Goal: Task Accomplishment & Management: Manage account settings

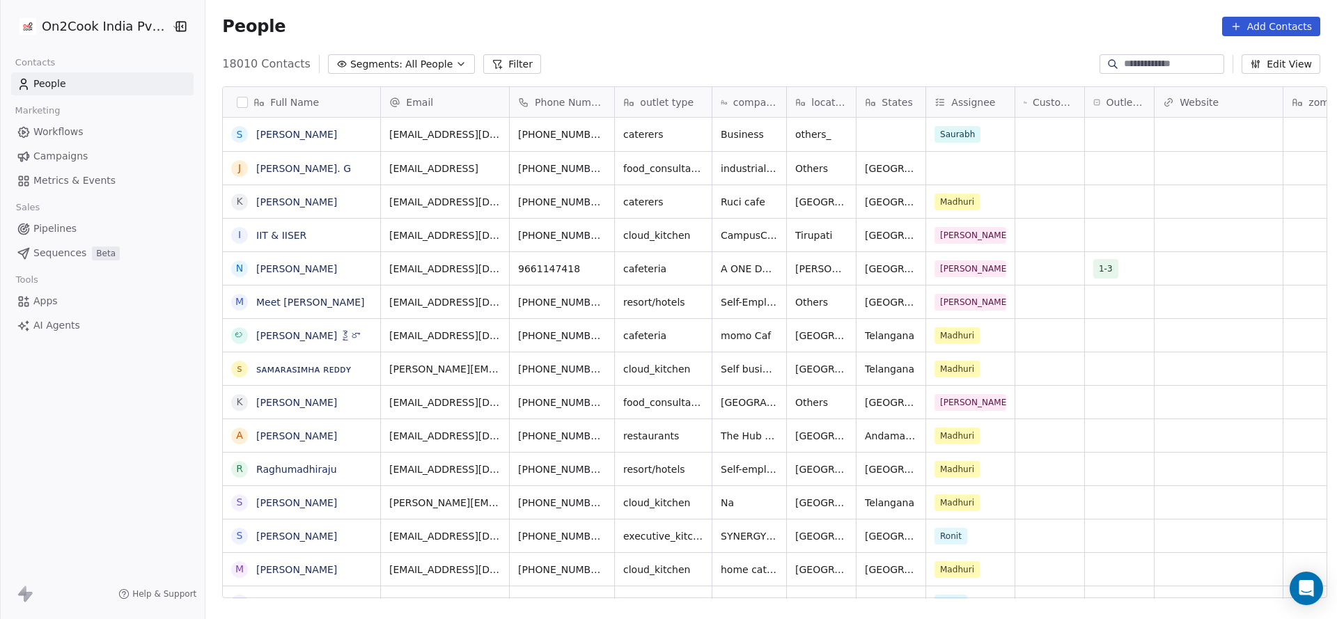
scroll to position [16, 16]
click at [976, 178] on div "grid" at bounding box center [970, 168] width 88 height 33
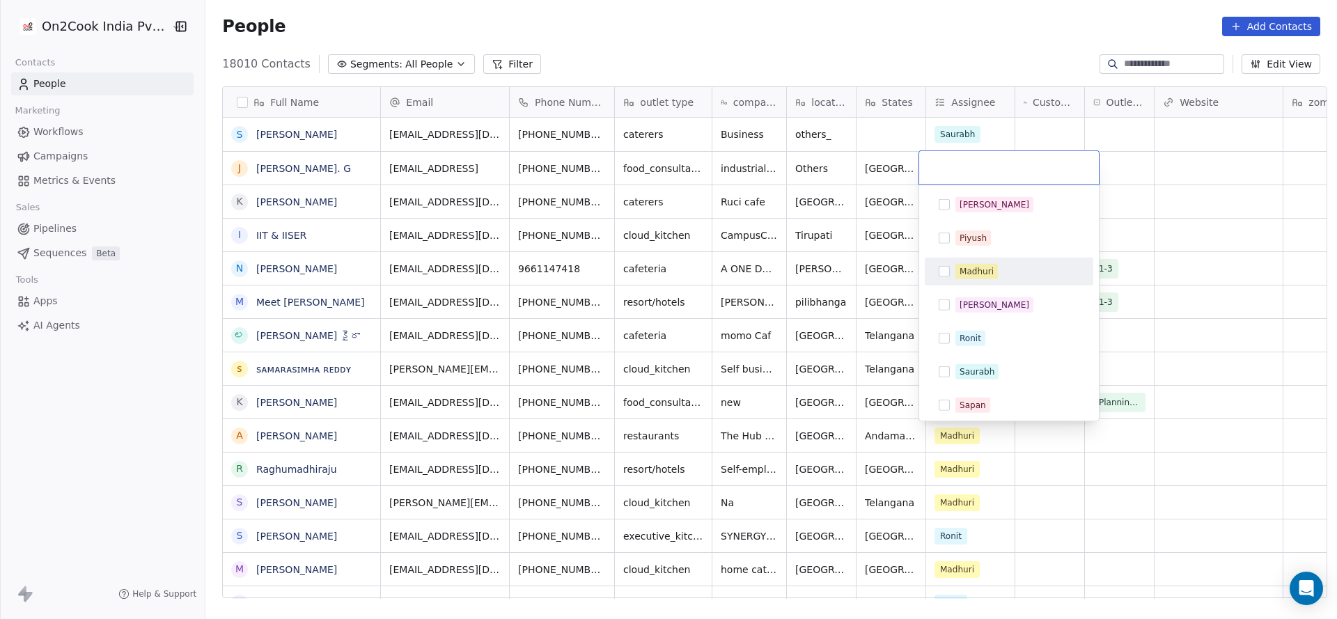
click at [973, 271] on div "Madhuri" at bounding box center [976, 271] width 34 height 13
click at [270, 340] on html "On2Cook India Pvt. Ltd. Contacts People Marketing Workflows Campaigns Metrics &…" at bounding box center [668, 309] width 1337 height 619
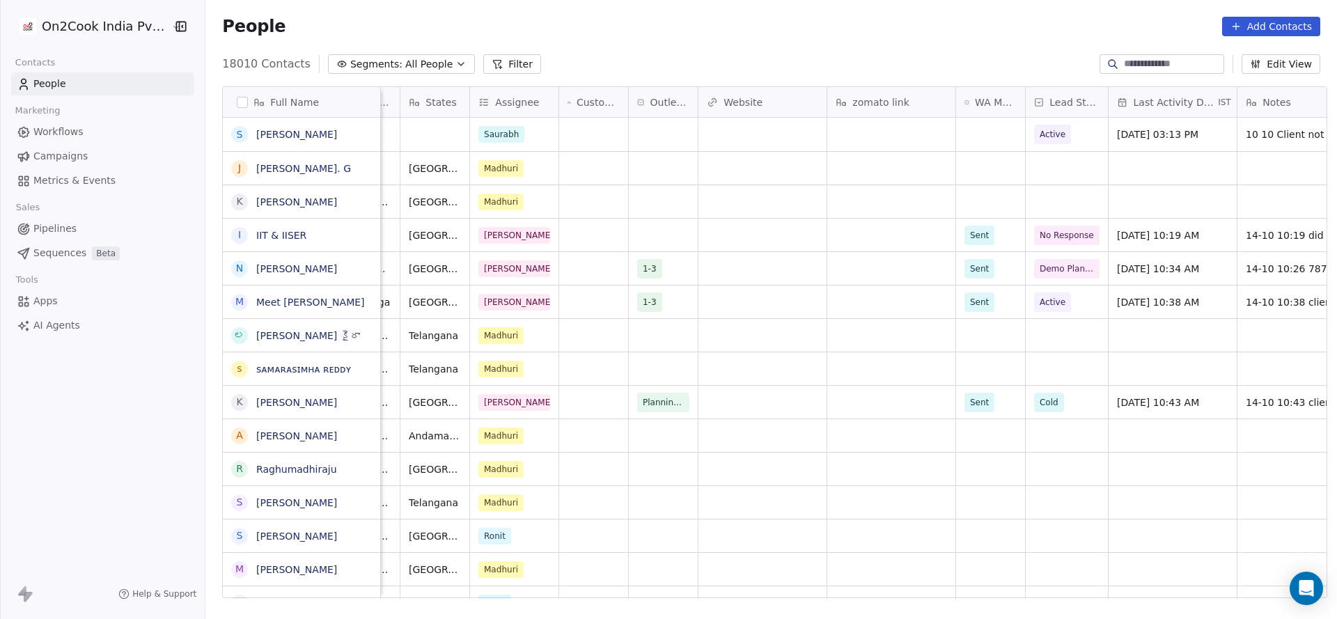
scroll to position [0, 465]
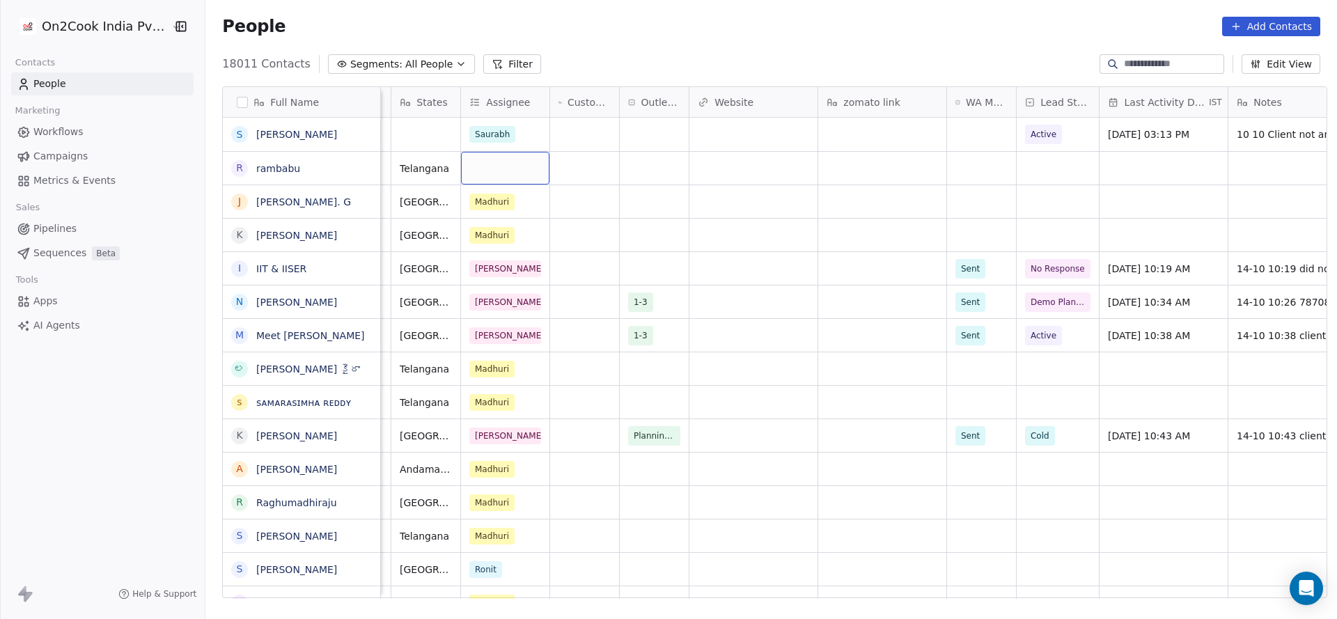
click at [485, 171] on div "grid" at bounding box center [505, 168] width 88 height 33
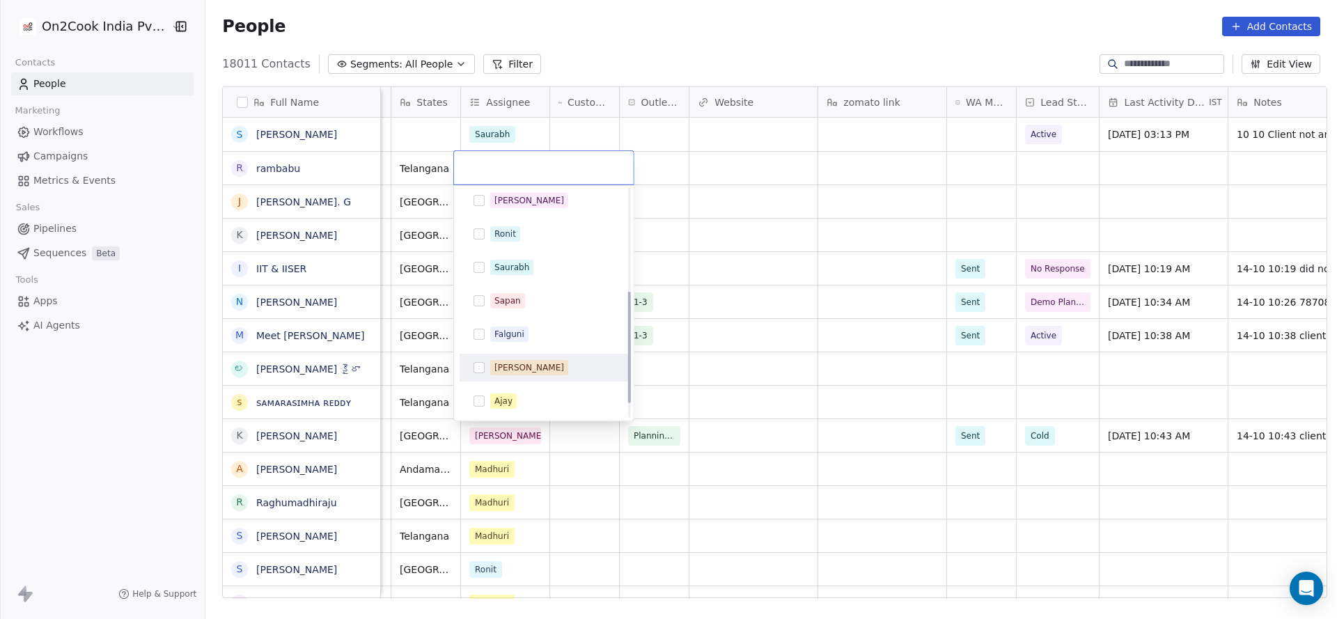
scroll to position [209, 0]
click at [506, 368] on div "Rohit" at bounding box center [505, 363] width 22 height 13
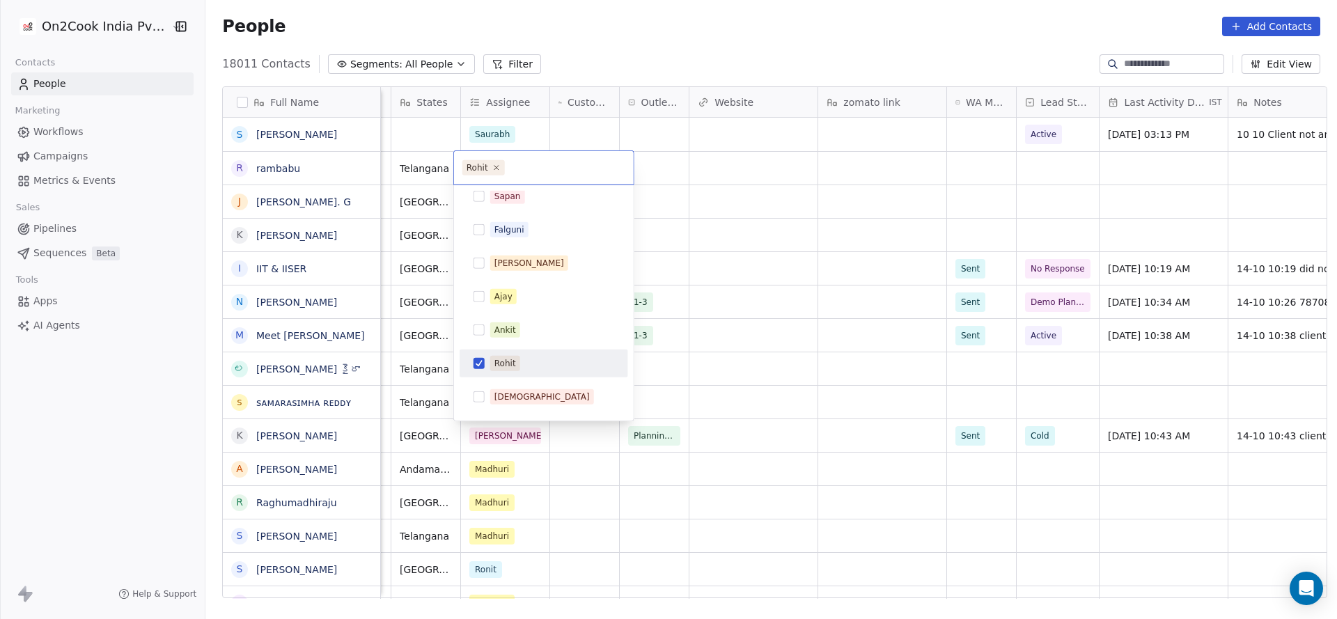
click at [856, 334] on html "On2Cook India Pvt. Ltd. Contacts People Marketing Workflows Campaigns Metrics &…" at bounding box center [668, 309] width 1337 height 619
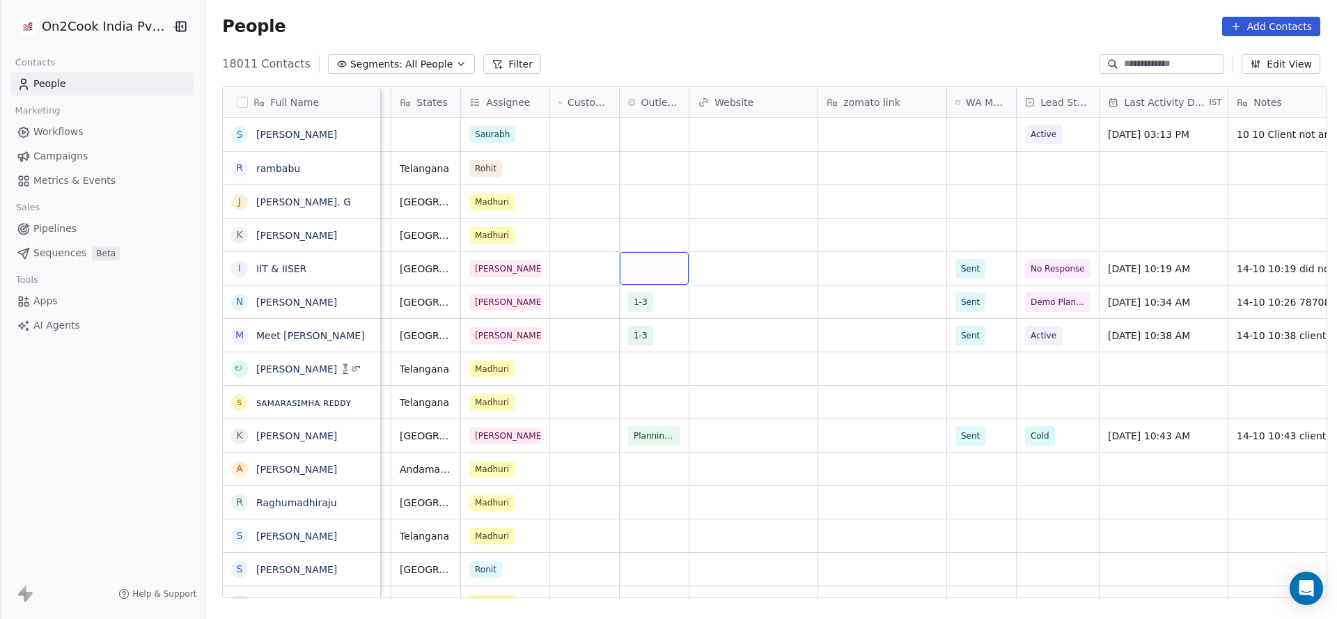
click at [497, 49] on div "People Add Contacts" at bounding box center [770, 26] width 1131 height 53
click at [496, 62] on button "Filter" at bounding box center [512, 63] width 58 height 19
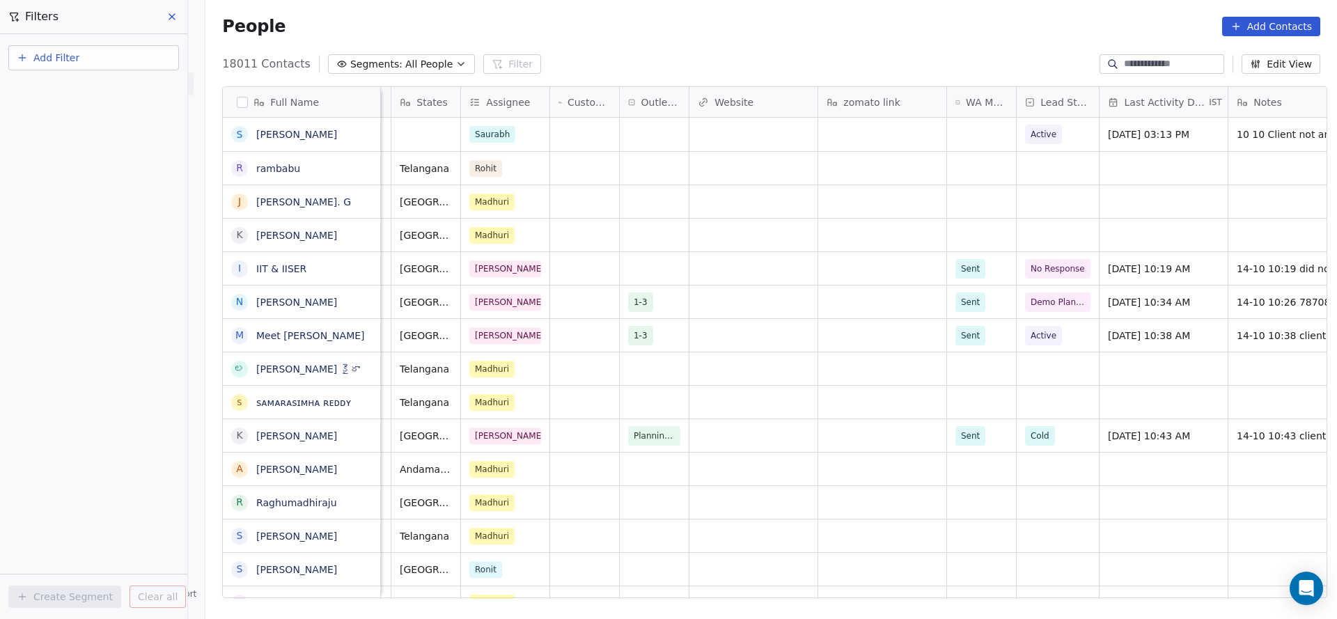
click at [75, 47] on button "Add Filter" at bounding box center [93, 57] width 171 height 25
click at [63, 90] on span "Contact properties" at bounding box center [68, 91] width 90 height 15
type input "***"
click at [72, 136] on div "Assignee" at bounding box center [93, 141] width 141 height 14
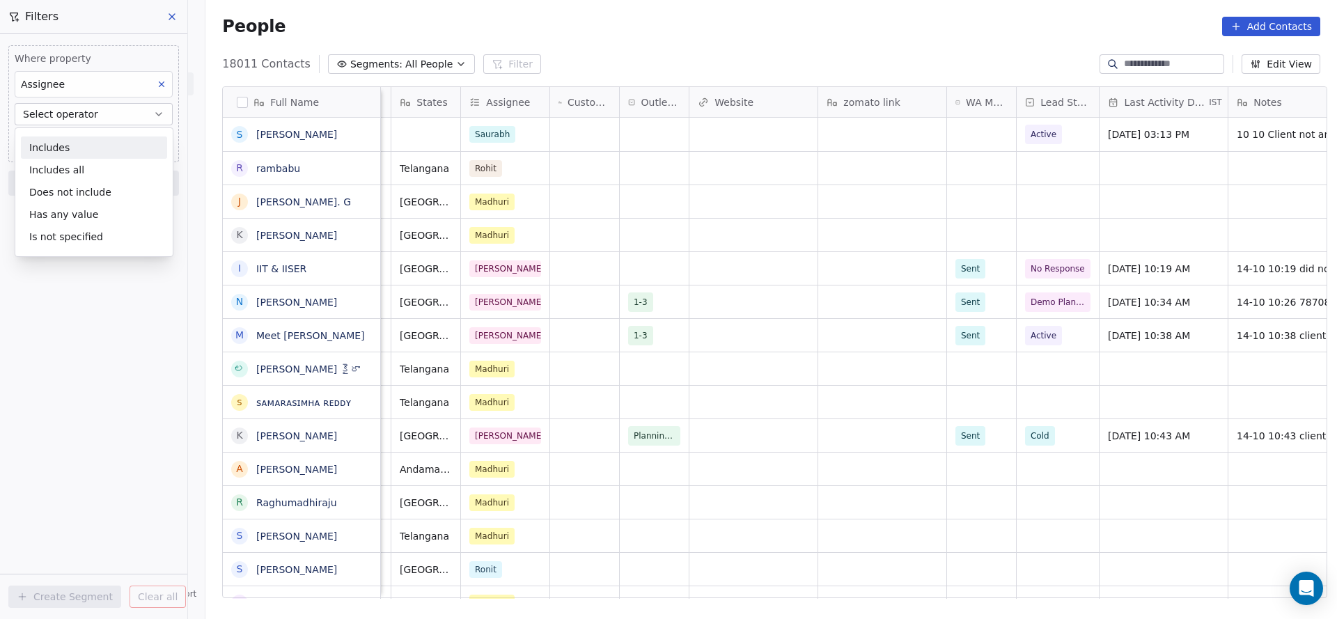
click at [72, 136] on div "Includes" at bounding box center [94, 147] width 146 height 22
click at [72, 136] on body "On2Cook India Pvt. Ltd. Contacts People Marketing Workflows Campaigns Metrics &…" at bounding box center [668, 309] width 1337 height 619
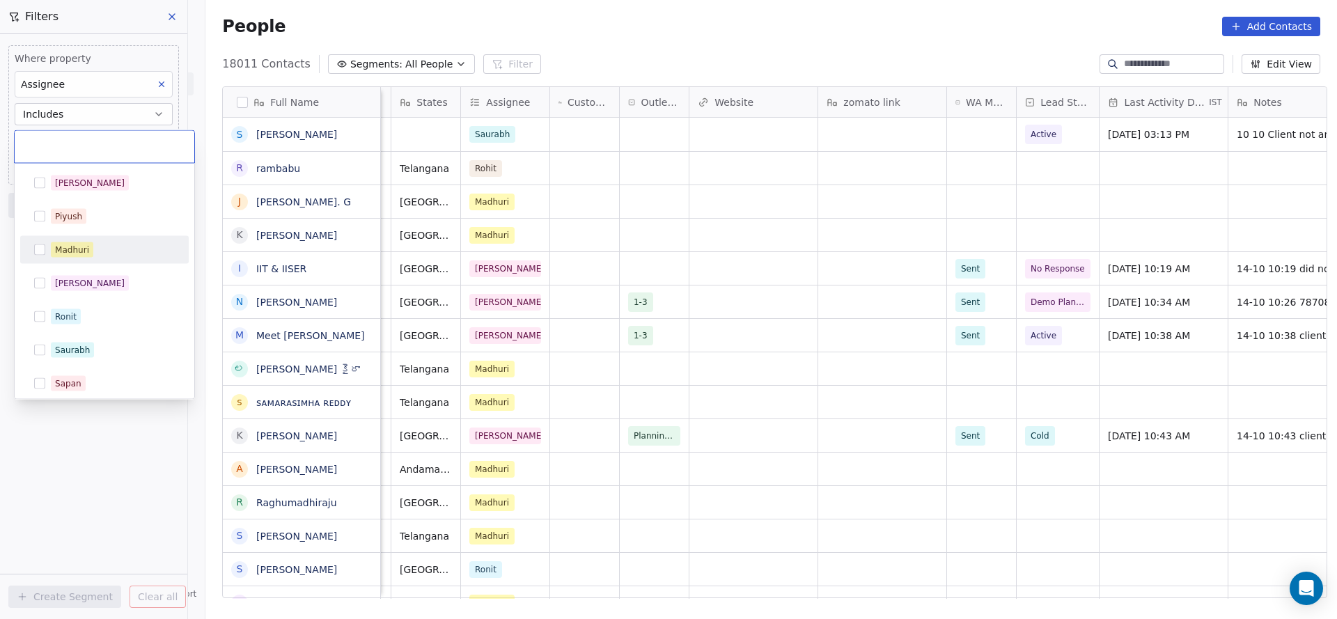
click at [92, 244] on div "Madhuri" at bounding box center [113, 249] width 124 height 15
click at [174, 473] on html "On2Cook India Pvt. Ltd. Contacts People Marketing Workflows Campaigns Metrics &…" at bounding box center [668, 309] width 1337 height 619
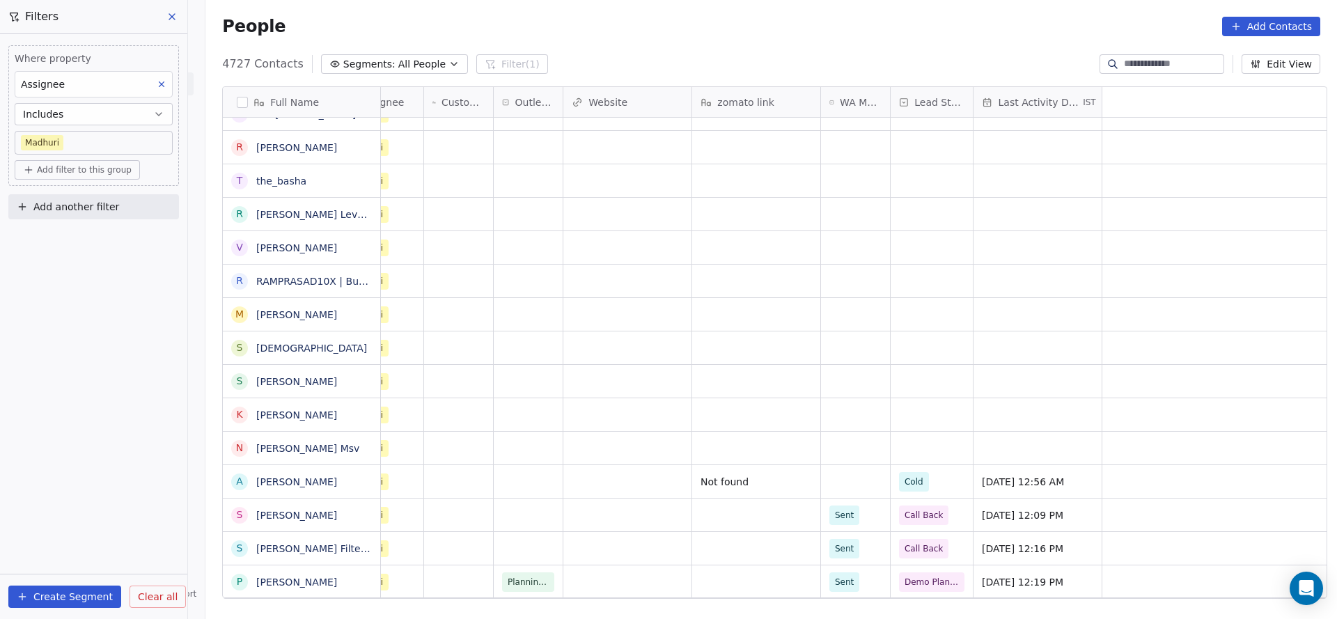
scroll to position [0, 0]
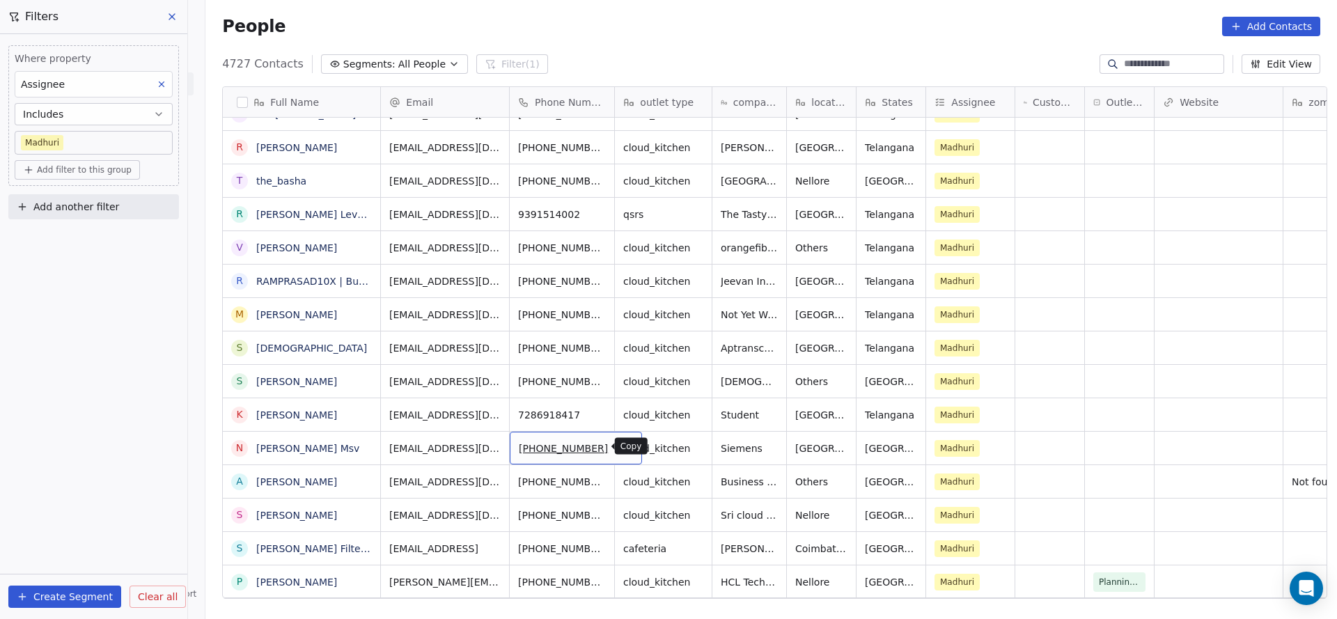
click at [620, 444] on icon "grid" at bounding box center [625, 446] width 11 height 11
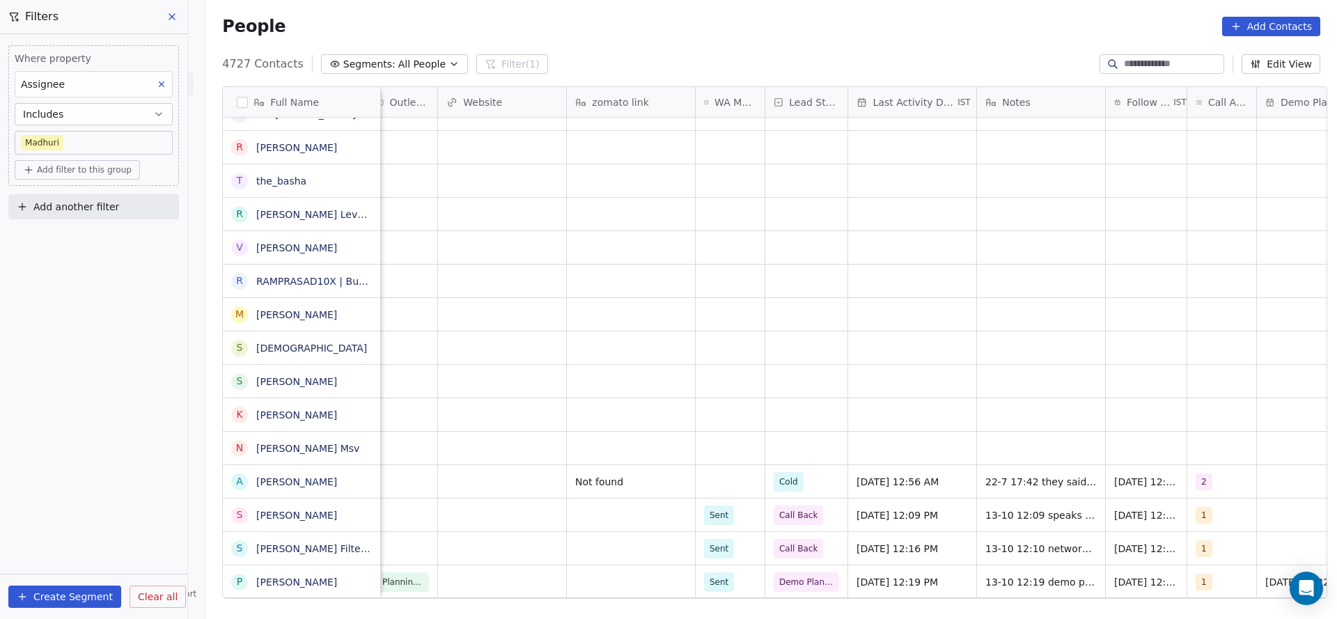
scroll to position [0, 847]
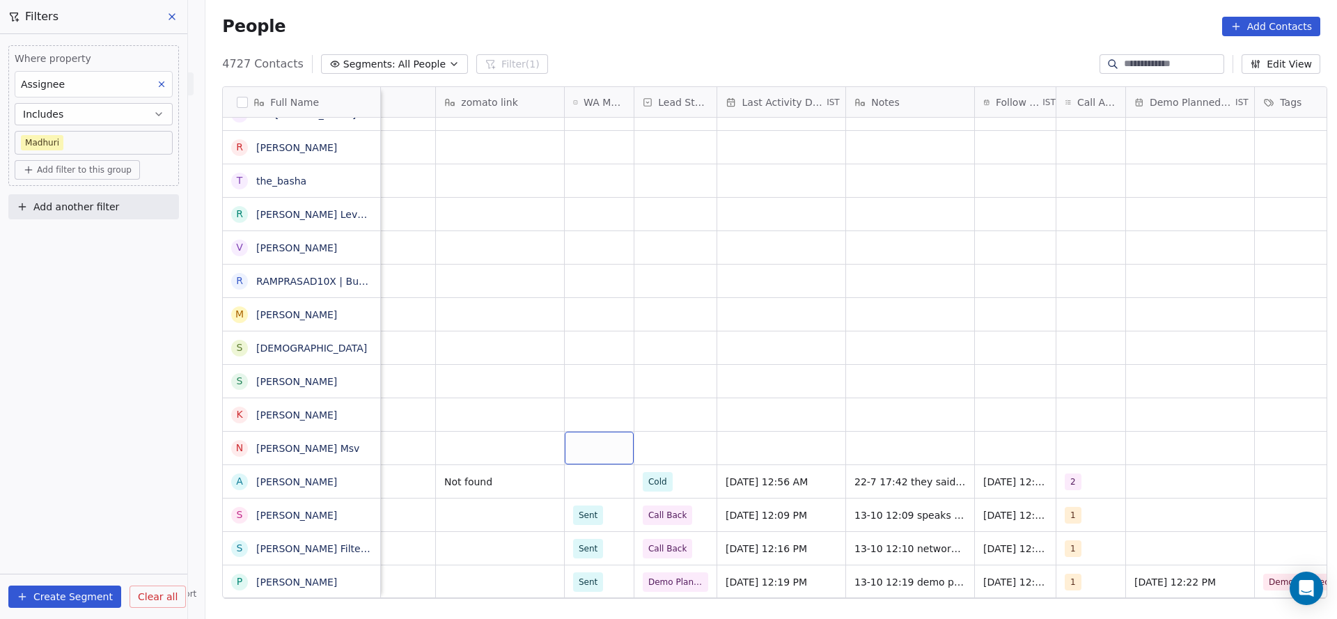
click at [590, 462] on div "grid" at bounding box center [599, 448] width 69 height 33
click at [595, 484] on div "Sent" at bounding box center [590, 484] width 19 height 13
click at [658, 444] on div "grid" at bounding box center [675, 448] width 82 height 33
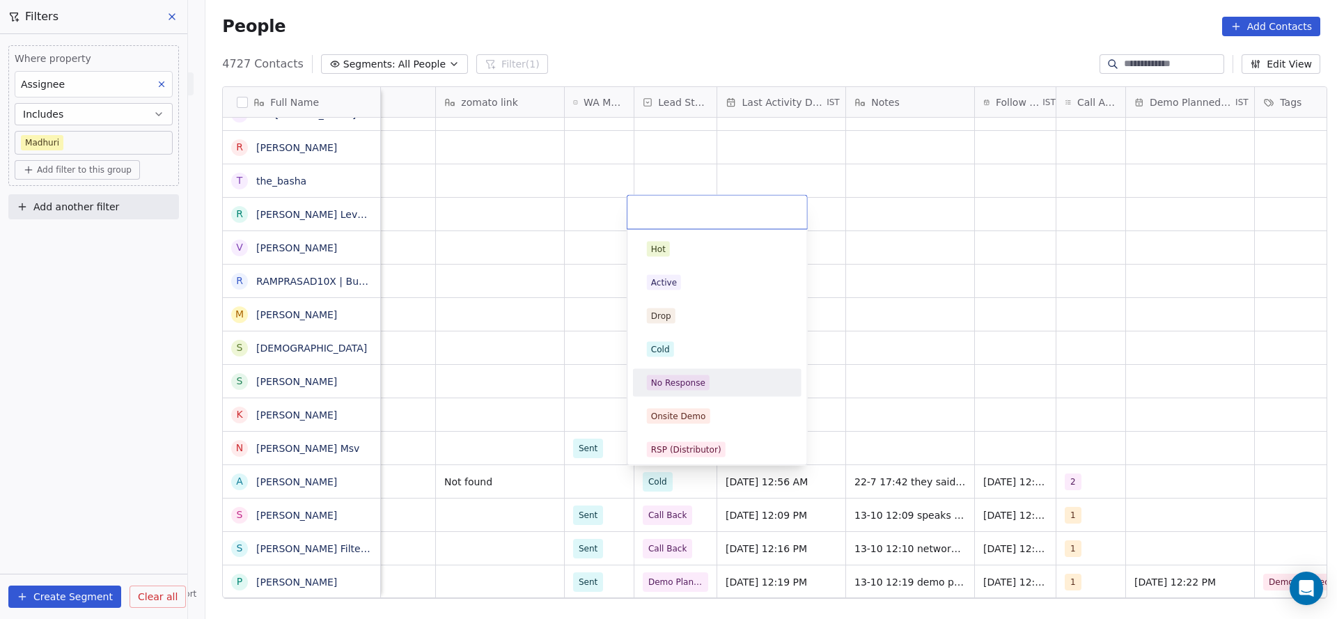
click at [684, 386] on div "No Response" at bounding box center [678, 383] width 54 height 13
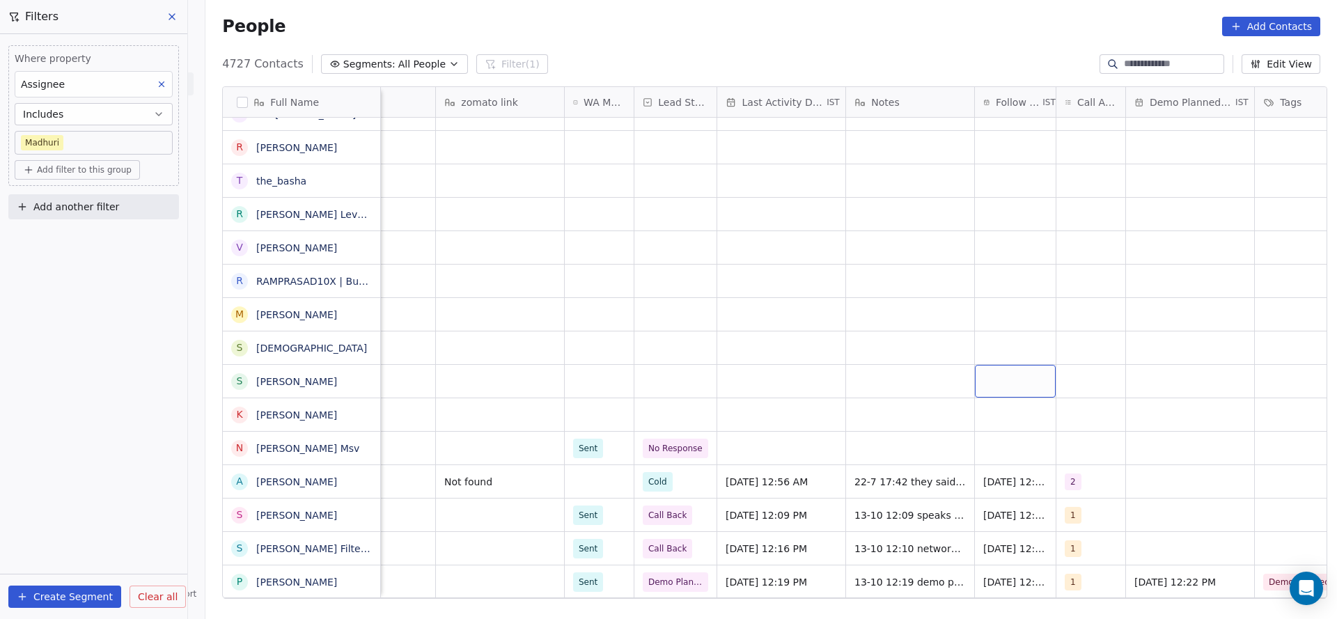
click at [1019, 391] on div "grid" at bounding box center [1015, 381] width 81 height 33
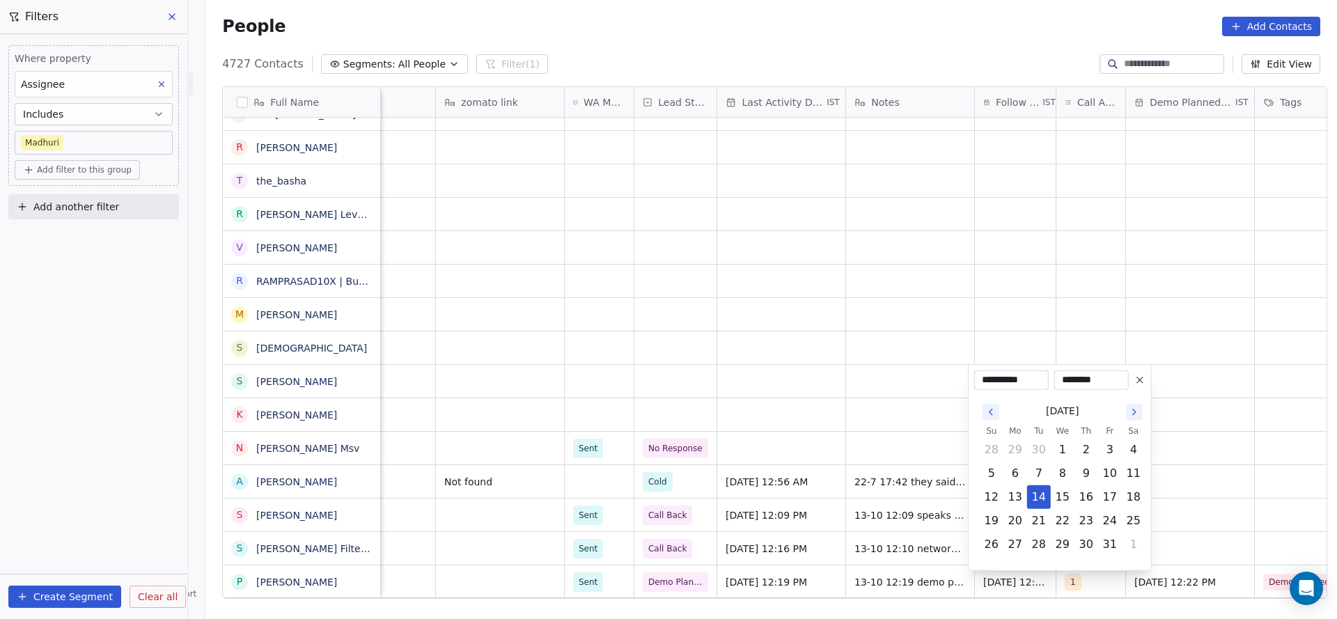
click at [745, 439] on html "On2Cook India Pvt. Ltd. Contacts People Marketing Workflows Campaigns Metrics &…" at bounding box center [668, 309] width 1337 height 619
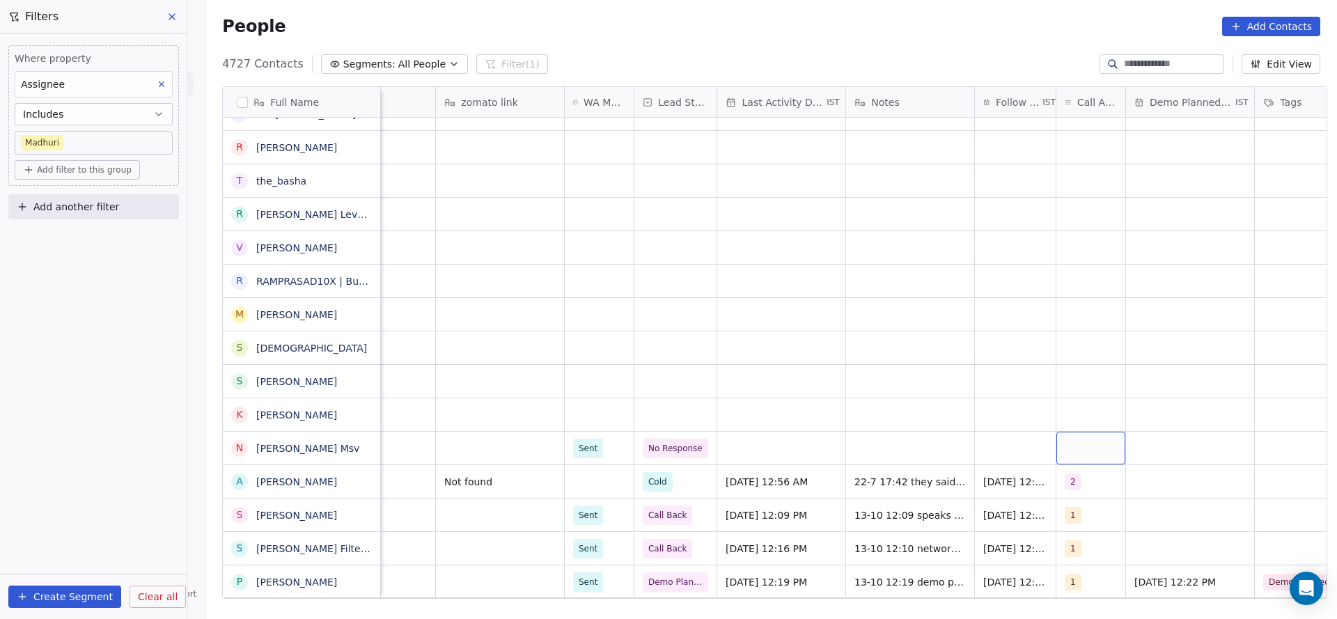
click at [1069, 453] on div "grid" at bounding box center [1090, 448] width 69 height 33
click at [1089, 249] on div "1" at bounding box center [1092, 249] width 6 height 13
click at [961, 377] on html "On2Cook India Pvt. Ltd. Contacts People Marketing Workflows Campaigns Metrics &…" at bounding box center [668, 309] width 1337 height 619
click at [742, 455] on div "grid" at bounding box center [781, 448] width 128 height 33
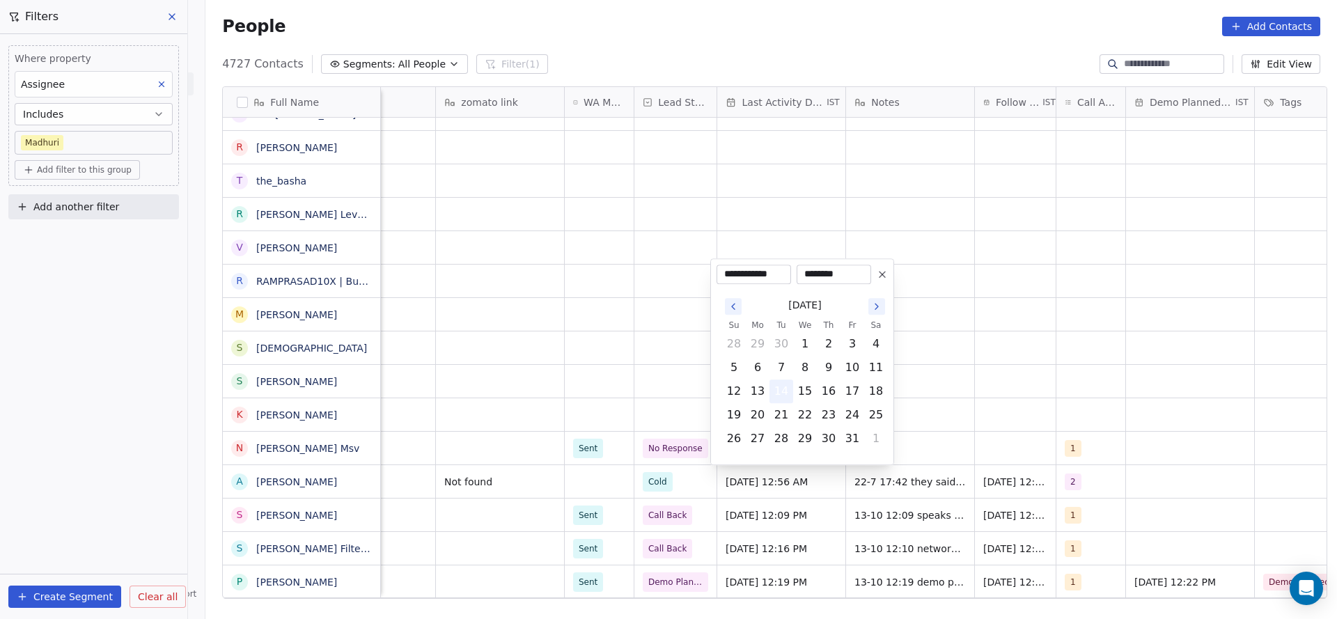
click at [782, 392] on button "14" at bounding box center [781, 391] width 22 height 22
click at [411, 438] on html "On2Cook India Pvt. Ltd. Contacts People Marketing Workflows Campaigns Metrics &…" at bounding box center [668, 309] width 1337 height 619
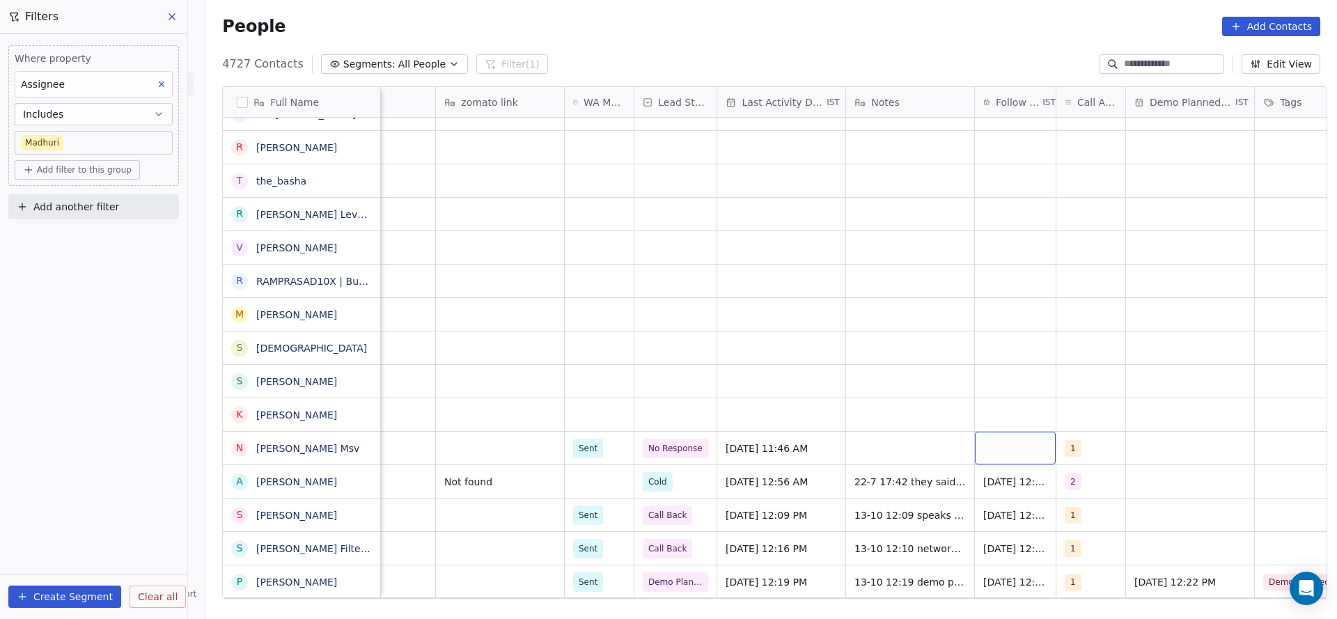
click at [994, 452] on div "grid" at bounding box center [1015, 448] width 81 height 33
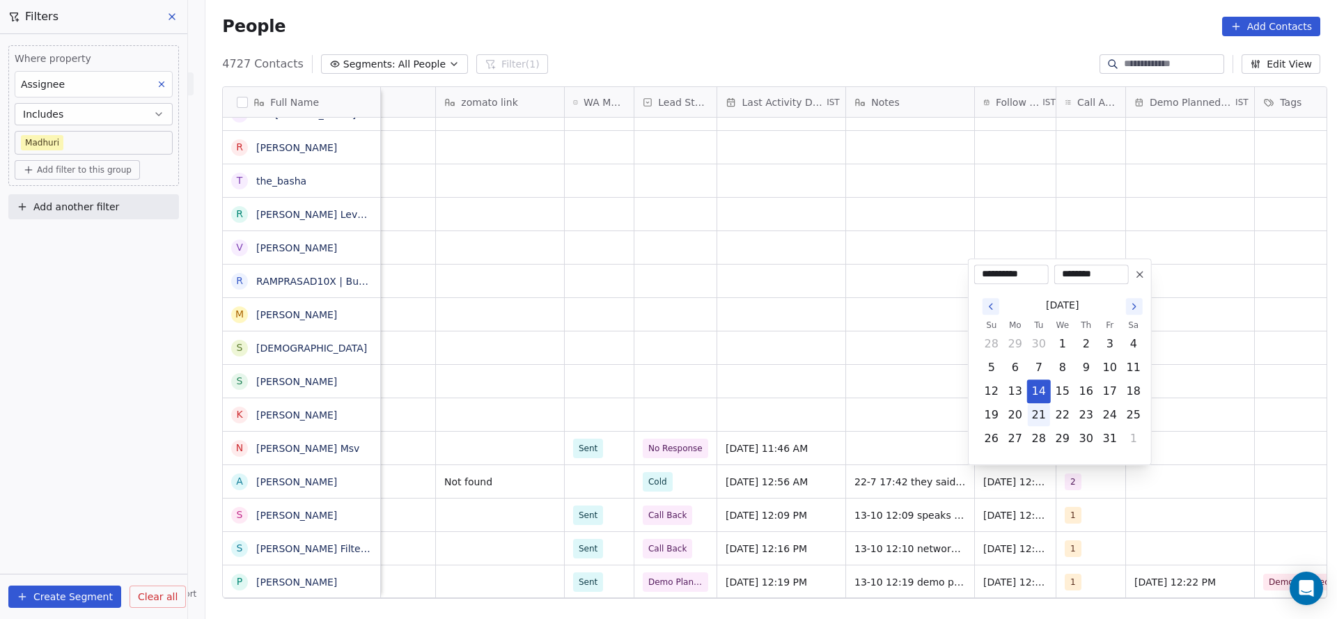
click at [1041, 420] on button "21" at bounding box center [1039, 415] width 22 height 22
type input "**********"
click at [749, 482] on html "On2Cook India Pvt. Ltd. Contacts People Marketing Workflows Campaigns Metrics &…" at bounding box center [668, 309] width 1337 height 619
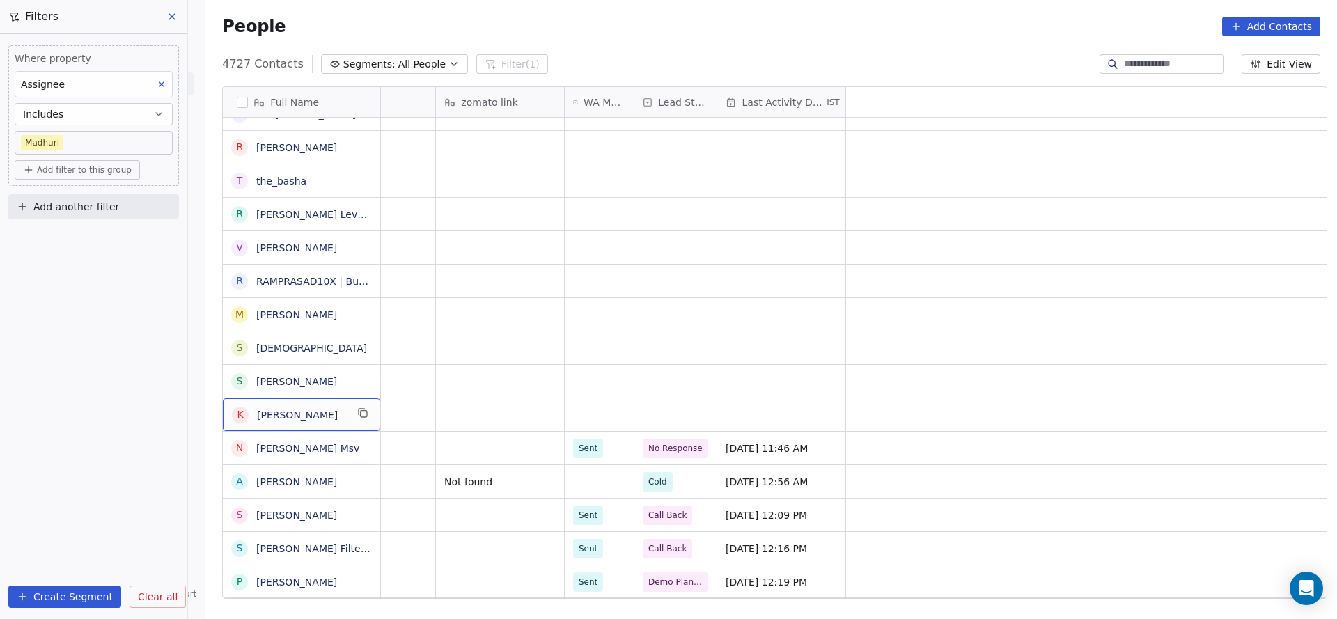
scroll to position [0, 0]
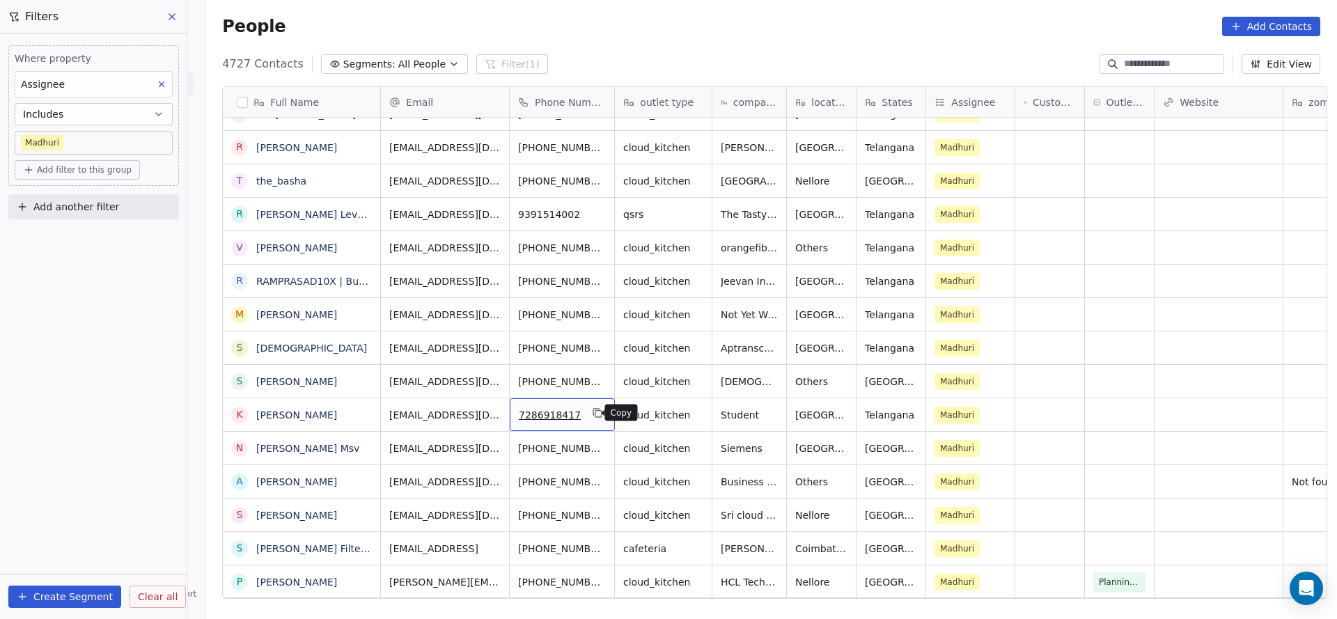
click at [592, 417] on icon "grid" at bounding box center [597, 412] width 11 height 11
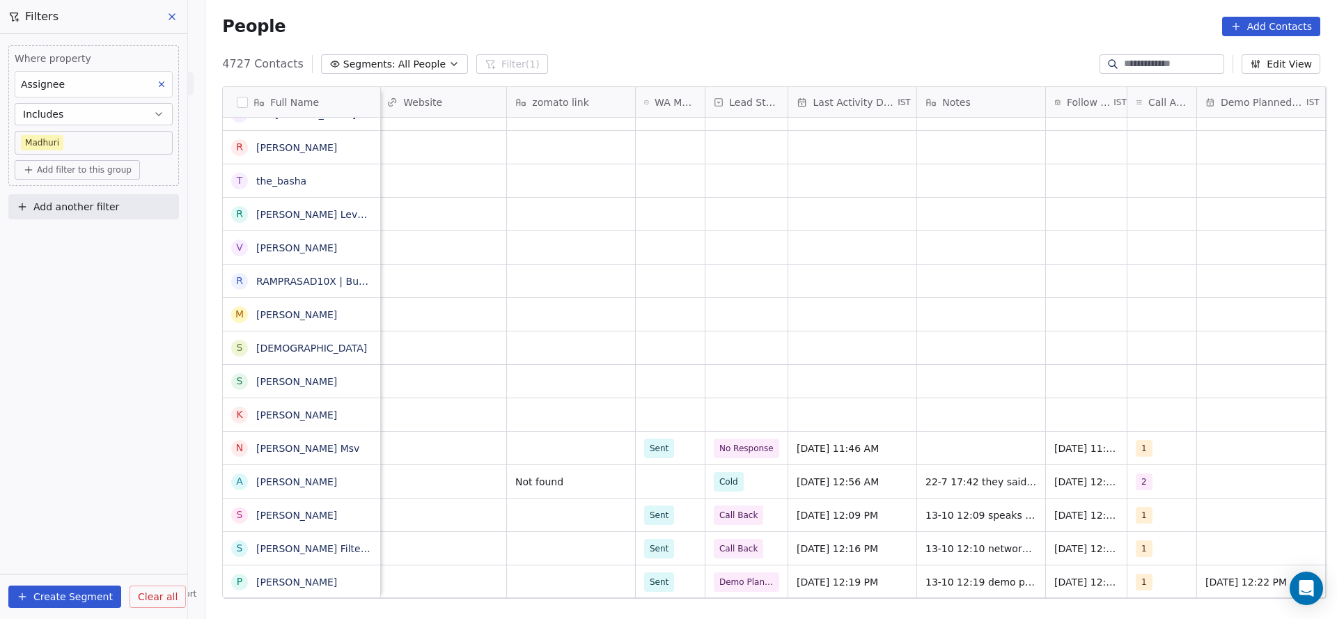
scroll to position [0, 821]
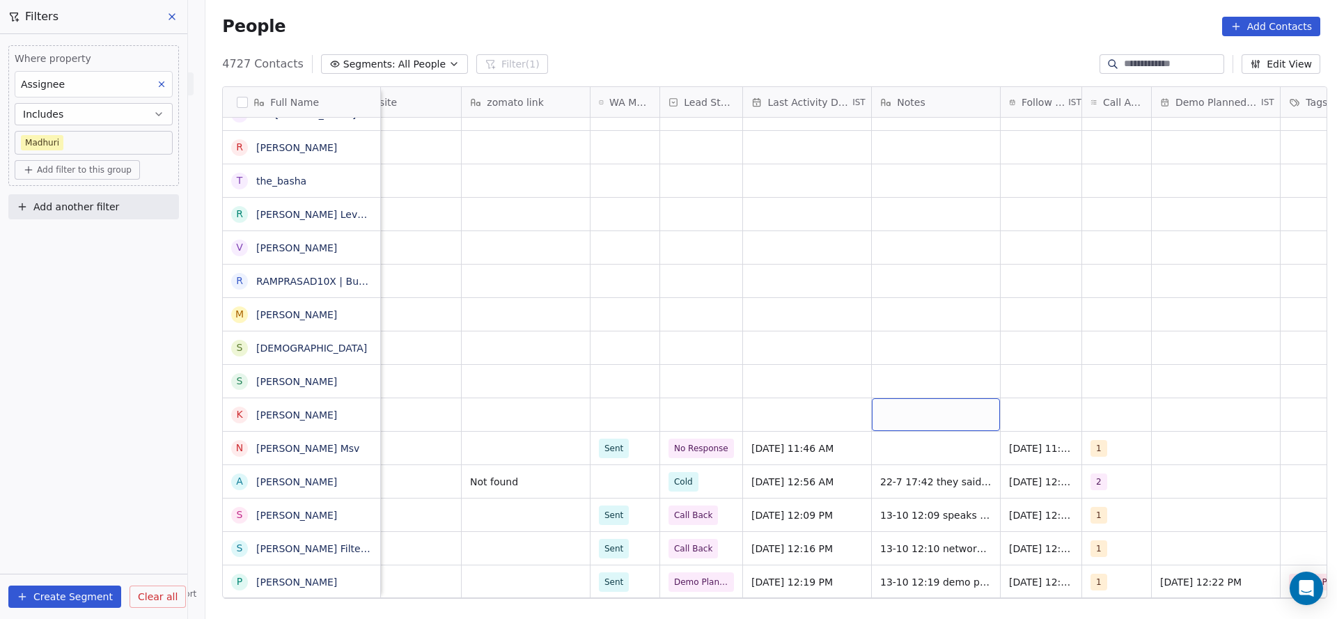
click at [890, 414] on div "grid" at bounding box center [936, 414] width 128 height 33
type textarea "**********"
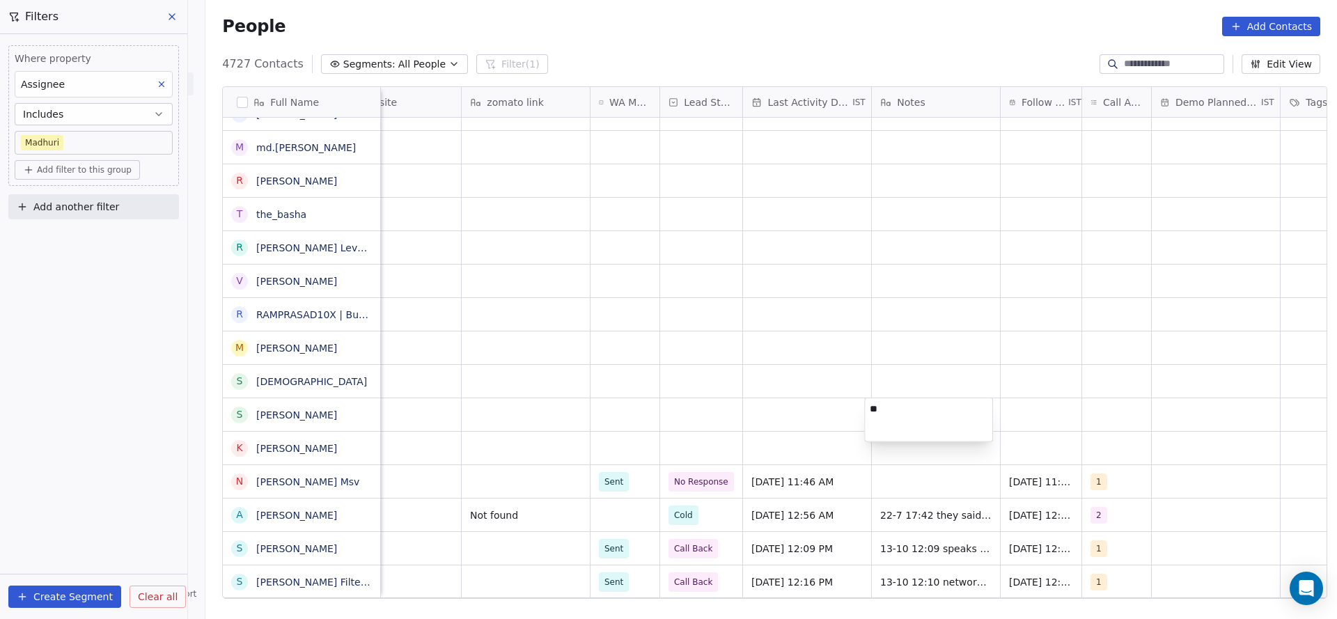
type textarea "*"
click at [743, 457] on html "On2Cook India Pvt. Ltd. Contacts People Marketing Workflows Campaigns Metrics &…" at bounding box center [668, 309] width 1337 height 619
click at [918, 460] on div "grid" at bounding box center [936, 448] width 128 height 33
type textarea "**********"
click at [1105, 461] on html "On2Cook India Pvt. Ltd. Contacts People Marketing Workflows Campaigns Metrics &…" at bounding box center [668, 309] width 1337 height 619
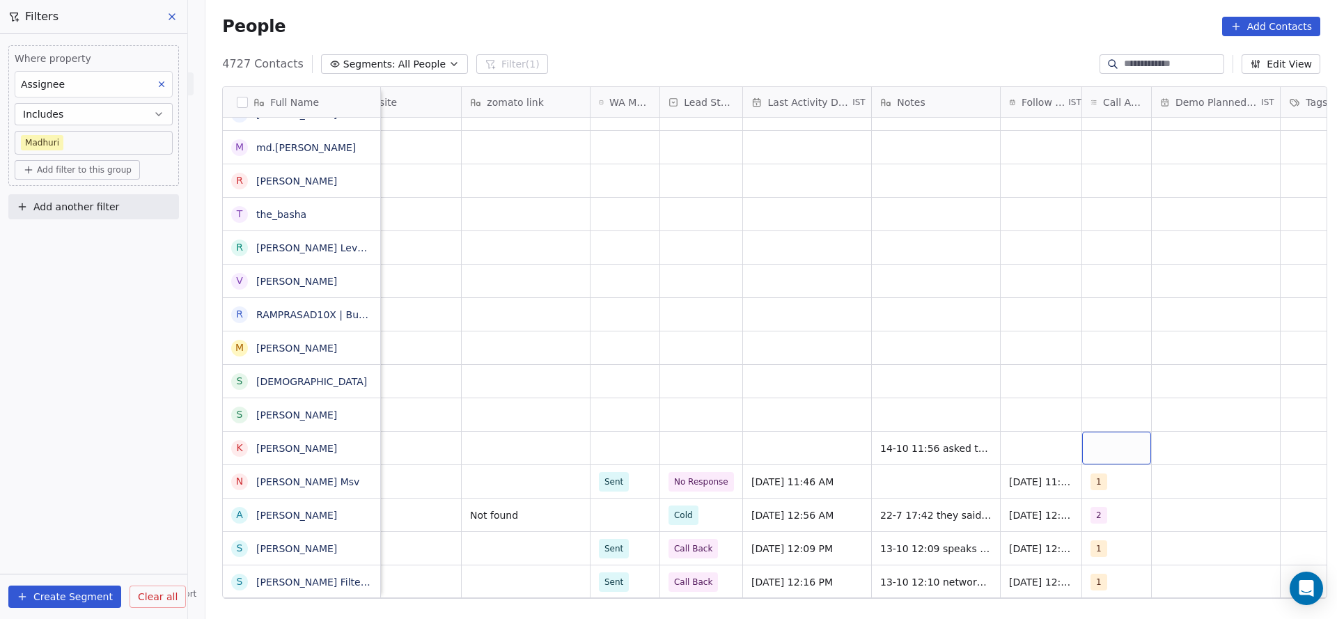
click at [1112, 453] on div "grid" at bounding box center [1116, 448] width 69 height 33
click at [1113, 238] on div "1" at bounding box center [1164, 249] width 157 height 22
click at [998, 389] on html "On2Cook India Pvt. Ltd. Contacts People Marketing Workflows Campaigns Metrics &…" at bounding box center [668, 309] width 1337 height 619
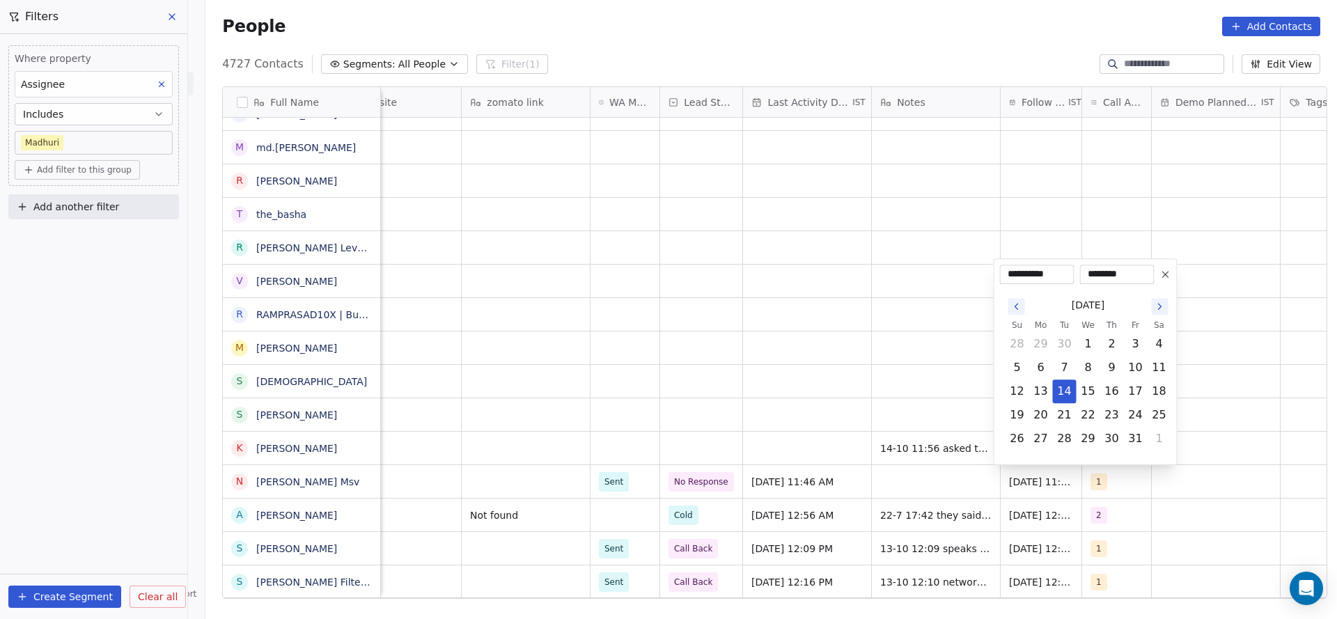
click at [1030, 445] on button "27" at bounding box center [1041, 438] width 22 height 22
click at [1048, 416] on button "20" at bounding box center [1041, 415] width 22 height 22
type input "**********"
click at [761, 455] on html "On2Cook India Pvt. Ltd. Contacts People Marketing Workflows Campaigns Metrics &…" at bounding box center [668, 309] width 1337 height 619
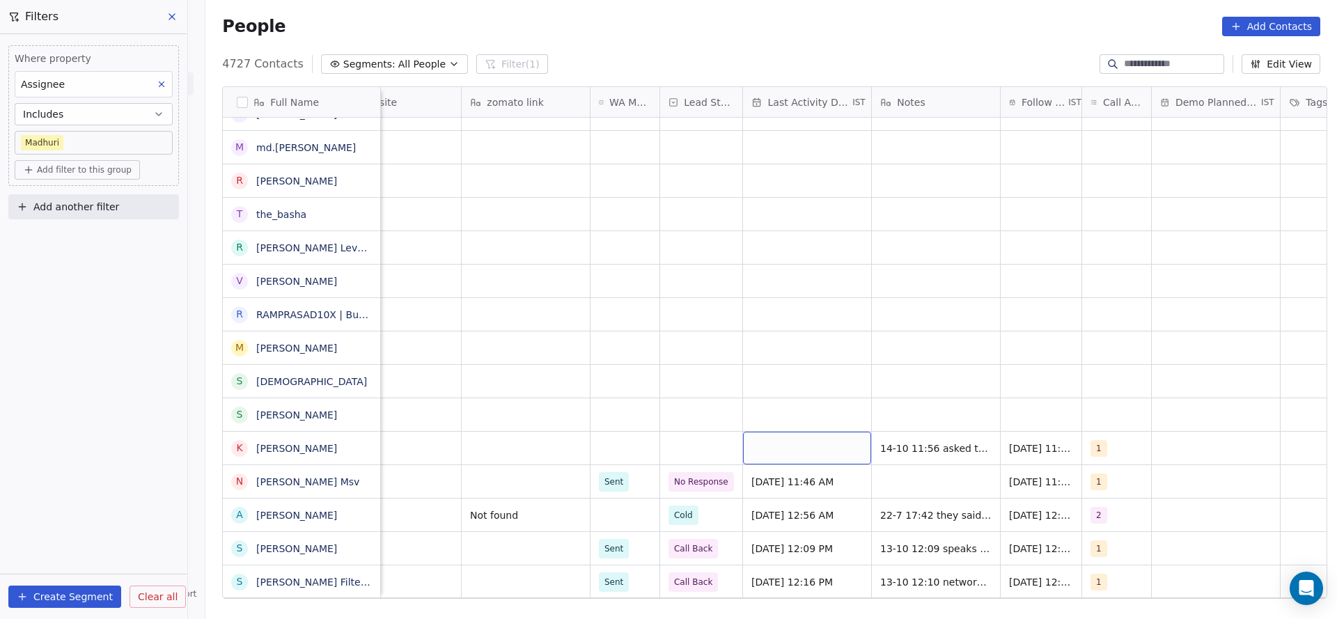
click at [753, 451] on div "grid" at bounding box center [807, 448] width 128 height 33
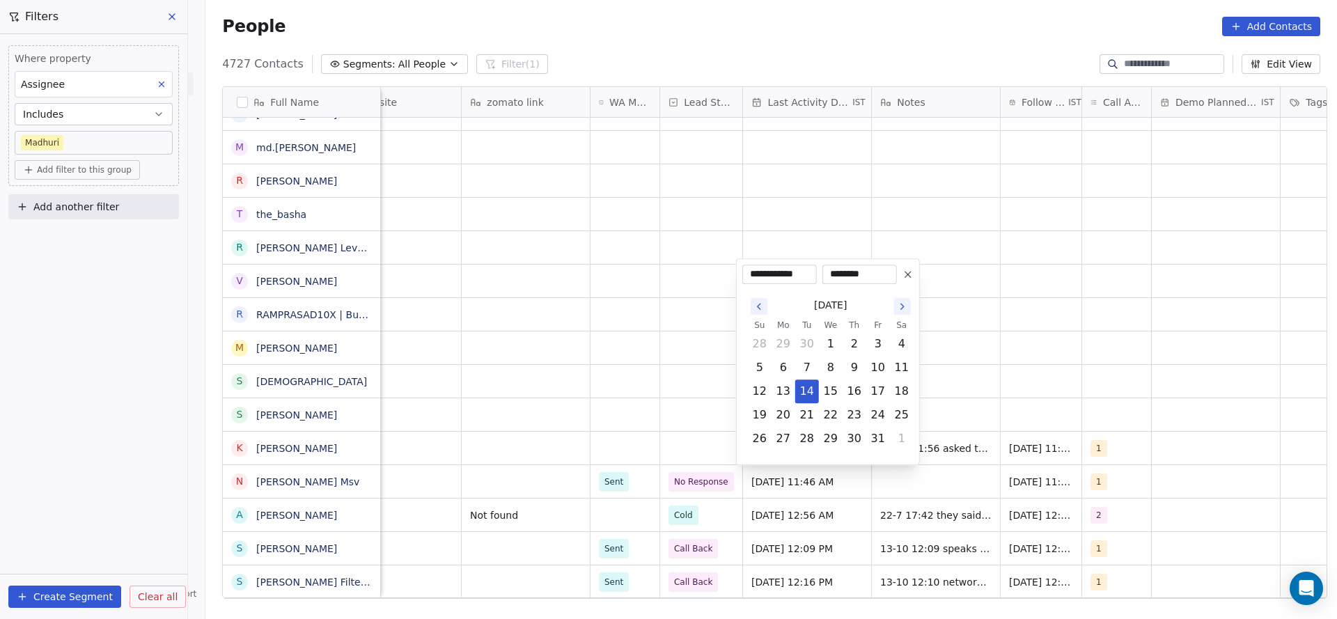
click at [784, 393] on button "13" at bounding box center [783, 391] width 22 height 22
click at [805, 380] on button "14" at bounding box center [807, 391] width 22 height 22
type input "**********"
click at [555, 453] on html "On2Cook India Pvt. Ltd. Contacts People Marketing Workflows Campaigns Metrics &…" at bounding box center [668, 309] width 1337 height 619
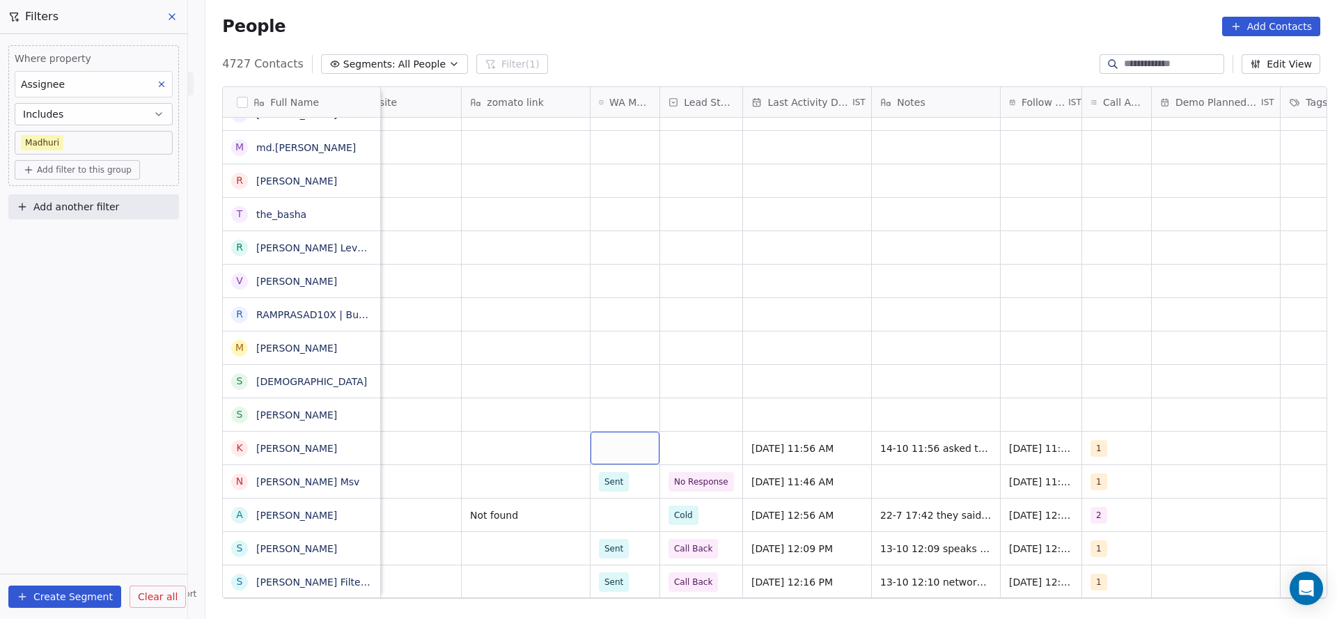
click at [590, 460] on div "grid" at bounding box center [624, 448] width 69 height 33
click at [603, 489] on span "Sent" at bounding box center [616, 484] width 27 height 15
click at [704, 443] on div "grid" at bounding box center [701, 448] width 82 height 33
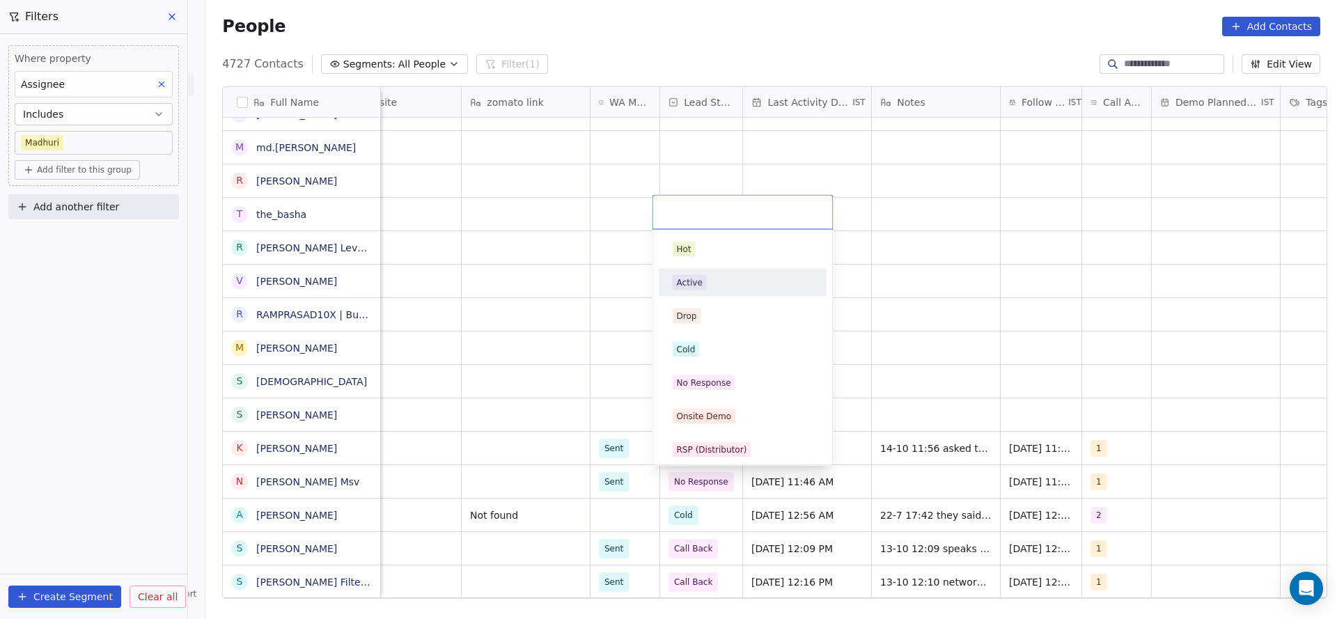
click at [704, 288] on div "Active" at bounding box center [742, 282] width 141 height 15
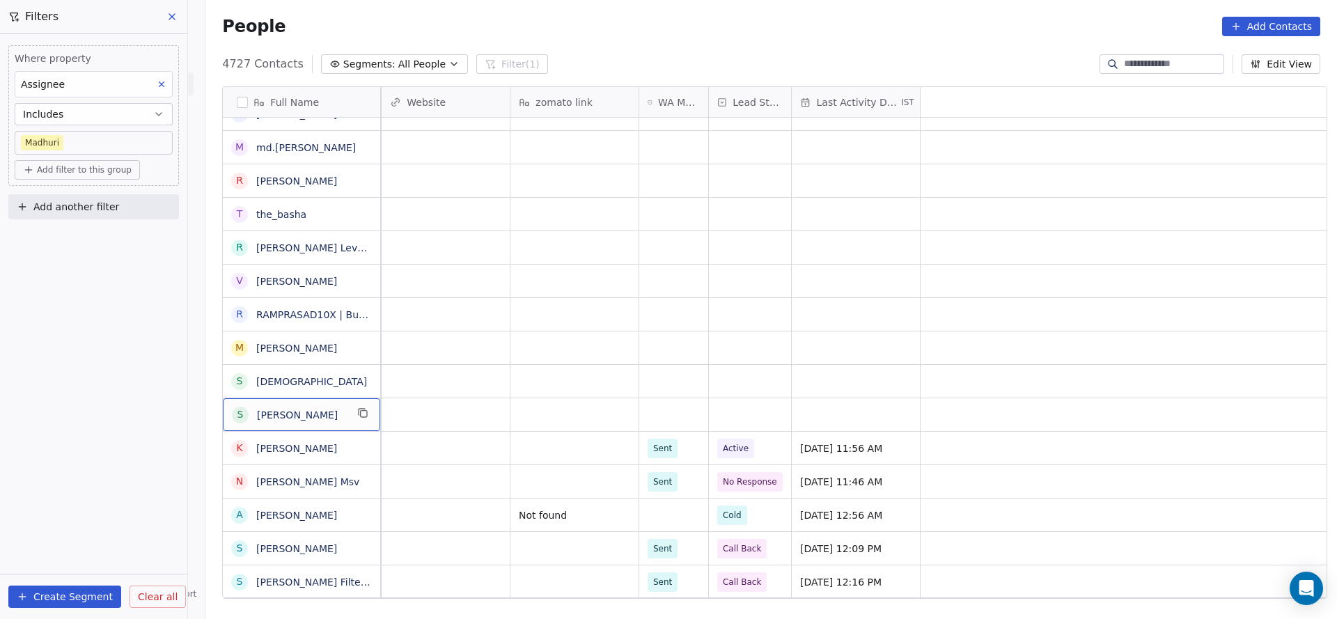
scroll to position [0, 0]
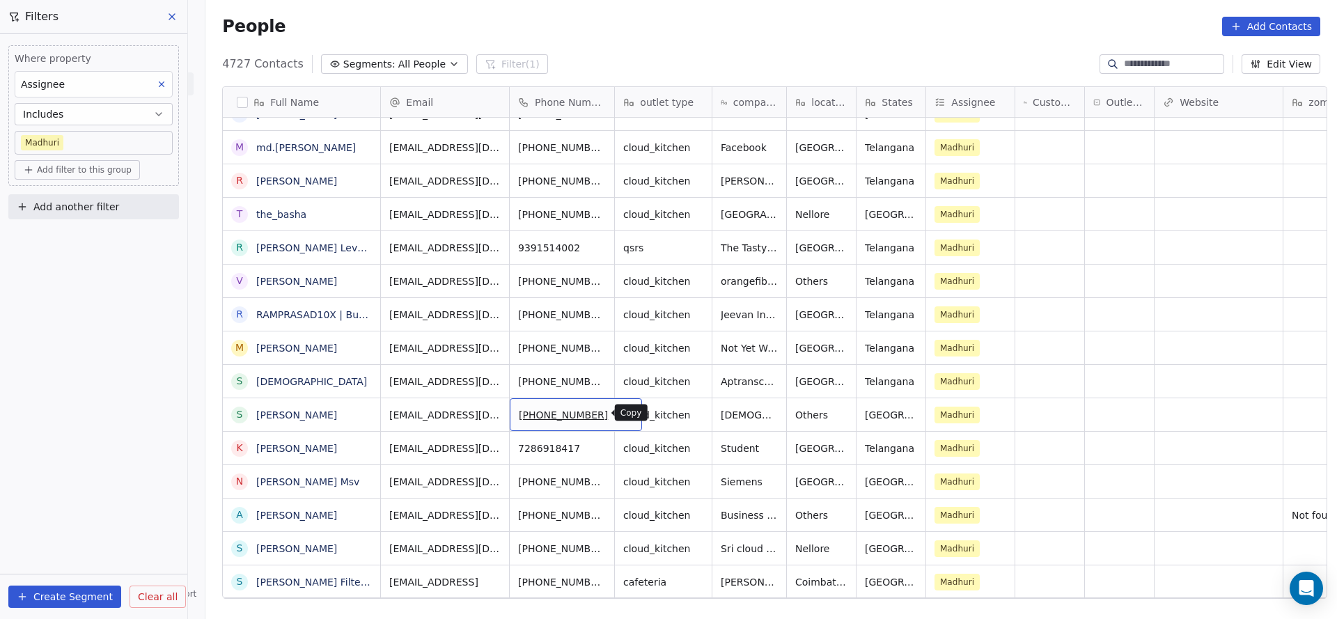
click at [617, 419] on button "grid" at bounding box center [625, 412] width 17 height 17
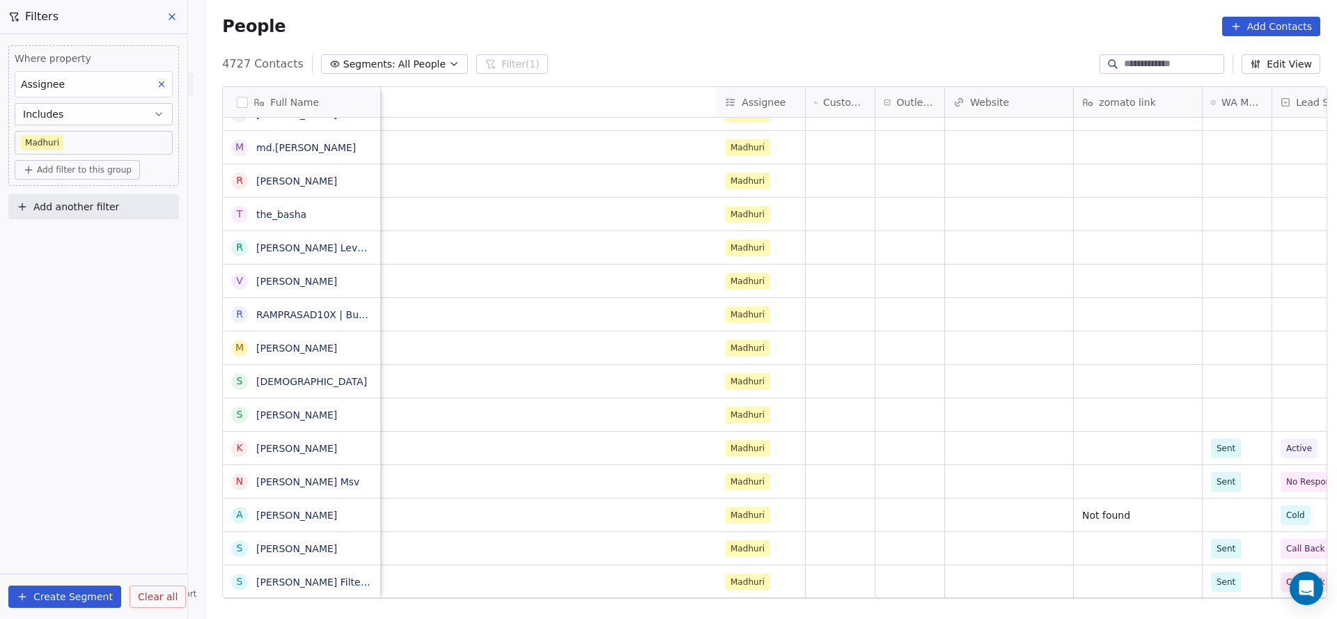
scroll to position [0, 857]
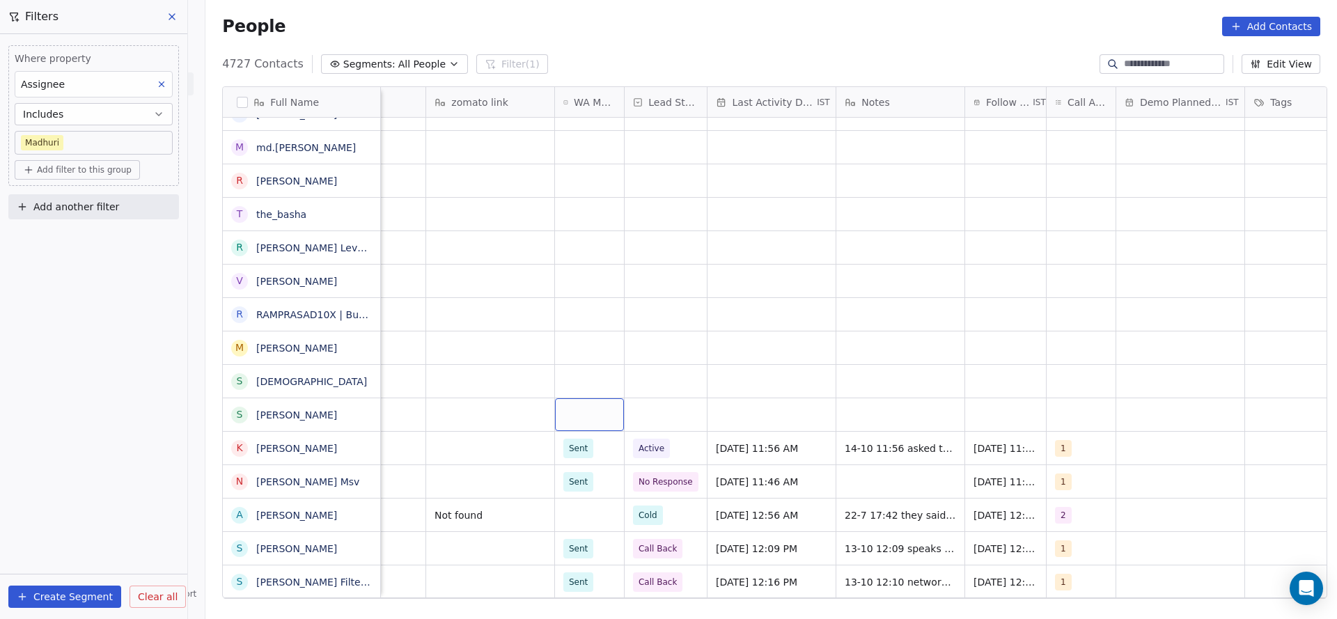
click at [583, 424] on div "grid" at bounding box center [589, 414] width 69 height 33
click at [572, 455] on div "Sent" at bounding box center [581, 451] width 19 height 13
click at [670, 418] on div "grid" at bounding box center [665, 414] width 82 height 33
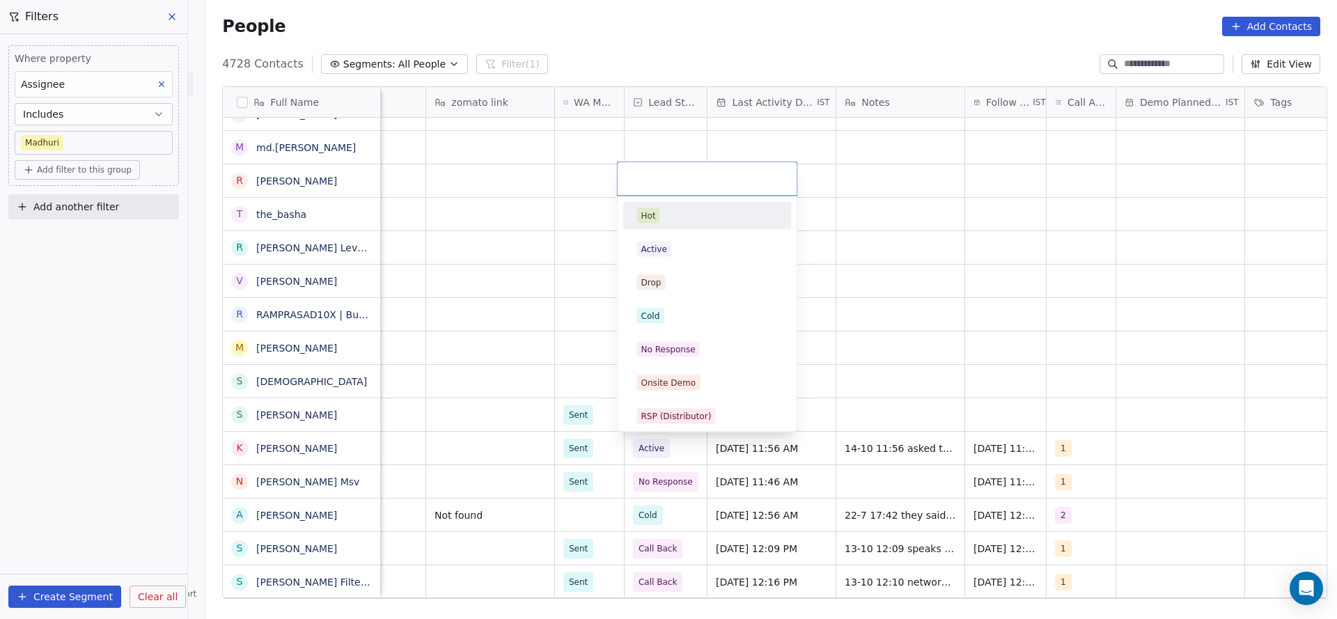
scroll to position [104, 0]
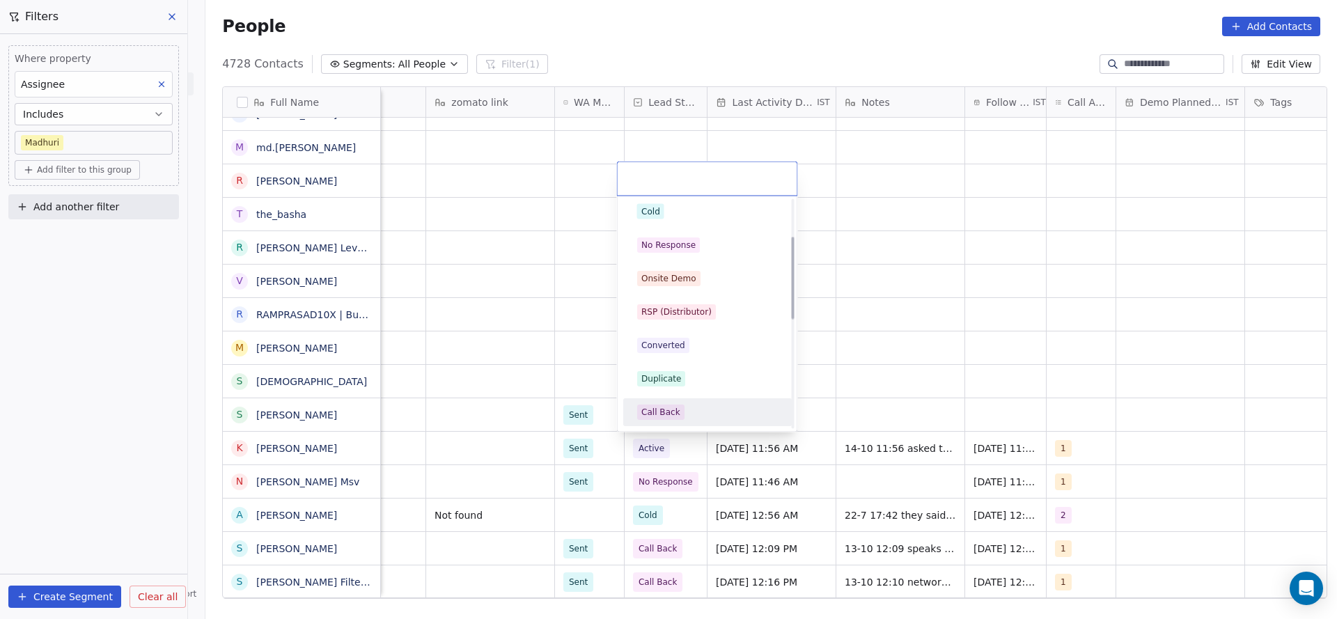
click at [662, 407] on div "Call Back" at bounding box center [660, 412] width 39 height 13
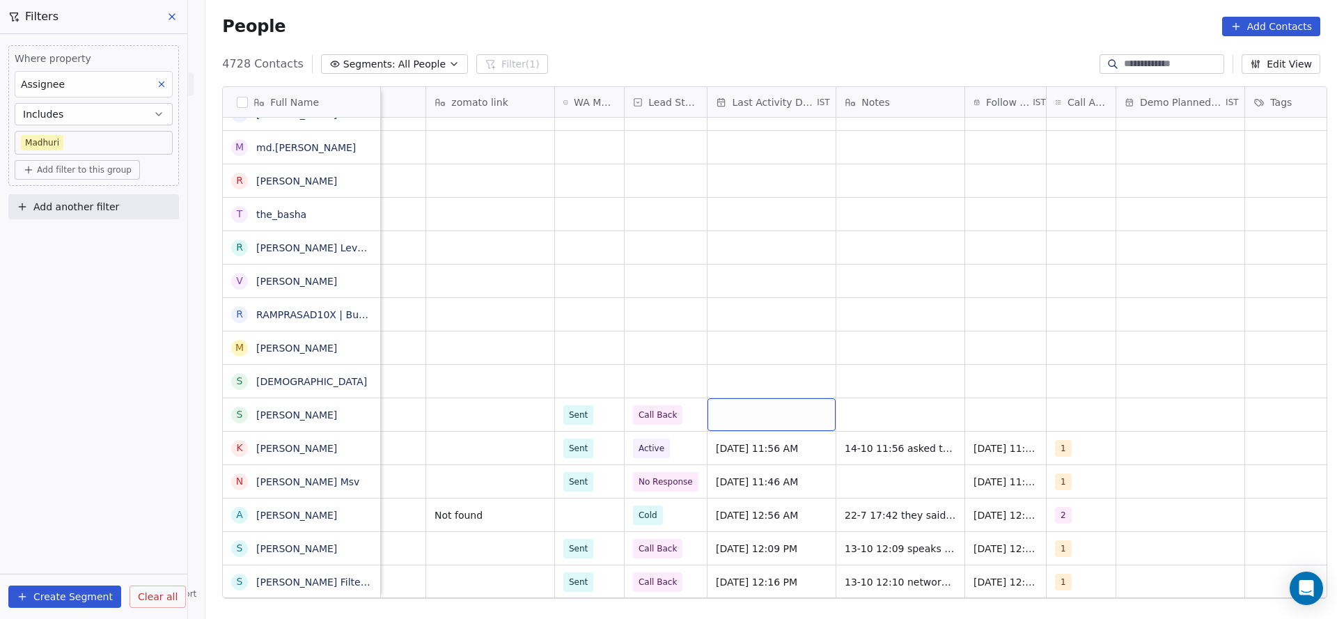
click at [787, 418] on div "grid" at bounding box center [771, 414] width 128 height 33
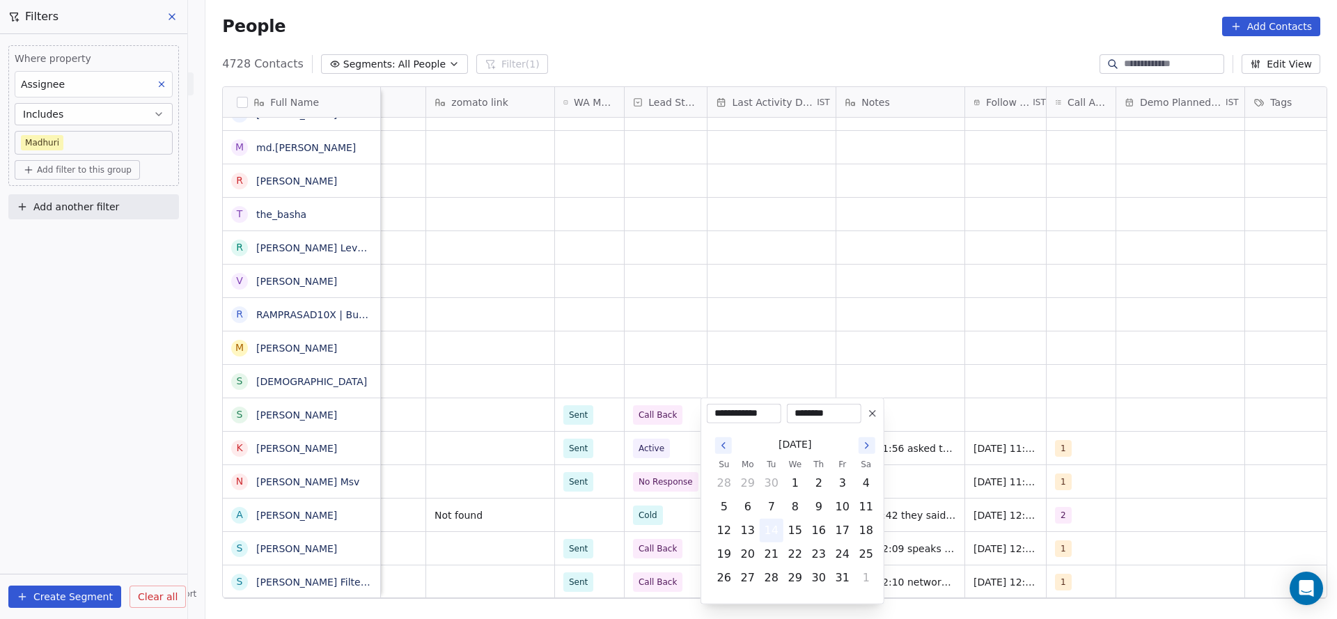
click at [778, 531] on button "14" at bounding box center [771, 530] width 22 height 22
drag, startPoint x: 519, startPoint y: 424, endPoint x: 1089, endPoint y: 406, distance: 570.4
click at [520, 424] on html "On2Cook India Pvt. Ltd. Contacts People Marketing Workflows Campaigns Metrics &…" at bounding box center [668, 309] width 1337 height 619
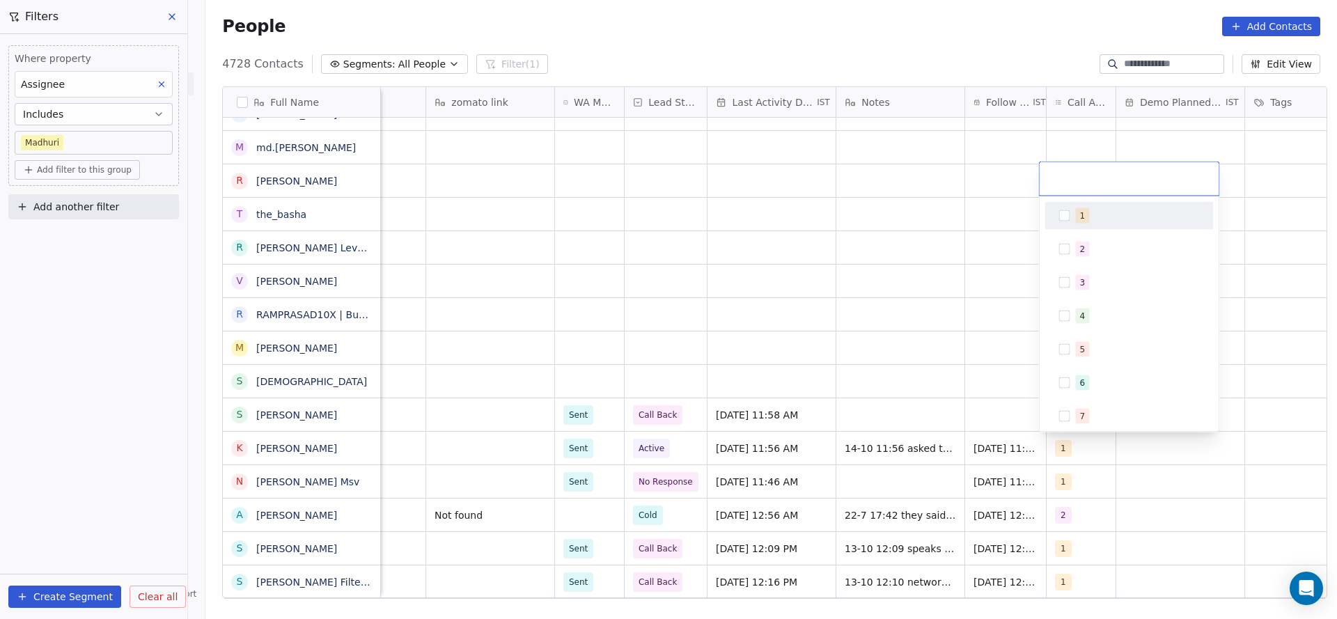
click at [1088, 226] on div "1" at bounding box center [1128, 216] width 157 height 22
click at [870, 393] on html "On2Cook India Pvt. Ltd. Contacts People Marketing Workflows Campaigns Metrics &…" at bounding box center [668, 309] width 1337 height 619
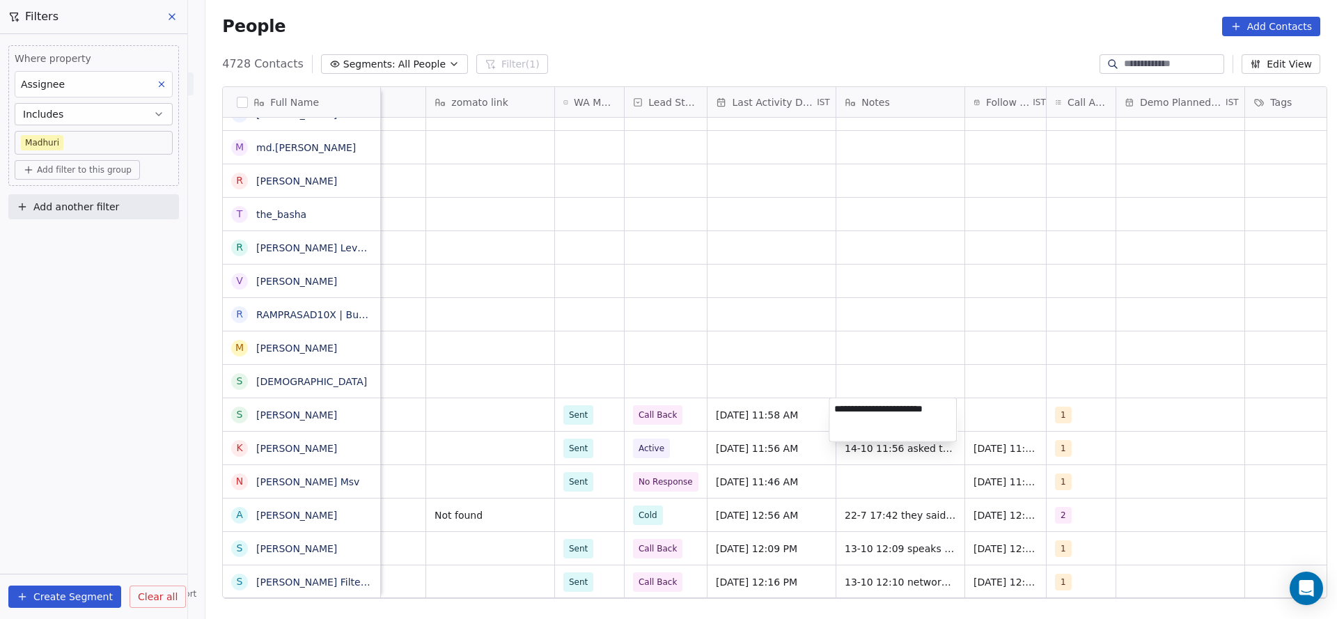
type textarea "**********"
click at [1026, 317] on html "On2Cook India Pvt. Ltd. Contacts People Marketing Workflows Campaigns Metrics &…" at bounding box center [668, 309] width 1337 height 619
click at [1011, 420] on div "grid" at bounding box center [1005, 414] width 81 height 33
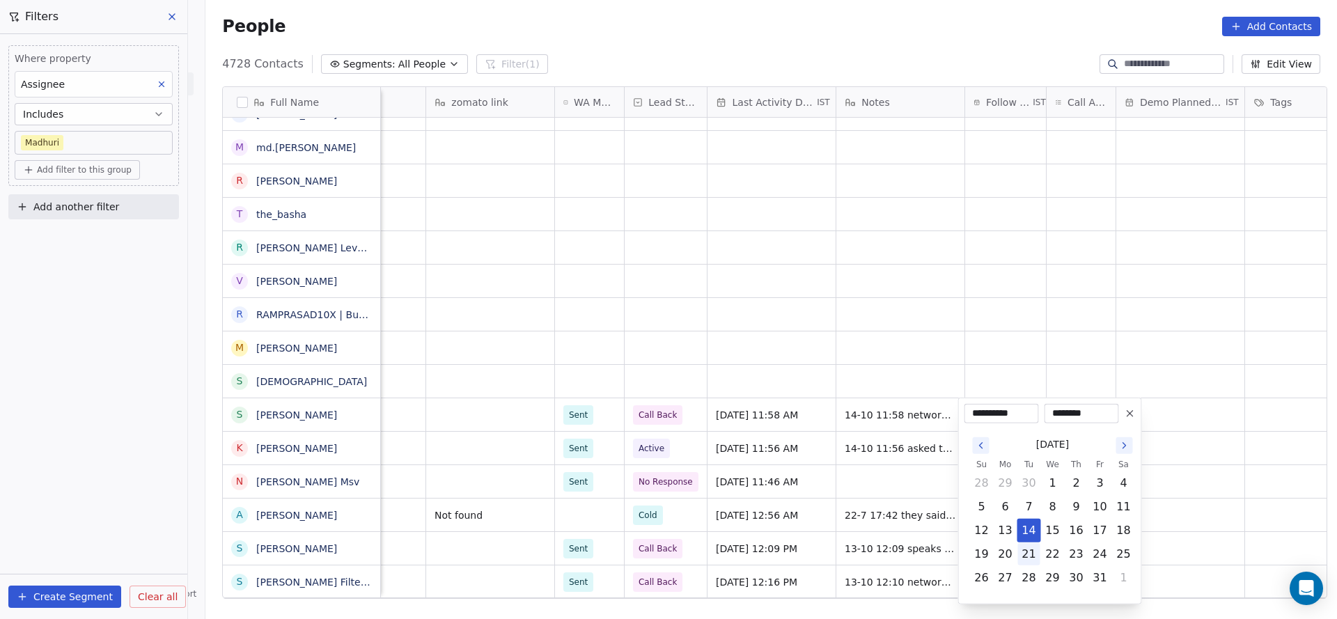
click at [1028, 553] on button "21" at bounding box center [1029, 554] width 22 height 22
type input "**********"
click at [684, 384] on html "On2Cook India Pvt. Ltd. Contacts People Marketing Workflows Campaigns Metrics &…" at bounding box center [668, 309] width 1337 height 619
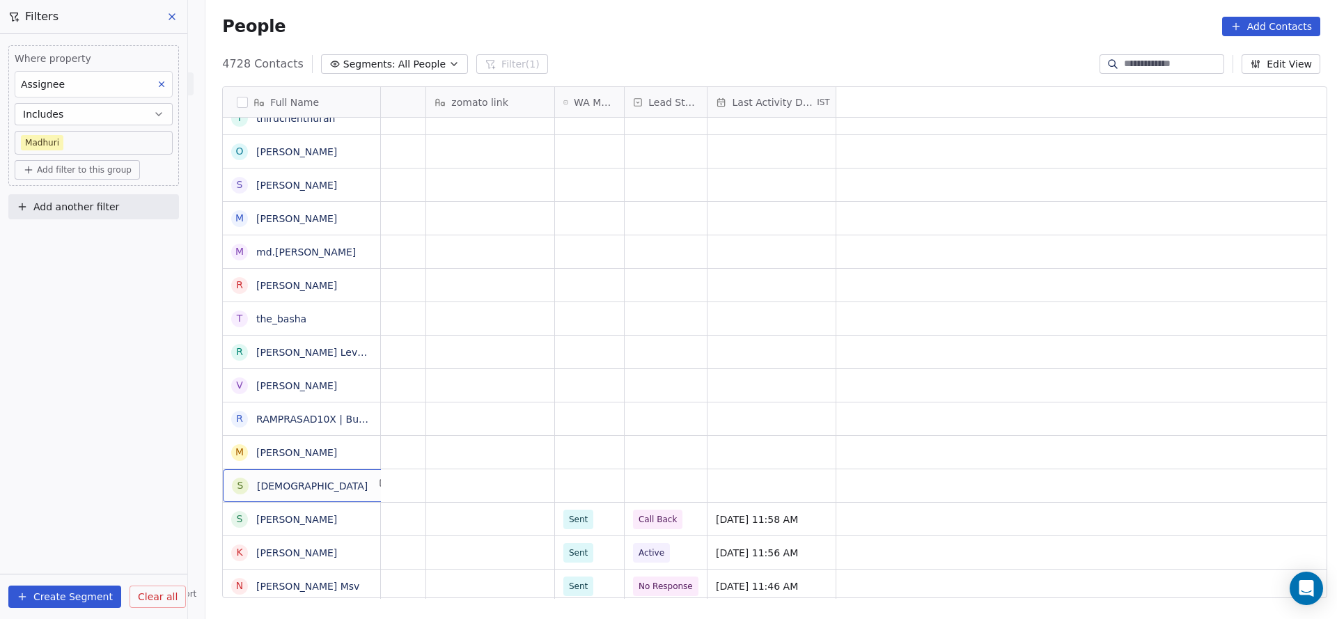
scroll to position [0, 0]
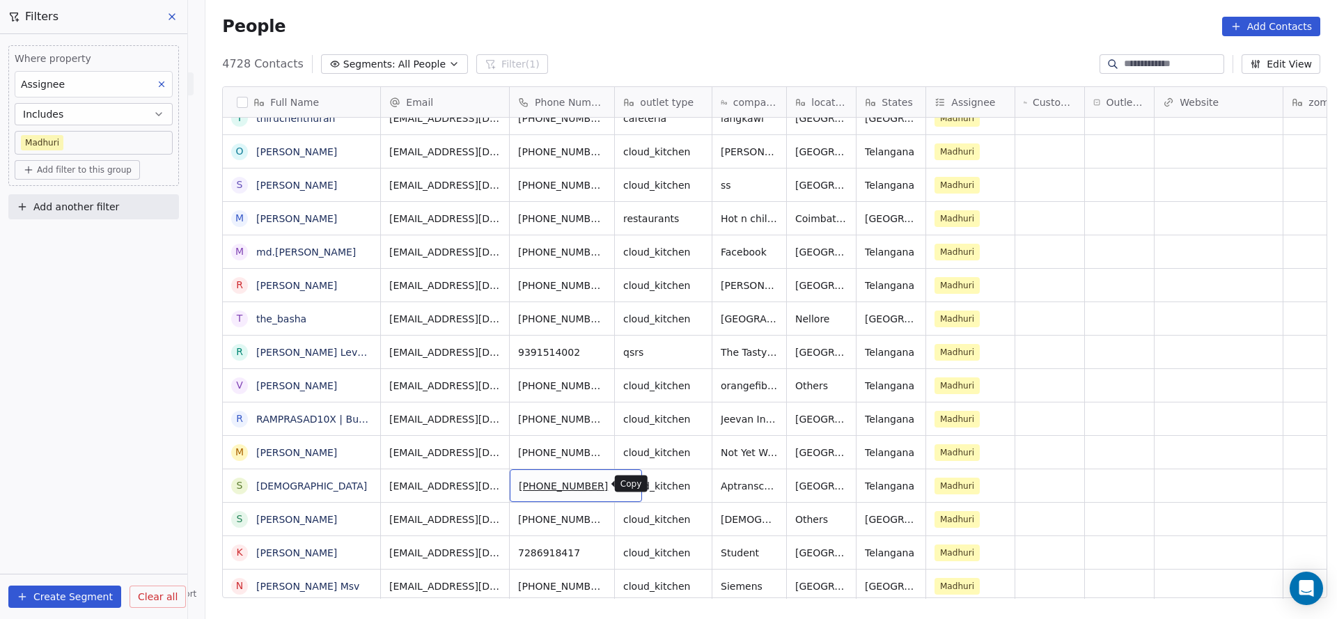
click at [620, 485] on icon "grid" at bounding box center [625, 483] width 11 height 11
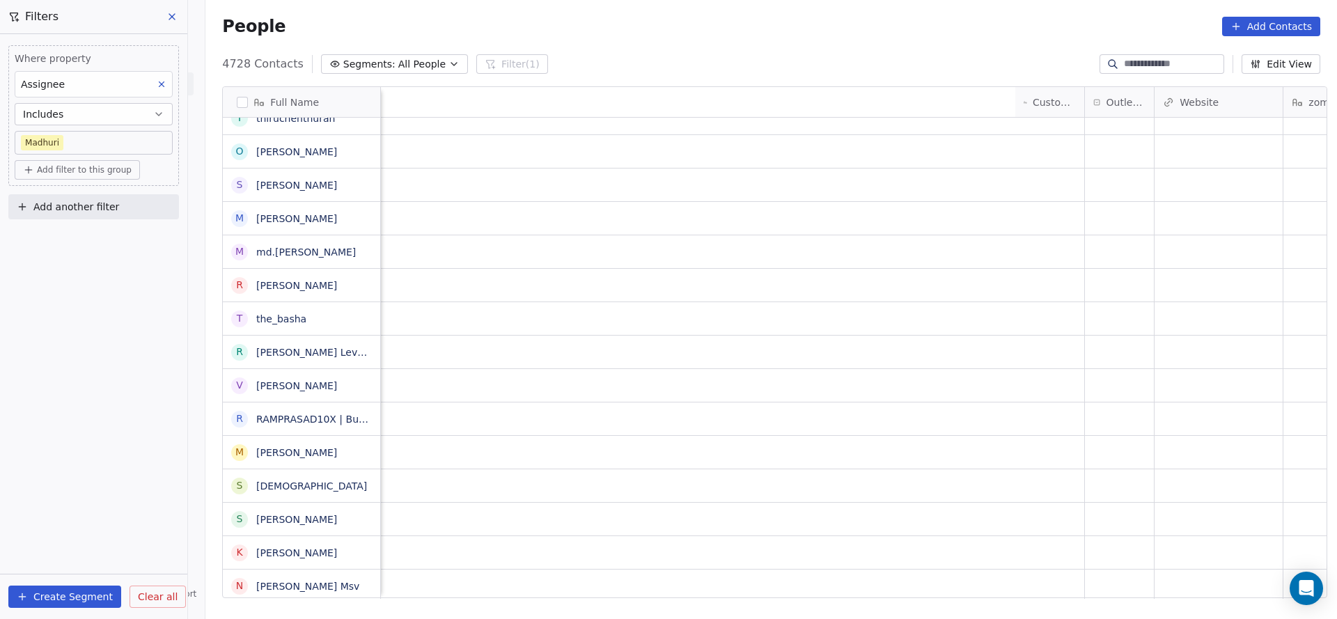
scroll to position [0, 915]
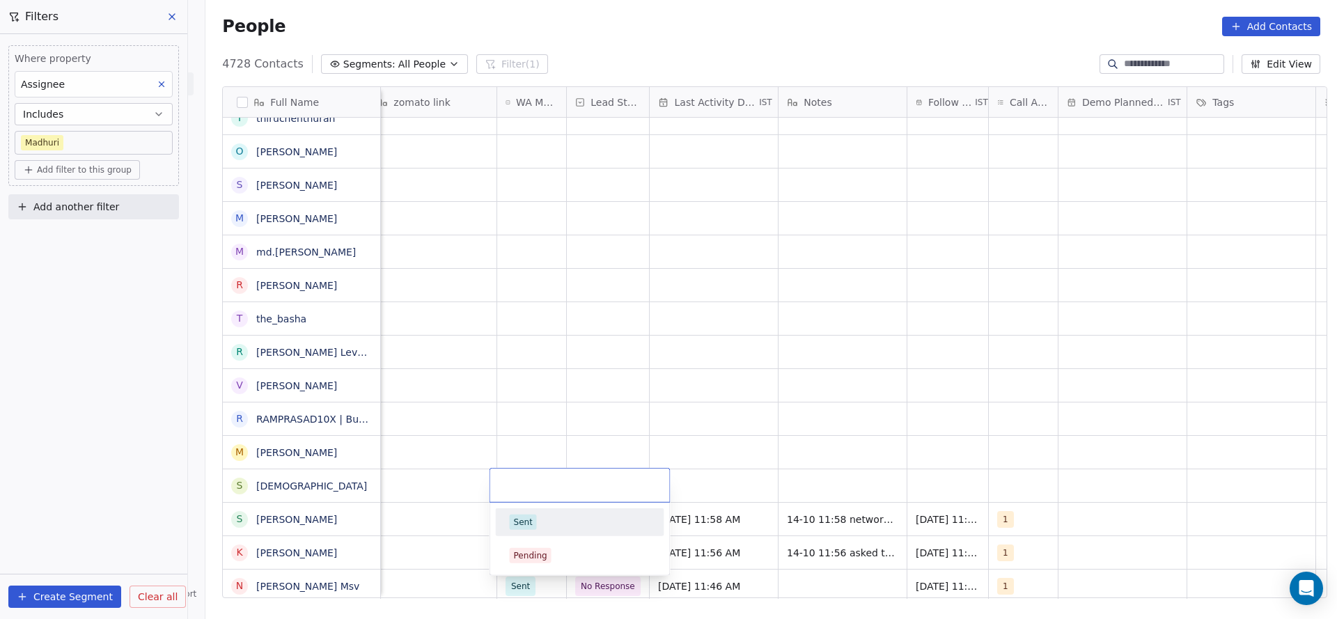
click at [512, 519] on span "Sent" at bounding box center [523, 521] width 27 height 15
click at [608, 489] on div "grid" at bounding box center [608, 485] width 82 height 33
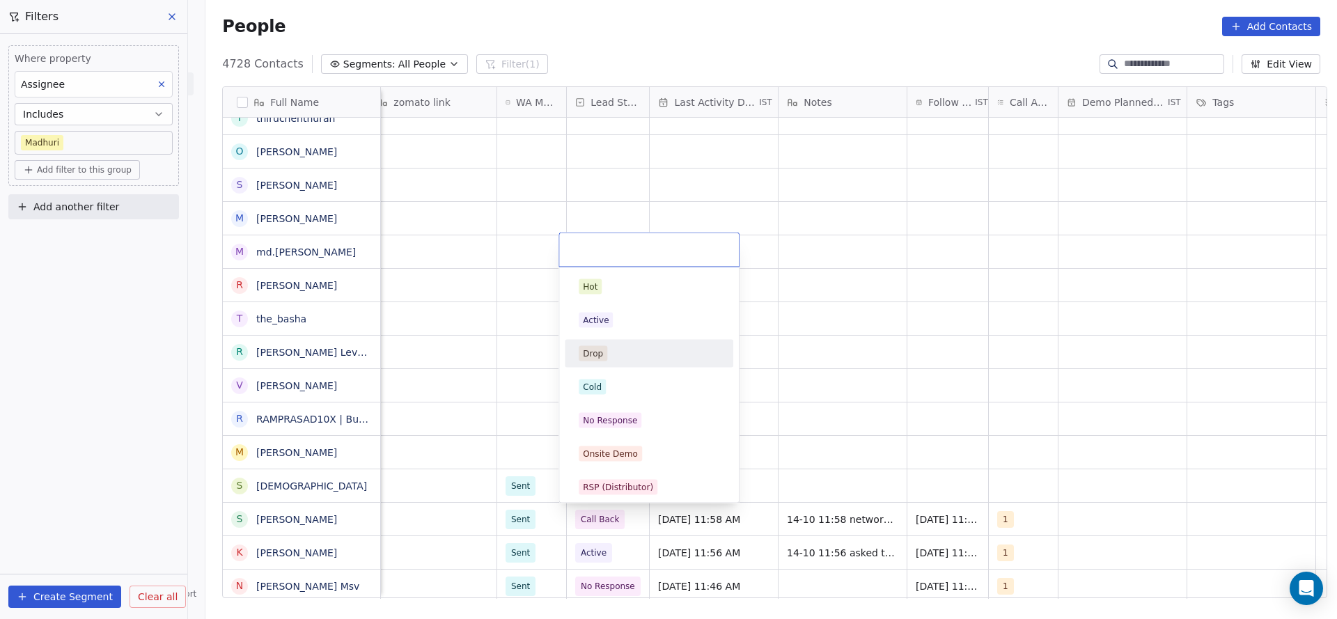
scroll to position [209, 0]
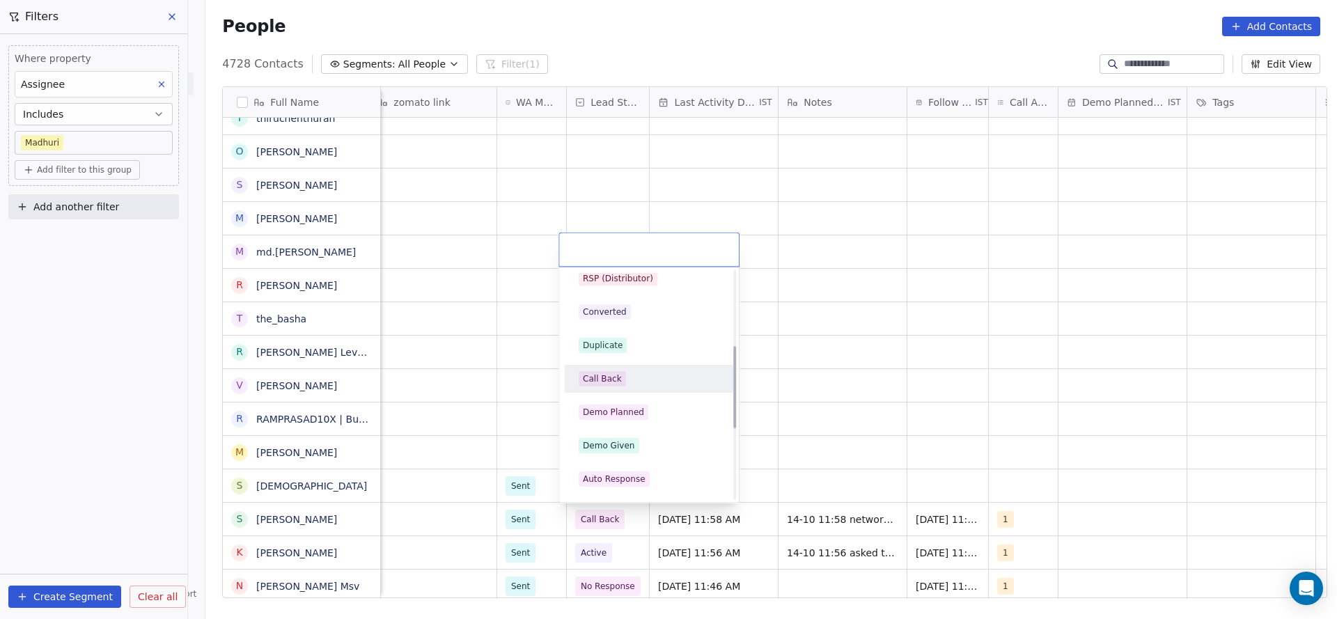
click at [617, 388] on div "Call Back" at bounding box center [648, 379] width 157 height 22
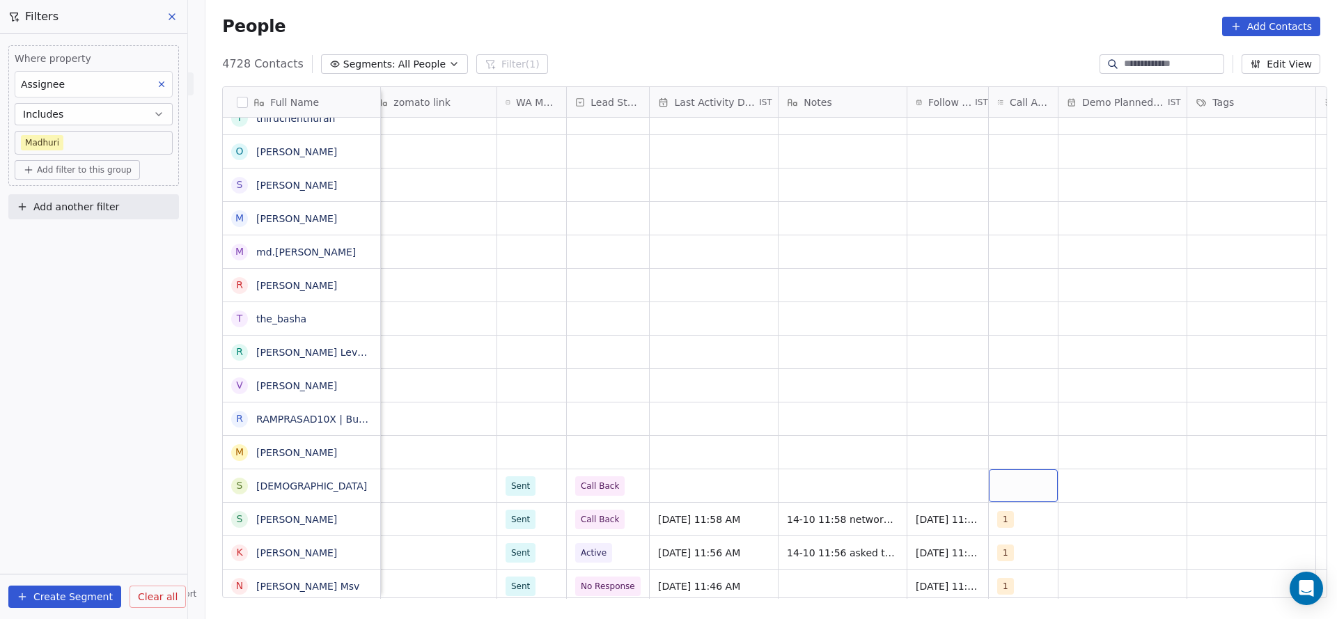
click at [1035, 487] on div "grid" at bounding box center [1023, 485] width 69 height 33
click at [1017, 294] on div "1" at bounding box center [1070, 287] width 157 height 22
click at [757, 473] on html "On2Cook India Pvt. Ltd. Contacts People Marketing Workflows Campaigns Metrics &…" at bounding box center [668, 309] width 1337 height 619
click at [729, 474] on div "grid" at bounding box center [714, 485] width 128 height 33
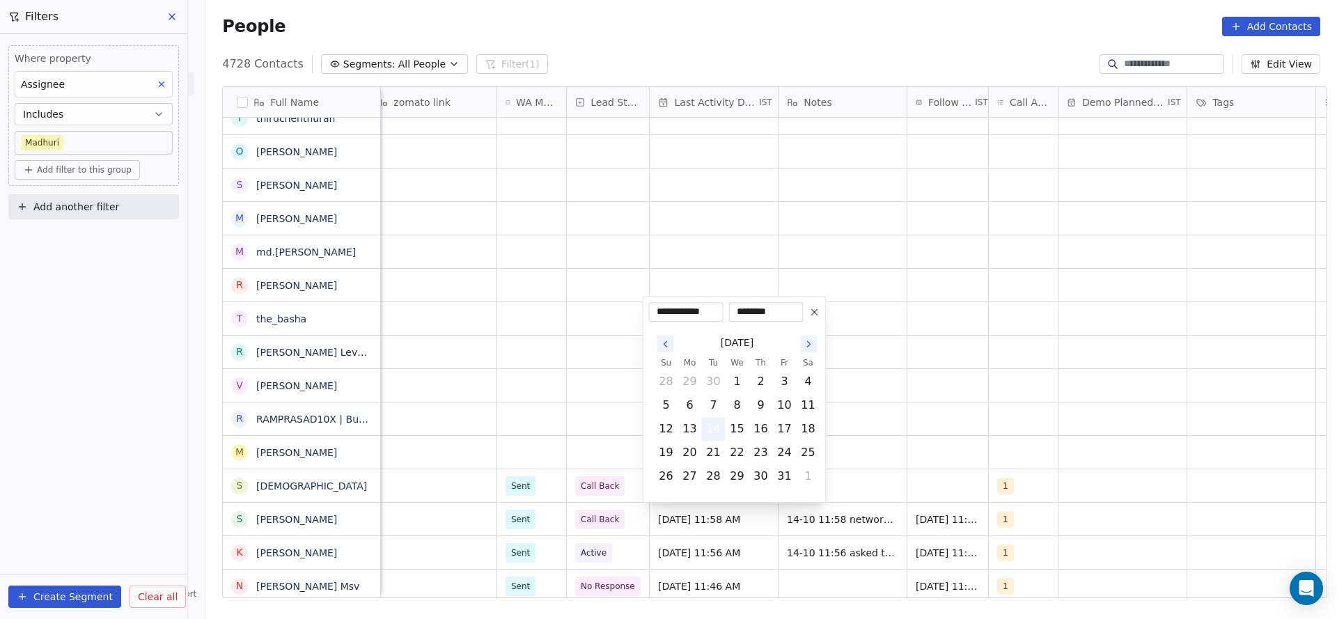
click at [723, 436] on button "14" at bounding box center [713, 429] width 22 height 22
click at [584, 420] on html "On2Cook India Pvt. Ltd. Contacts People Marketing Workflows Campaigns Metrics &…" at bounding box center [668, 309] width 1337 height 619
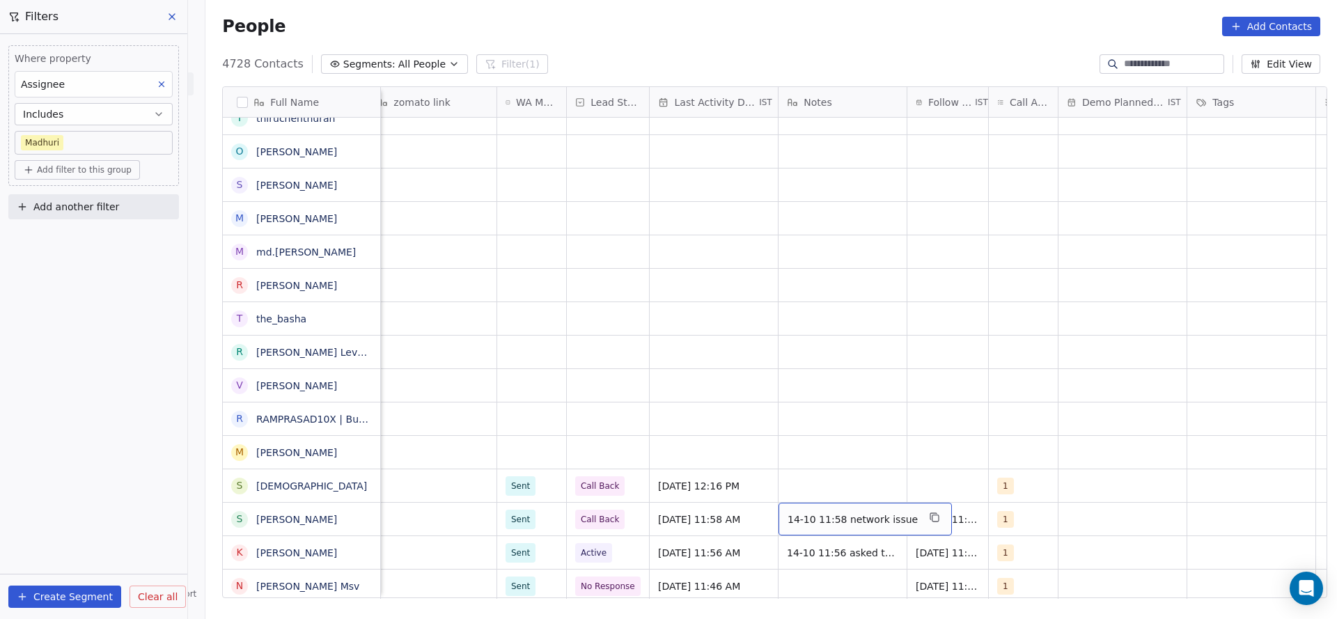
click at [828, 503] on div "14-10 11:58 network issue" at bounding box center [864, 519] width 173 height 33
click at [828, 488] on html "On2Cook India Pvt. Ltd. Contacts People Marketing Workflows Campaigns Metrics &…" at bounding box center [668, 309] width 1337 height 619
click at [828, 488] on div "grid" at bounding box center [842, 485] width 128 height 33
type textarea "**********"
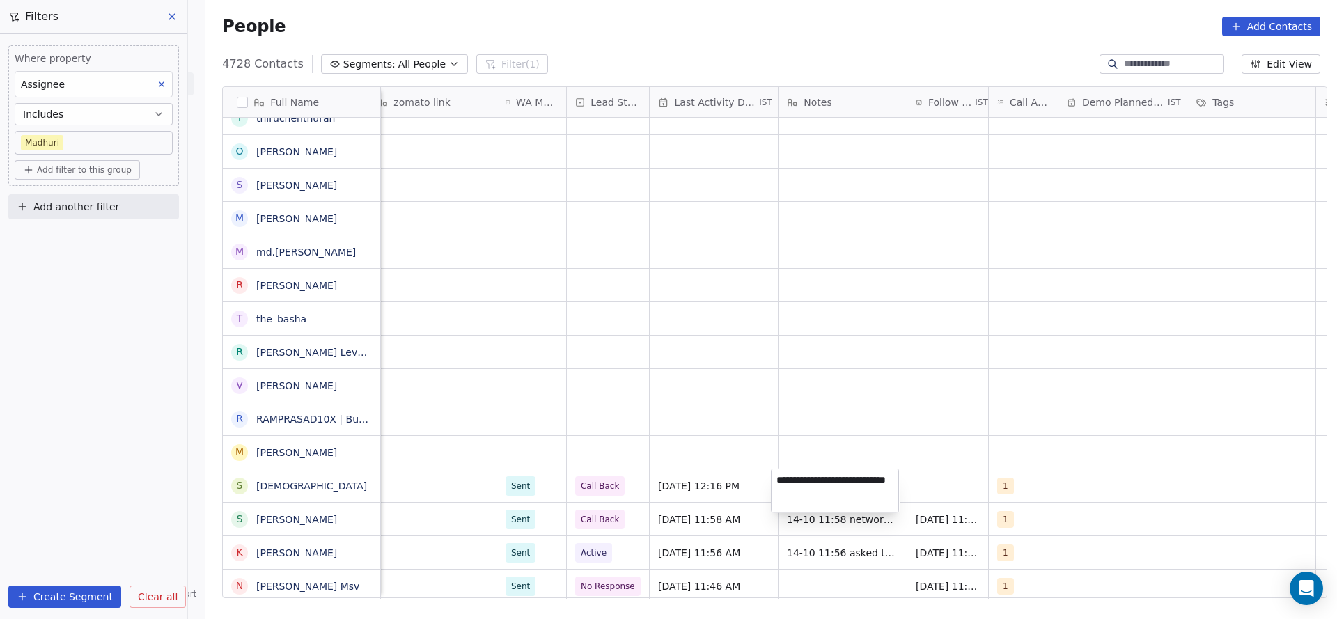
click at [971, 353] on html "On2Cook India Pvt. Ltd. Contacts People Marketing Workflows Campaigns Metrics &…" at bounding box center [668, 309] width 1337 height 619
click at [940, 479] on div "grid" at bounding box center [947, 485] width 81 height 33
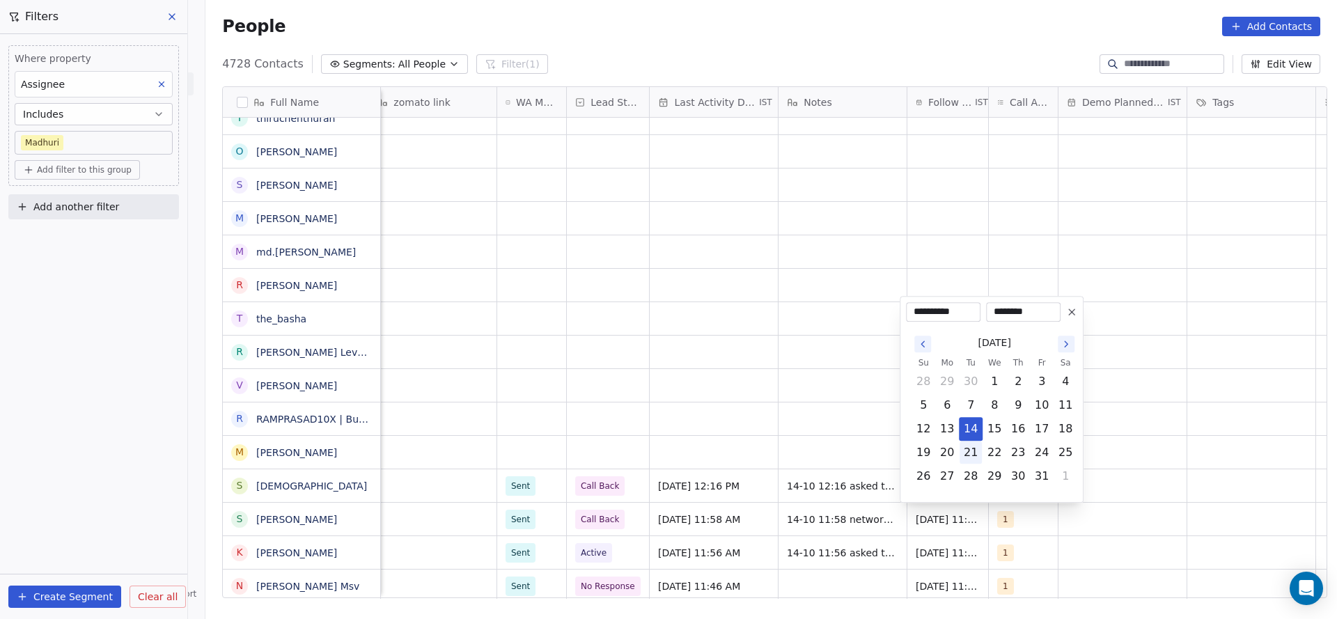
click at [963, 460] on button "21" at bounding box center [970, 452] width 22 height 22
type input "**********"
click at [784, 462] on html "On2Cook India Pvt. Ltd. Contacts People Marketing Workflows Campaigns Metrics &…" at bounding box center [668, 309] width 1337 height 619
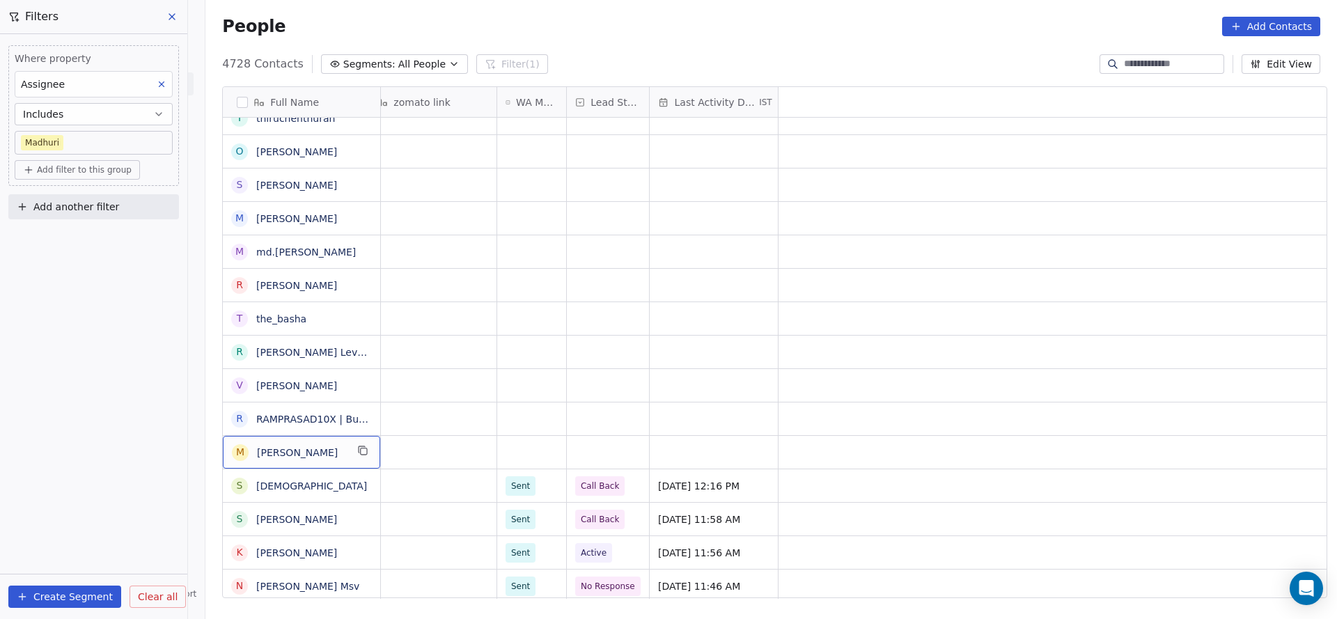
scroll to position [0, 0]
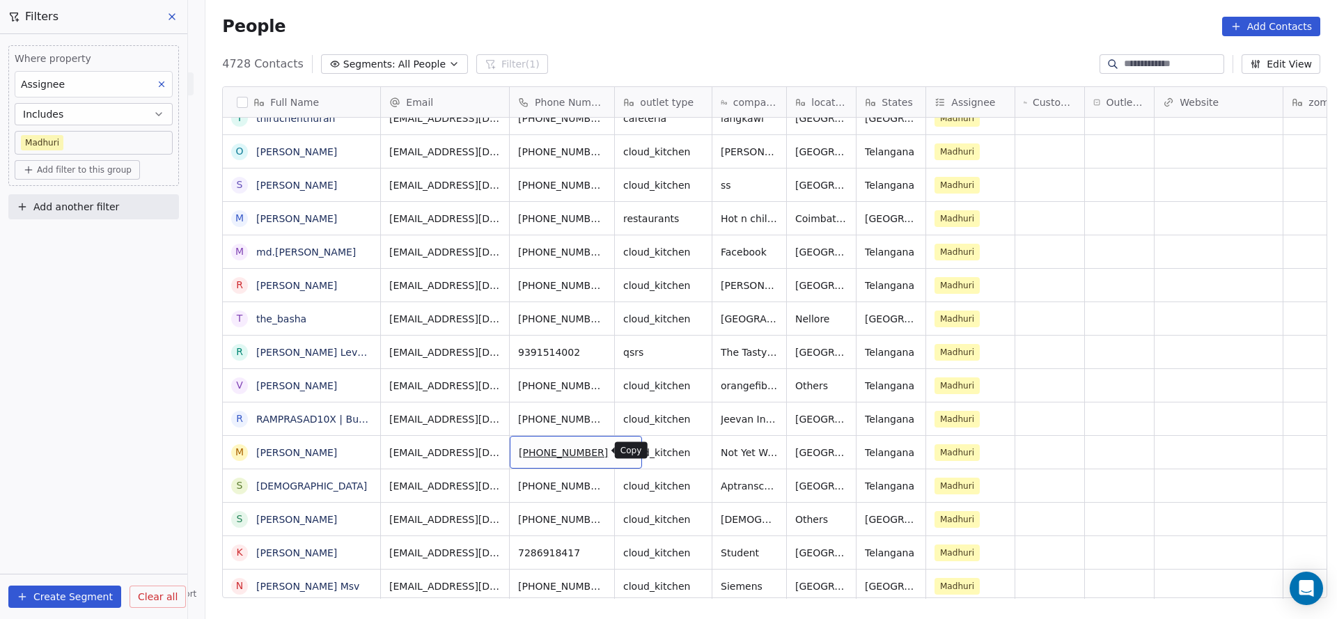
click at [620, 449] on icon "grid" at bounding box center [625, 450] width 11 height 11
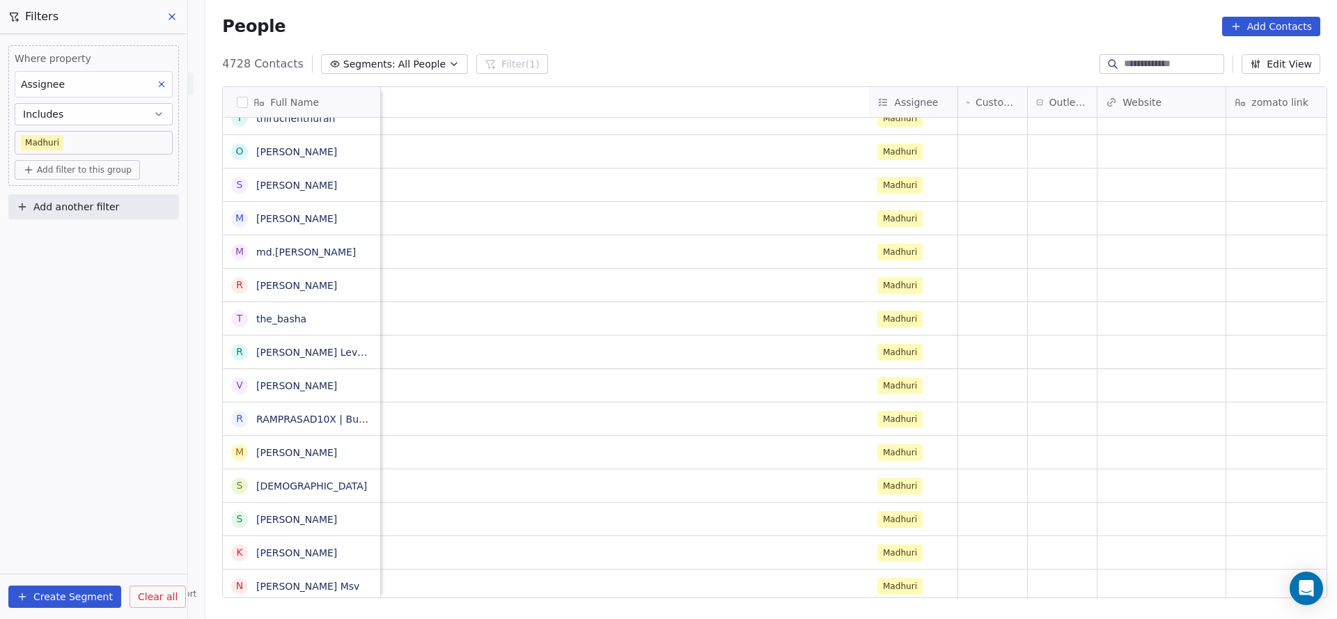
scroll to position [0, 840]
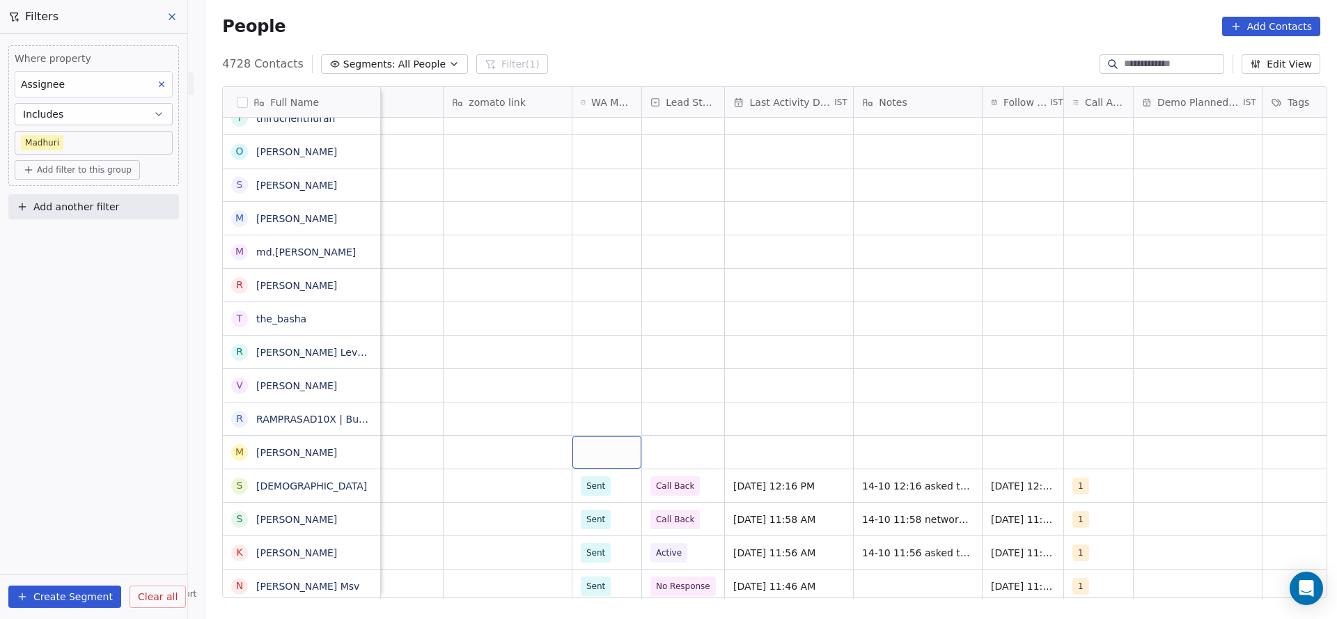
click at [590, 443] on div "grid" at bounding box center [606, 452] width 69 height 33
click at [590, 482] on div "Sent" at bounding box center [598, 488] width 19 height 13
click at [666, 444] on div "grid" at bounding box center [683, 452] width 82 height 33
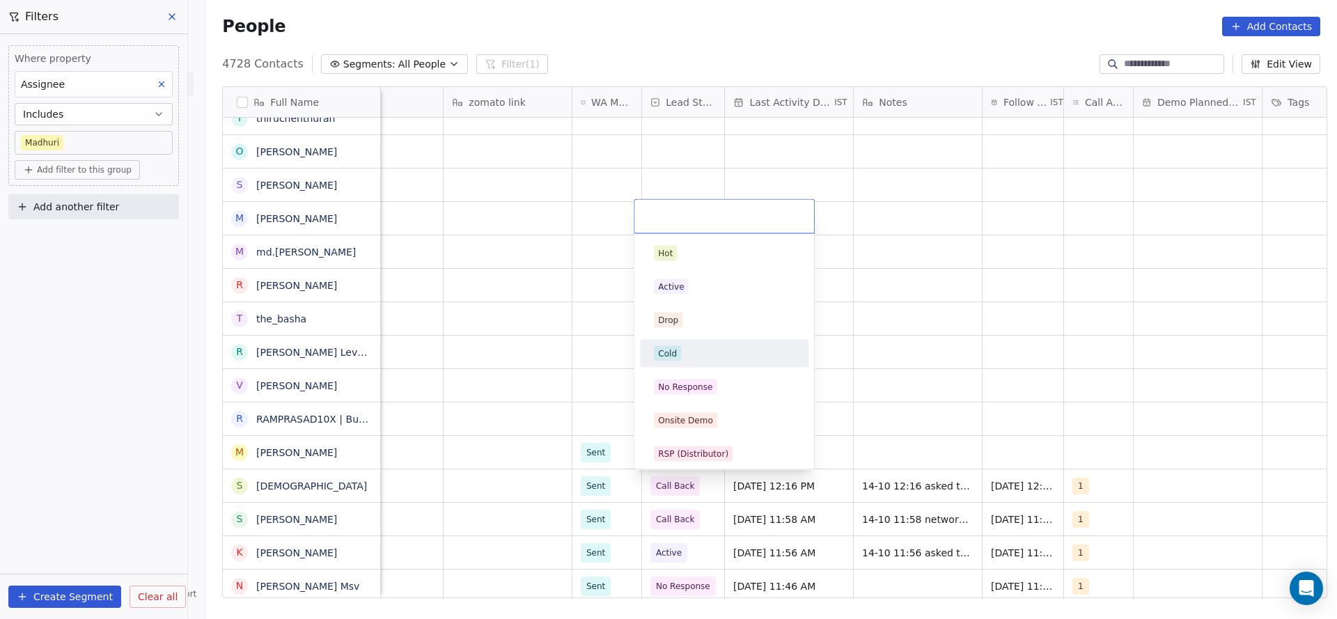
click at [682, 365] on div "Cold" at bounding box center [724, 354] width 168 height 28
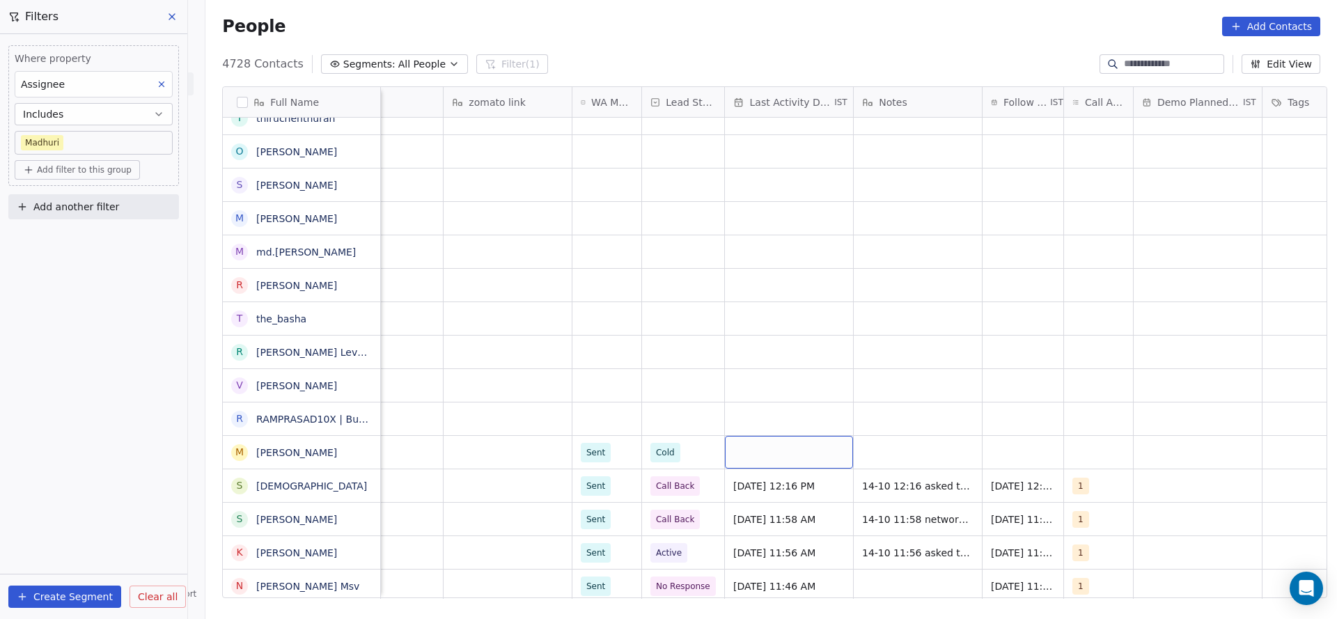
click at [801, 454] on div "grid" at bounding box center [789, 452] width 128 height 33
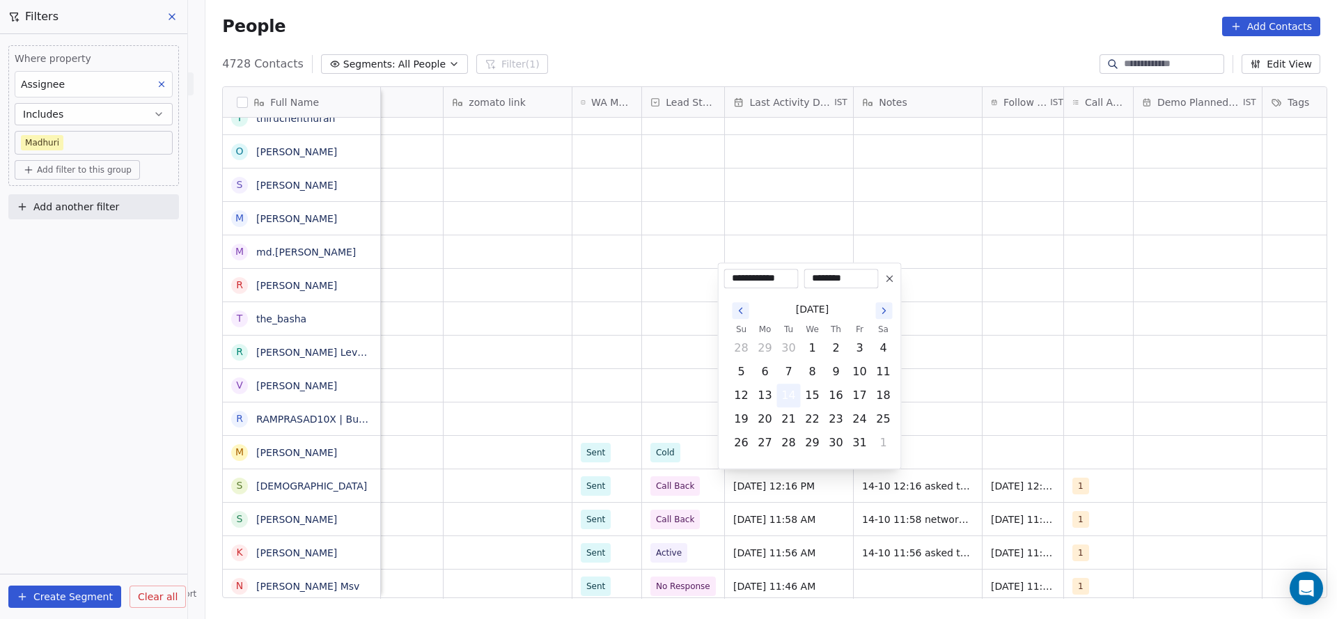
click at [784, 396] on button "14" at bounding box center [789, 395] width 22 height 22
click at [1087, 419] on html "On2Cook India Pvt. Ltd. Contacts People Marketing Workflows Campaigns Metrics &…" at bounding box center [668, 309] width 1337 height 619
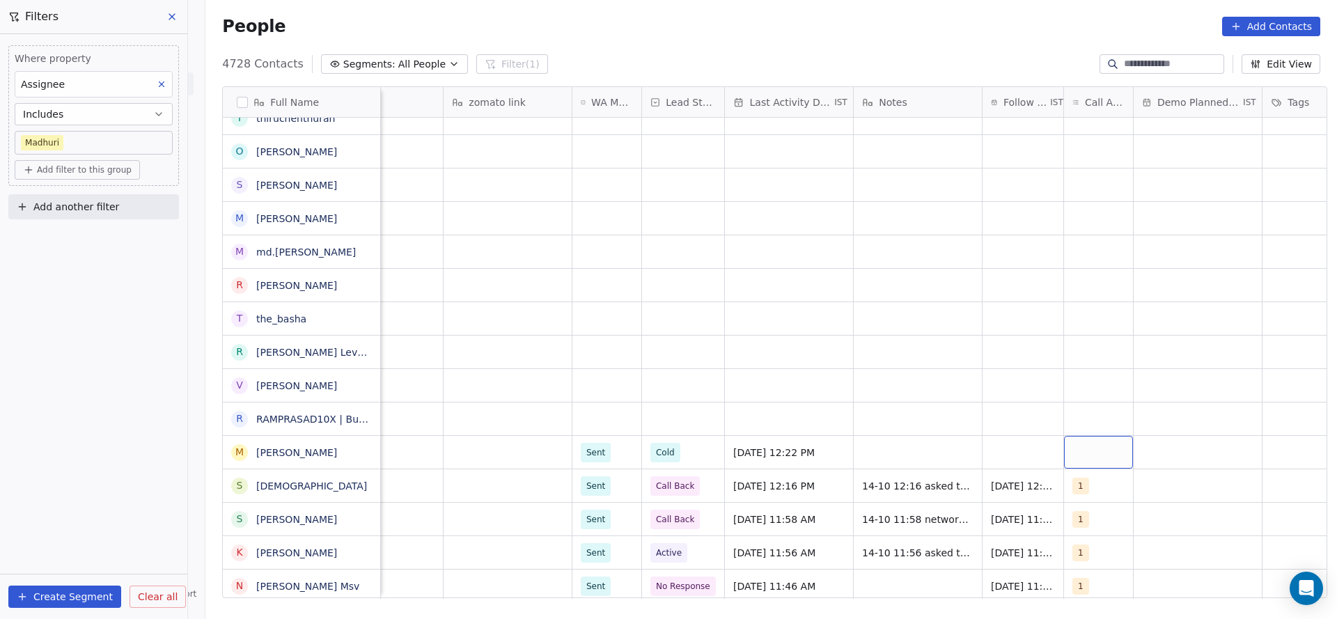
click at [1064, 455] on div "grid" at bounding box center [1098, 452] width 69 height 33
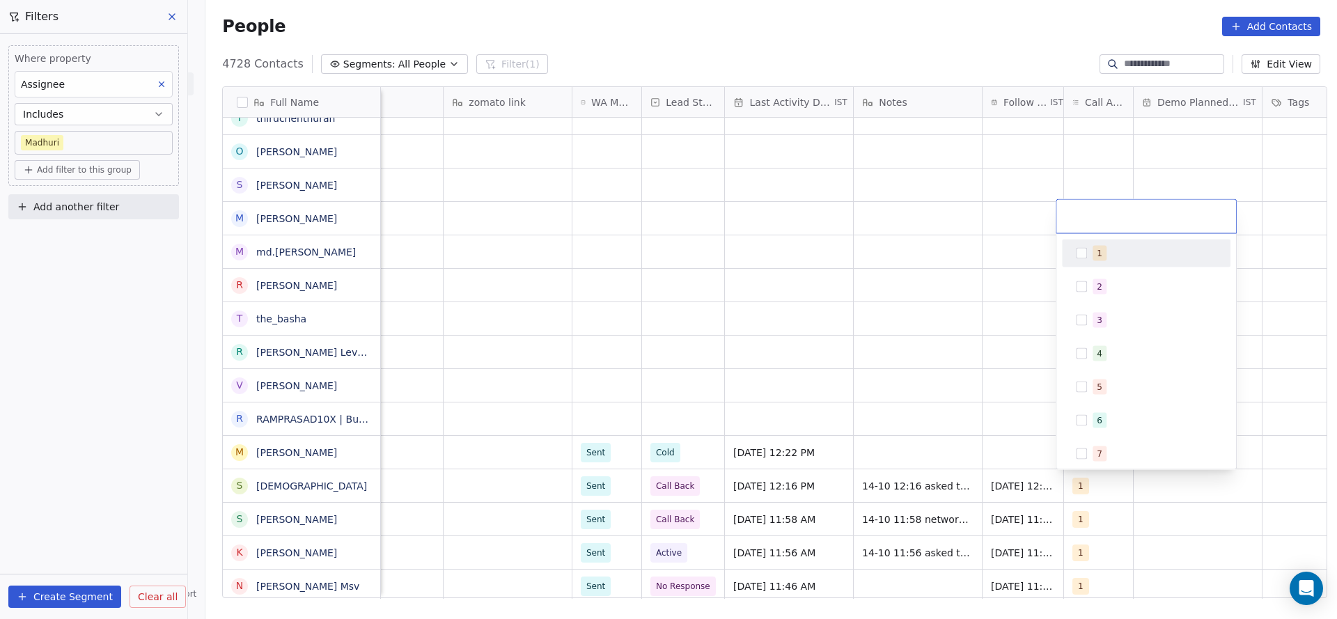
click at [1096, 235] on div "1 2 3 4 5 6 7 8 9 10" at bounding box center [1146, 351] width 180 height 235
click at [1082, 242] on div "1" at bounding box center [1145, 253] width 157 height 22
click at [929, 326] on html "On2Cook India Pvt. Ltd. Contacts People Marketing Workflows Campaigns Metrics &…" at bounding box center [668, 309] width 1337 height 619
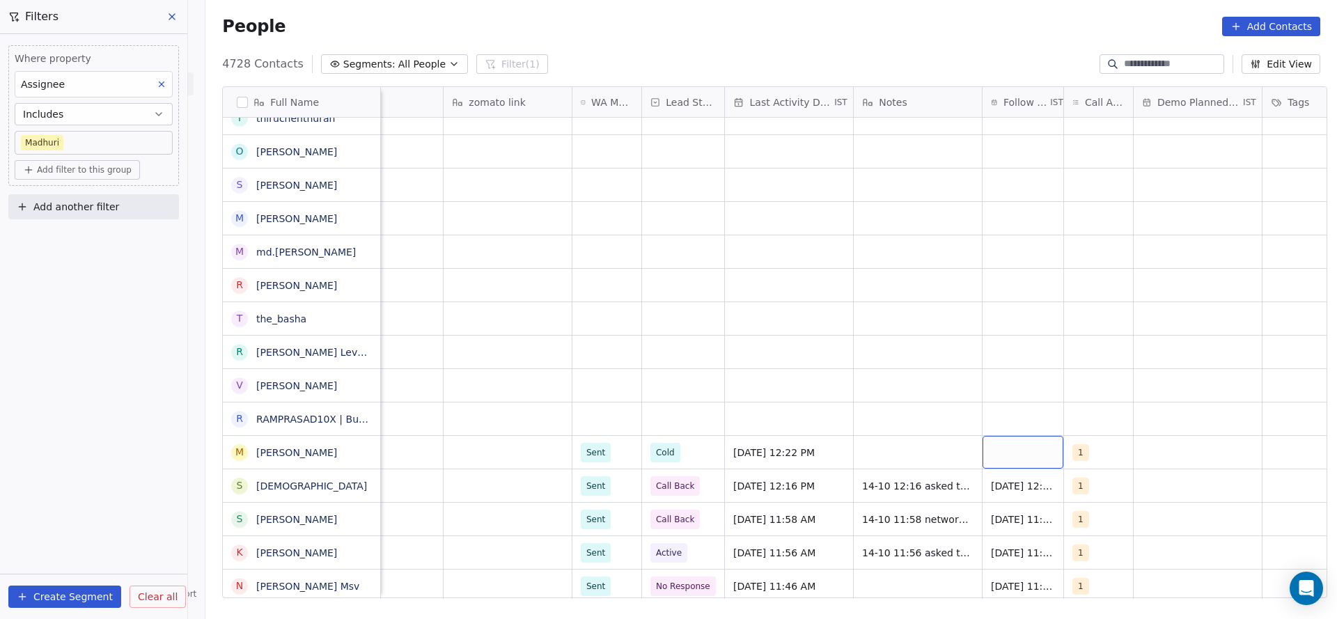
click at [996, 456] on div "grid" at bounding box center [1022, 452] width 81 height 33
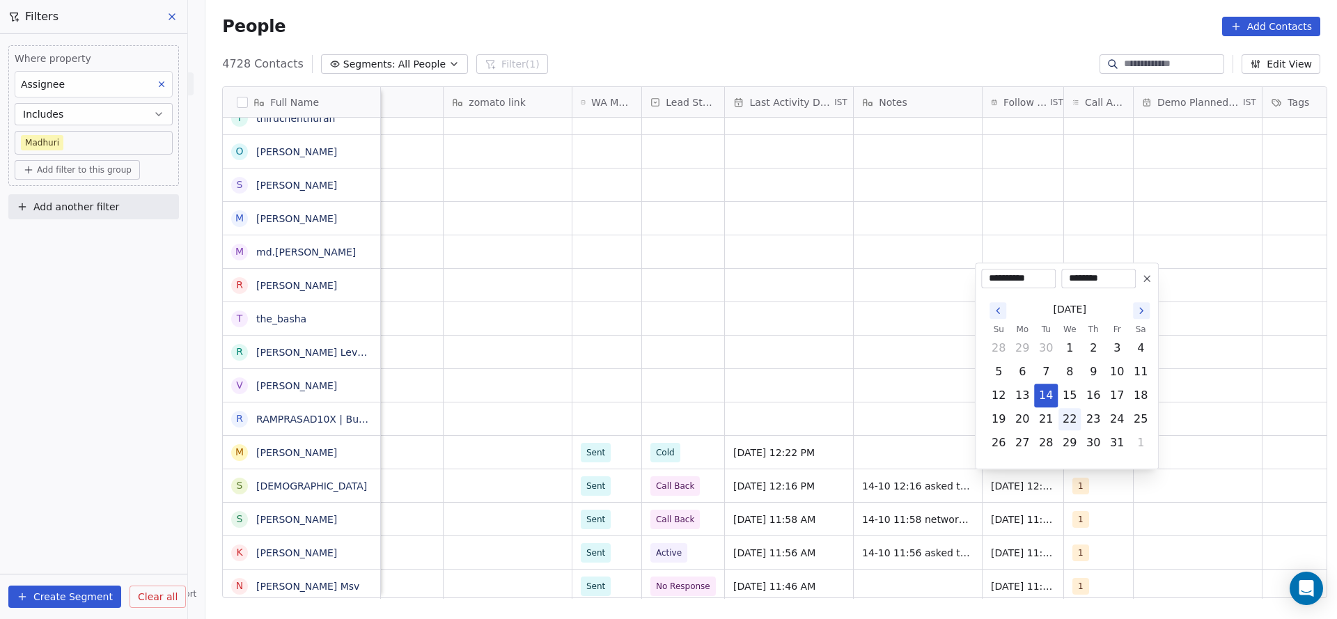
click at [1067, 418] on button "22" at bounding box center [1069, 419] width 22 height 22
type input "**********"
click at [1144, 281] on icon at bounding box center [1147, 279] width 6 height 6
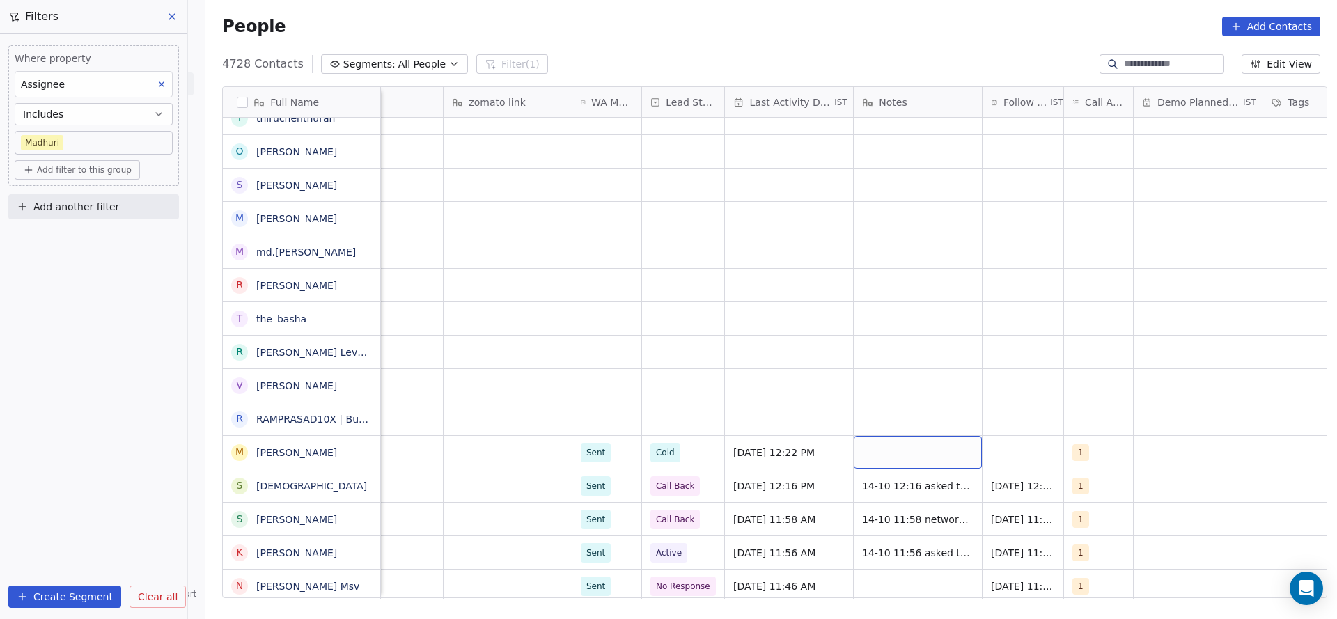
click at [881, 457] on div "grid" at bounding box center [917, 452] width 128 height 33
type textarea "**********"
click at [723, 401] on html "On2Cook India Pvt. Ltd. Contacts People Marketing Workflows Campaigns Metrics &…" at bounding box center [668, 309] width 1337 height 619
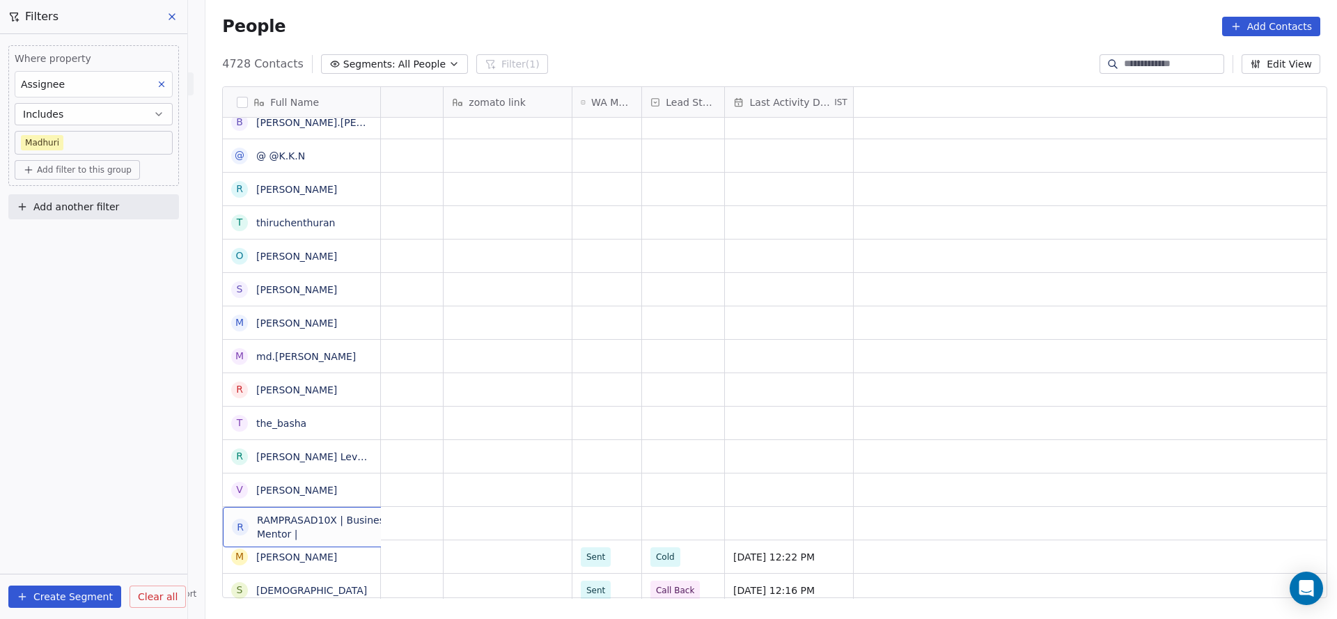
scroll to position [0, 0]
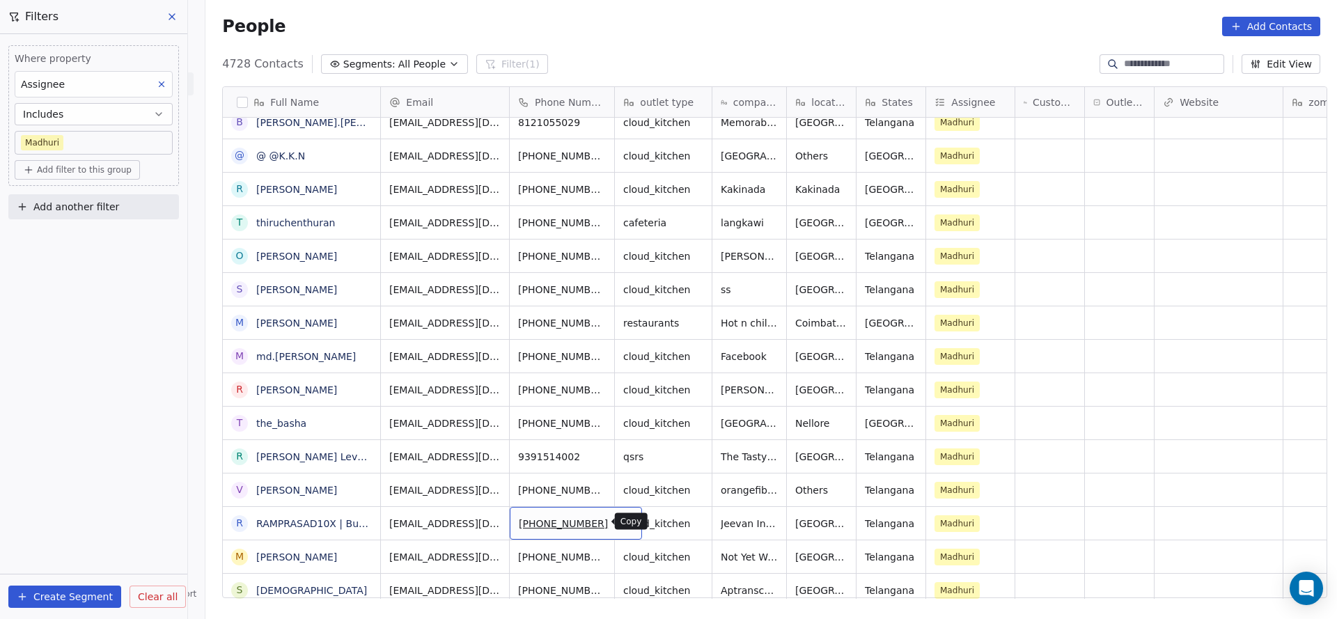
click at [620, 519] on icon "grid" at bounding box center [625, 521] width 11 height 11
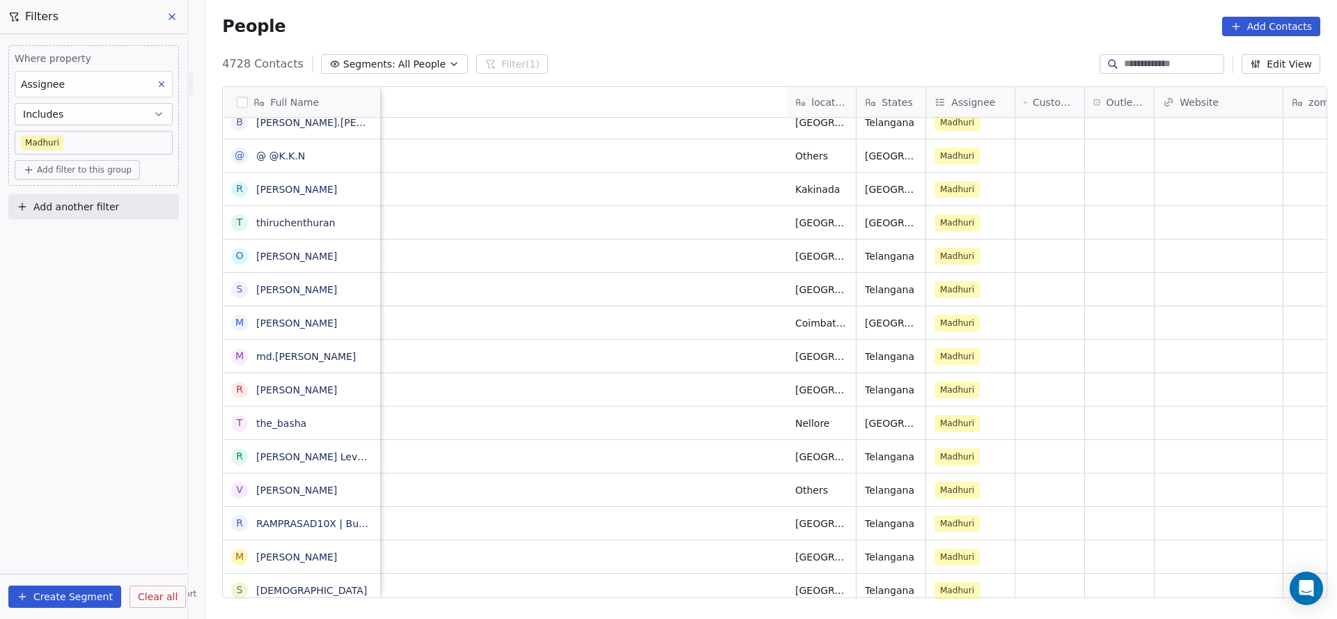
scroll to position [0, 656]
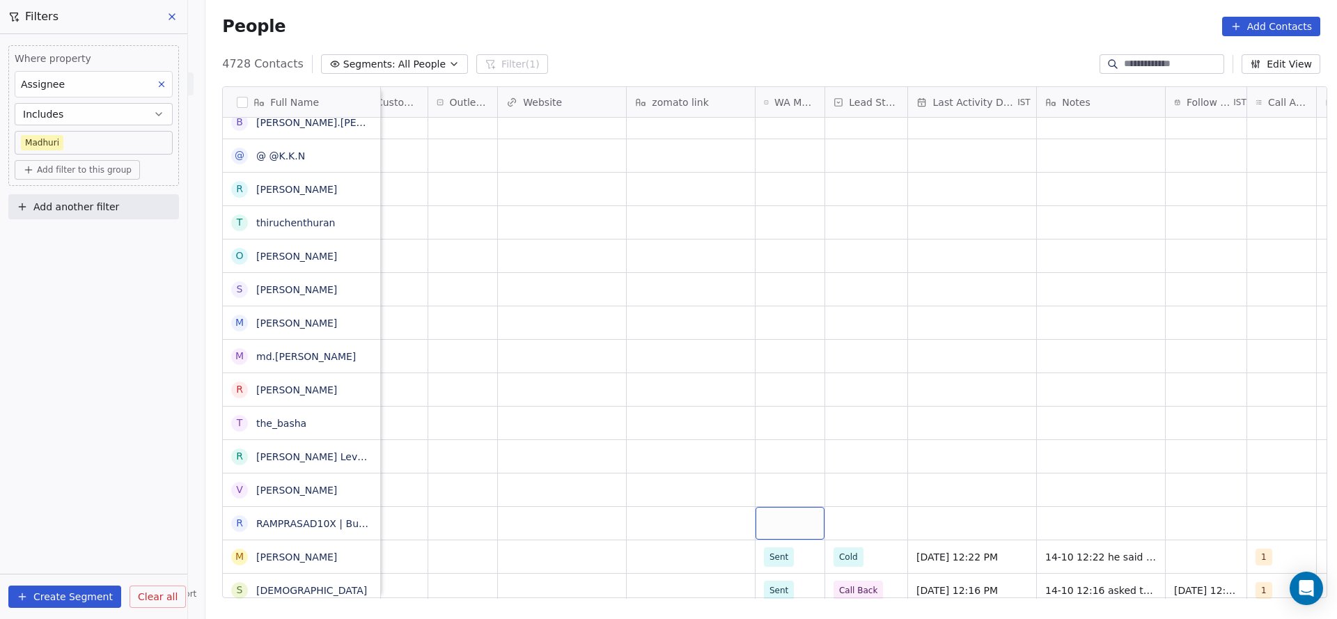
click at [776, 516] on div "grid" at bounding box center [789, 523] width 69 height 33
click at [781, 485] on div "Sent" at bounding box center [781, 487] width 19 height 13
click at [865, 514] on div "grid" at bounding box center [866, 523] width 82 height 33
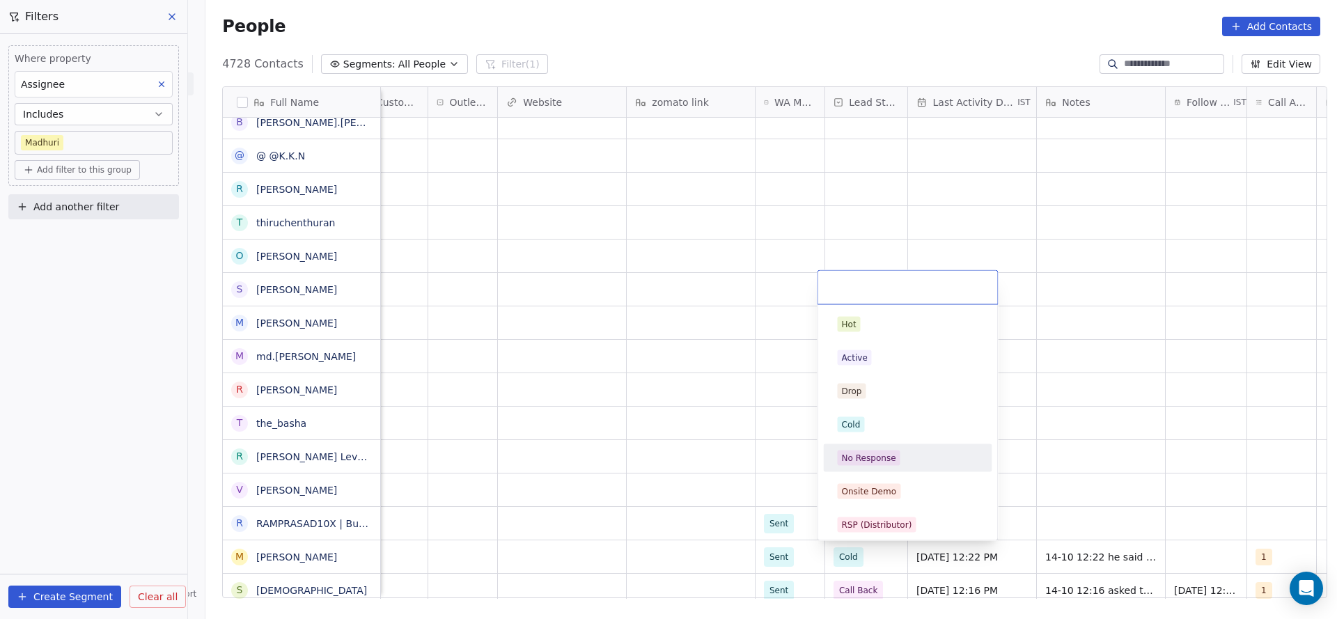
click at [872, 458] on div "No Response" at bounding box center [869, 458] width 54 height 13
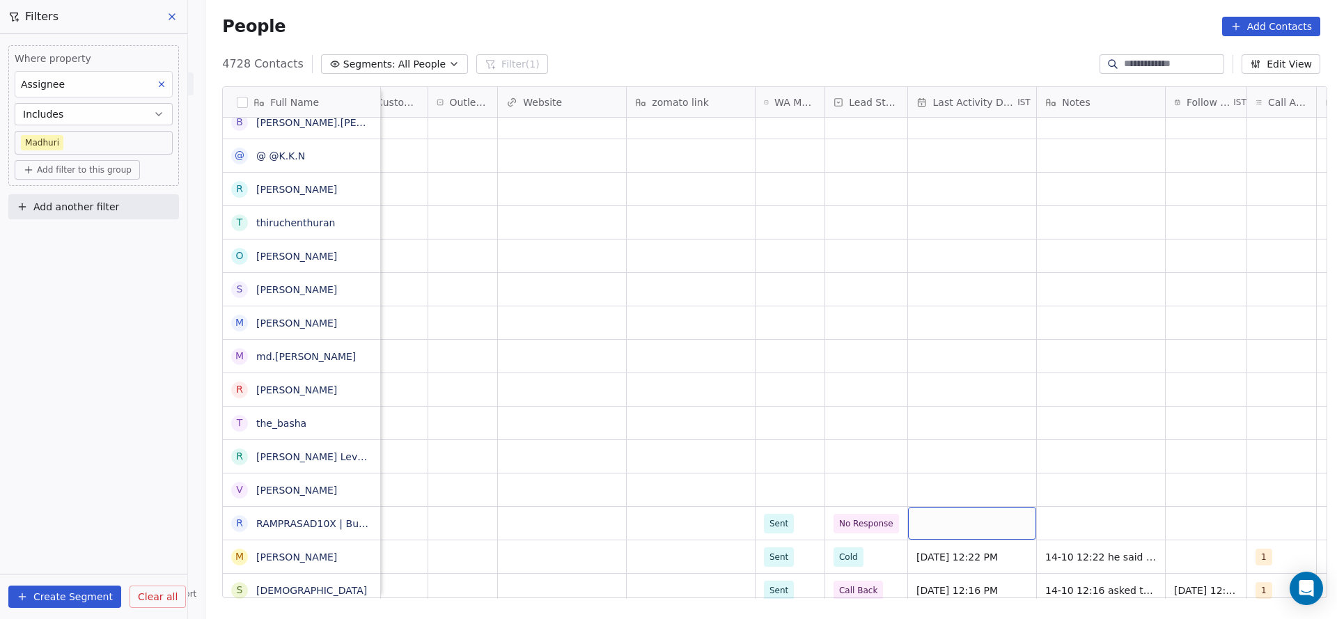
click at [998, 533] on div "grid" at bounding box center [972, 523] width 128 height 33
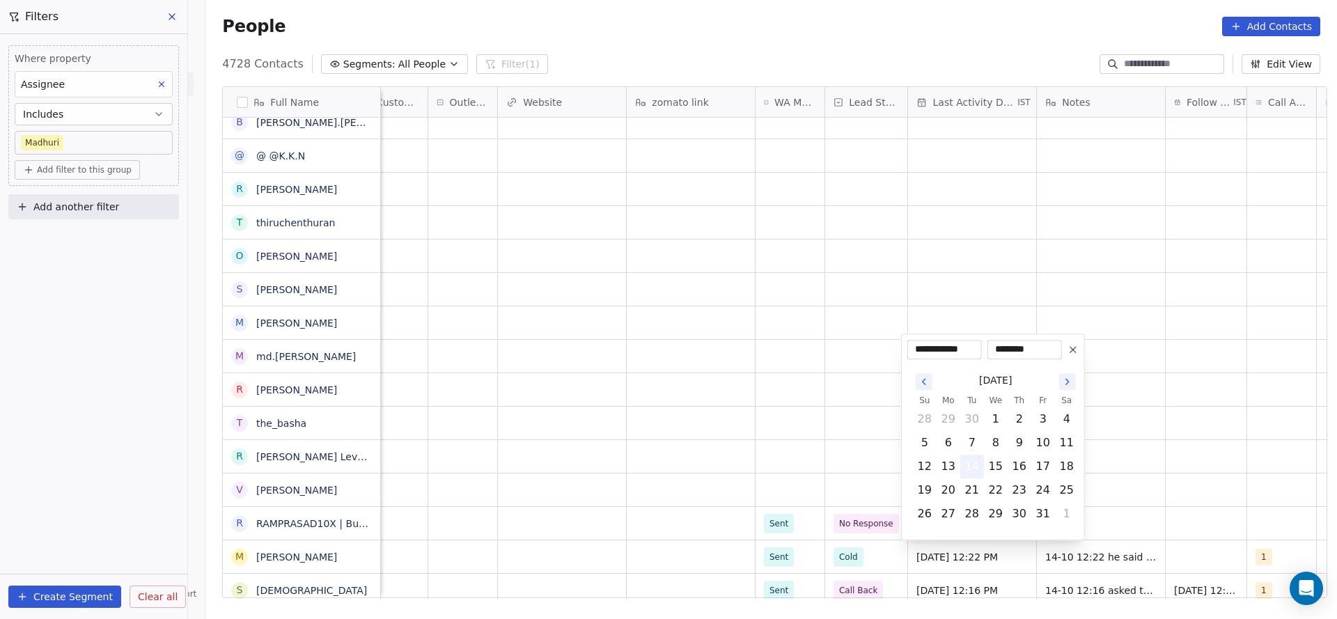
click at [967, 462] on button "14" at bounding box center [972, 466] width 22 height 22
click at [723, 512] on html "On2Cook India Pvt. Ltd. Contacts People Marketing Workflows Campaigns Metrics &…" at bounding box center [668, 309] width 1337 height 619
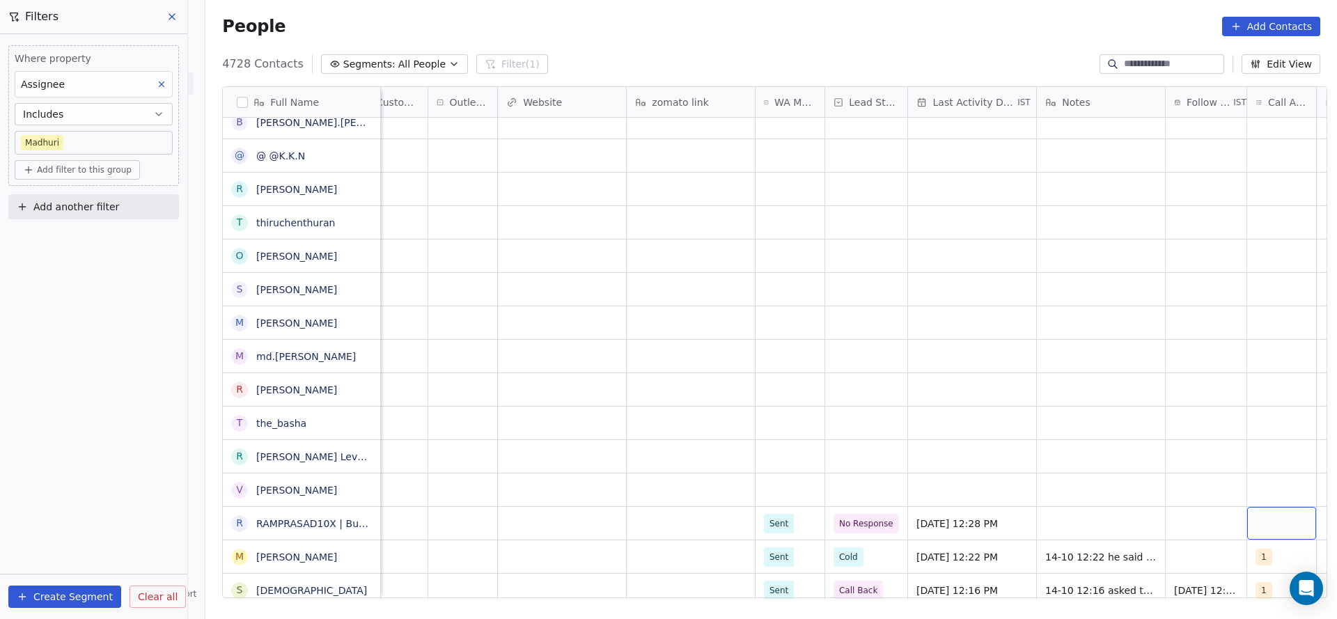
scroll to position [0, 662]
click at [1253, 518] on div "grid" at bounding box center [1275, 523] width 69 height 33
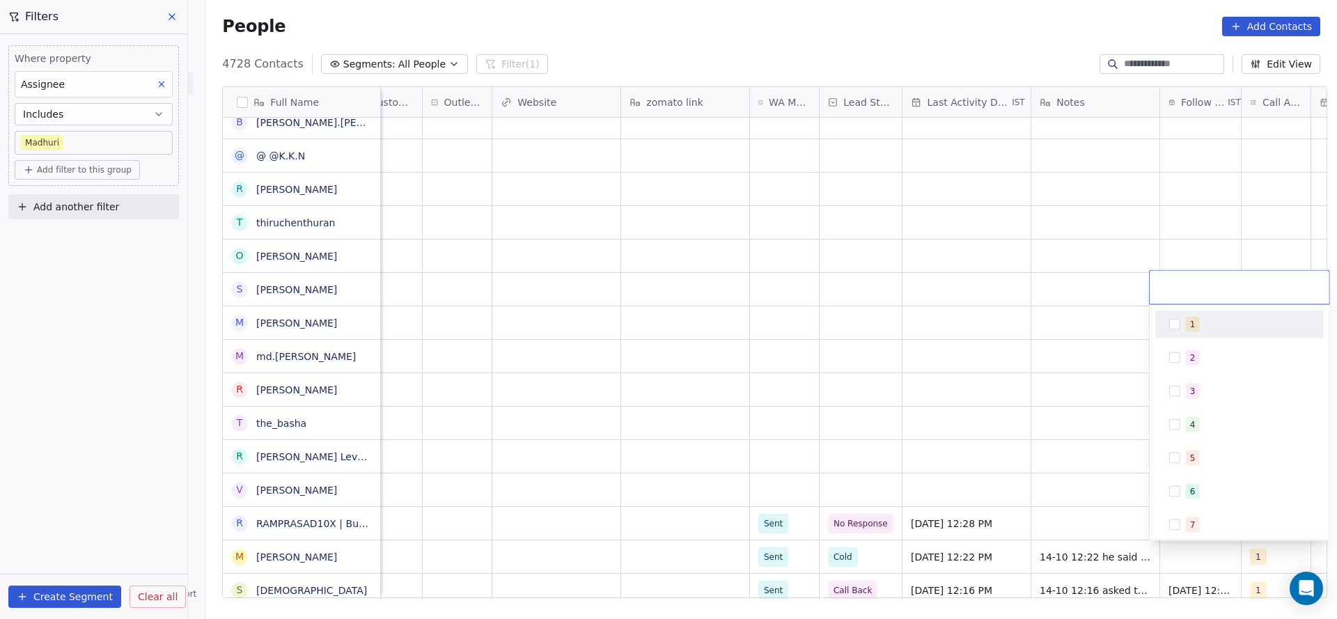
click at [1186, 325] on span "1" at bounding box center [1193, 324] width 14 height 15
click at [1025, 447] on html "On2Cook India Pvt. Ltd. Contacts People Marketing Workflows Campaigns Metrics &…" at bounding box center [668, 309] width 1337 height 619
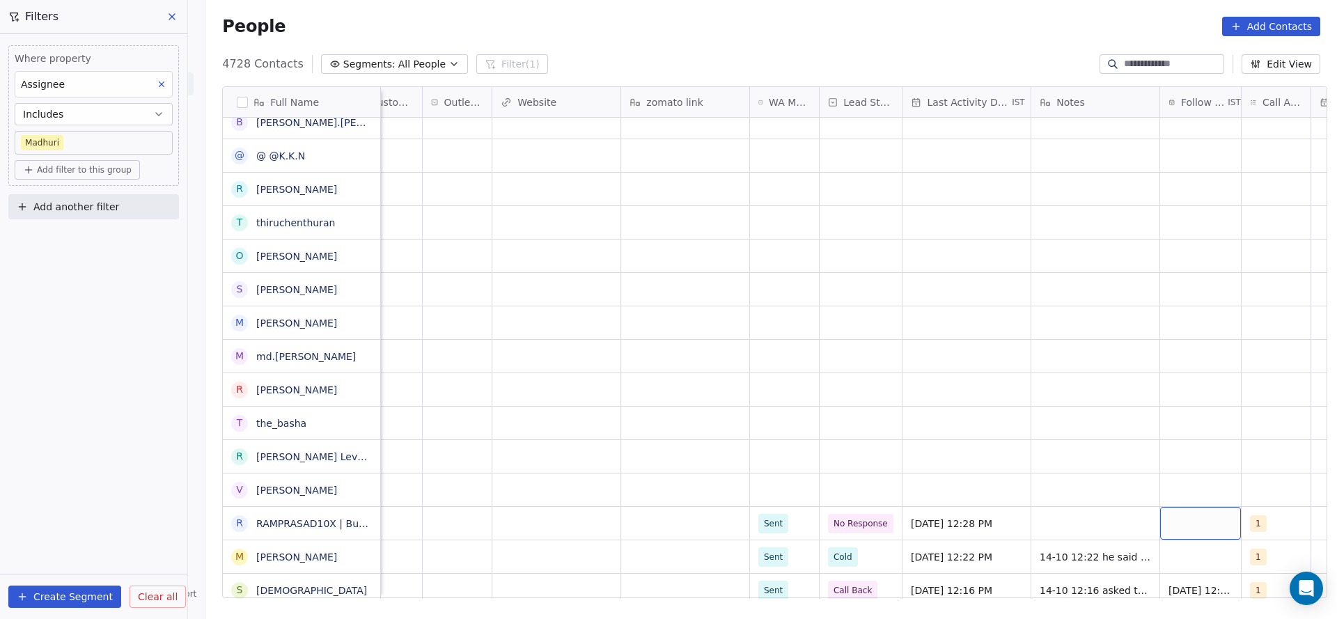
click at [1176, 534] on div "grid" at bounding box center [1200, 523] width 81 height 33
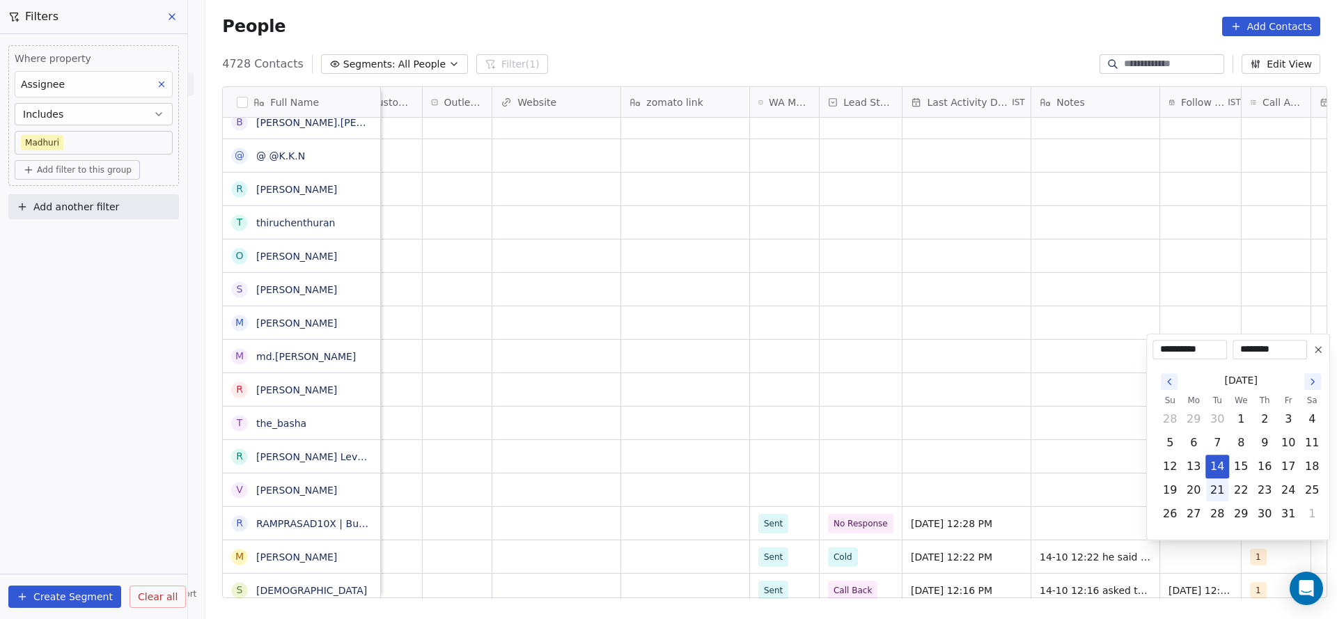
click at [1221, 491] on button "21" at bounding box center [1217, 490] width 22 height 22
type input "**********"
click at [948, 507] on html "On2Cook India Pvt. Ltd. Contacts People Marketing Workflows Campaigns Metrics &…" at bounding box center [668, 309] width 1337 height 619
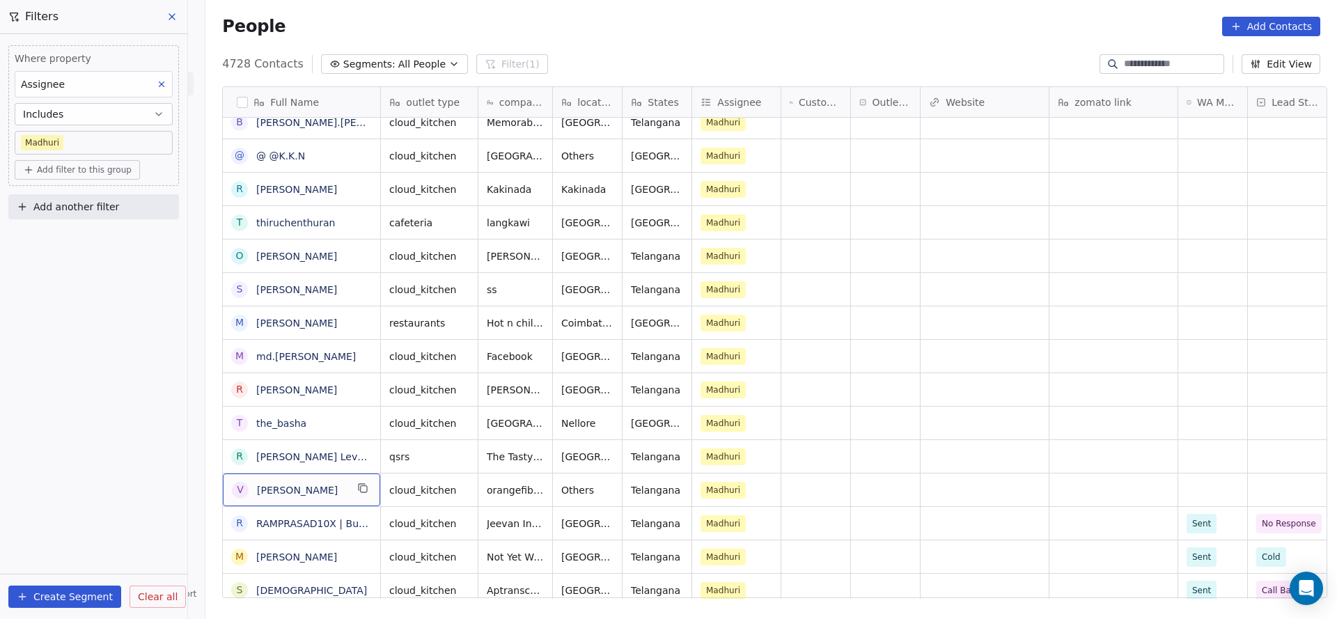
scroll to position [0, 0]
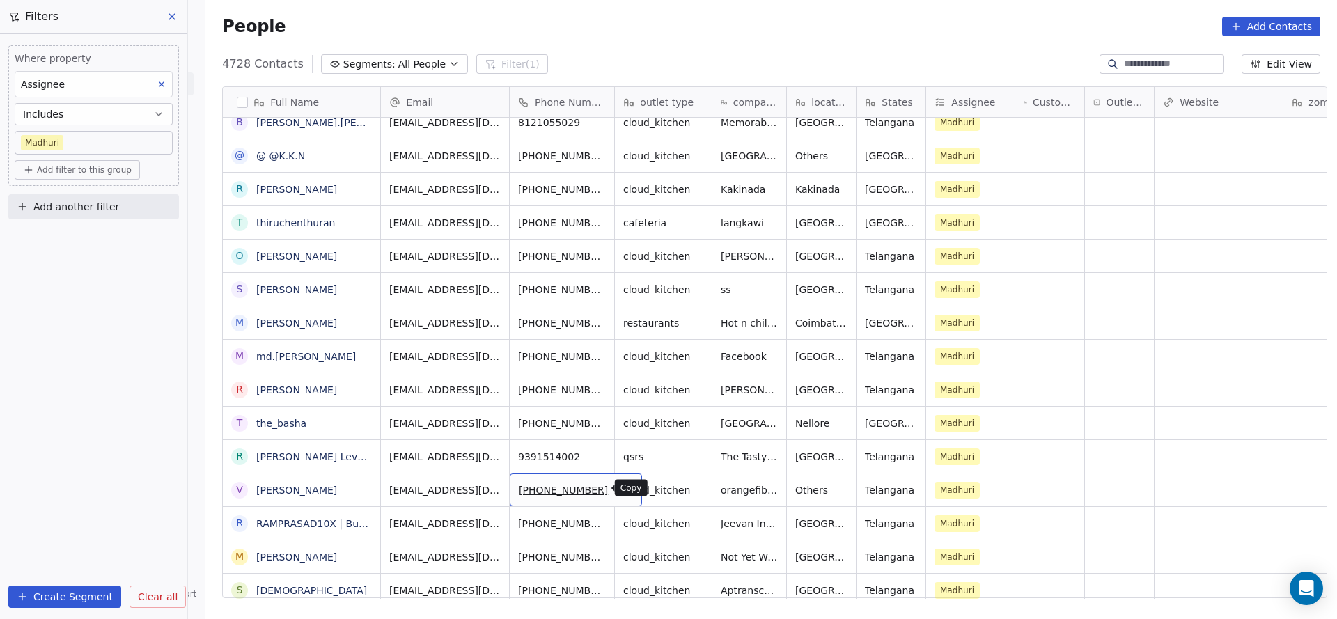
click at [617, 489] on button "grid" at bounding box center [625, 488] width 17 height 17
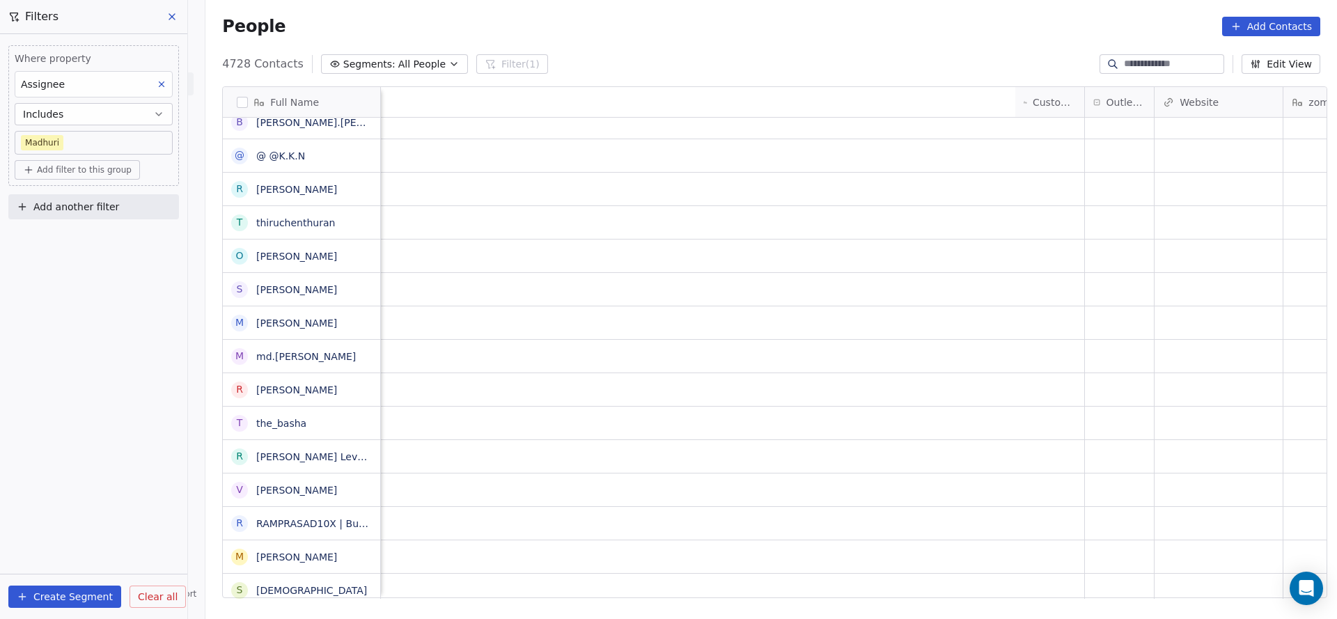
scroll to position [0, 903]
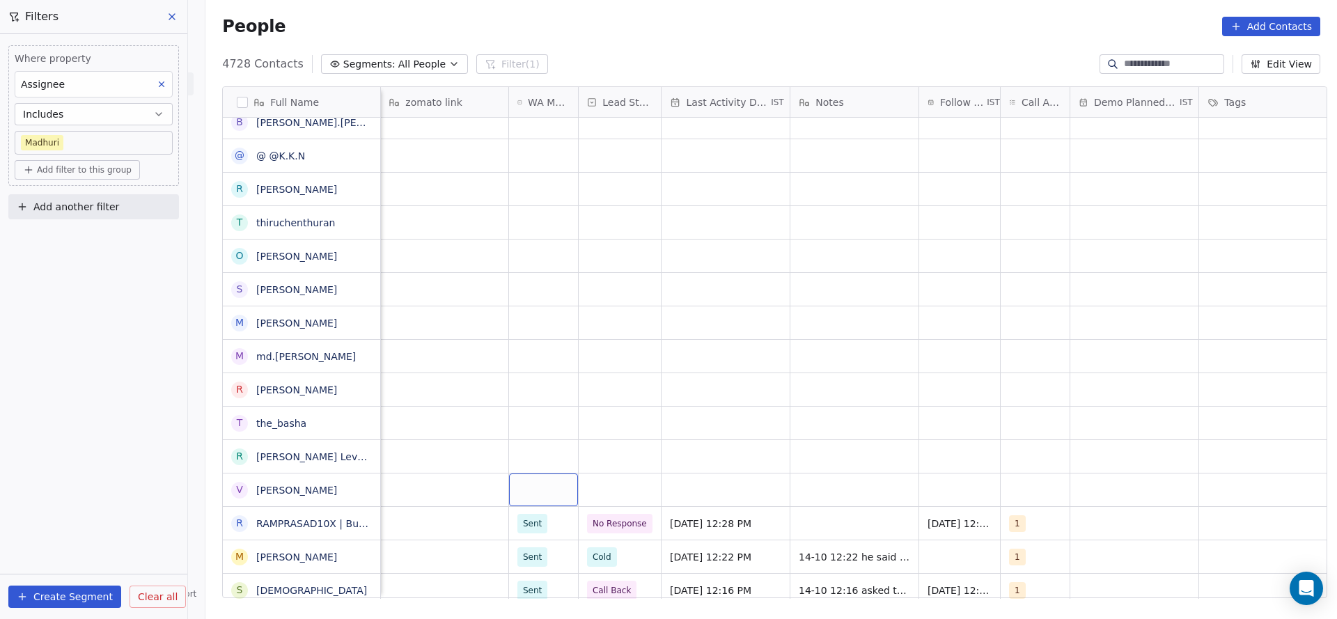
click at [544, 492] on div "grid" at bounding box center [543, 489] width 69 height 33
click at [535, 534] on div "Sent" at bounding box center [591, 526] width 157 height 22
click at [600, 491] on div "grid" at bounding box center [619, 489] width 82 height 33
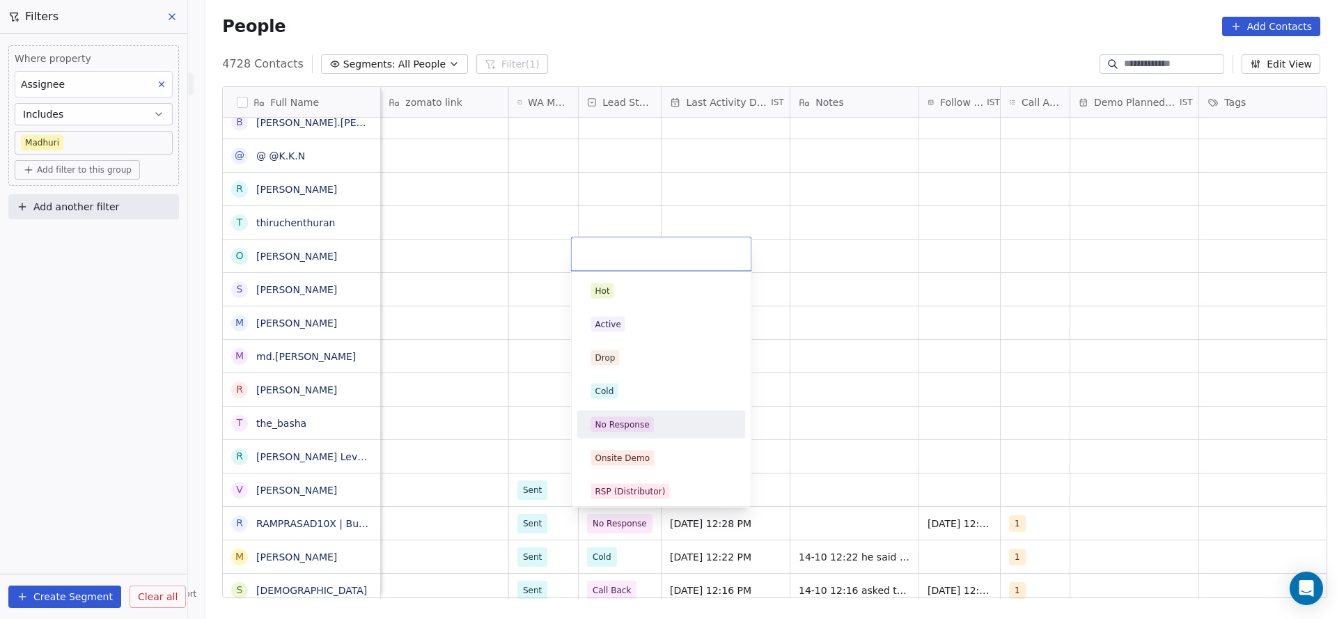
click at [615, 426] on div "No Response" at bounding box center [622, 424] width 54 height 13
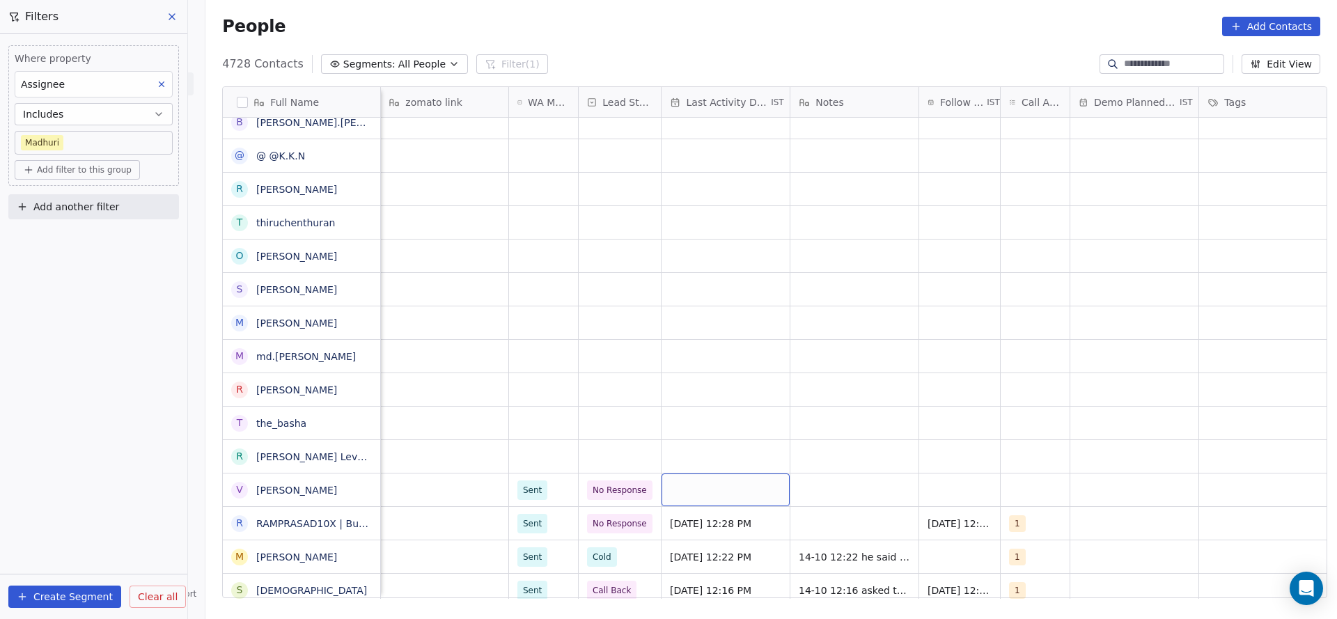
click at [722, 501] on div "grid" at bounding box center [725, 489] width 128 height 33
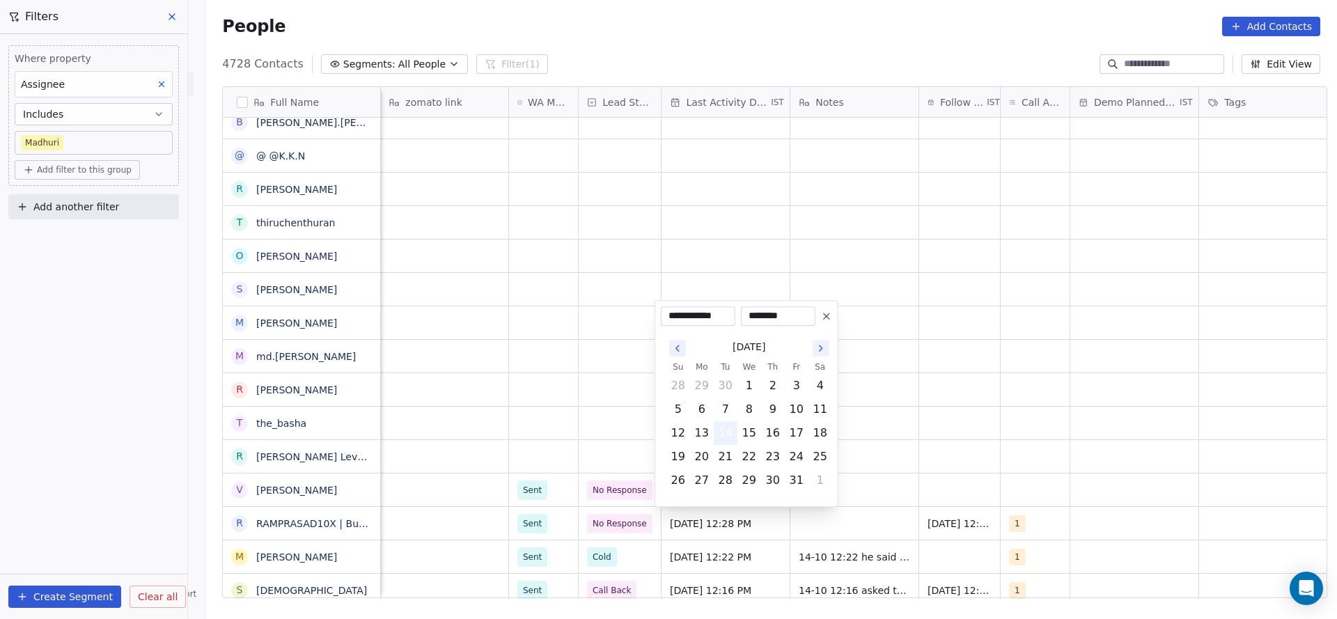
click at [727, 436] on button "14" at bounding box center [725, 433] width 22 height 22
click at [517, 464] on html "On2Cook India Pvt. Ltd. Contacts People Marketing Workflows Campaigns Metrics &…" at bounding box center [668, 309] width 1337 height 619
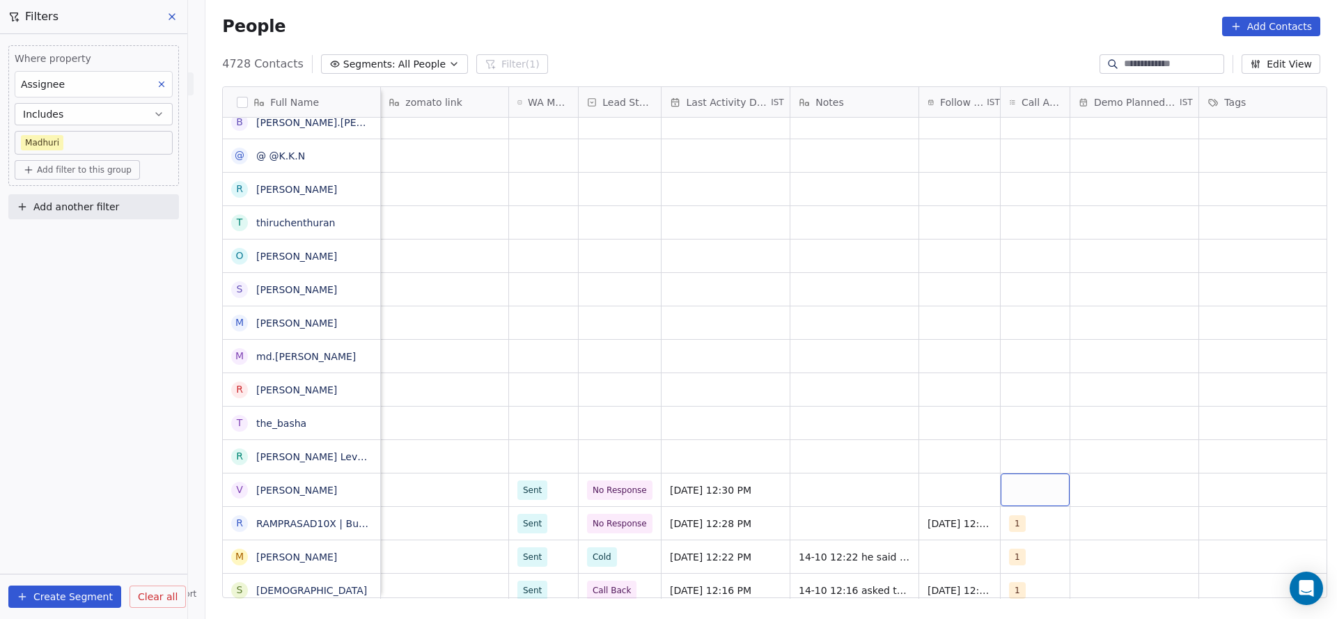
click at [1034, 497] on div "grid" at bounding box center [1034, 489] width 69 height 33
click at [1055, 292] on div "1" at bounding box center [1092, 290] width 124 height 15
click at [801, 487] on html "On2Cook India Pvt. Ltd. Contacts People Marketing Workflows Campaigns Metrics &…" at bounding box center [668, 309] width 1337 height 619
click at [868, 493] on div "grid" at bounding box center [854, 489] width 128 height 33
click at [936, 482] on html "On2Cook India Pvt. Ltd. Contacts People Marketing Workflows Campaigns Metrics &…" at bounding box center [668, 309] width 1337 height 619
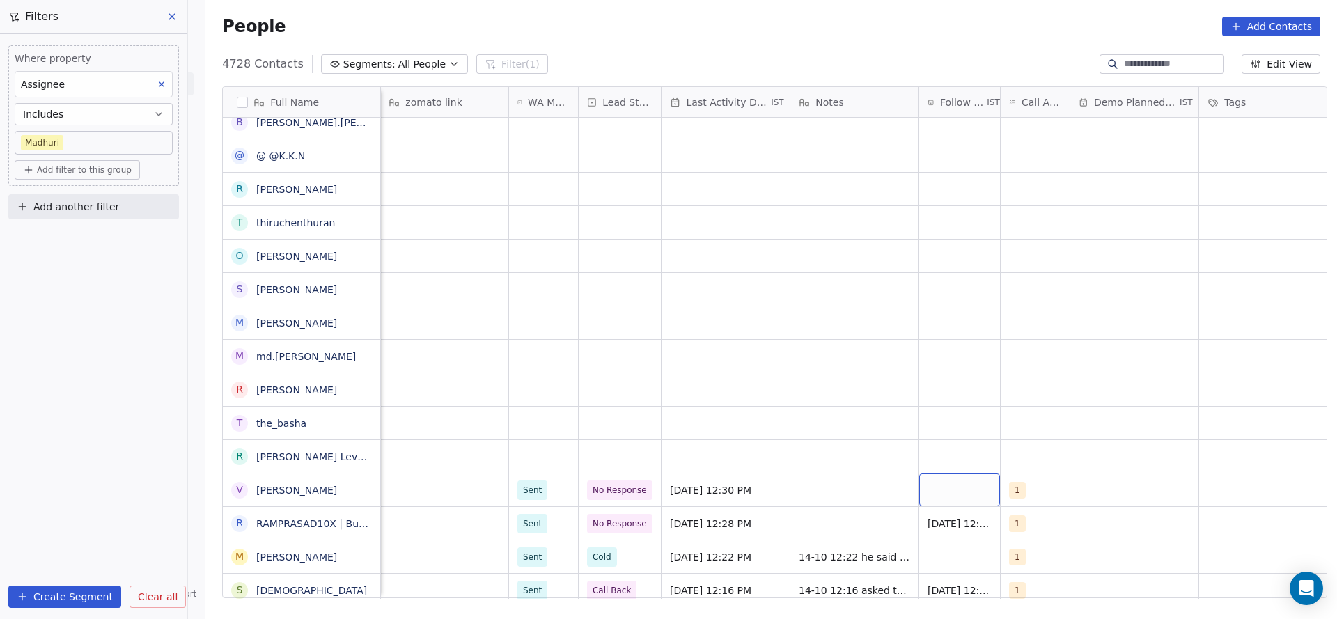
click at [938, 486] on div "grid" at bounding box center [959, 489] width 81 height 33
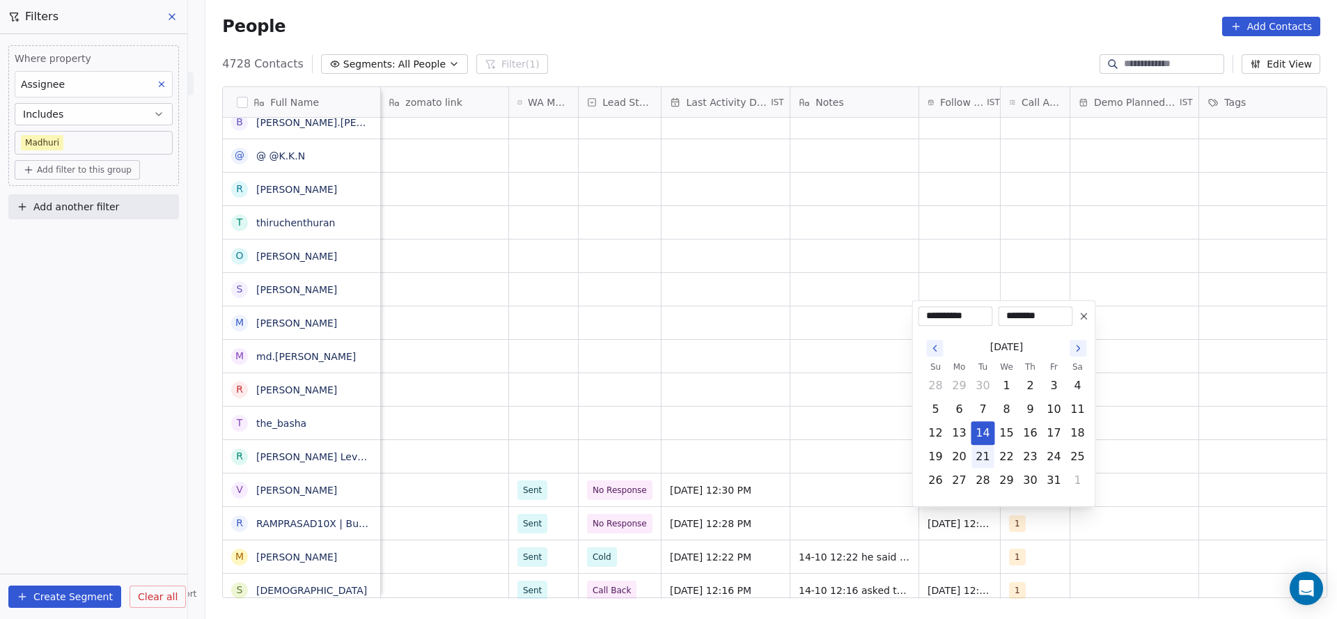
click at [977, 453] on button "21" at bounding box center [983, 457] width 22 height 22
type input "**********"
click at [678, 425] on html "On2Cook India Pvt. Ltd. Contacts People Marketing Workflows Campaigns Metrics &…" at bounding box center [668, 309] width 1337 height 619
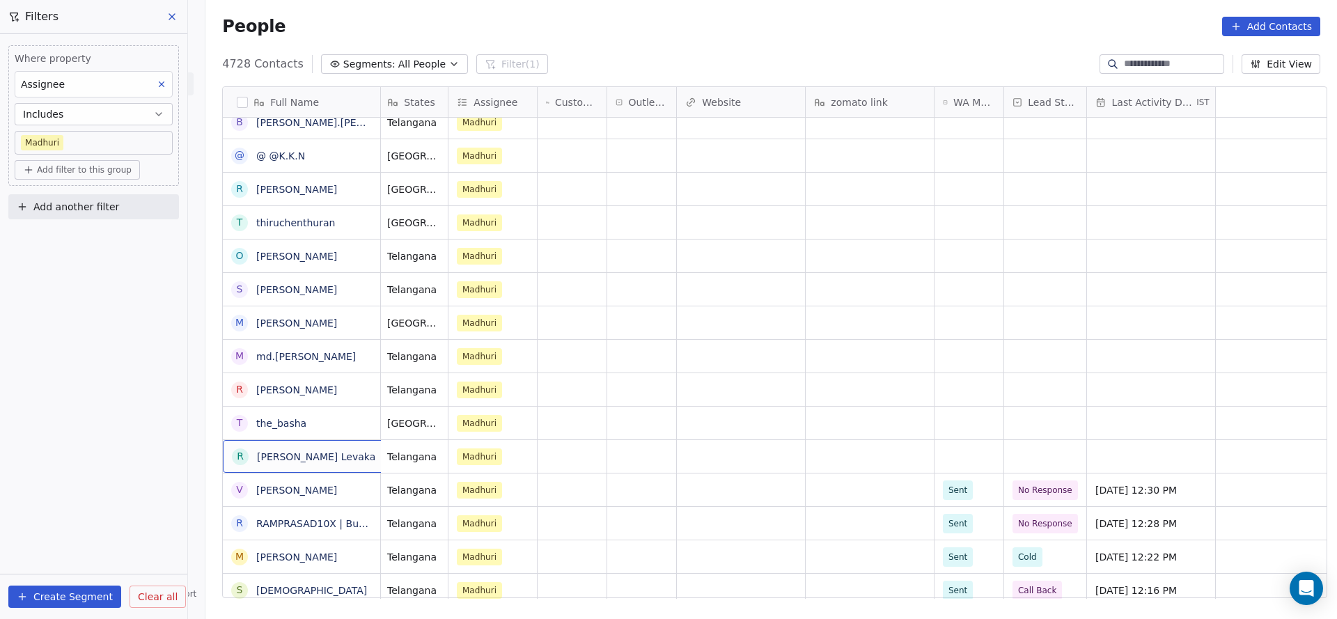
scroll to position [0, 0]
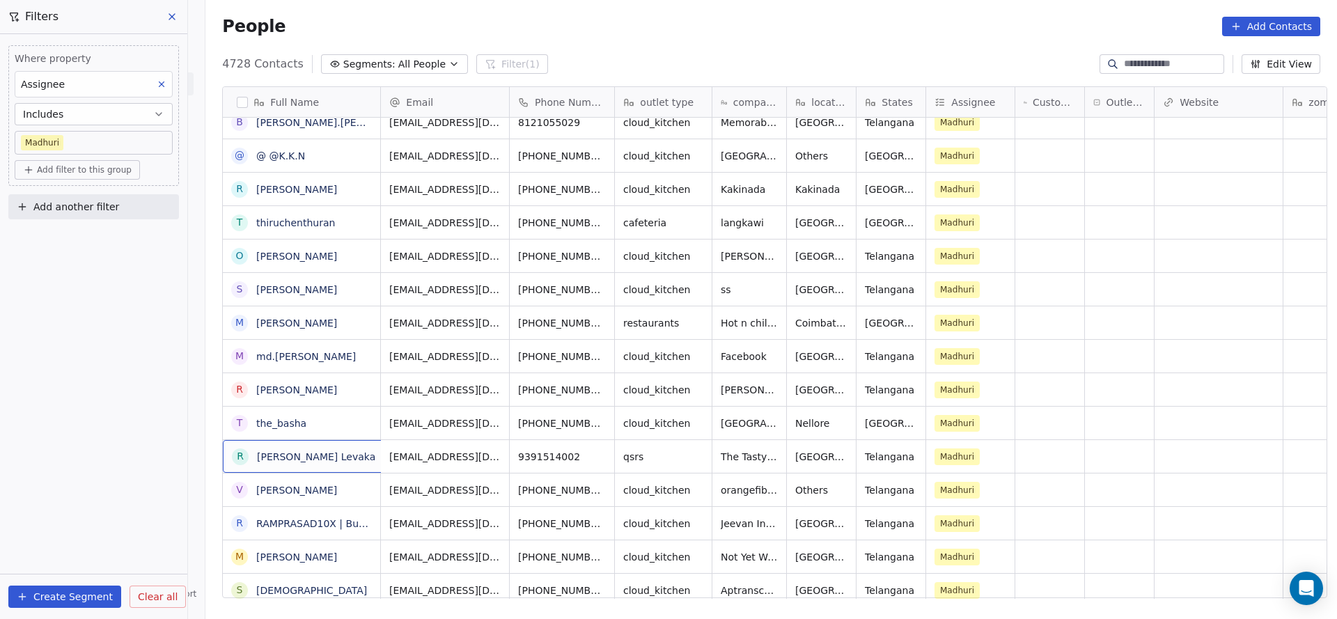
click at [592, 459] on icon "grid" at bounding box center [597, 454] width 11 height 11
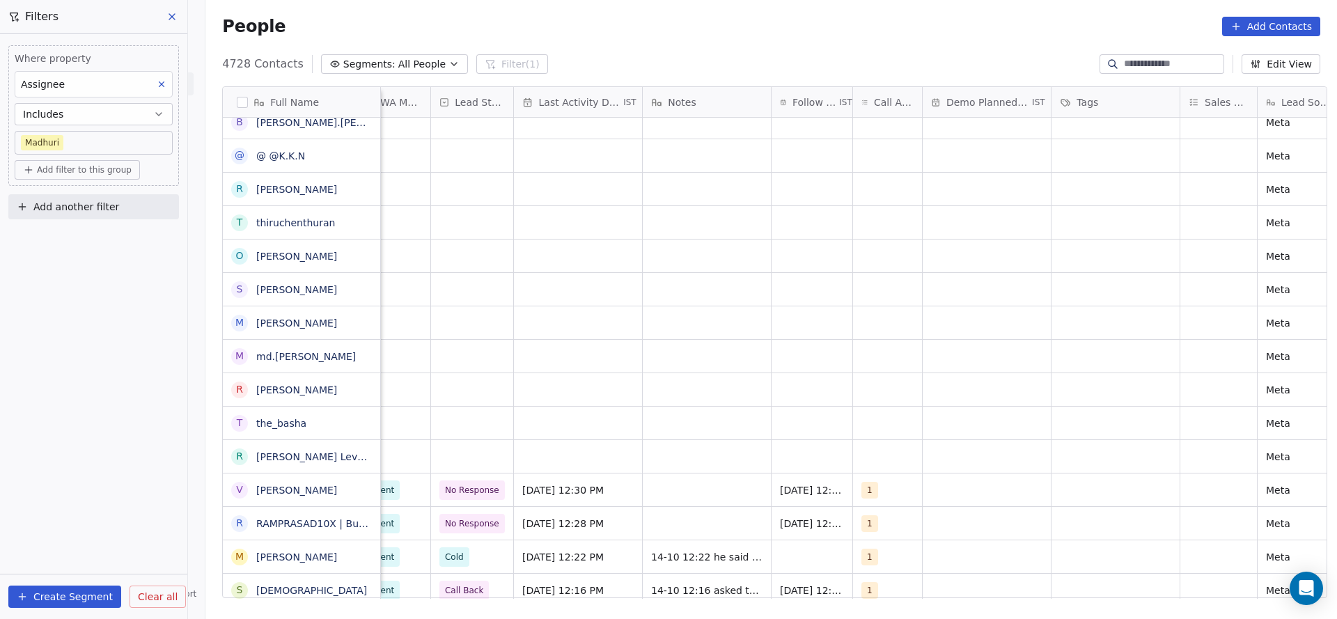
scroll to position [0, 1031]
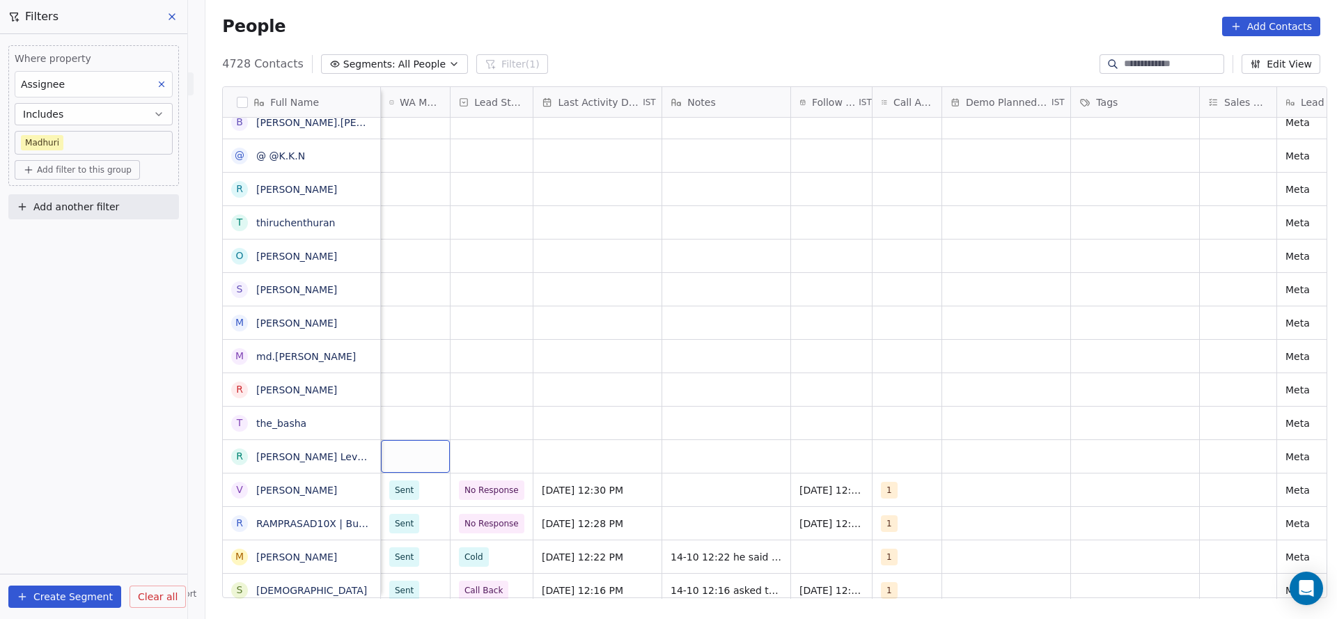
click at [387, 466] on div "grid" at bounding box center [415, 456] width 69 height 33
click at [400, 493] on div "Sent" at bounding box center [406, 493] width 19 height 13
click at [499, 456] on div "grid" at bounding box center [491, 456] width 82 height 33
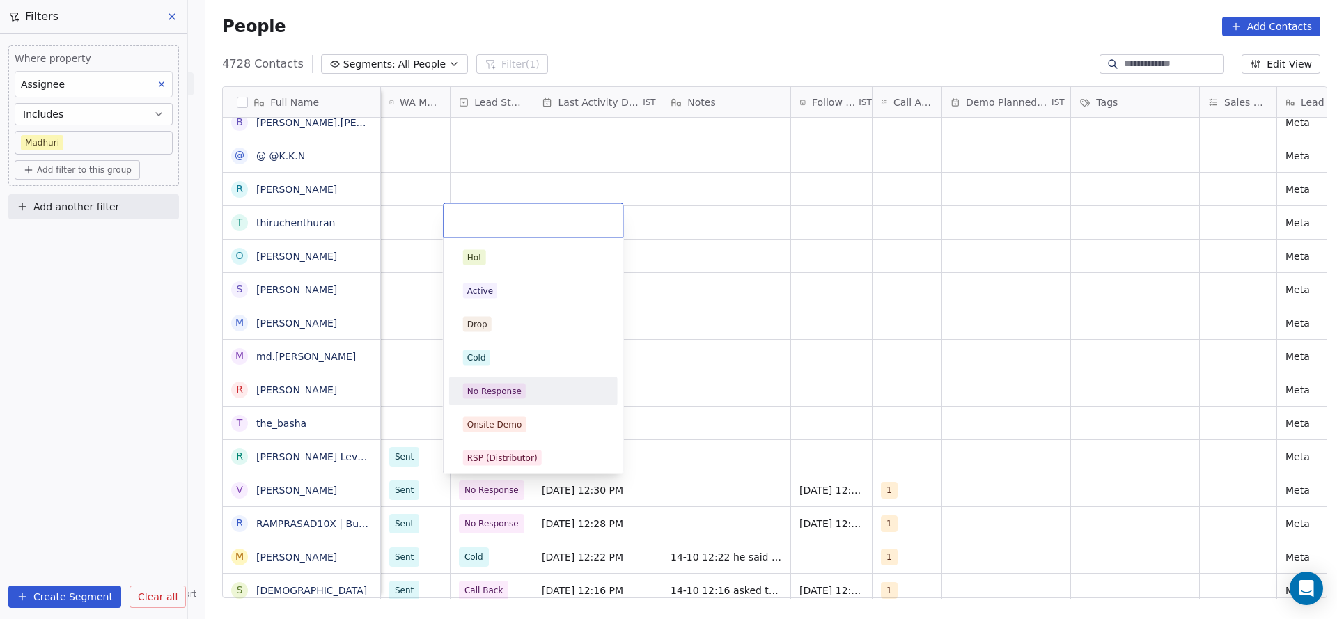
click at [512, 397] on span "No Response" at bounding box center [494, 391] width 63 height 15
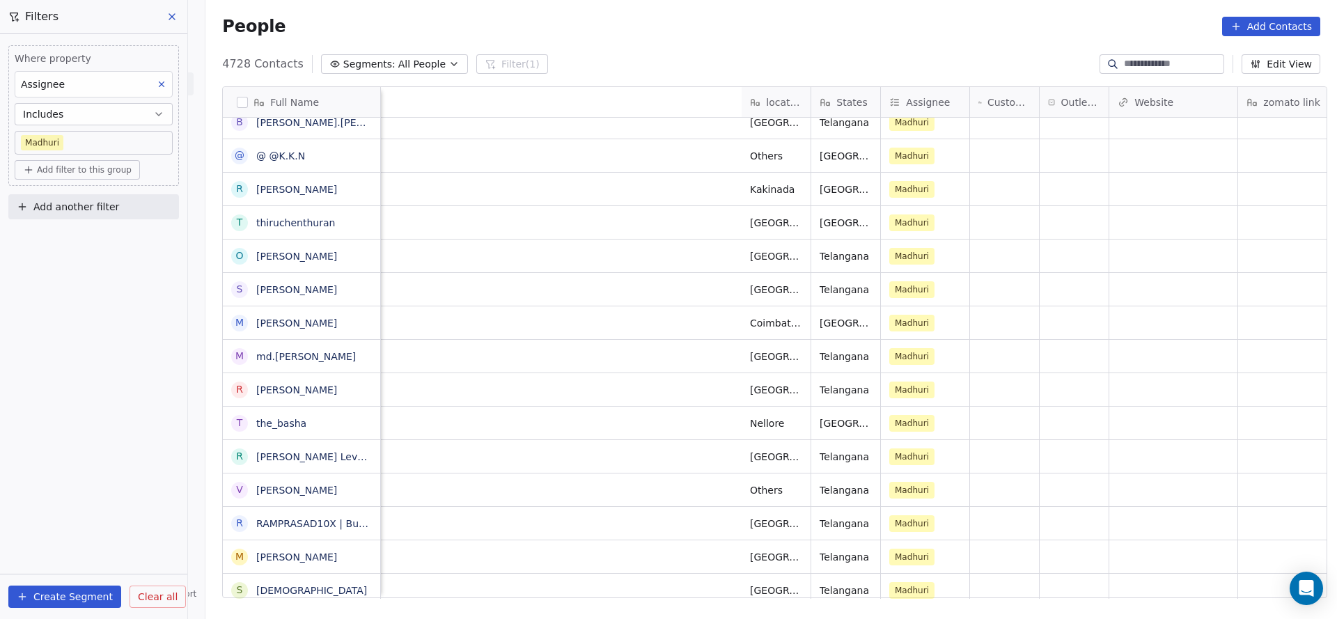
scroll to position [0, 1078]
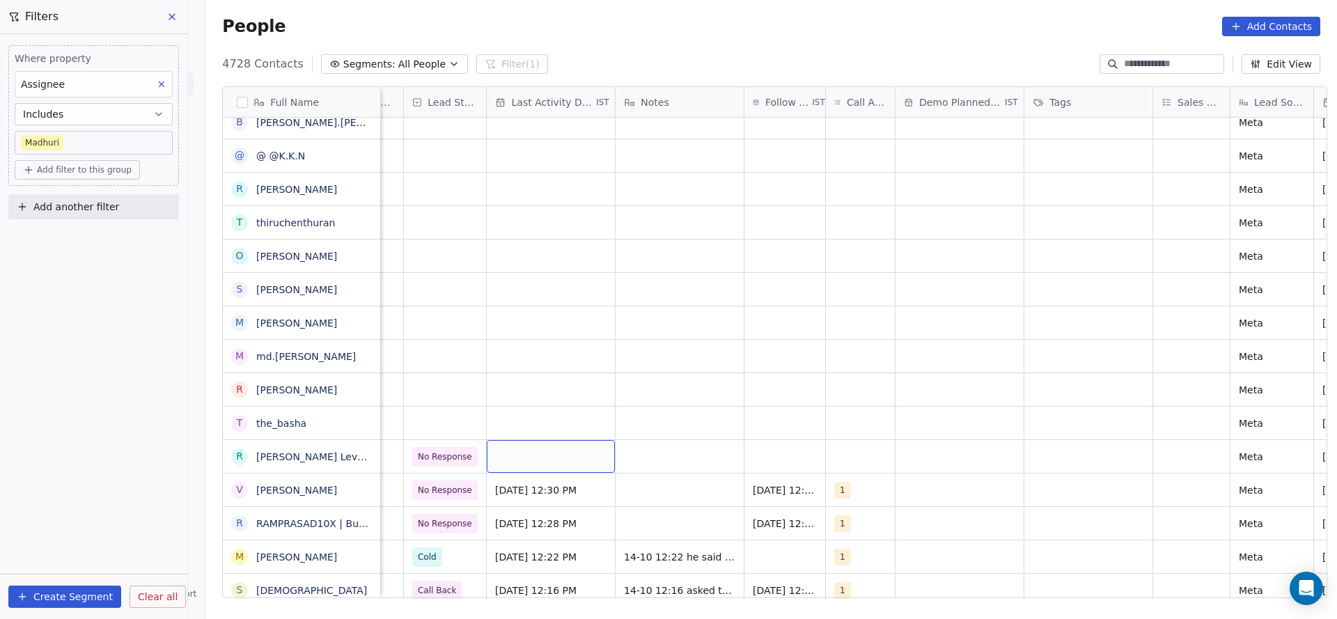
click at [560, 453] on div "grid" at bounding box center [551, 456] width 128 height 33
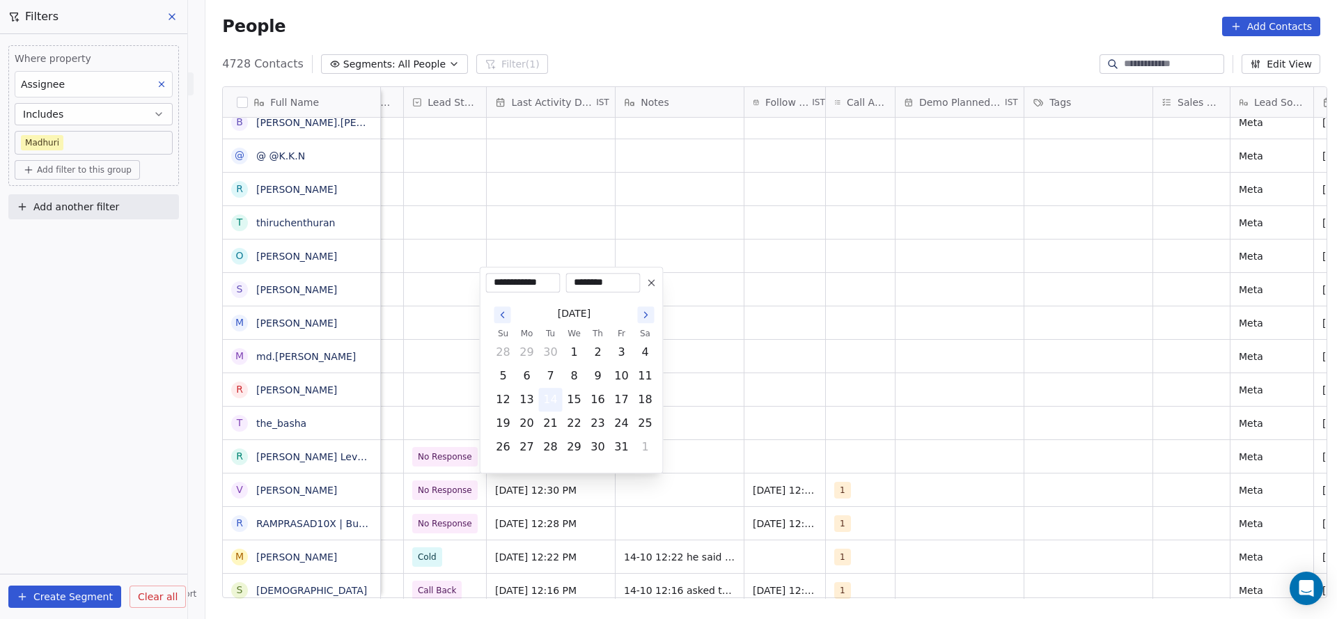
click at [546, 402] on button "14" at bounding box center [551, 399] width 22 height 22
click at [927, 485] on html "On2Cook India Pvt. Ltd. Contacts People Marketing Workflows Campaigns Metrics &…" at bounding box center [668, 309] width 1337 height 619
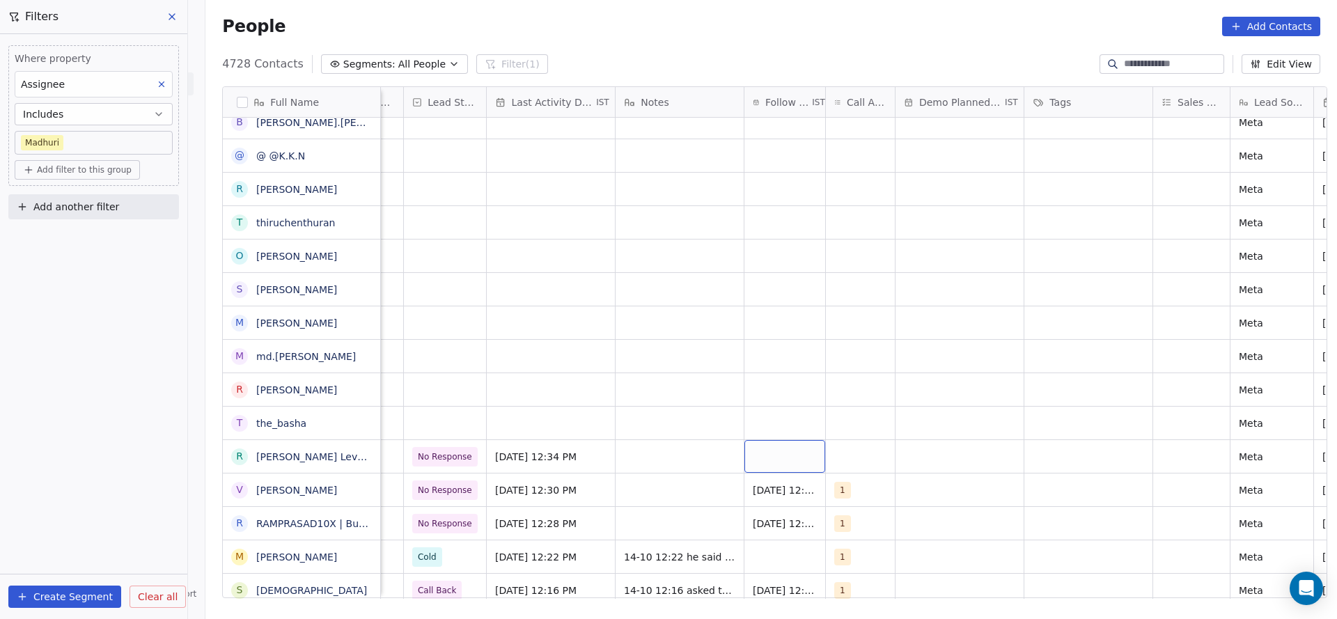
click at [771, 452] on div "grid" at bounding box center [784, 456] width 81 height 33
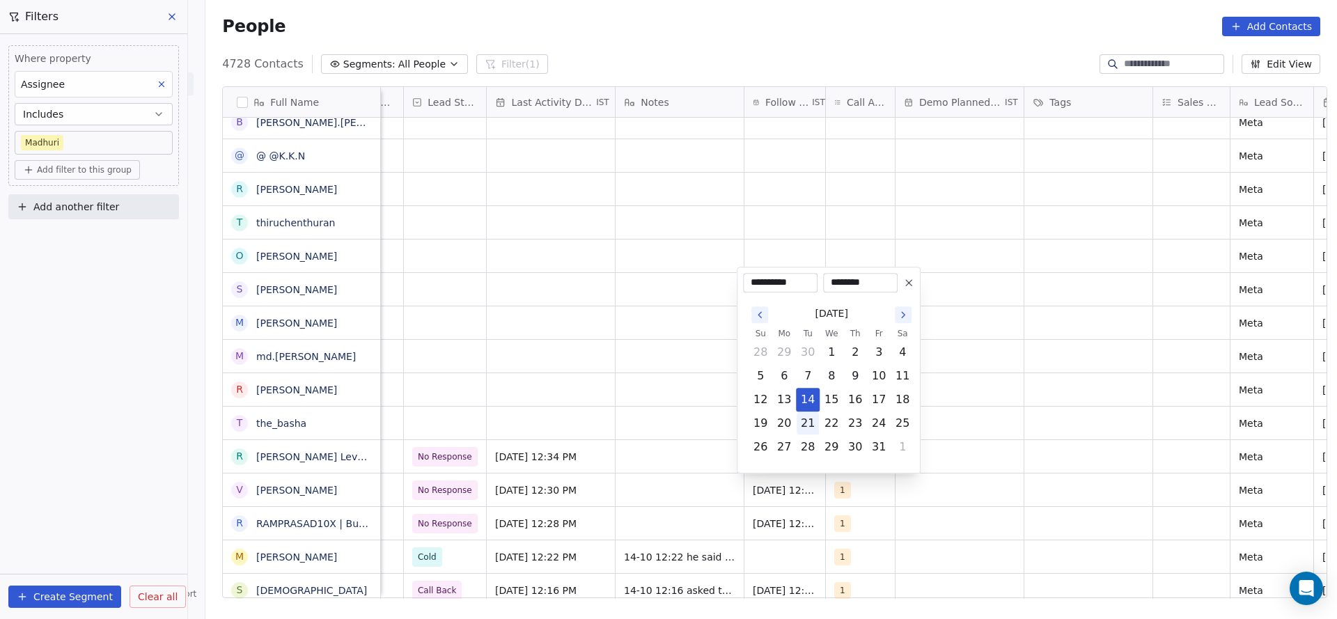
click at [803, 414] on button "21" at bounding box center [807, 423] width 22 height 22
type input "**********"
click at [553, 392] on html "On2Cook India Pvt. Ltd. Contacts People Marketing Workflows Campaigns Metrics &…" at bounding box center [668, 309] width 1337 height 619
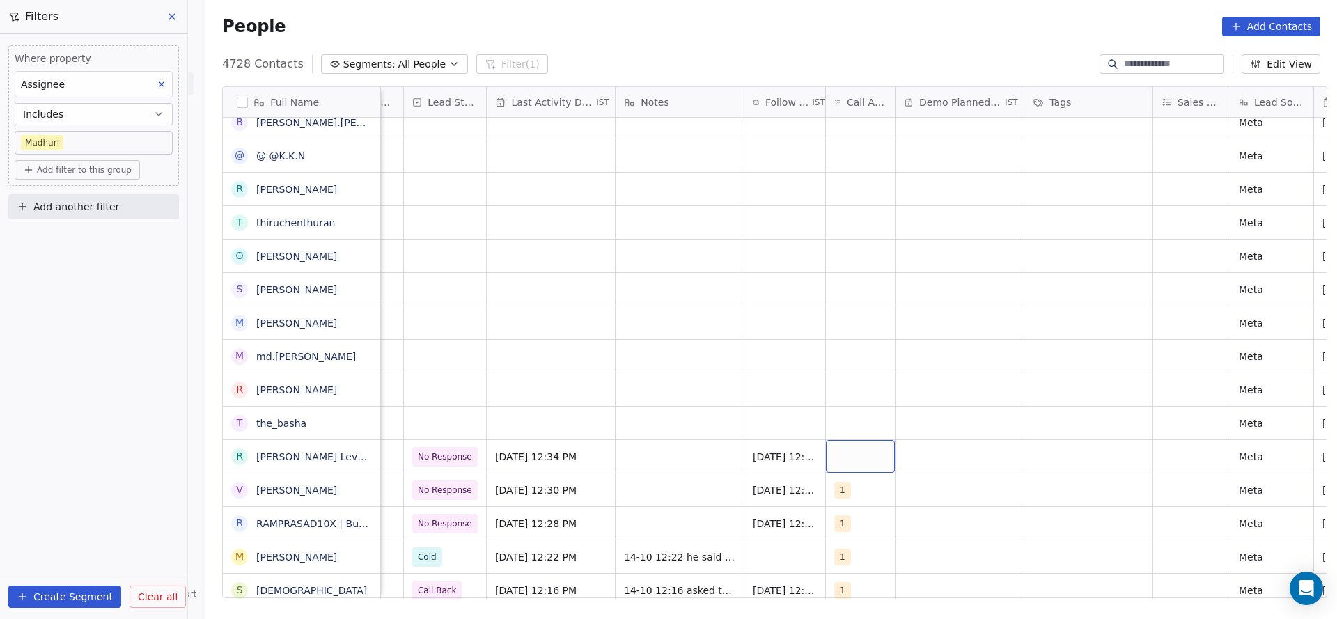
click at [835, 452] on div "grid" at bounding box center [860, 456] width 69 height 33
click at [863, 267] on div "1" at bounding box center [907, 257] width 157 height 22
click at [702, 411] on html "On2Cook India Pvt. Ltd. Contacts People Marketing Workflows Campaigns Metrics &…" at bounding box center [668, 309] width 1337 height 619
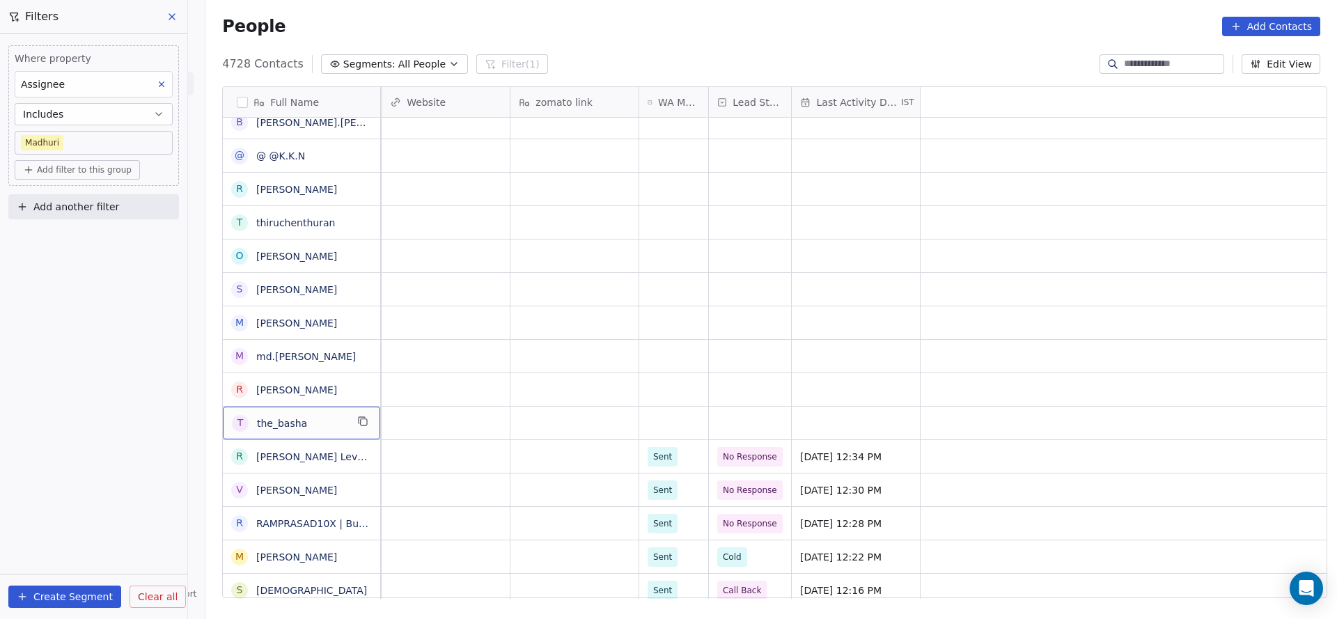
scroll to position [0, 0]
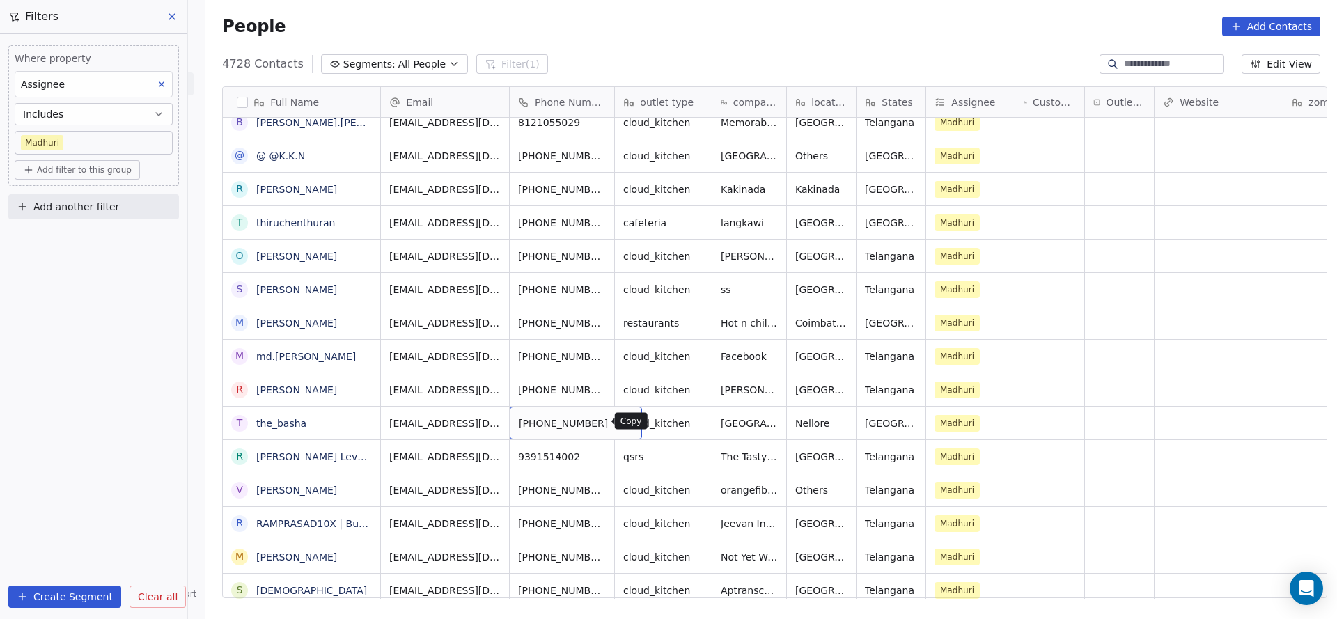
click at [622, 424] on icon "grid" at bounding box center [625, 422] width 6 height 6
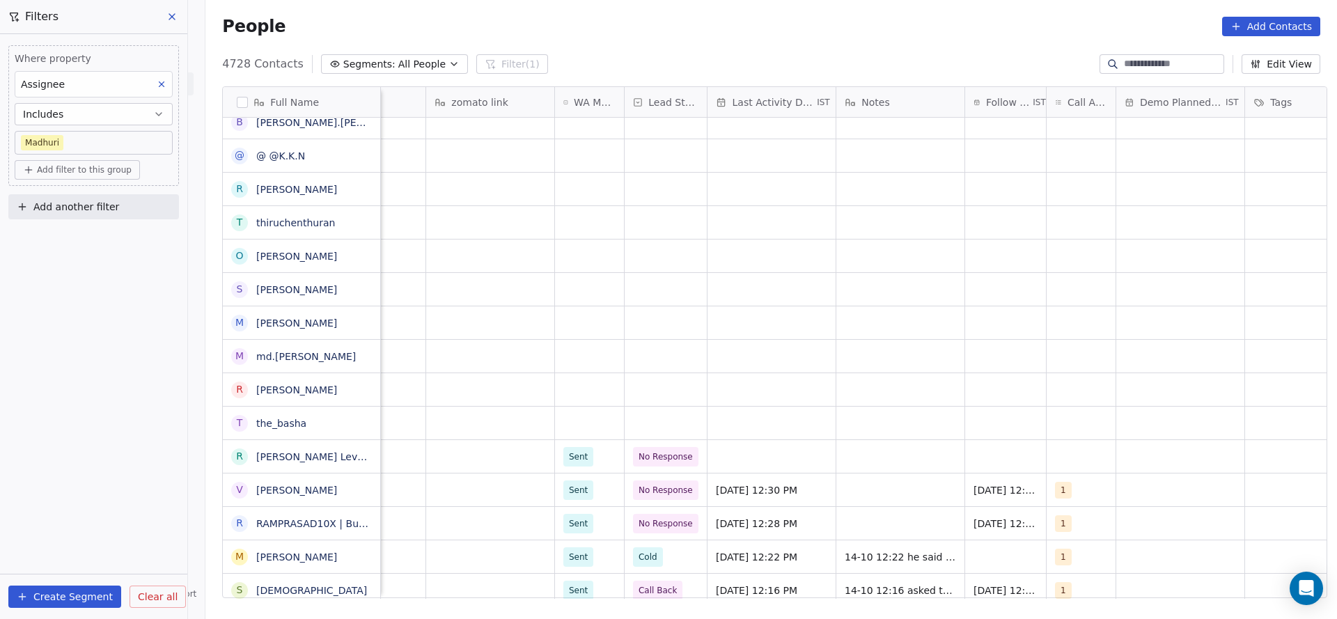
scroll to position [0, 867]
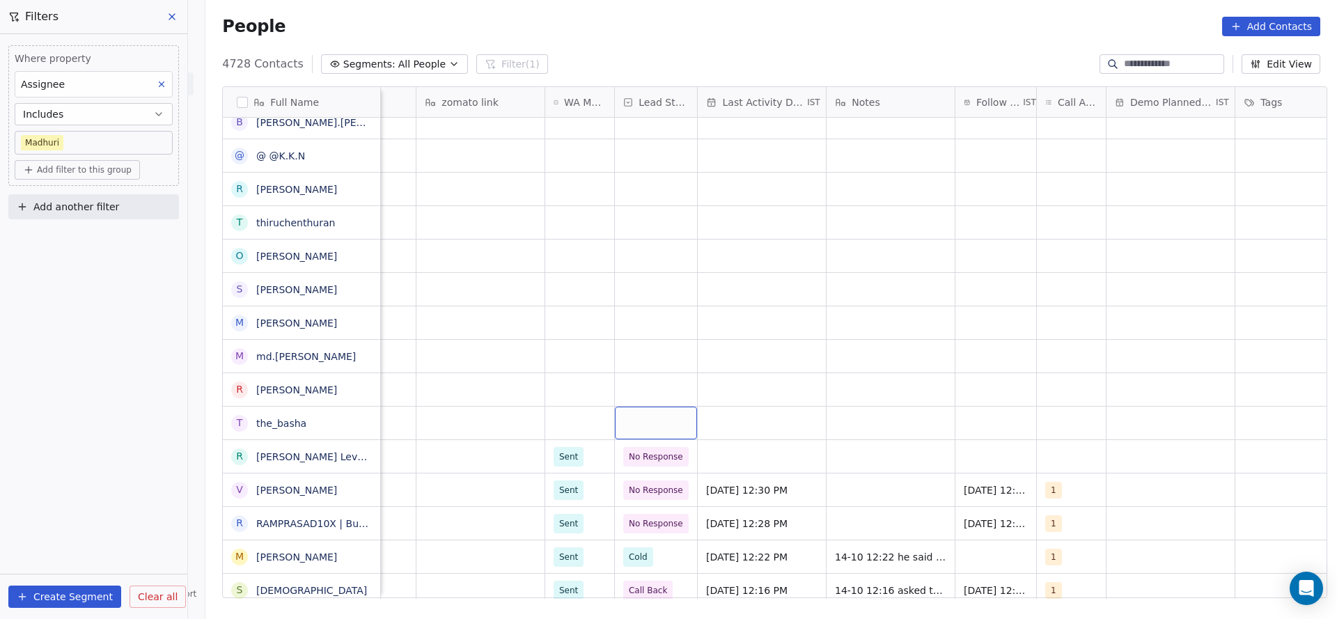
click at [650, 434] on div "grid" at bounding box center [656, 423] width 82 height 33
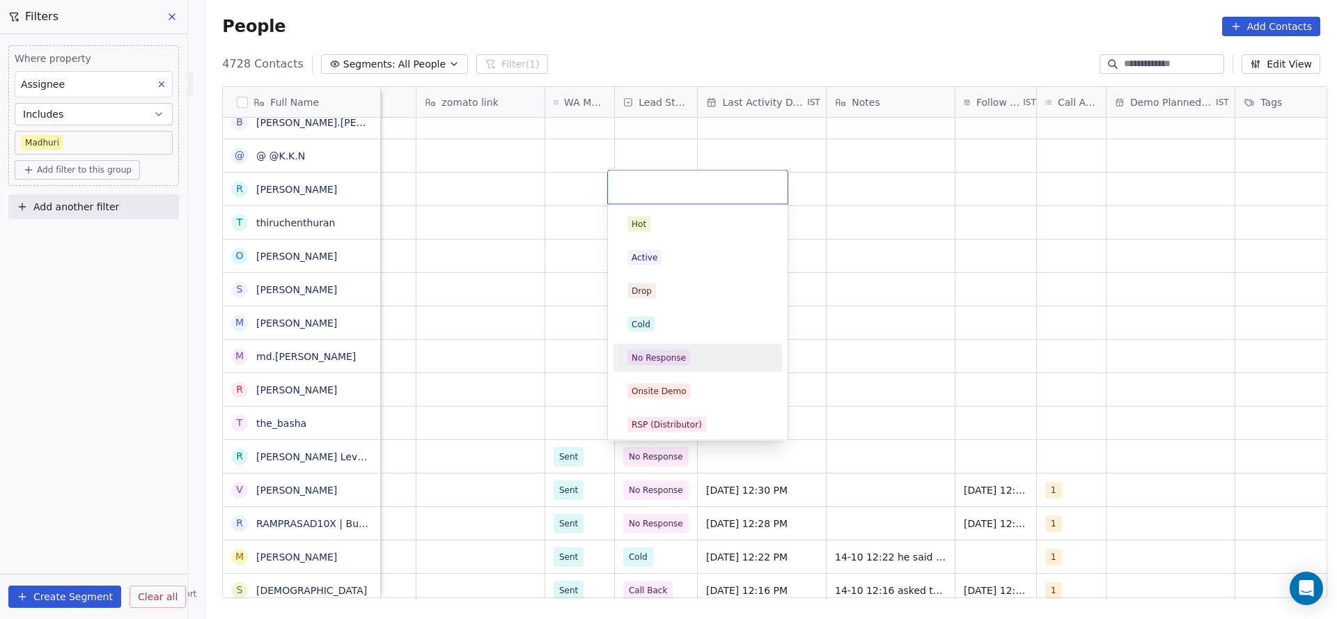
click at [663, 365] on div "No Response" at bounding box center [697, 358] width 157 height 22
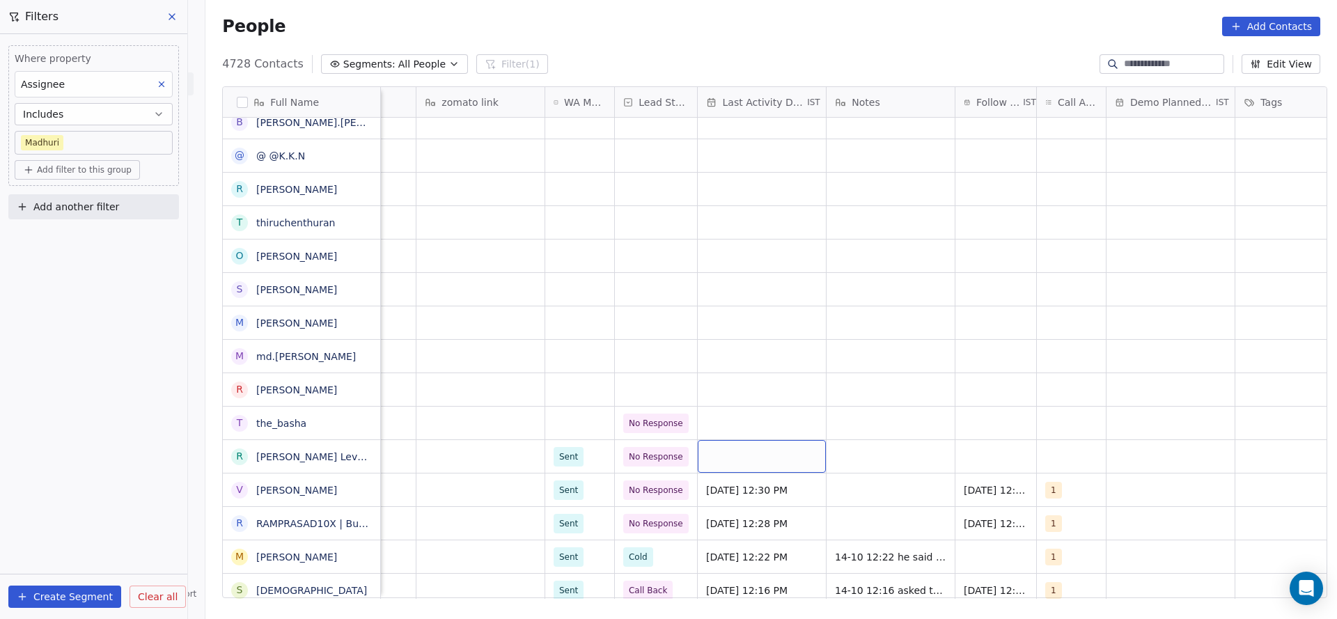
click at [743, 469] on div "grid" at bounding box center [762, 456] width 128 height 33
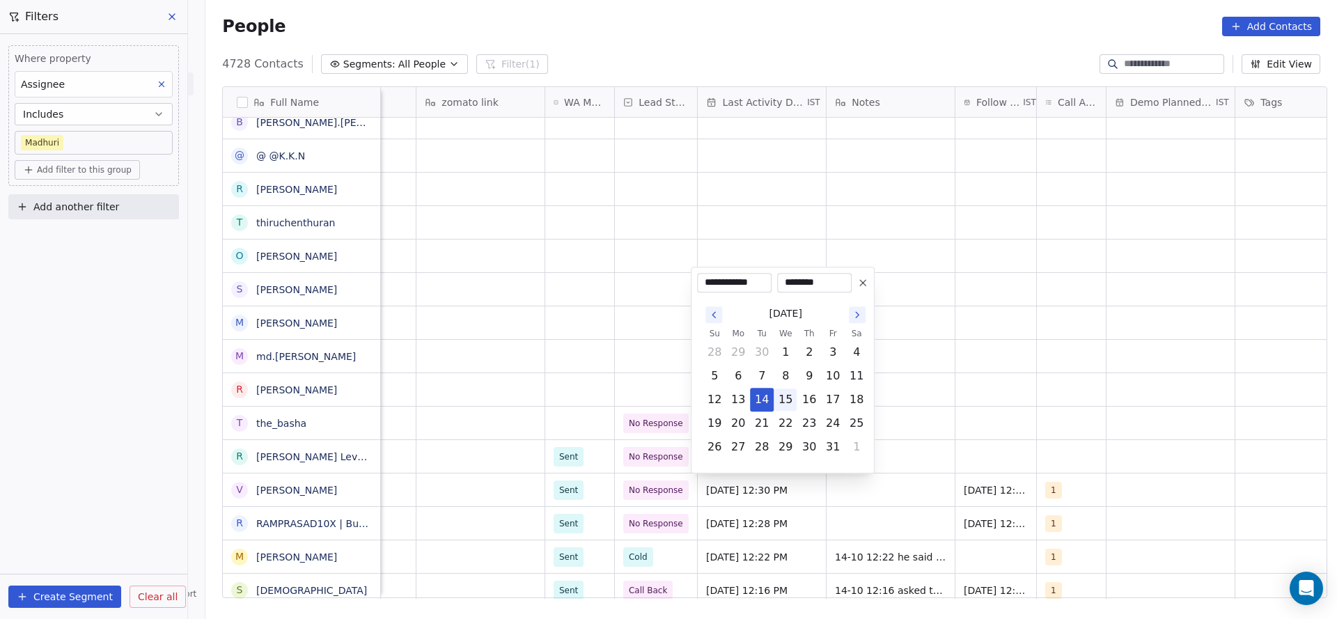
click at [758, 395] on button "14" at bounding box center [761, 399] width 22 height 22
drag, startPoint x: 996, startPoint y: 441, endPoint x: 986, endPoint y: 473, distance: 33.7
click at [997, 441] on html "On2Cook India Pvt. Ltd. Contacts People Marketing Workflows Campaigns Metrics &…" at bounding box center [668, 309] width 1337 height 619
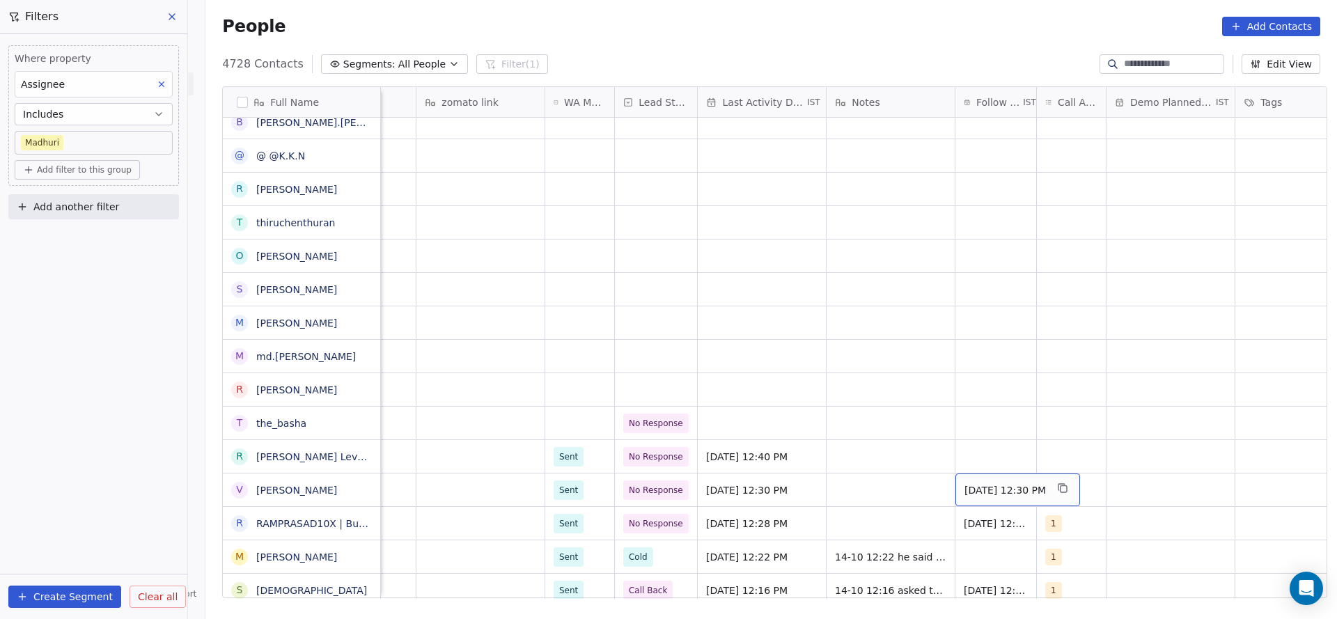
click at [986, 473] on div "[DATE] 12:30 PM" at bounding box center [1017, 489] width 125 height 33
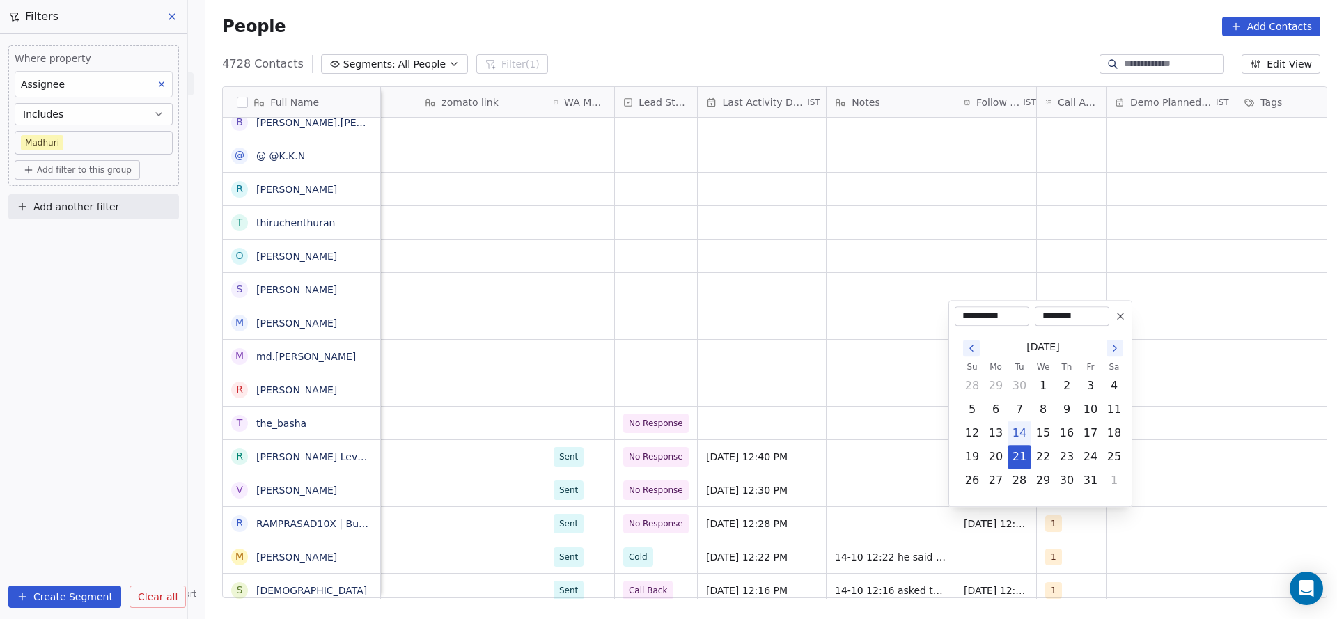
drag, startPoint x: 808, startPoint y: 412, endPoint x: 1008, endPoint y: 464, distance: 206.3
click at [876, 432] on html "On2Cook India Pvt. Ltd. Contacts People Marketing Workflows Campaigns Metrics &…" at bounding box center [668, 309] width 1337 height 619
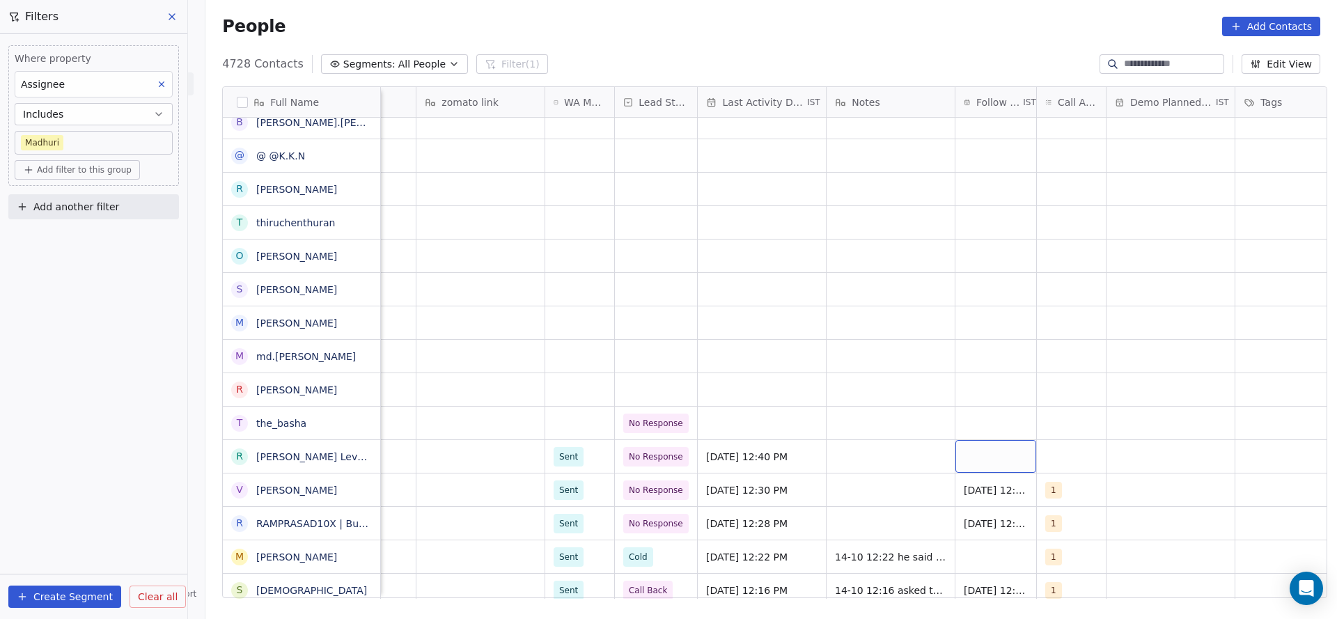
click at [991, 454] on div "grid" at bounding box center [995, 456] width 81 height 33
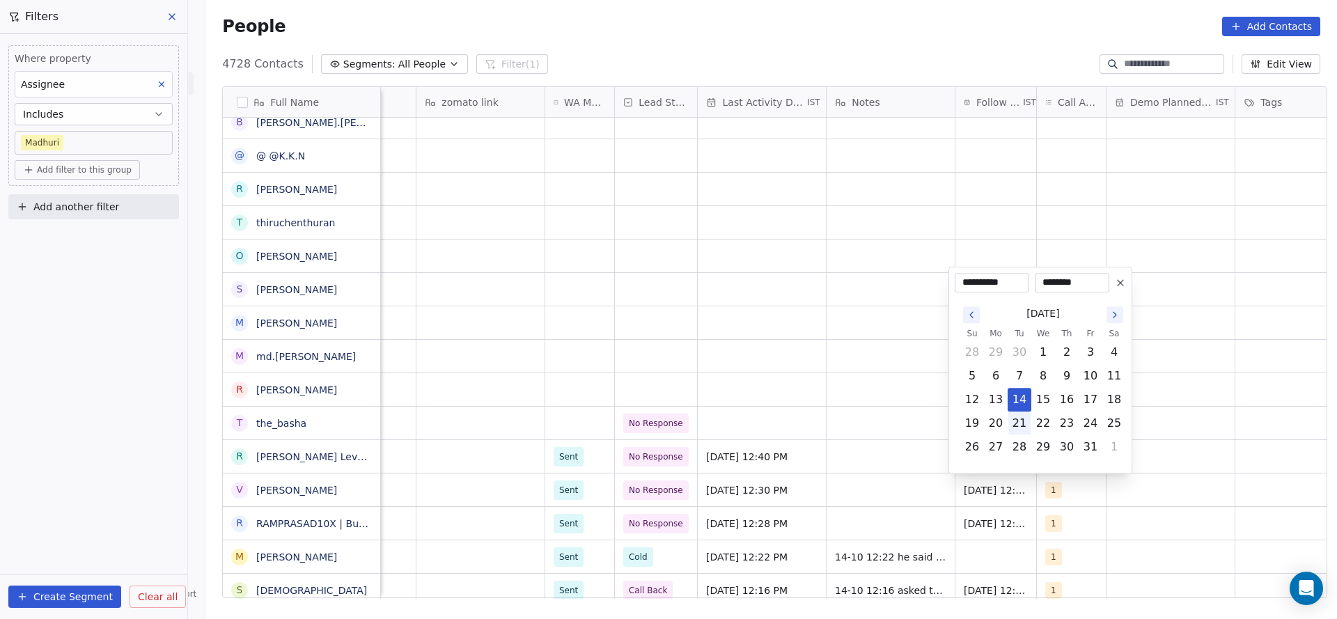
drag, startPoint x: 1015, startPoint y: 416, endPoint x: 764, endPoint y: 466, distance: 255.6
click at [997, 423] on tr "19 20 21 22 23 24 25" at bounding box center [1043, 423] width 166 height 24
drag, startPoint x: 749, startPoint y: 457, endPoint x: 741, endPoint y: 424, distance: 34.4
click at [748, 457] on html "On2Cook India Pvt. Ltd. Contacts People Marketing Workflows Campaigns Metrics &…" at bounding box center [668, 309] width 1337 height 619
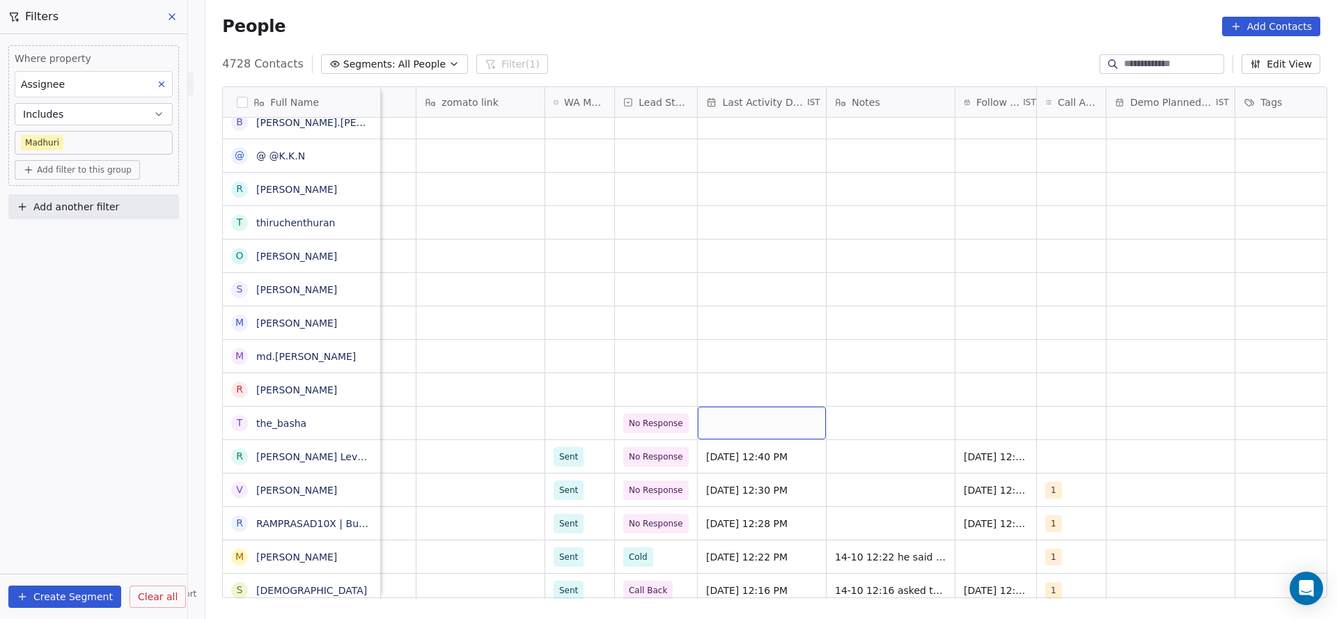
click at [741, 424] on div "grid" at bounding box center [762, 423] width 128 height 33
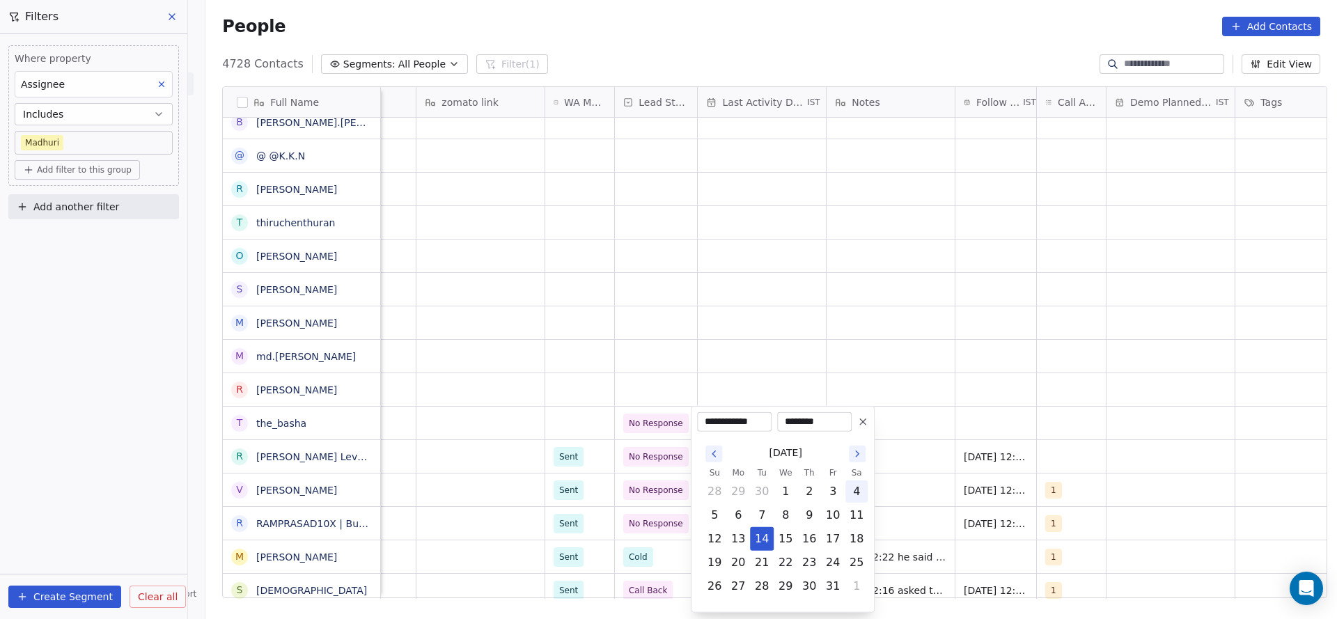
click at [773, 534] on tr "12 13 14 15 16 17 18" at bounding box center [785, 539] width 166 height 24
click at [1119, 425] on html "On2Cook India Pvt. Ltd. Contacts People Marketing Workflows Campaigns Metrics &…" at bounding box center [668, 309] width 1337 height 619
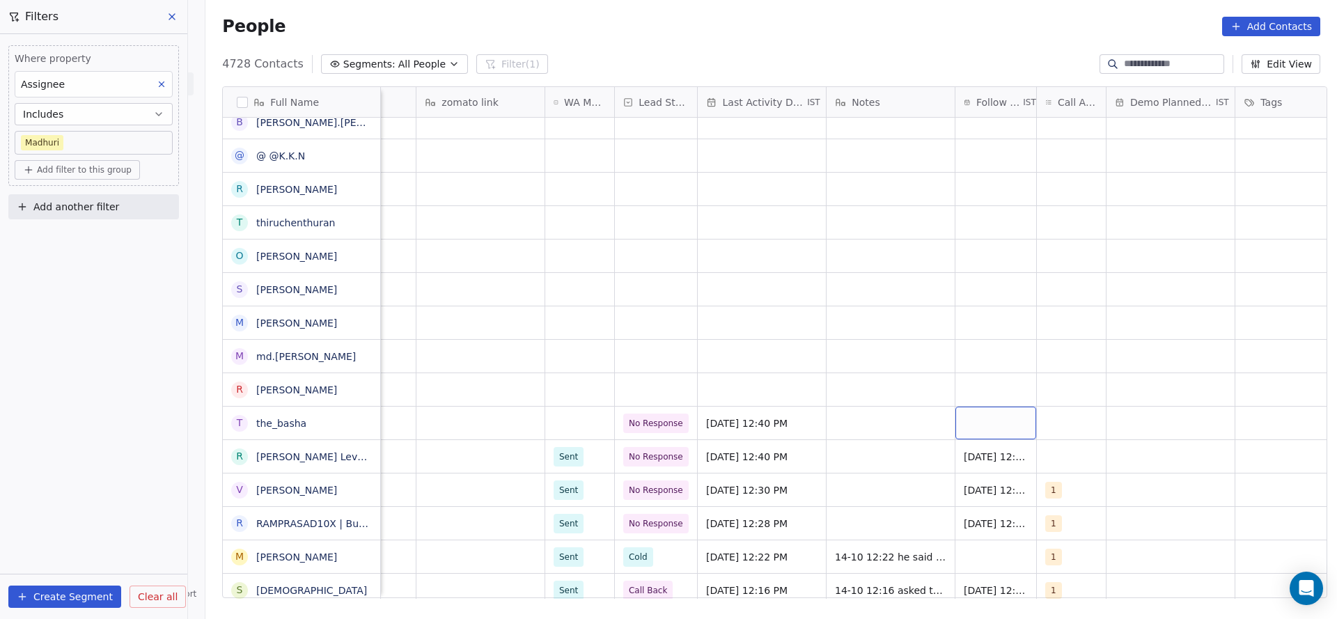
click at [995, 414] on div "grid" at bounding box center [995, 423] width 81 height 33
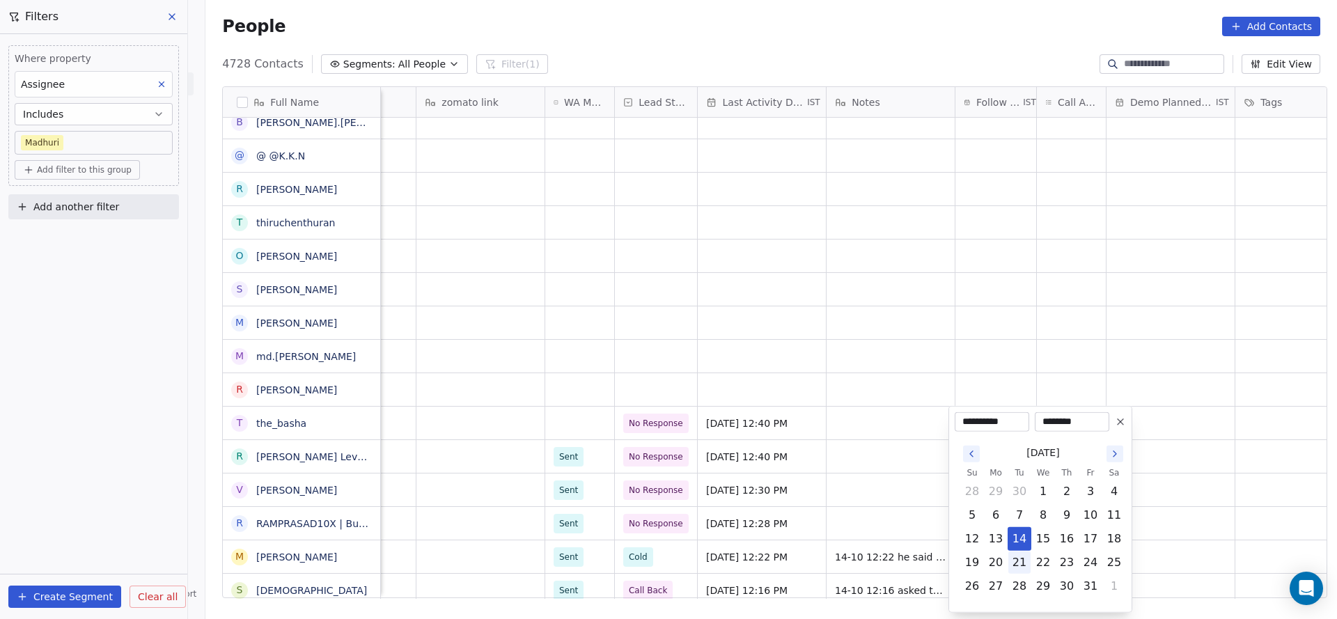
click at [1023, 558] on button "21" at bounding box center [1019, 562] width 22 height 22
type input "**********"
drag, startPoint x: 792, startPoint y: 453, endPoint x: 1069, endPoint y: 363, distance: 291.3
click at [821, 437] on html "On2Cook India Pvt. Ltd. Contacts People Marketing Workflows Campaigns Metrics &…" at bounding box center [668, 309] width 1337 height 619
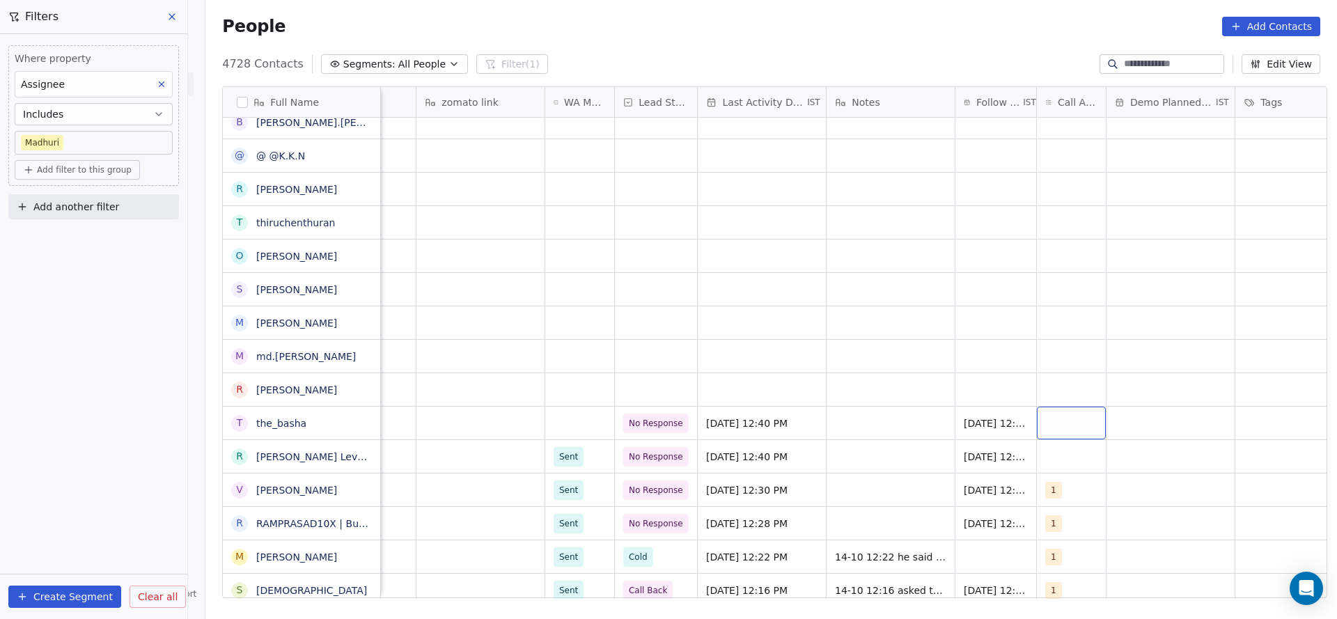
click at [1080, 430] on div "grid" at bounding box center [1071, 423] width 69 height 33
click at [1063, 428] on div "grid" at bounding box center [1071, 423] width 69 height 33
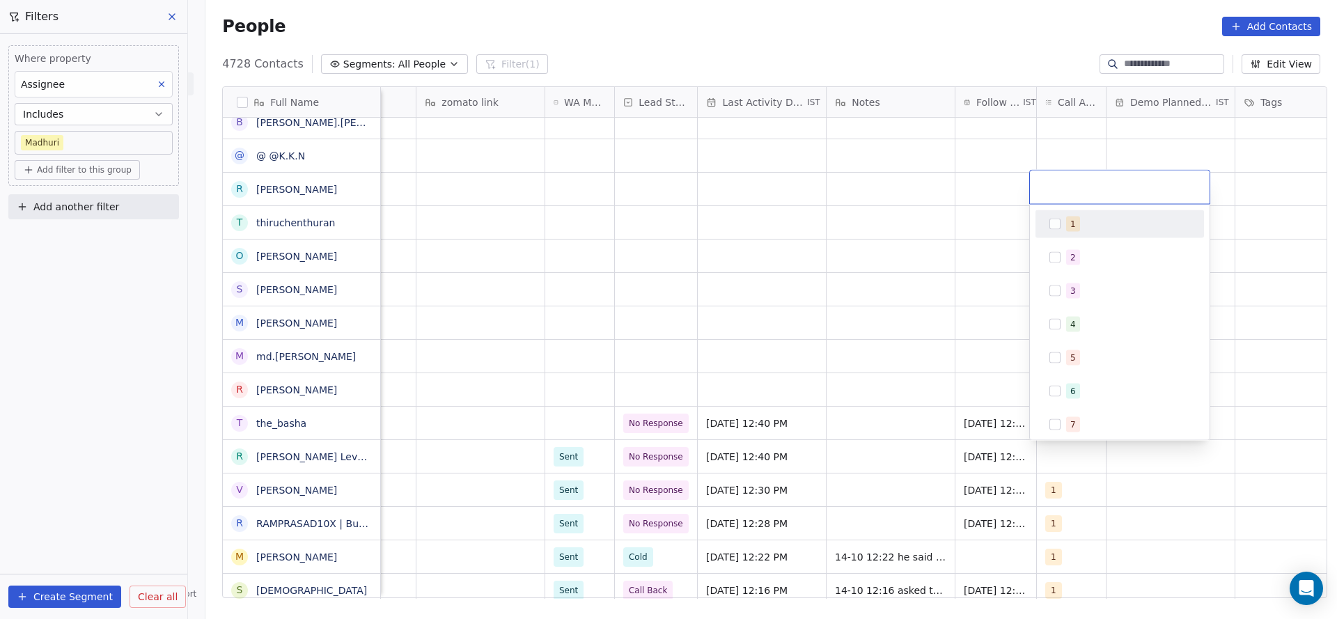
click at [1059, 214] on div "1" at bounding box center [1119, 224] width 157 height 22
click at [847, 442] on html "On2Cook India Pvt. Ltd. Contacts People Marketing Workflows Campaigns Metrics &…" at bounding box center [668, 309] width 1337 height 619
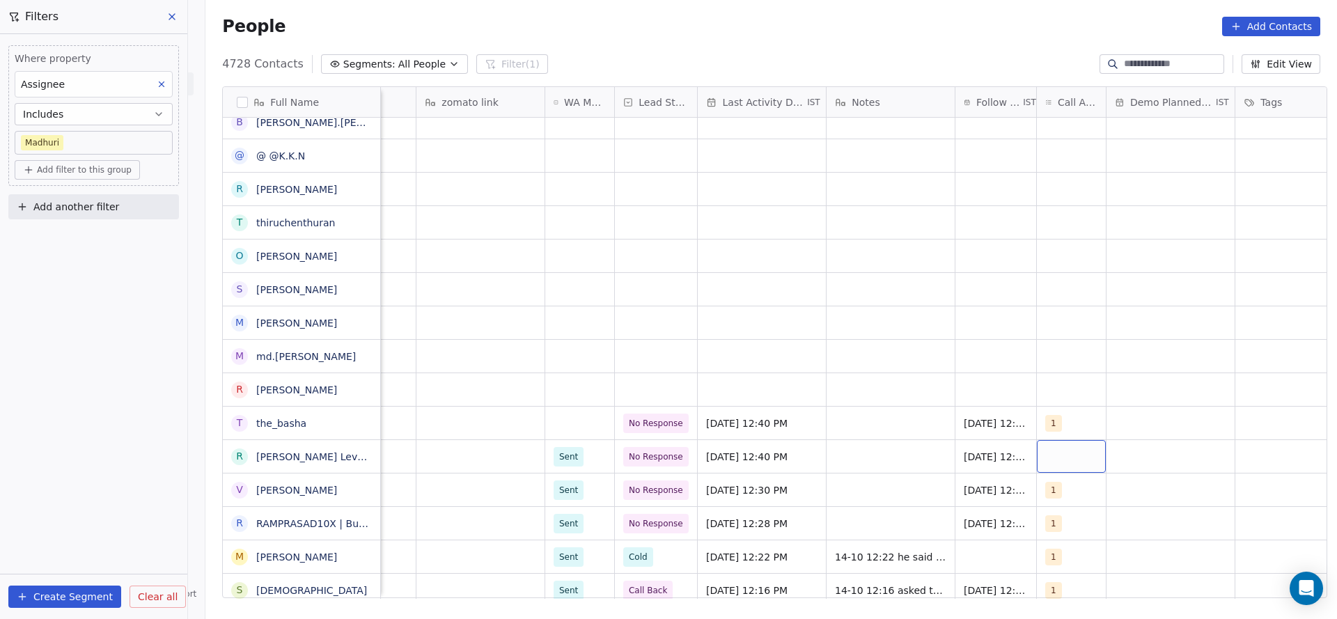
click at [1050, 457] on div "grid" at bounding box center [1071, 456] width 69 height 33
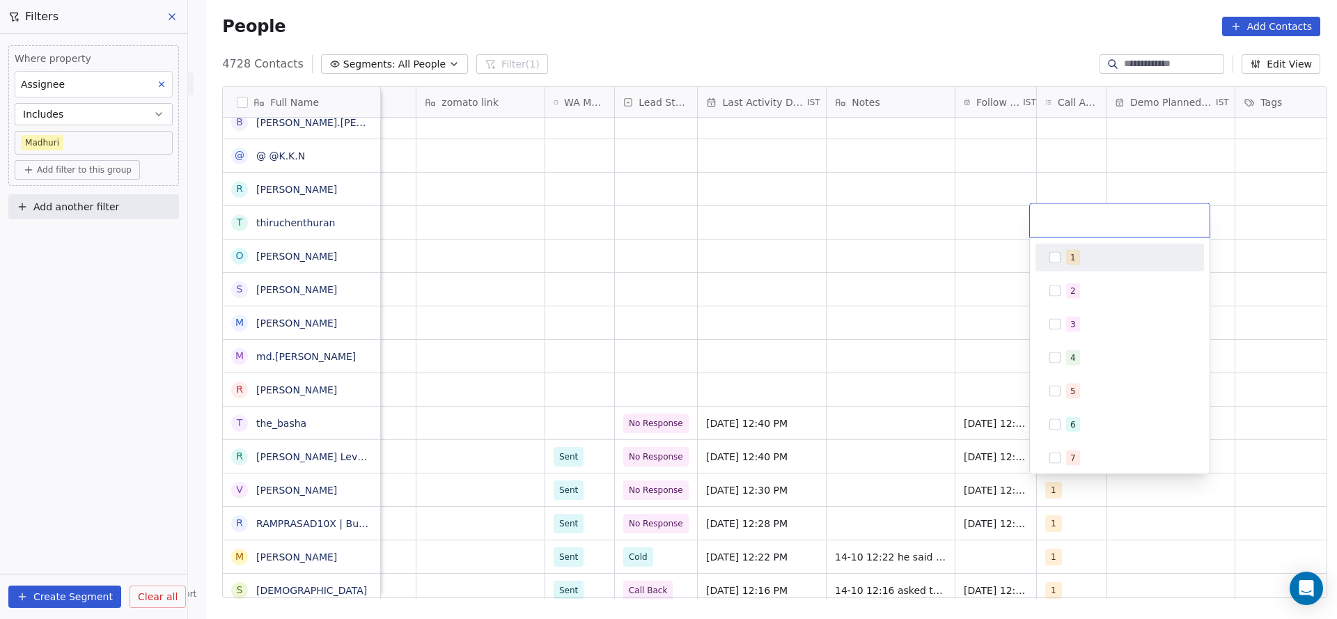
click at [1075, 258] on span "1" at bounding box center [1073, 257] width 14 height 15
click at [730, 464] on html "On2Cook India Pvt. Ltd. Contacts People Marketing Workflows Campaigns Metrics &…" at bounding box center [668, 309] width 1337 height 619
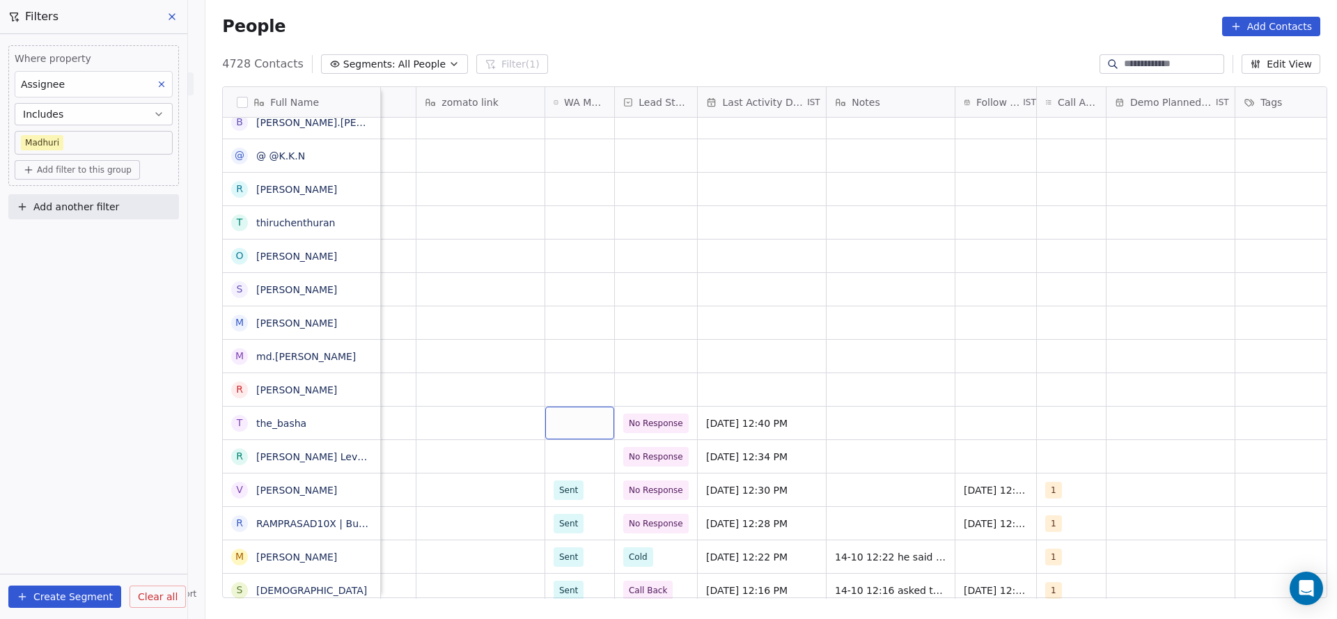
click at [592, 424] on div "grid" at bounding box center [579, 423] width 69 height 33
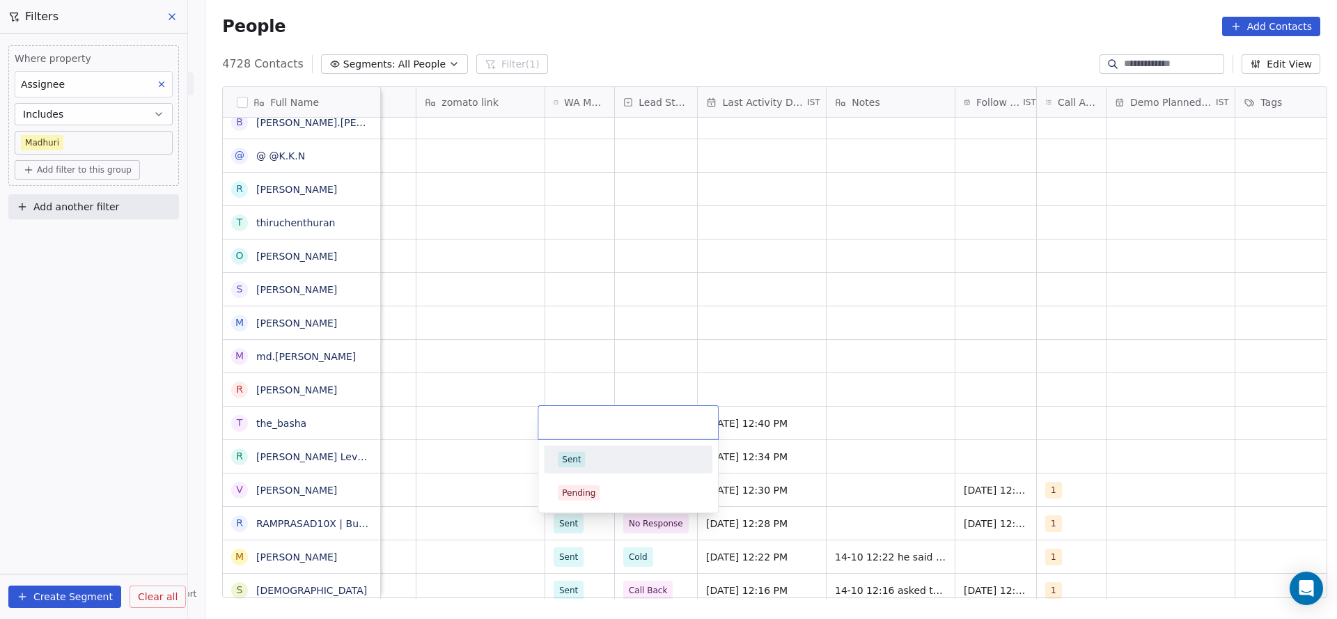
click at [583, 455] on span "Sent" at bounding box center [571, 459] width 27 height 15
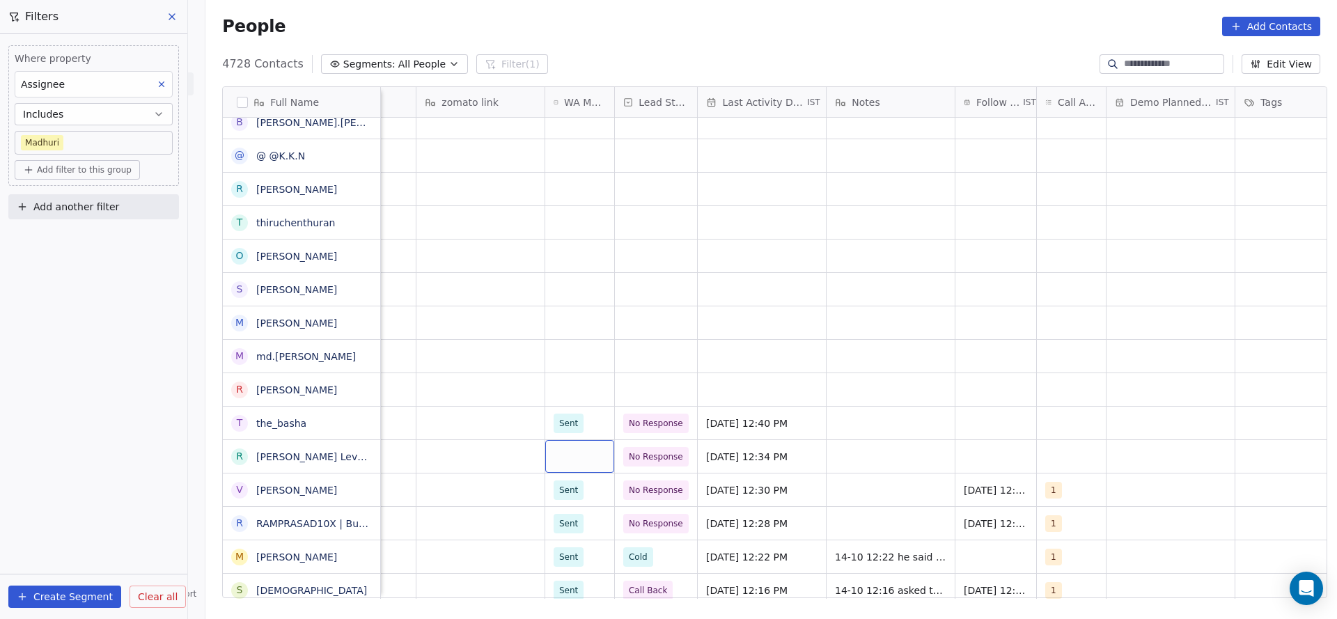
click at [546, 457] on div "grid" at bounding box center [579, 456] width 69 height 33
click at [573, 487] on div "Sent" at bounding box center [571, 493] width 19 height 13
click at [519, 399] on div "grid" at bounding box center [480, 389] width 128 height 33
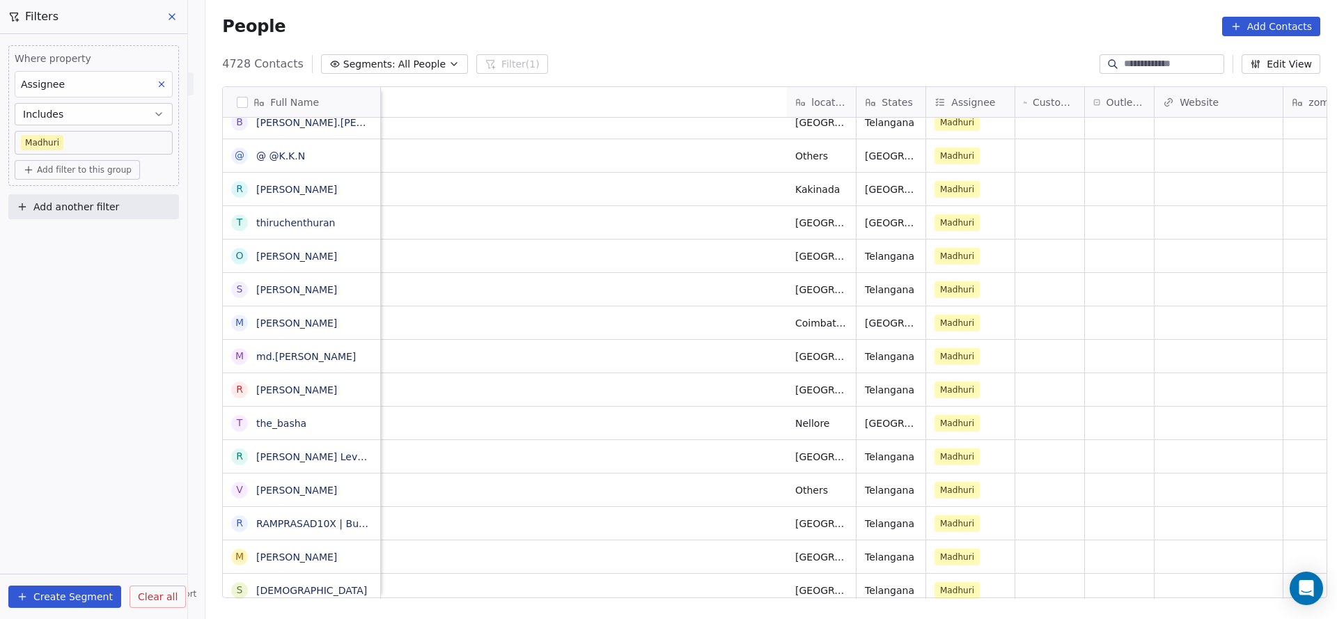
scroll to position [0, 640]
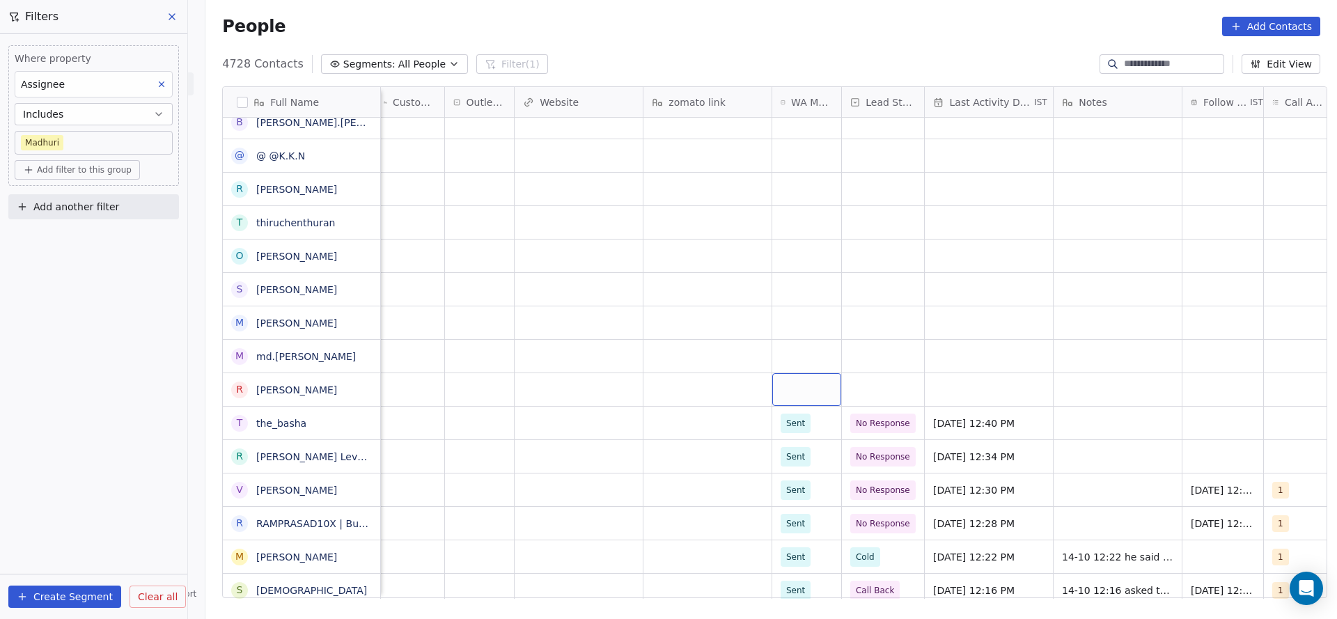
click at [778, 401] on div "grid" at bounding box center [806, 389] width 69 height 33
click at [801, 431] on div "Sent" at bounding box center [798, 426] width 19 height 13
click at [961, 403] on div "grid" at bounding box center [988, 389] width 128 height 33
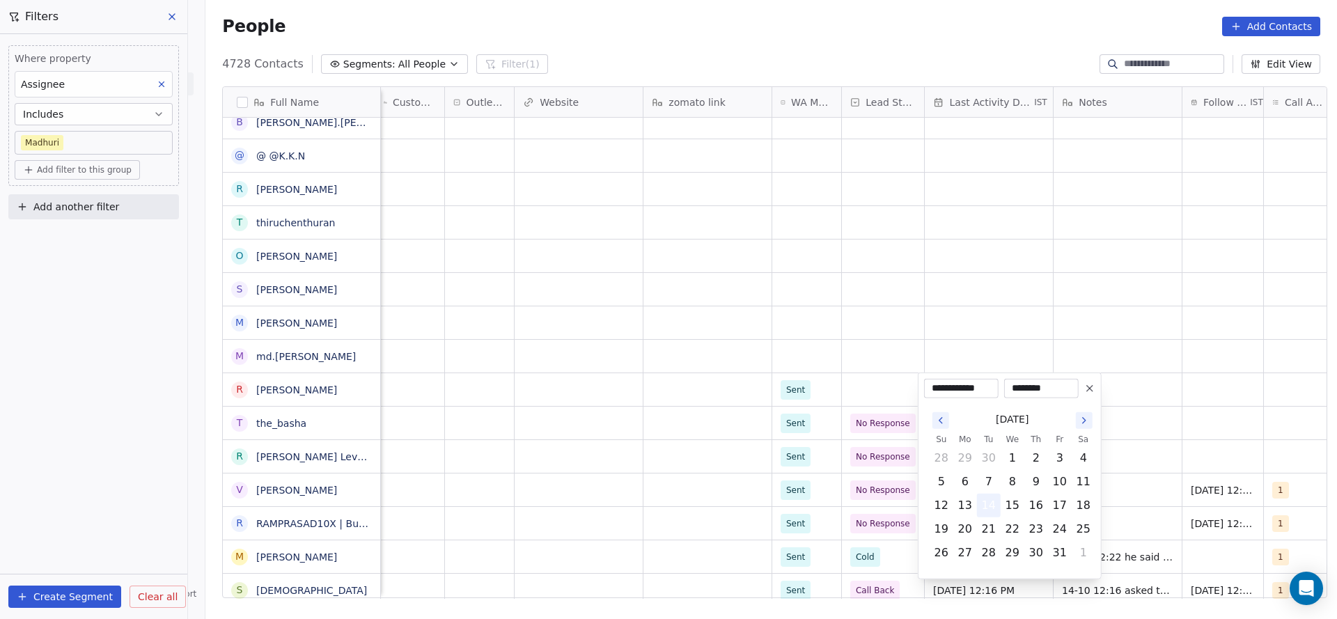
click at [989, 510] on button "14" at bounding box center [988, 505] width 22 height 22
click at [595, 402] on html "On2Cook India Pvt. Ltd. Contacts People Marketing Workflows Campaigns Metrics &…" at bounding box center [668, 309] width 1337 height 619
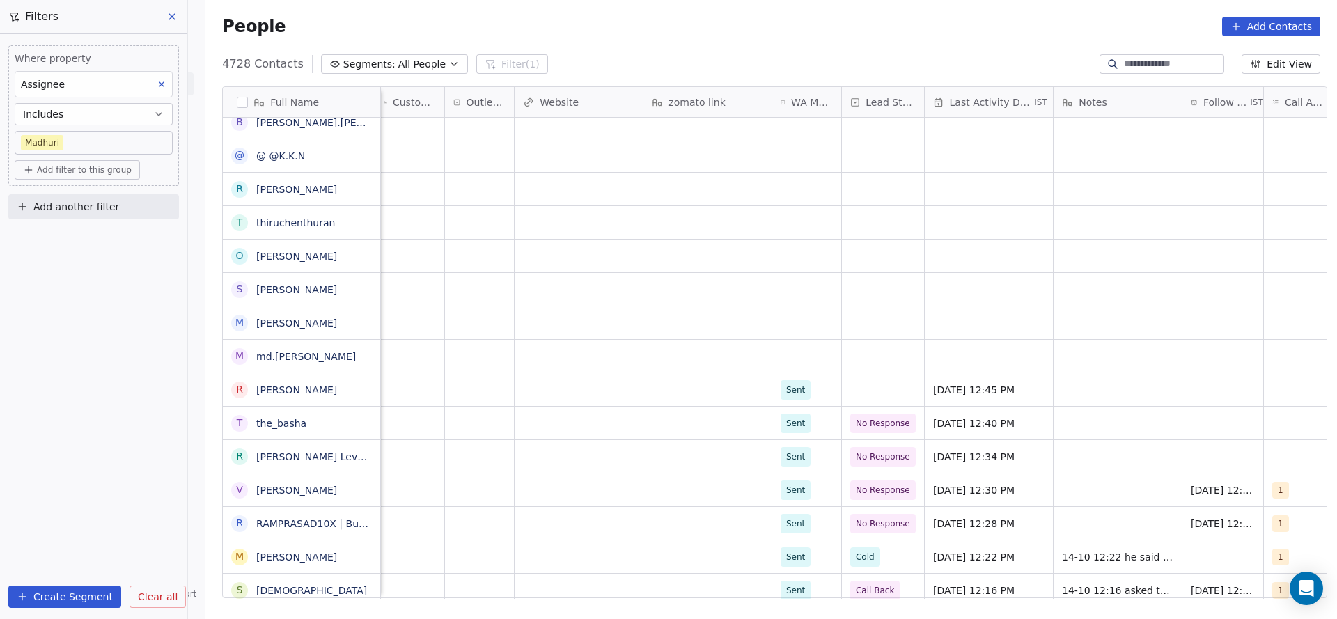
scroll to position [0, 899]
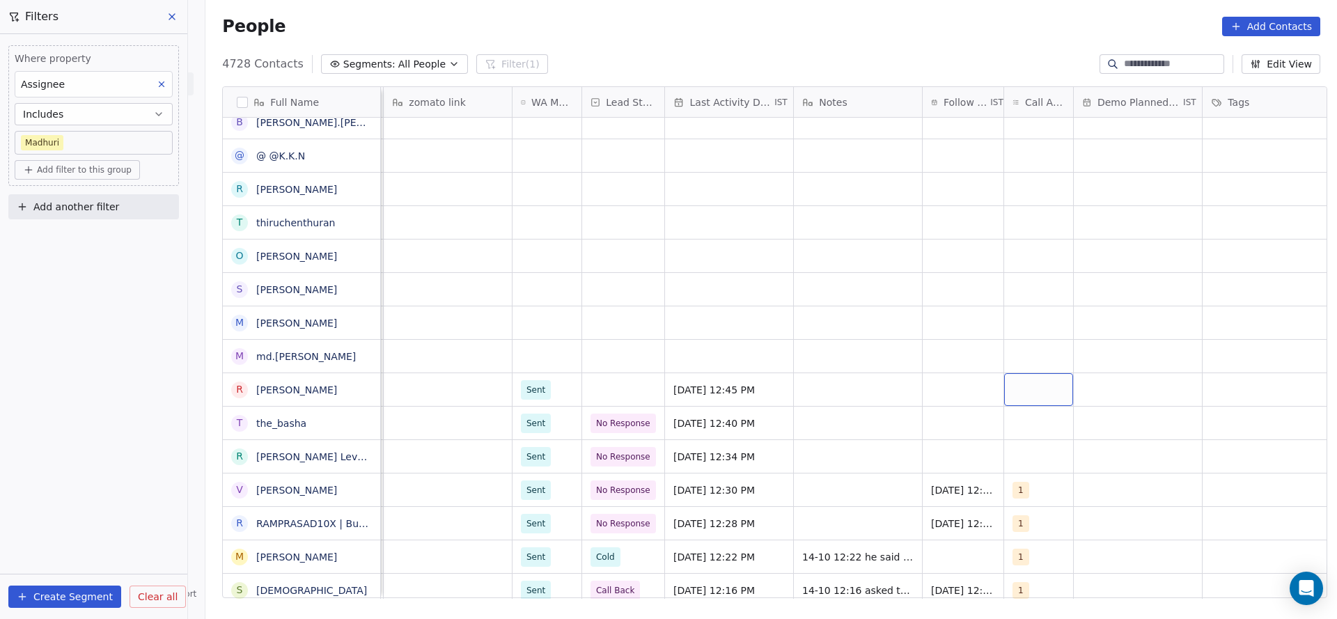
click at [1007, 393] on div "grid" at bounding box center [1038, 389] width 69 height 33
click at [1028, 196] on div "1" at bounding box center [1086, 191] width 157 height 22
click at [874, 496] on html "On2Cook India Pvt. Ltd. Contacts People Marketing Workflows Campaigns Metrics &…" at bounding box center [668, 309] width 1337 height 619
click at [959, 478] on div "[DATE] 12:30 PM" at bounding box center [984, 489] width 125 height 33
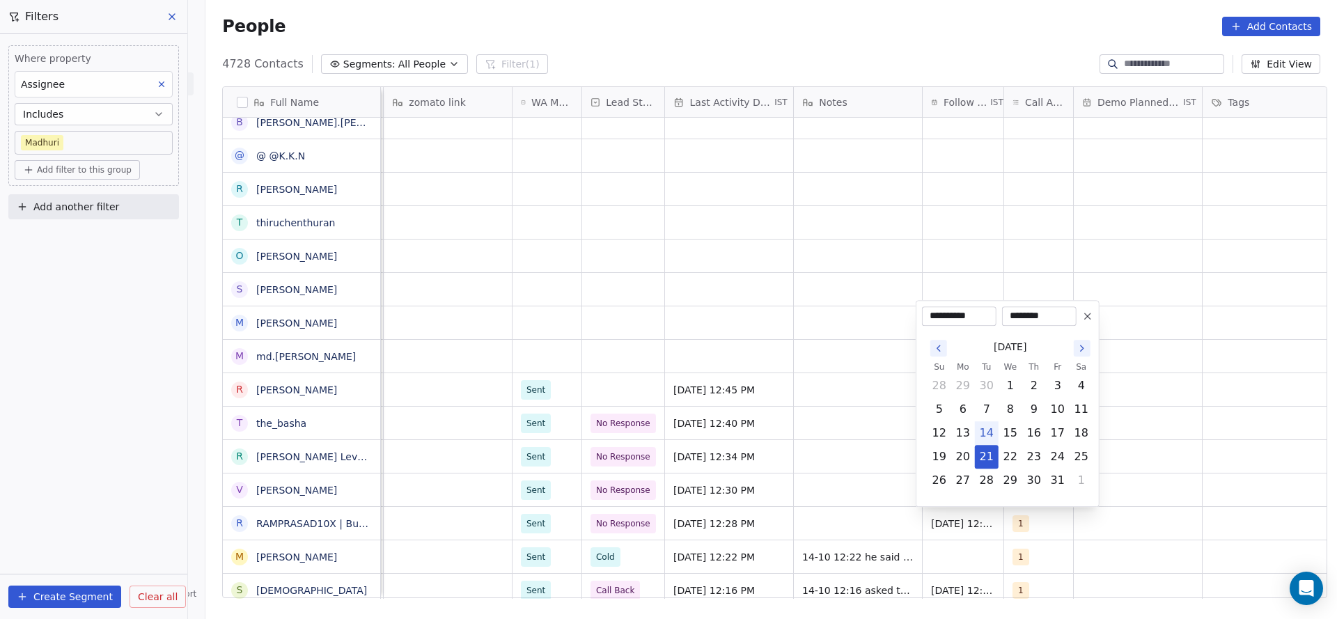
click at [840, 476] on html "On2Cook India Pvt. Ltd. Contacts People Marketing Workflows Campaigns Metrics &…" at bounding box center [668, 309] width 1337 height 619
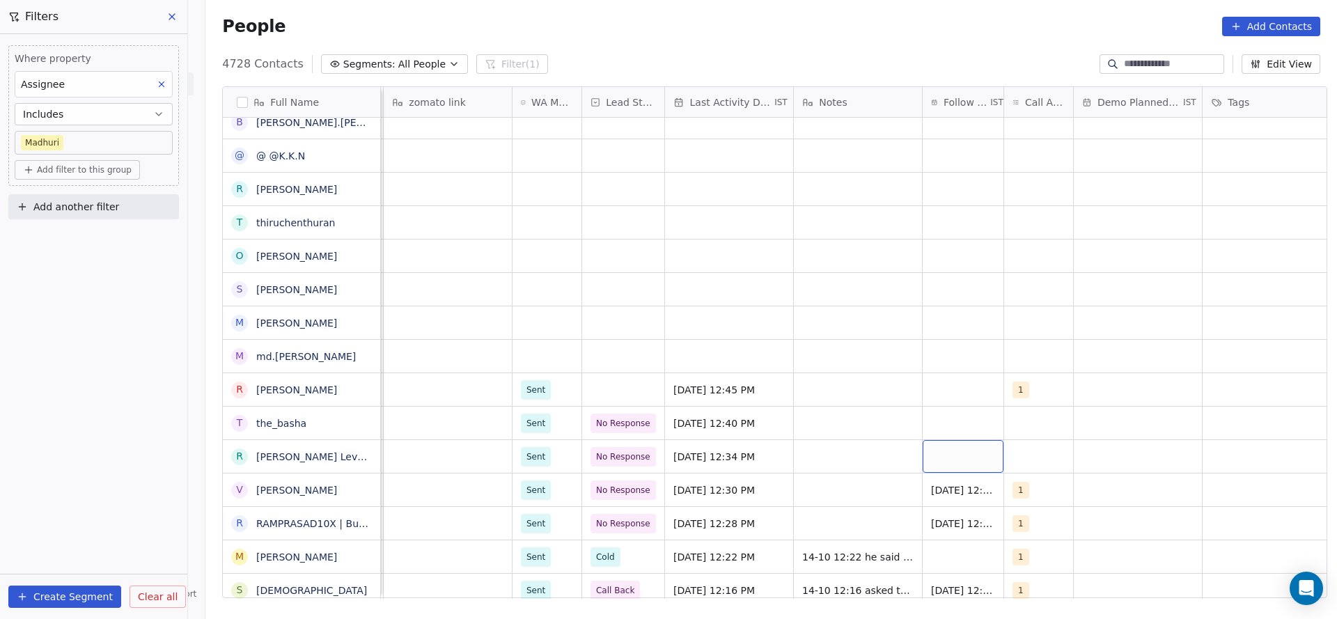
click at [943, 459] on div "grid" at bounding box center [962, 456] width 81 height 33
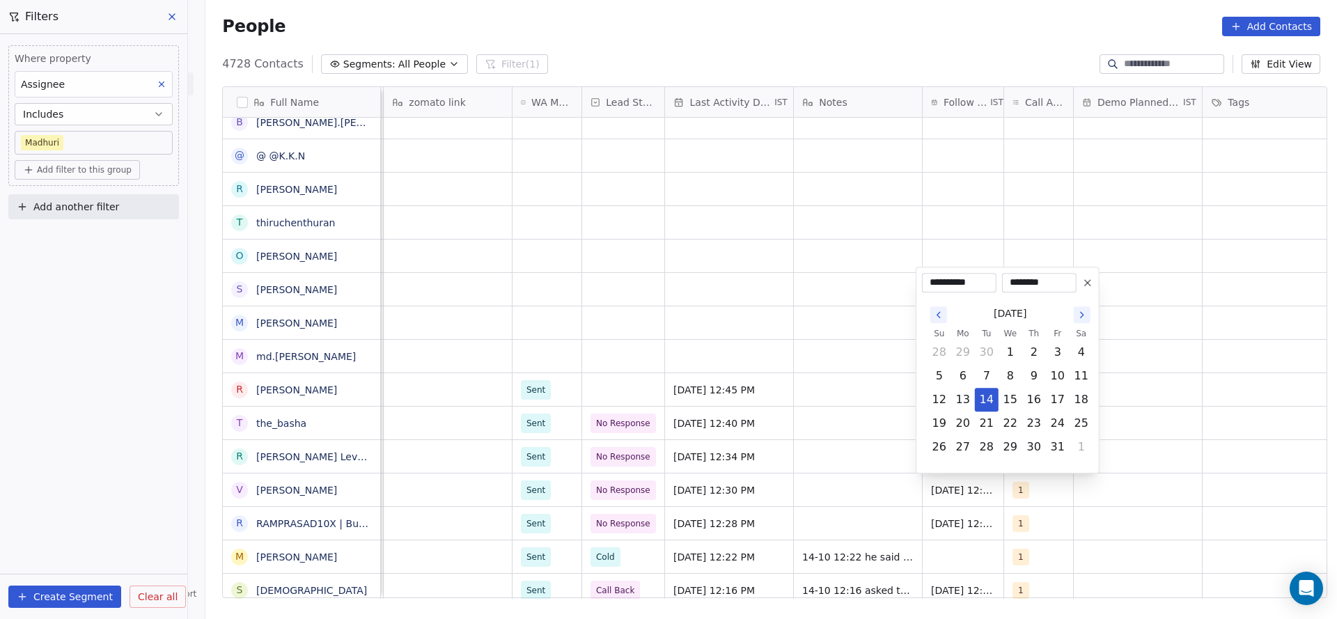
click at [975, 429] on button "21" at bounding box center [986, 423] width 22 height 22
type input "**********"
click at [794, 421] on html "On2Cook India Pvt. Ltd. Contacts People Marketing Workflows Campaigns Metrics &…" at bounding box center [668, 309] width 1337 height 619
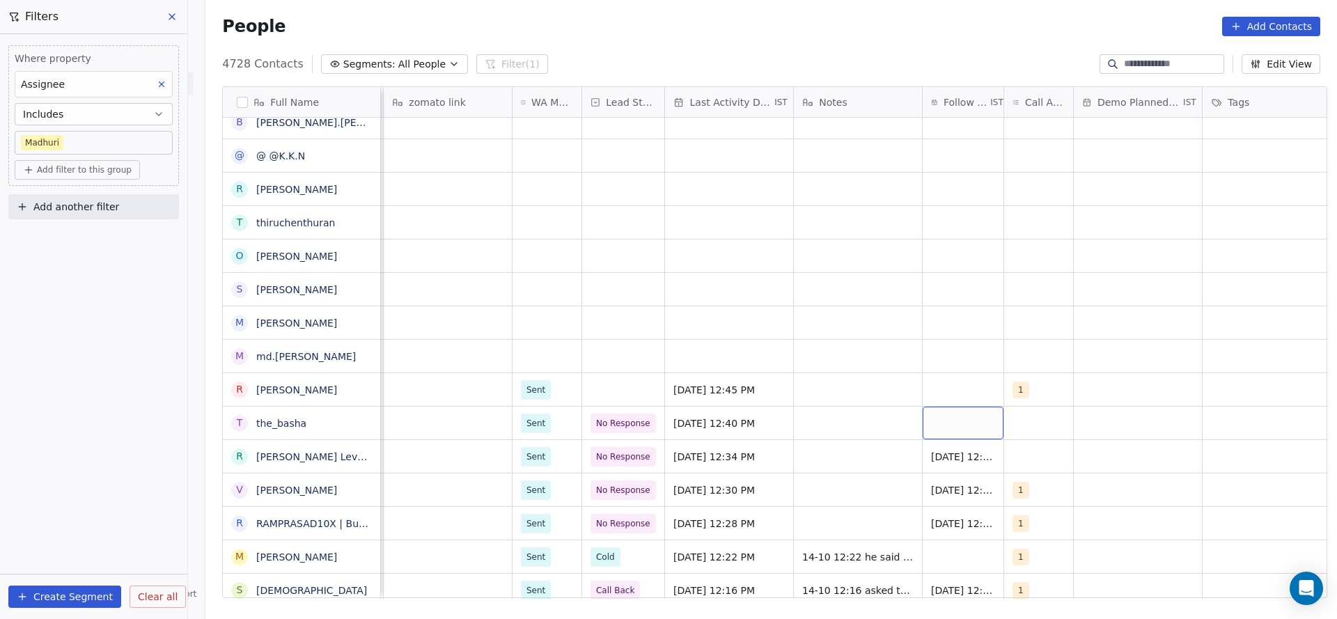
click at [936, 423] on div "grid" at bounding box center [962, 423] width 81 height 33
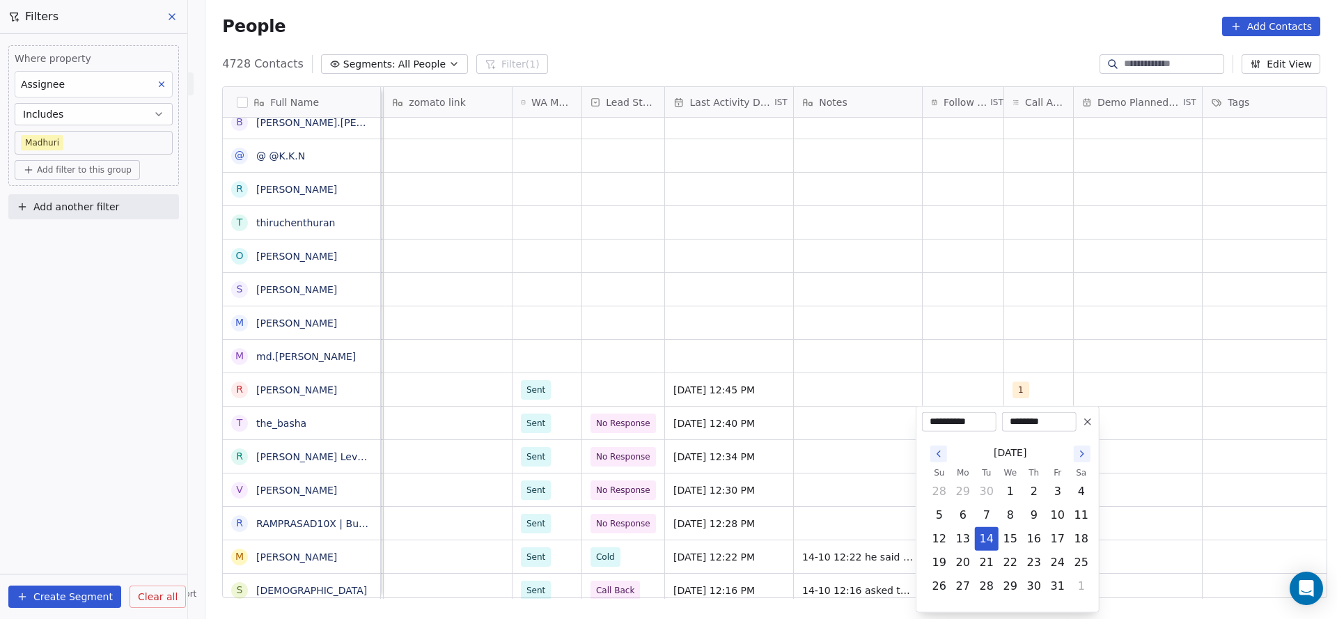
click at [990, 556] on button "21" at bounding box center [986, 562] width 22 height 22
type input "**********"
click at [882, 502] on html "On2Cook India Pvt. Ltd. Contacts People Marketing Workflows Campaigns Metrics &…" at bounding box center [668, 309] width 1337 height 619
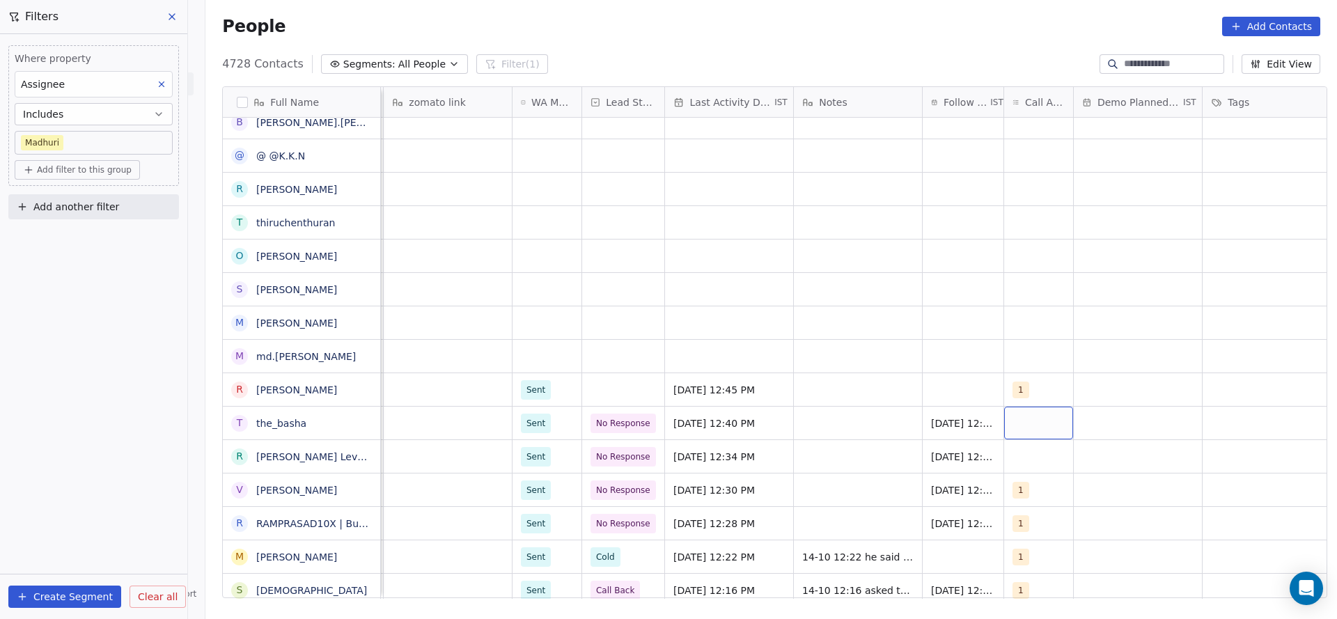
click at [1058, 425] on div "grid" at bounding box center [1038, 423] width 69 height 33
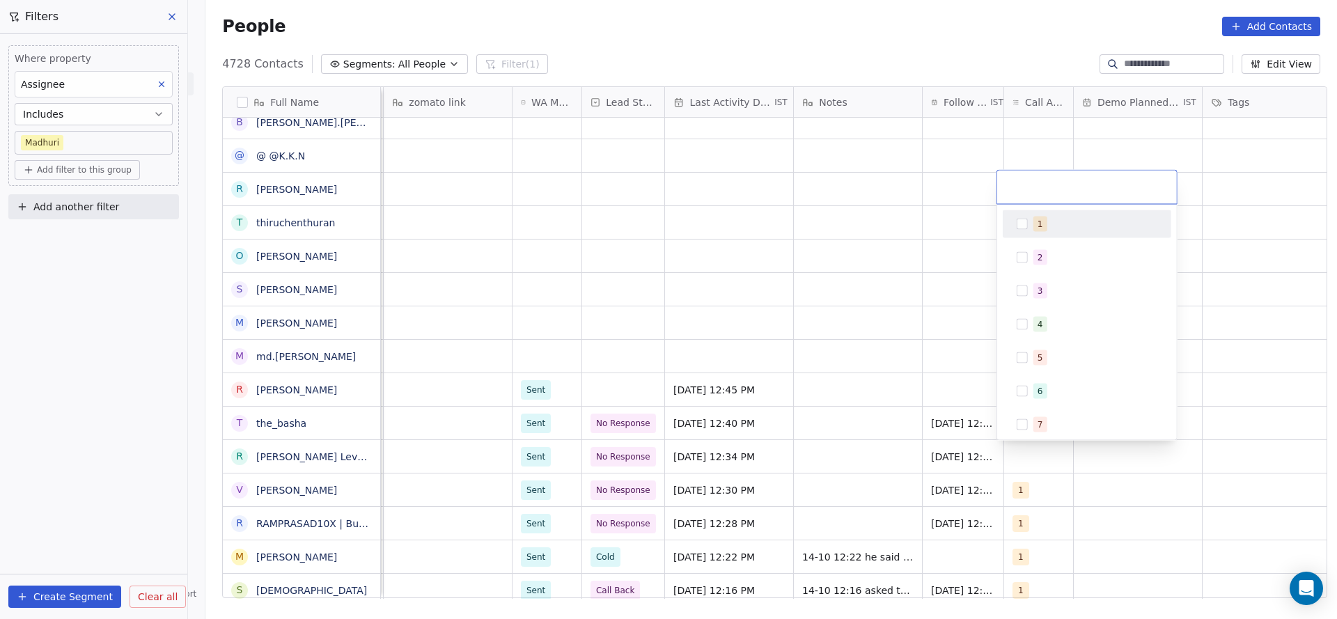
click at [1022, 236] on div "1" at bounding box center [1086, 224] width 168 height 28
drag, startPoint x: 817, startPoint y: 354, endPoint x: 1009, endPoint y: 466, distance: 222.1
click at [846, 403] on html "On2Cook India Pvt. Ltd. Contacts People Marketing Workflows Campaigns Metrics &…" at bounding box center [668, 309] width 1337 height 619
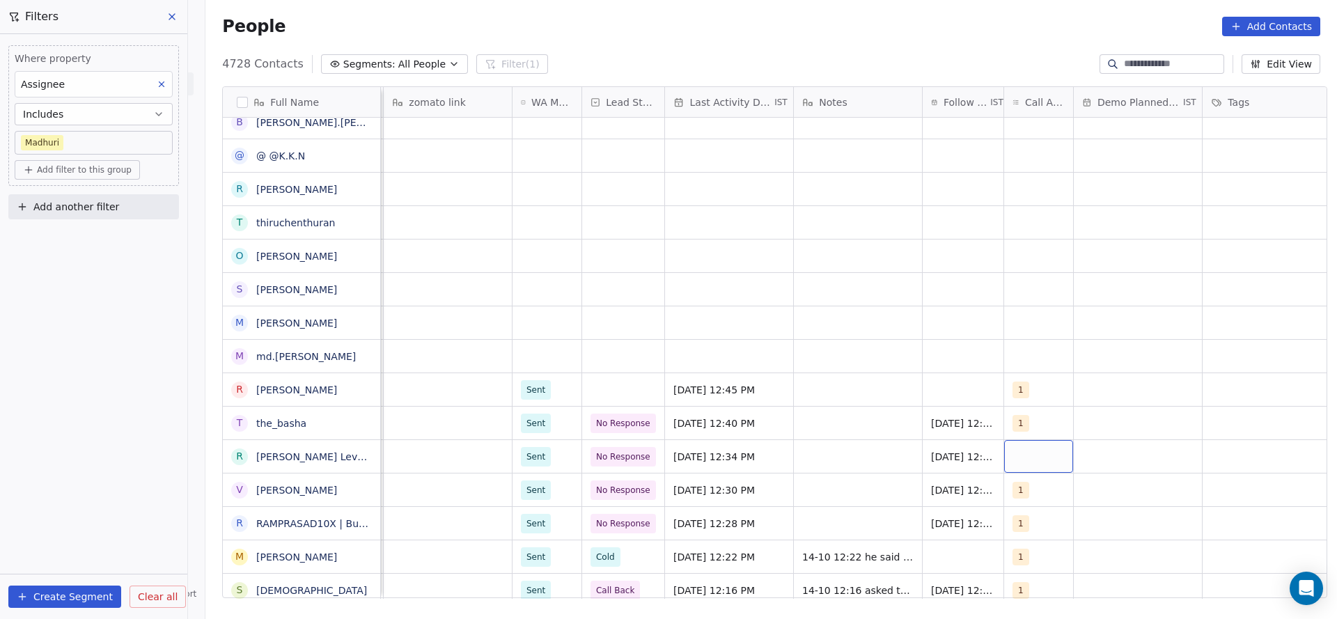
click at [1021, 459] on div "grid" at bounding box center [1038, 456] width 69 height 33
click at [1044, 268] on div "1" at bounding box center [1086, 258] width 168 height 28
click at [711, 354] on html "On2Cook India Pvt. Ltd. Contacts People Marketing Workflows Campaigns Metrics &…" at bounding box center [668, 309] width 1337 height 619
click at [620, 398] on div "grid" at bounding box center [623, 389] width 82 height 33
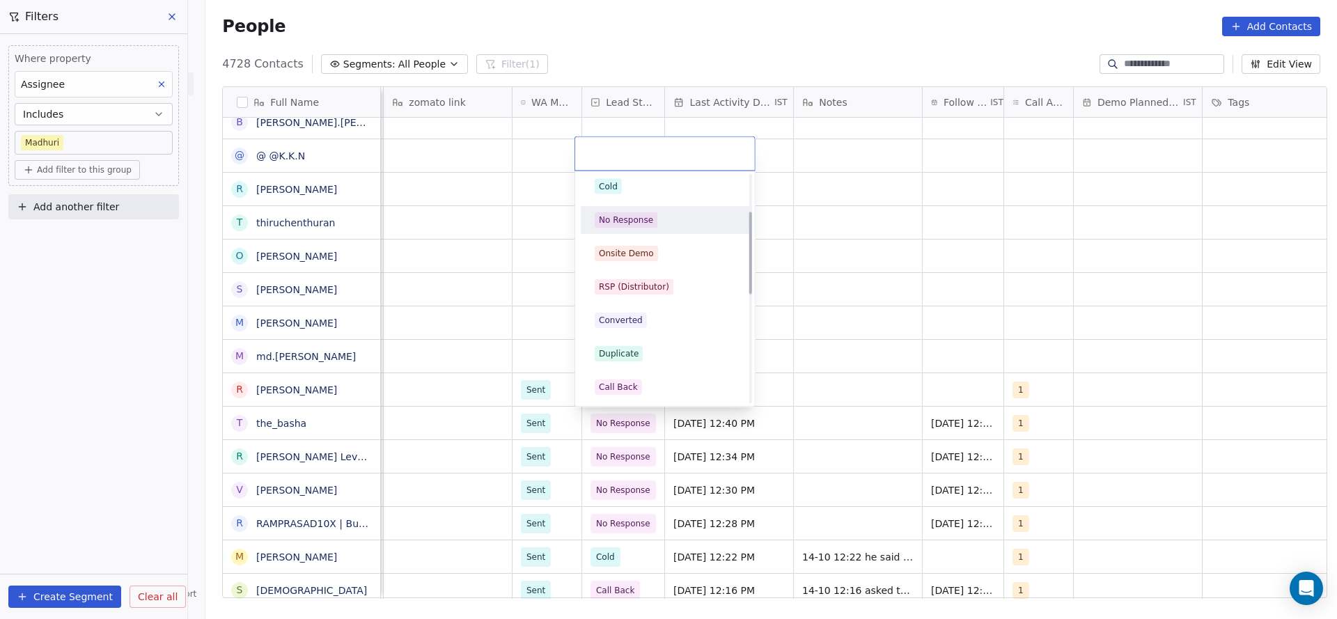
scroll to position [0, 0]
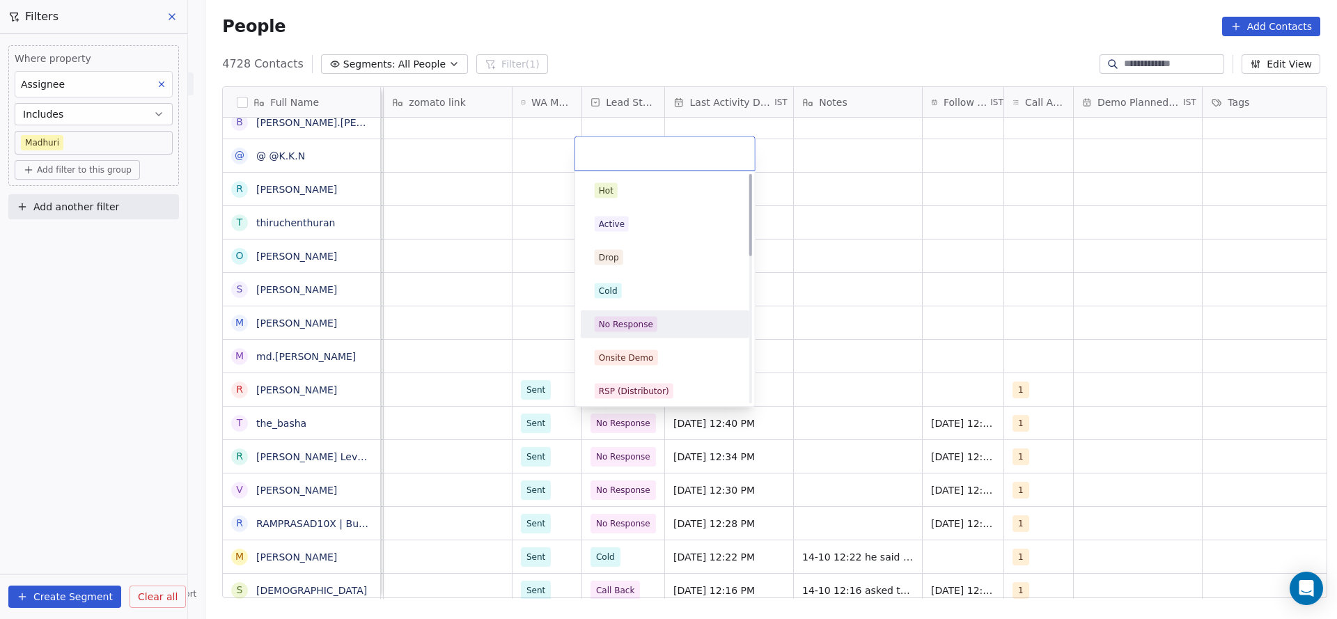
click at [631, 224] on div "Active" at bounding box center [665, 224] width 141 height 15
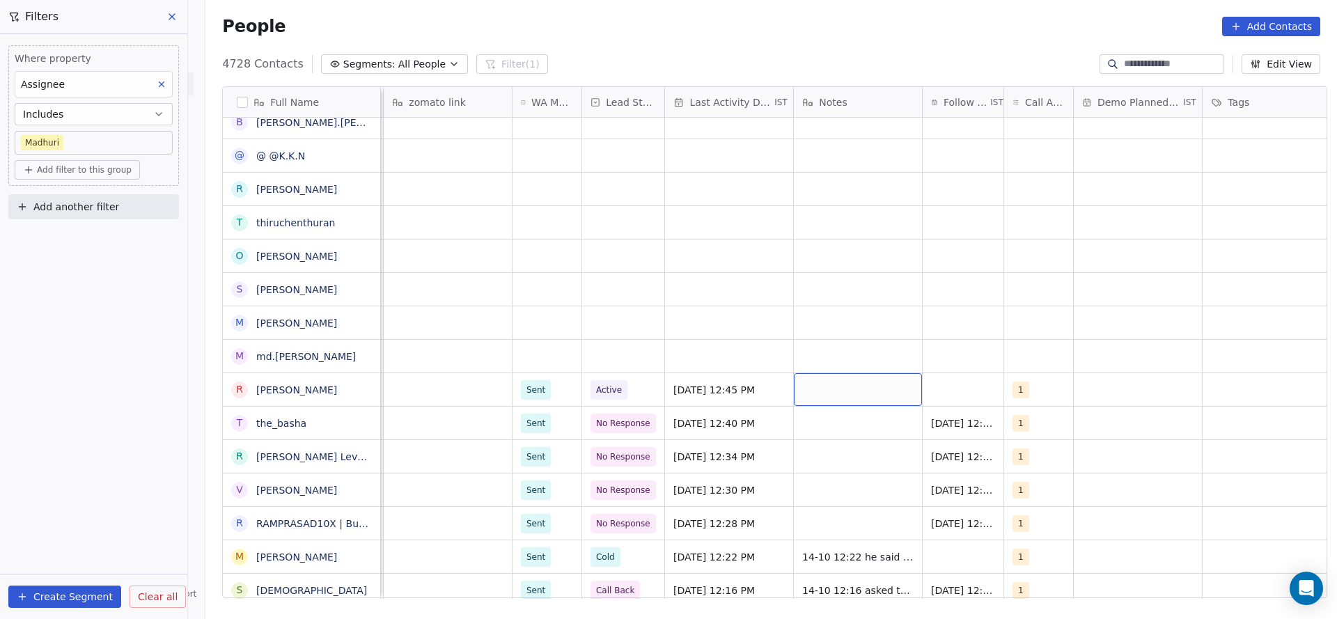
click at [810, 390] on div "grid" at bounding box center [858, 389] width 128 height 33
type textarea "**********"
click at [942, 397] on html "On2Cook India Pvt. Ltd. Contacts People Marketing Workflows Campaigns Metrics &…" at bounding box center [668, 309] width 1337 height 619
click at [954, 393] on div "grid" at bounding box center [962, 389] width 81 height 33
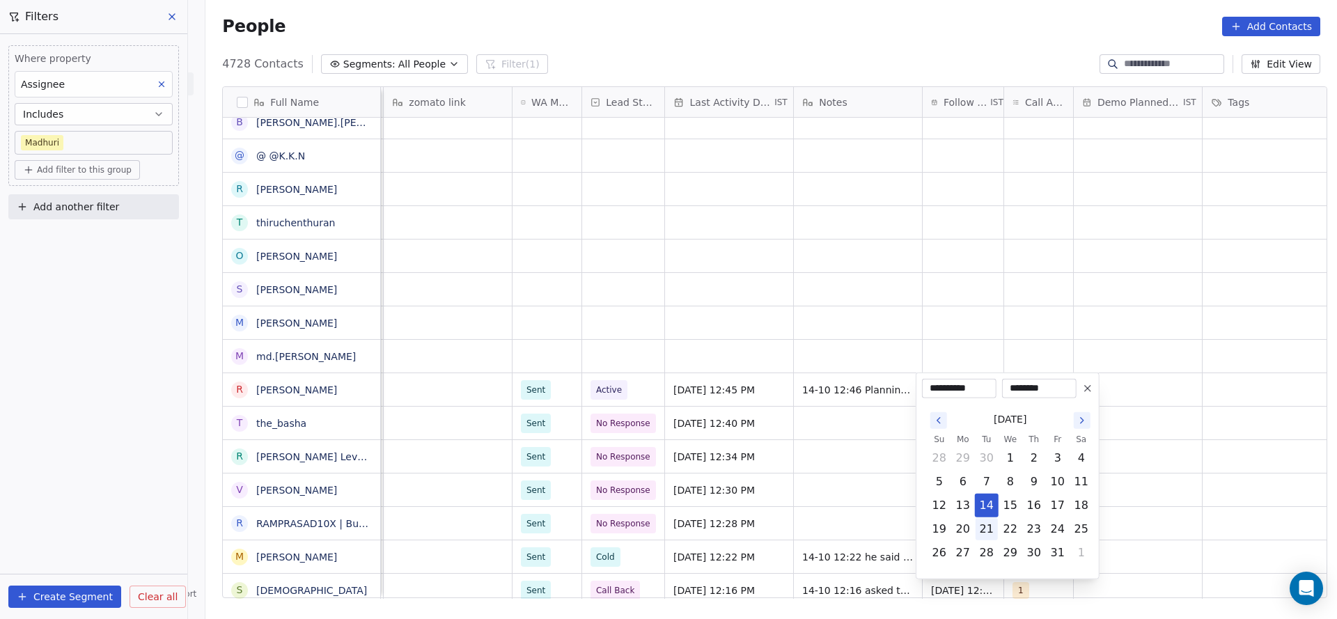
click at [994, 530] on button "21" at bounding box center [986, 529] width 22 height 22
type input "**********"
click at [768, 493] on html "On2Cook India Pvt. Ltd. Contacts People Marketing Workflows Campaigns Metrics &…" at bounding box center [668, 309] width 1337 height 619
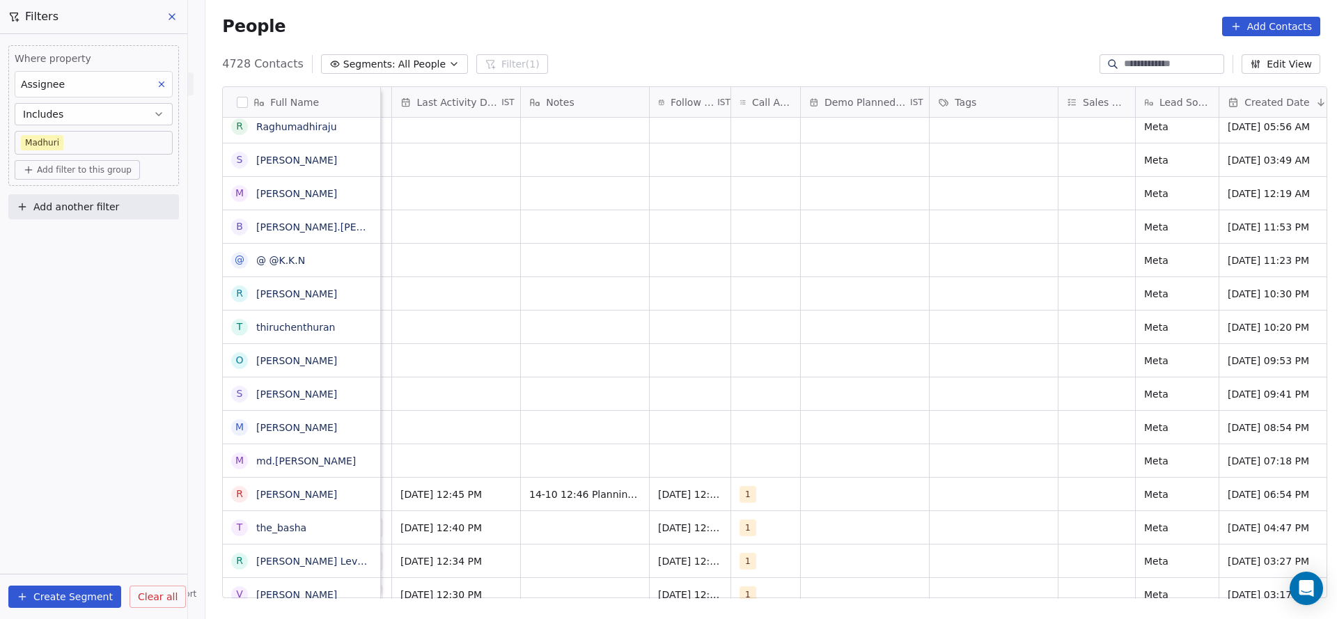
scroll to position [0, 936]
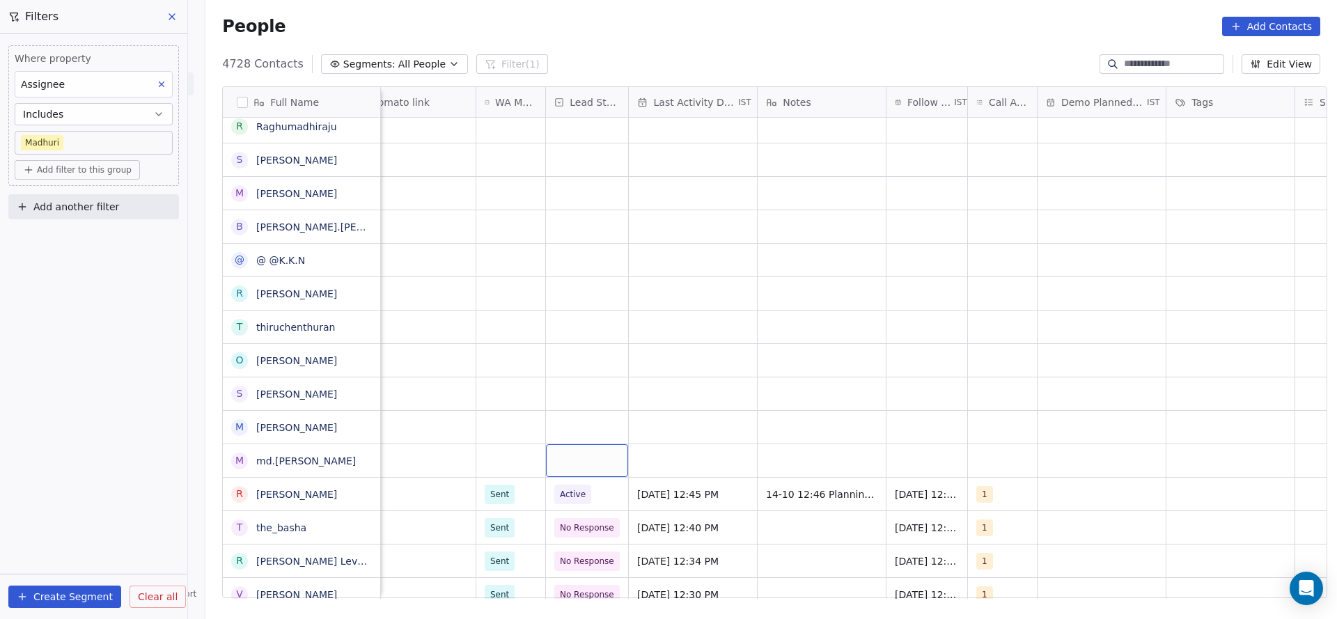
click at [560, 452] on div "grid" at bounding box center [587, 460] width 82 height 33
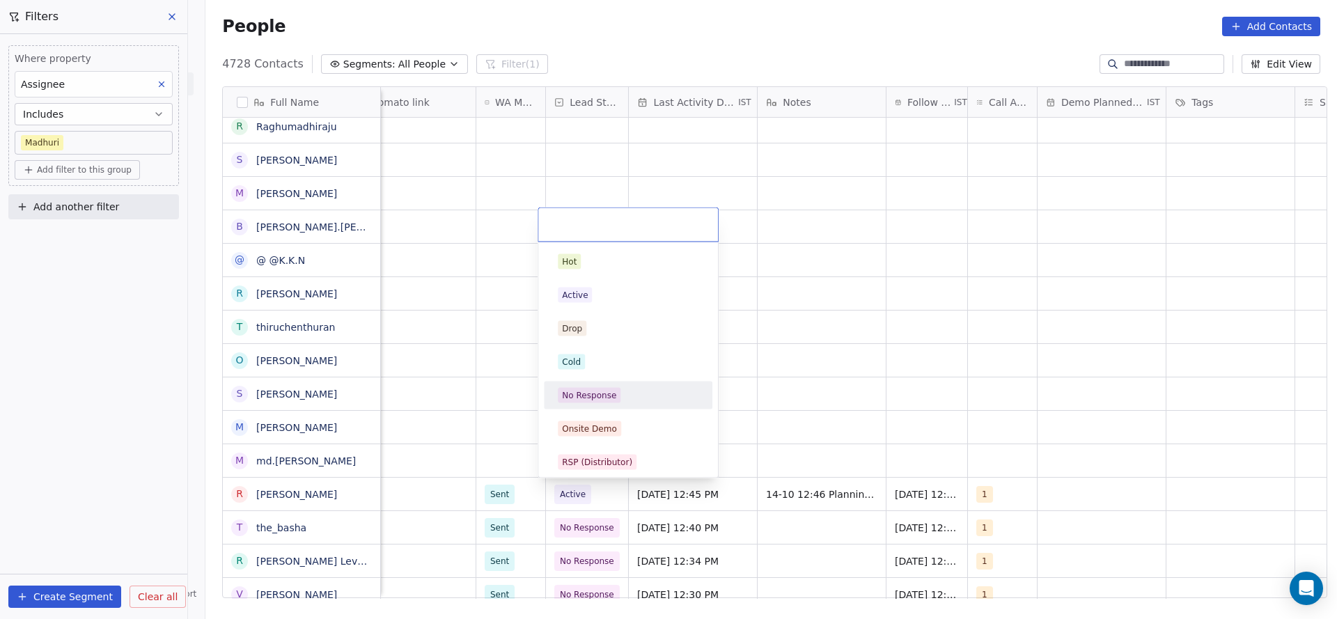
click at [580, 365] on span "Cold" at bounding box center [571, 361] width 27 height 15
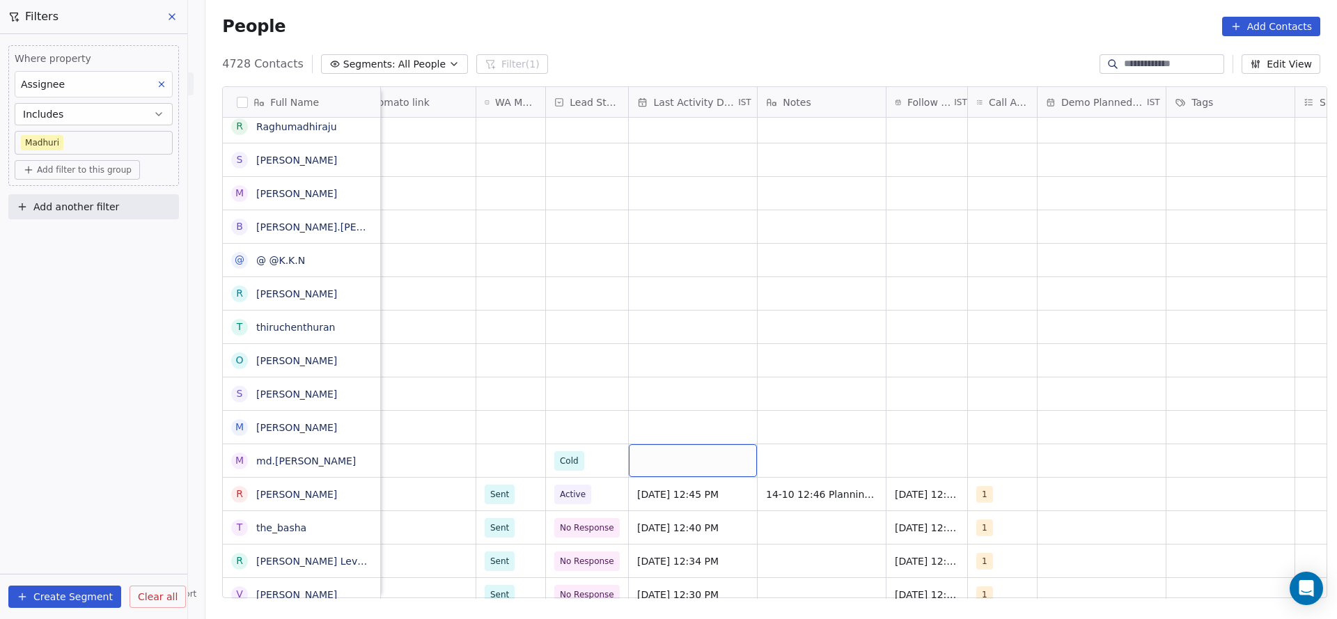
click at [691, 459] on div "grid" at bounding box center [693, 460] width 128 height 33
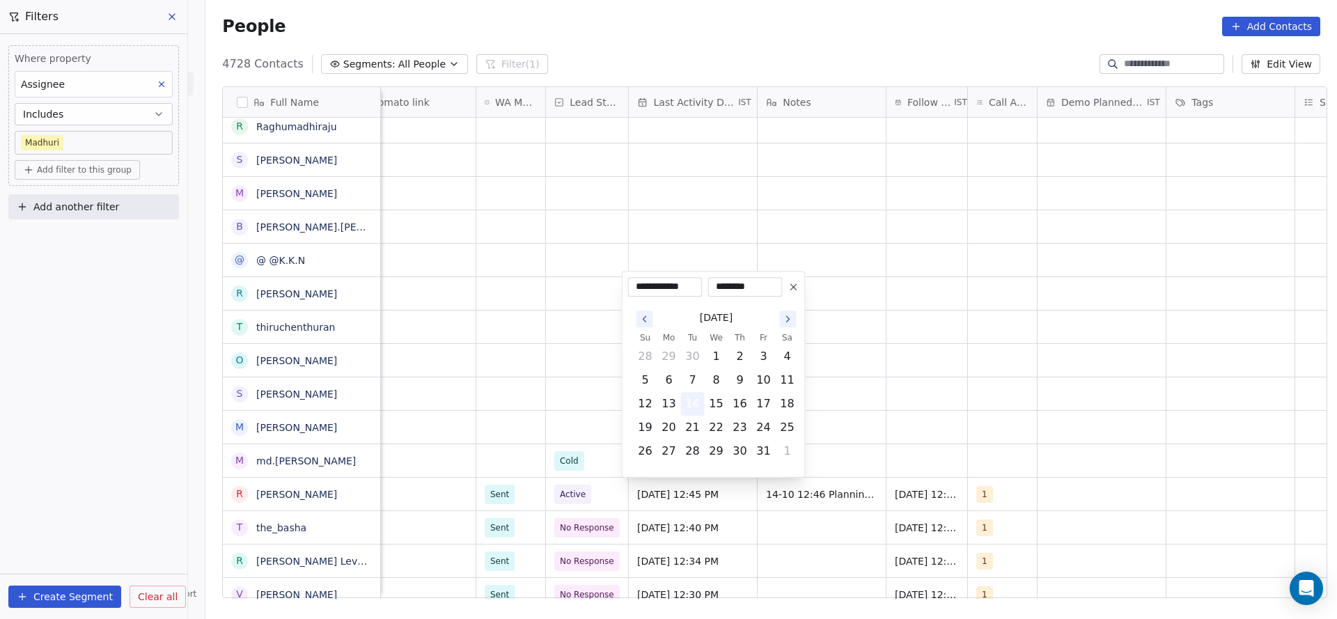
click at [695, 409] on button "14" at bounding box center [693, 404] width 22 height 22
drag, startPoint x: 1009, startPoint y: 439, endPoint x: 998, endPoint y: 468, distance: 30.4
click at [1010, 440] on html "On2Cook India Pvt. Ltd. Contacts People Marketing Workflows Campaigns Metrics &…" at bounding box center [668, 309] width 1337 height 619
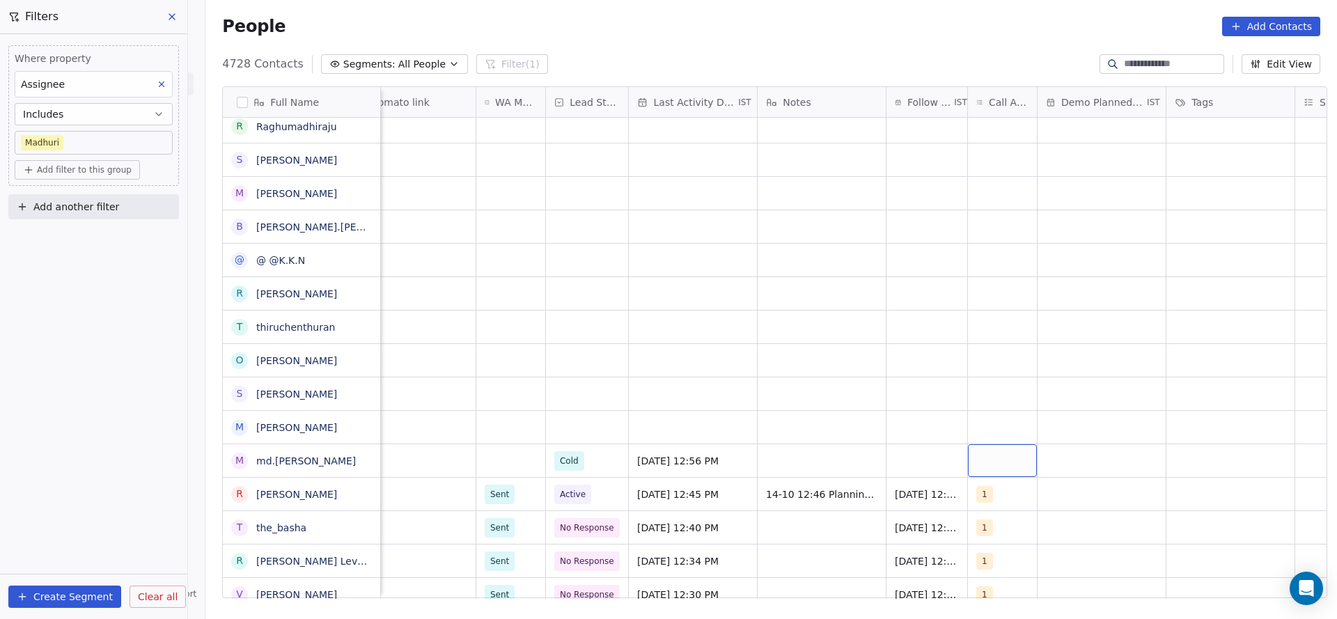
click at [1011, 464] on div "grid" at bounding box center [1002, 460] width 69 height 33
click at [1008, 263] on div "1" at bounding box center [1058, 261] width 124 height 15
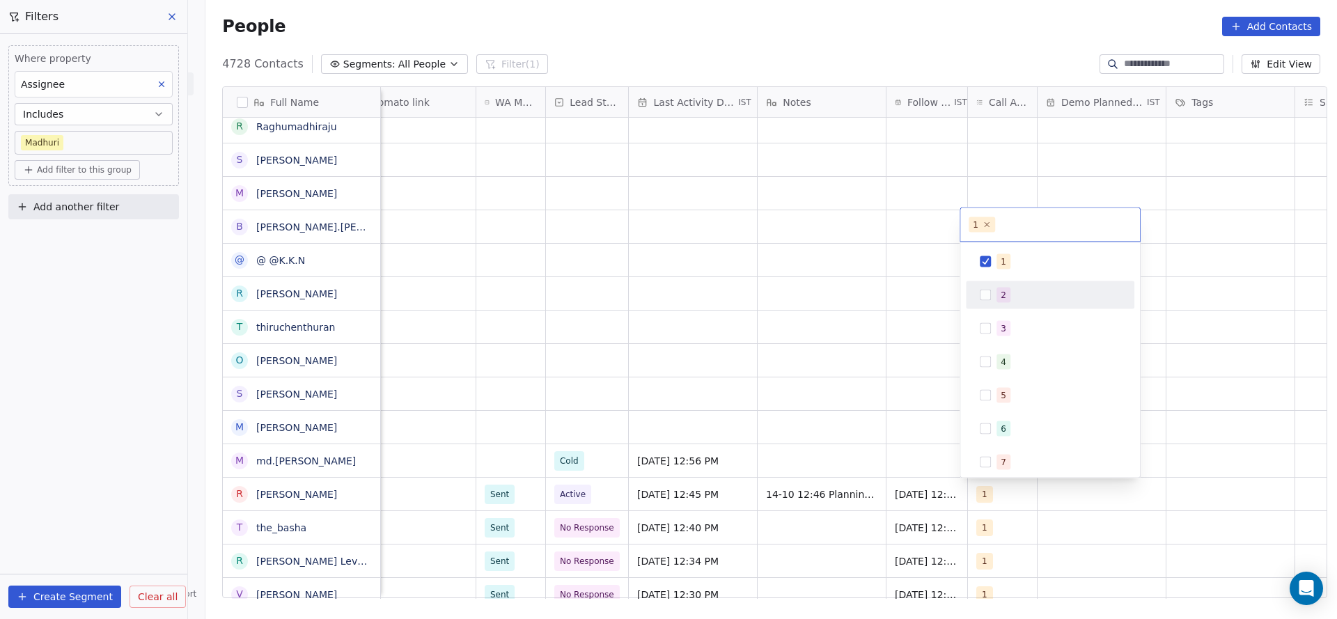
drag, startPoint x: 881, startPoint y: 412, endPoint x: 775, endPoint y: 458, distance: 116.0
click at [881, 414] on html "On2Cook India Pvt. Ltd. Contacts People Marketing Workflows Campaigns Metrics &…" at bounding box center [668, 309] width 1337 height 619
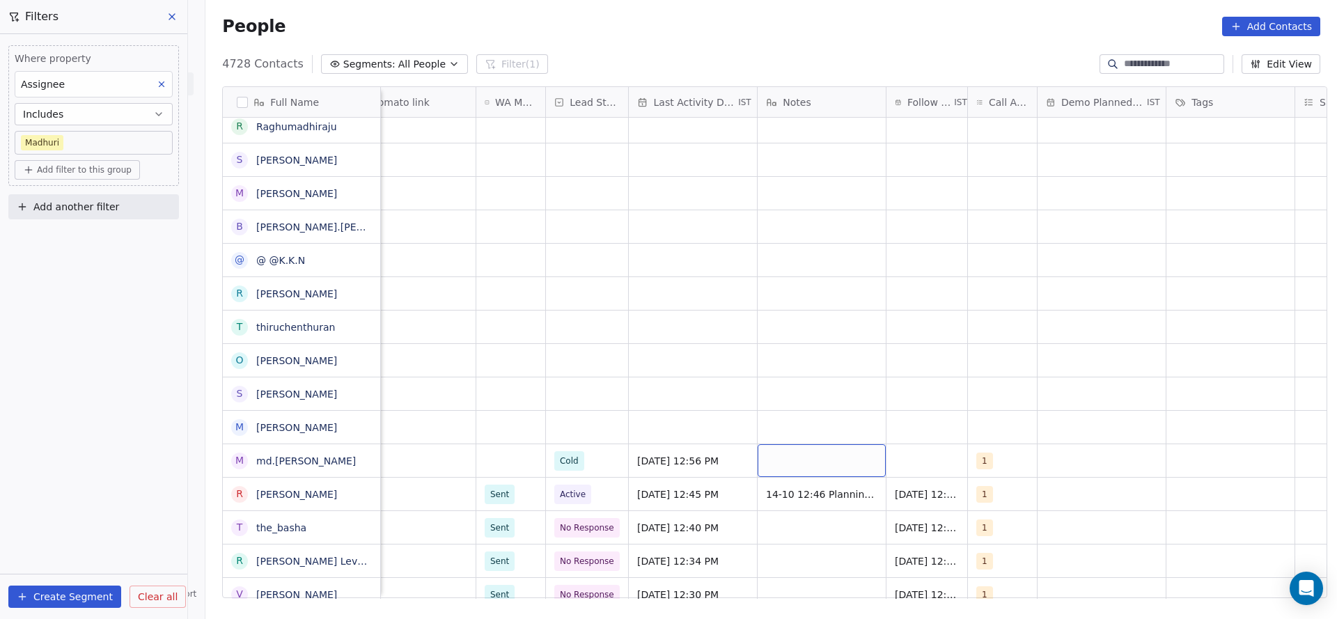
click at [775, 458] on div "grid" at bounding box center [821, 460] width 128 height 33
type textarea "**********"
click at [587, 440] on html "On2Cook India Pvt. Ltd. Contacts People Marketing Workflows Campaigns Metrics &…" at bounding box center [668, 309] width 1337 height 619
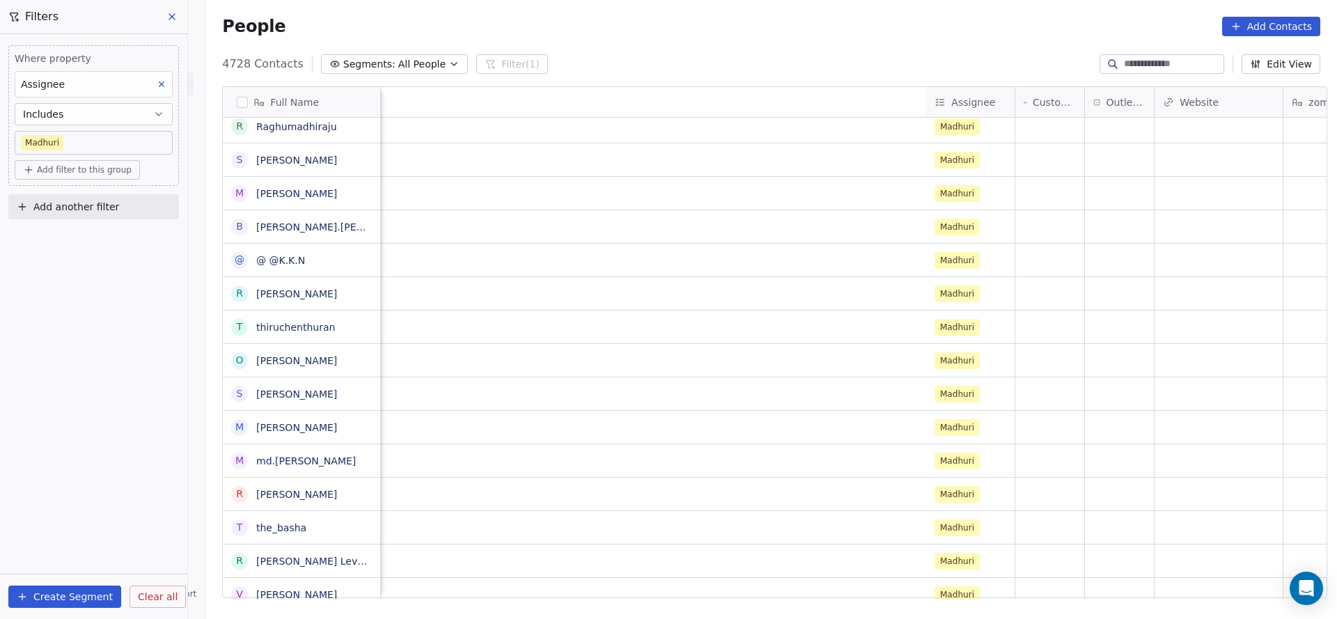
scroll to position [0, 884]
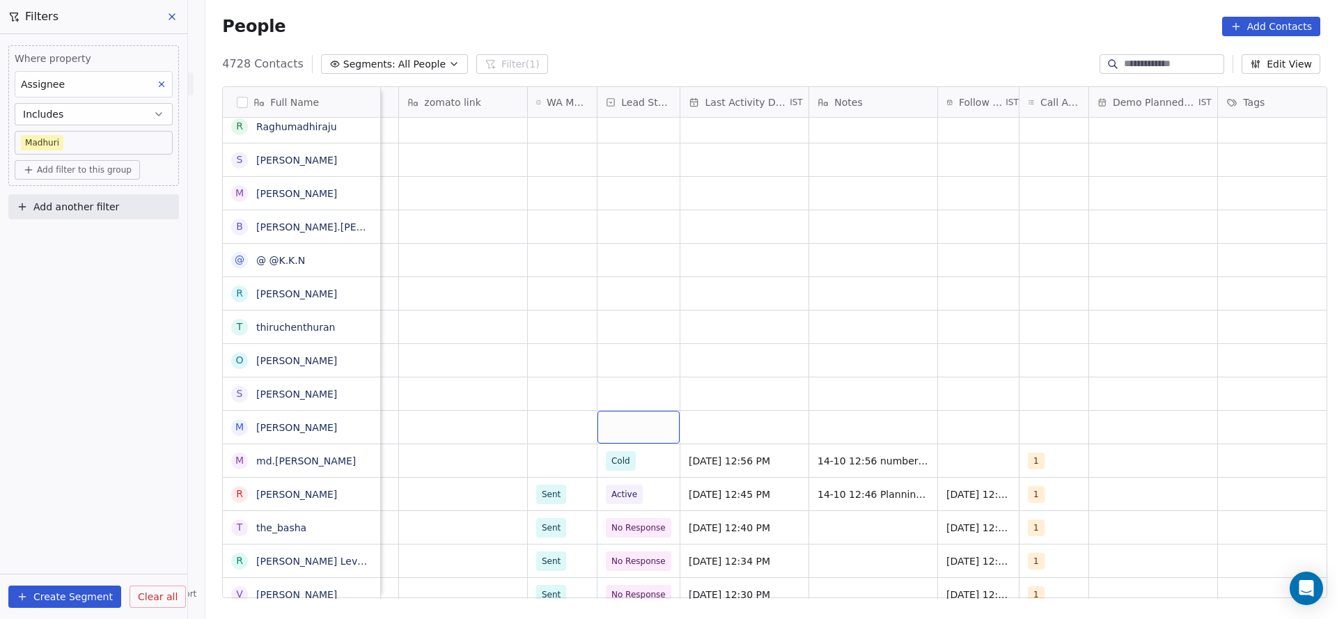
click at [631, 420] on div "grid" at bounding box center [638, 427] width 82 height 33
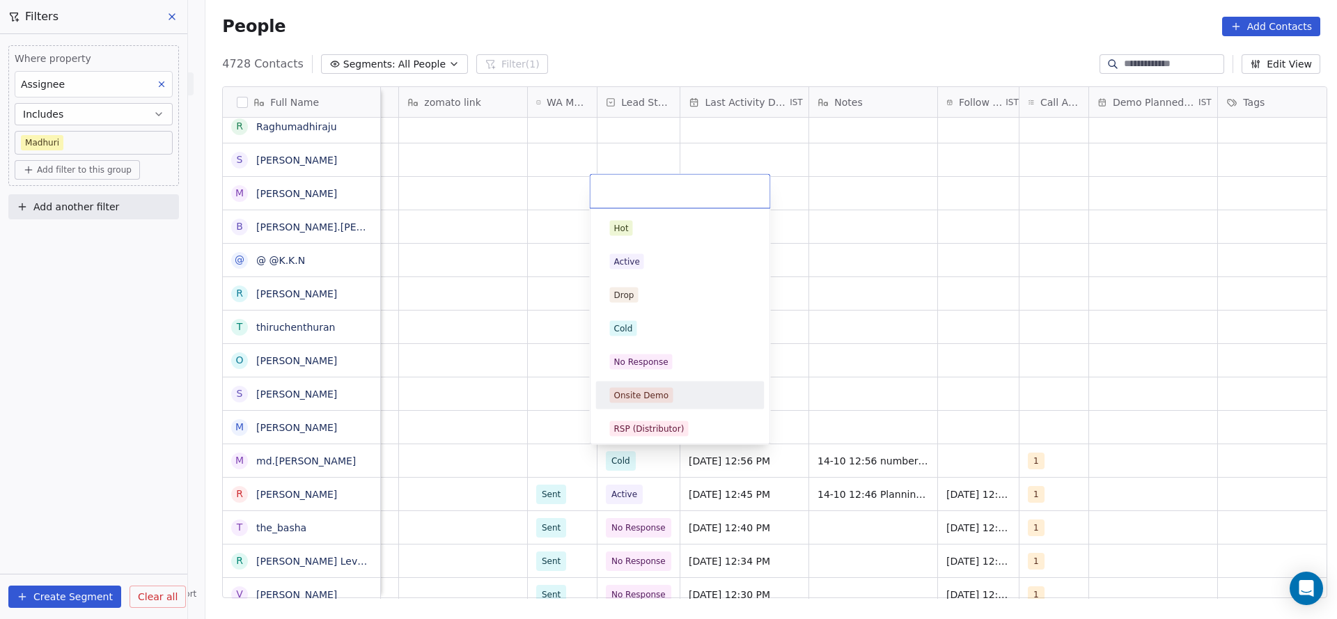
click at [652, 373] on div "No Response" at bounding box center [680, 362] width 168 height 28
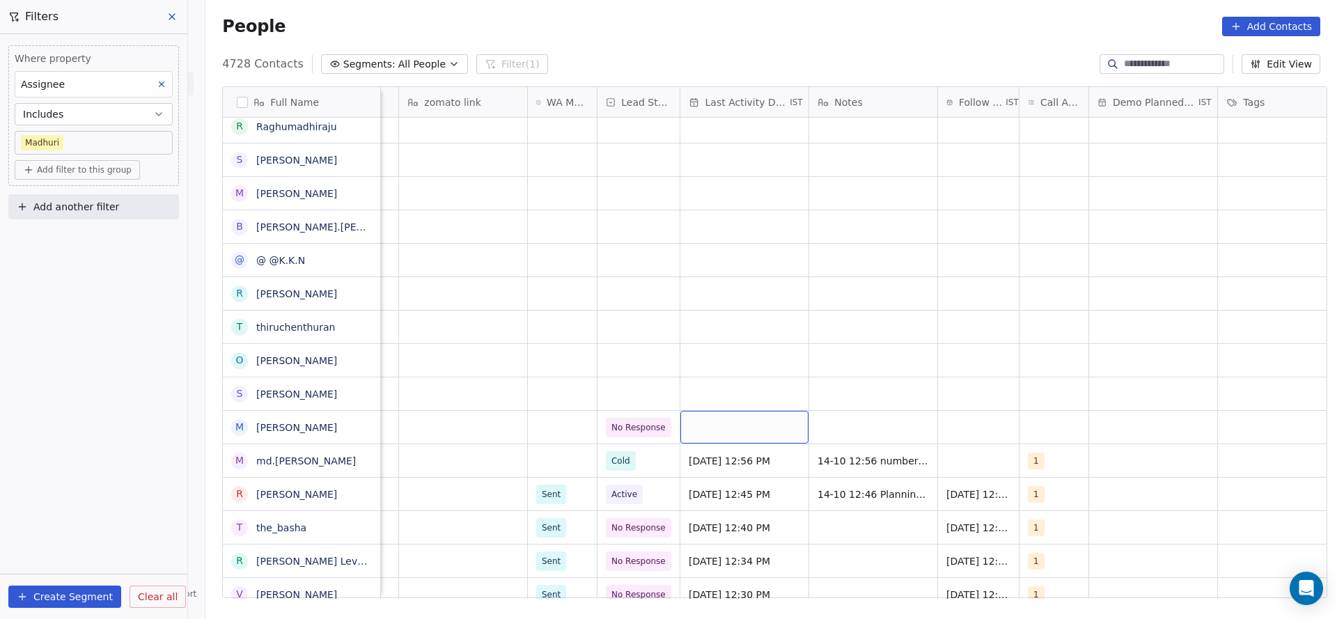
click at [750, 419] on div "grid" at bounding box center [744, 427] width 128 height 33
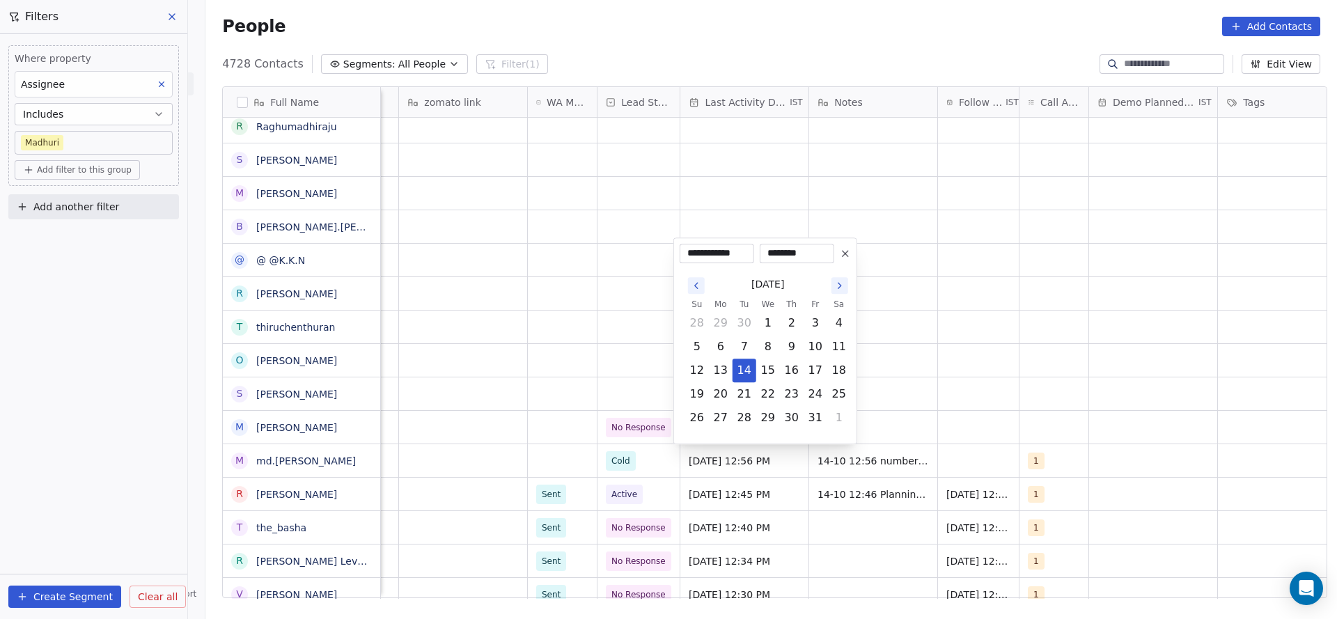
click at [750, 419] on button "28" at bounding box center [744, 418] width 22 height 22
click at [747, 370] on button "14" at bounding box center [744, 370] width 22 height 22
type input "**********"
click at [624, 383] on html "On2Cook India Pvt. Ltd. Contacts People Marketing Workflows Campaigns Metrics &…" at bounding box center [668, 309] width 1337 height 619
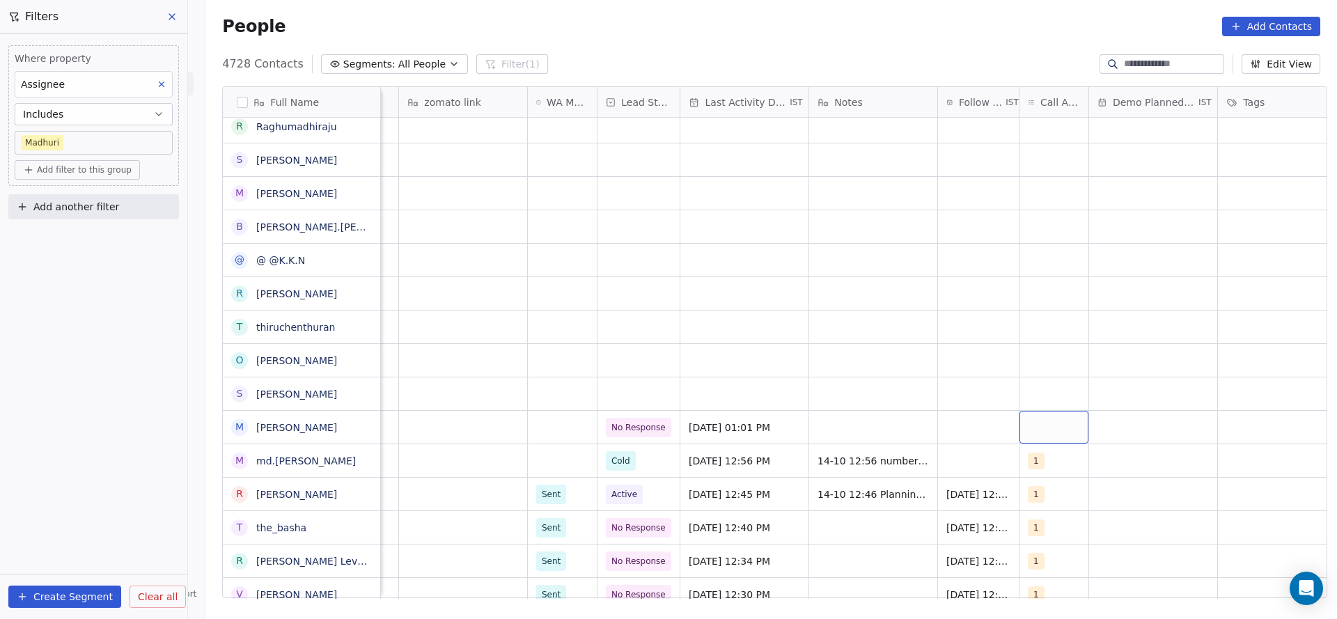
click at [1039, 419] on div "grid" at bounding box center [1053, 427] width 69 height 33
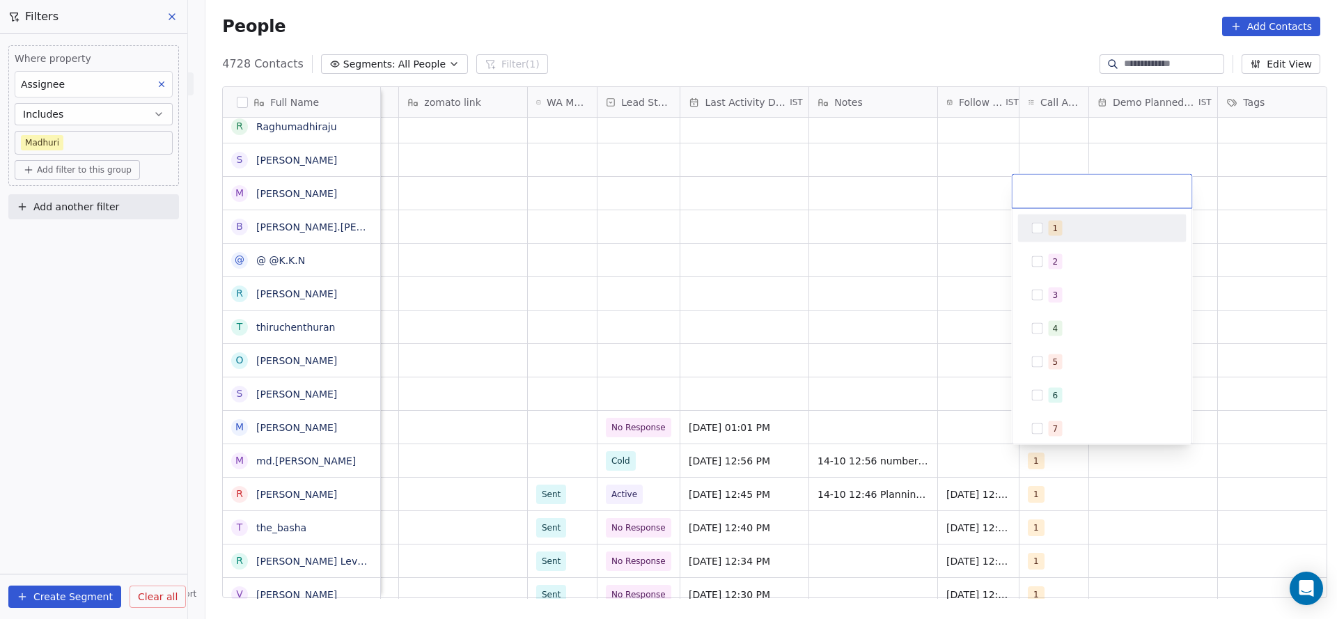
click at [1071, 221] on div "1" at bounding box center [1110, 228] width 124 height 15
click at [895, 360] on html "On2Cook India Pvt. Ltd. Contacts People Marketing Workflows Campaigns Metrics &…" at bounding box center [668, 309] width 1337 height 619
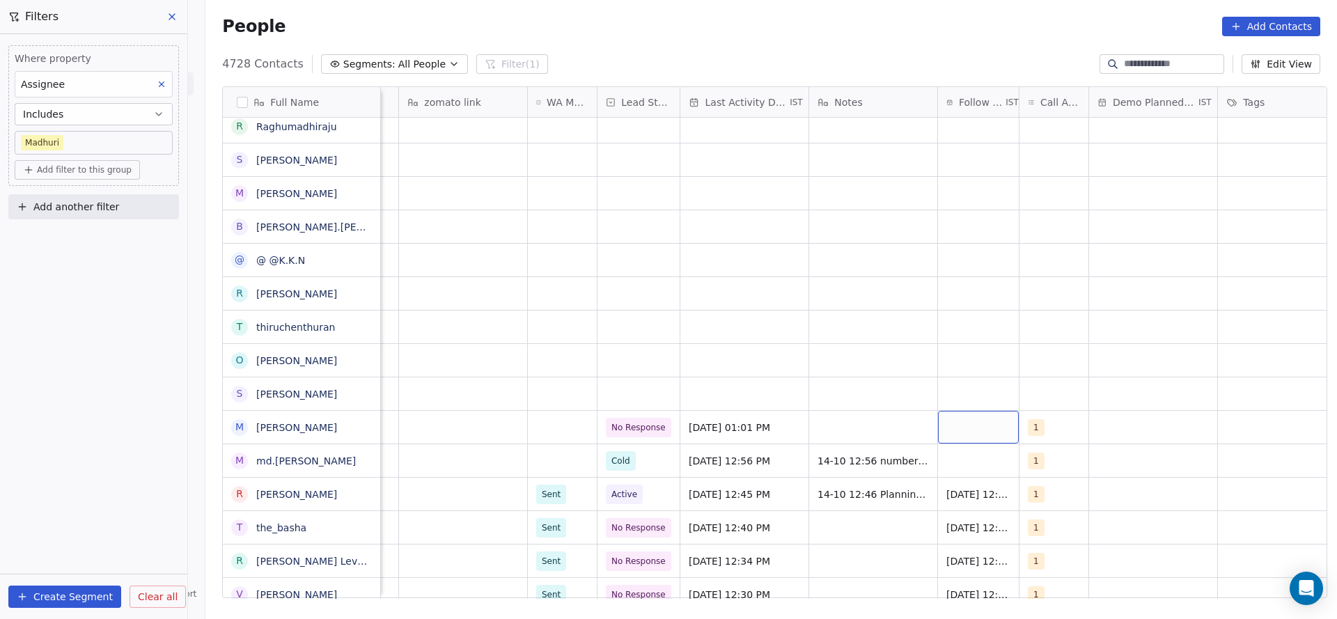
click at [982, 436] on div "grid" at bounding box center [978, 427] width 81 height 33
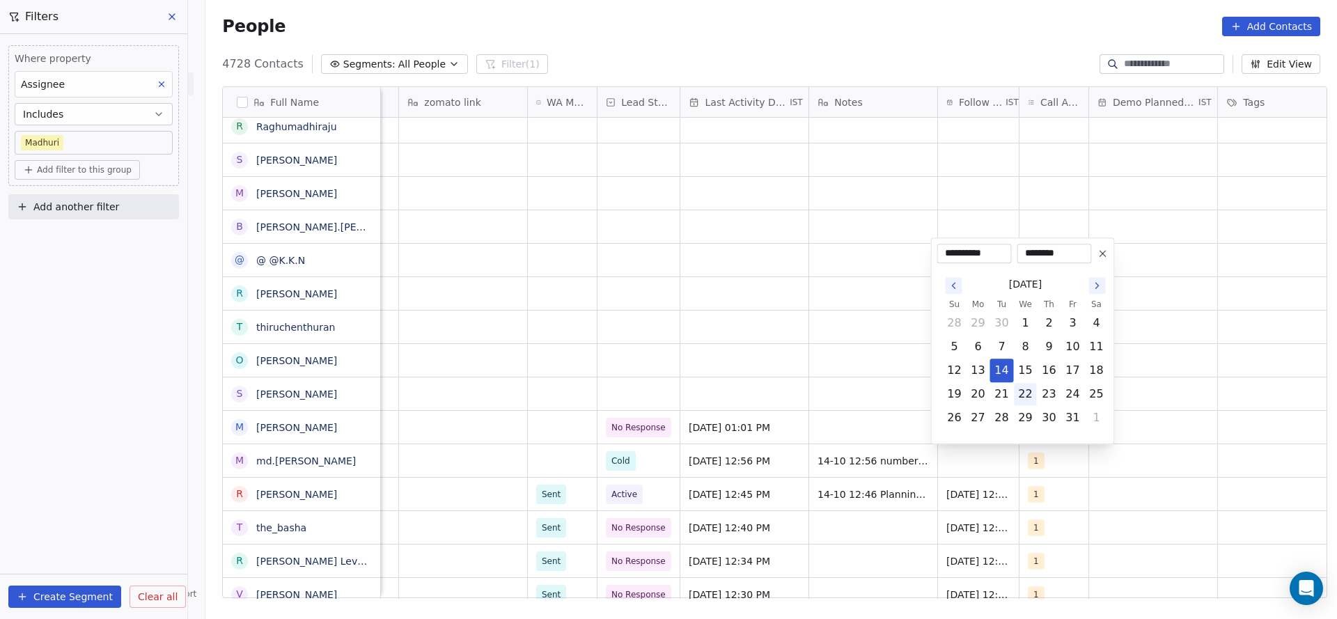
click at [1024, 394] on button "22" at bounding box center [1025, 394] width 22 height 22
type input "**********"
click at [945, 468] on html "On2Cook India Pvt. Ltd. Contacts People Marketing Workflows Campaigns Metrics &…" at bounding box center [668, 309] width 1337 height 619
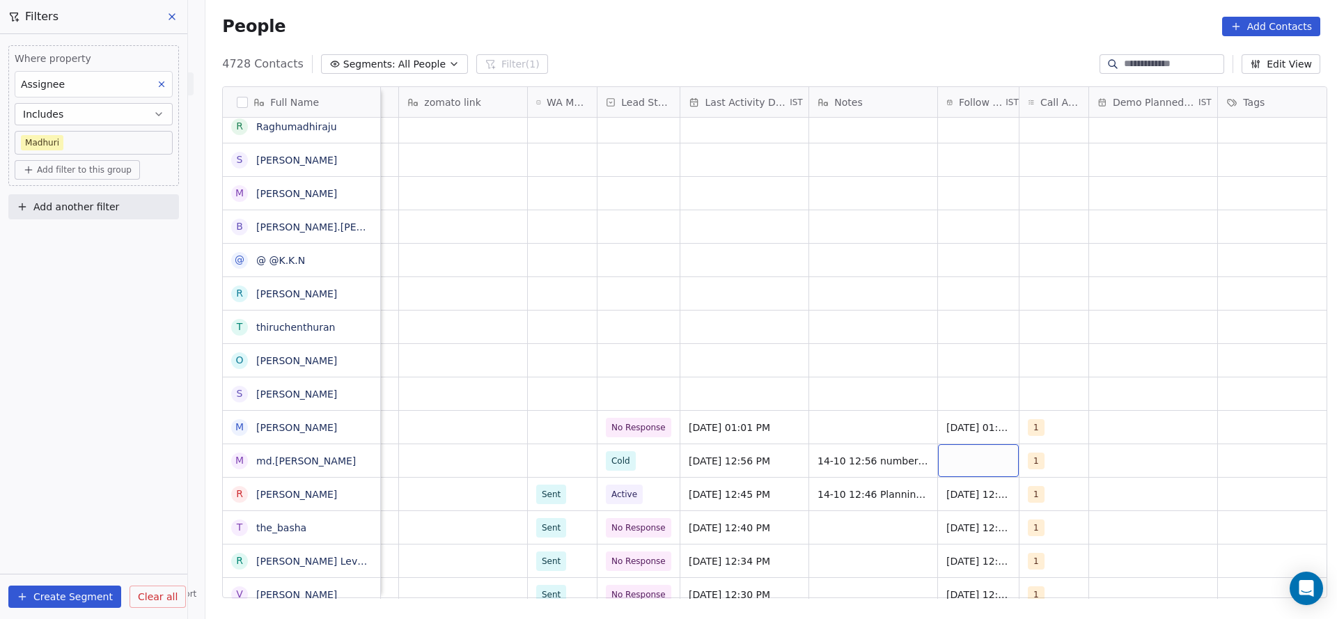
click at [971, 469] on div "grid" at bounding box center [978, 460] width 81 height 33
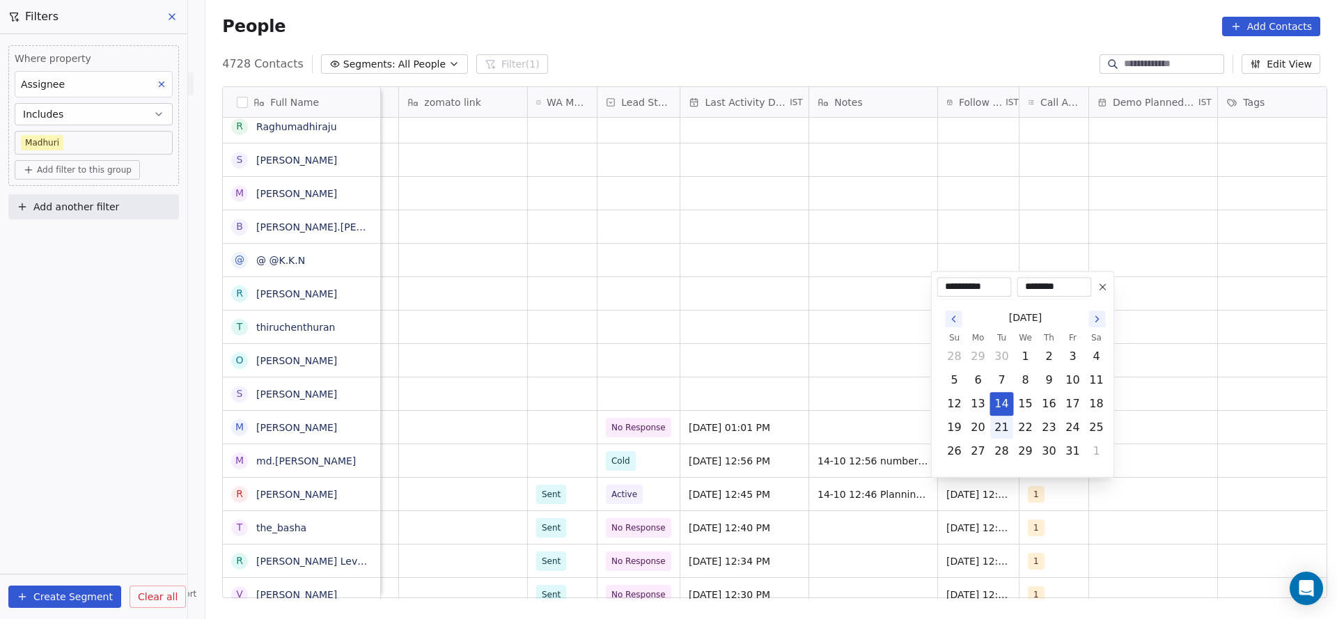
click at [1002, 430] on button "21" at bounding box center [1002, 427] width 22 height 22
type input "**********"
click at [692, 443] on html "On2Cook India Pvt. Ltd. Contacts People Marketing Workflows Campaigns Metrics &…" at bounding box center [668, 309] width 1337 height 619
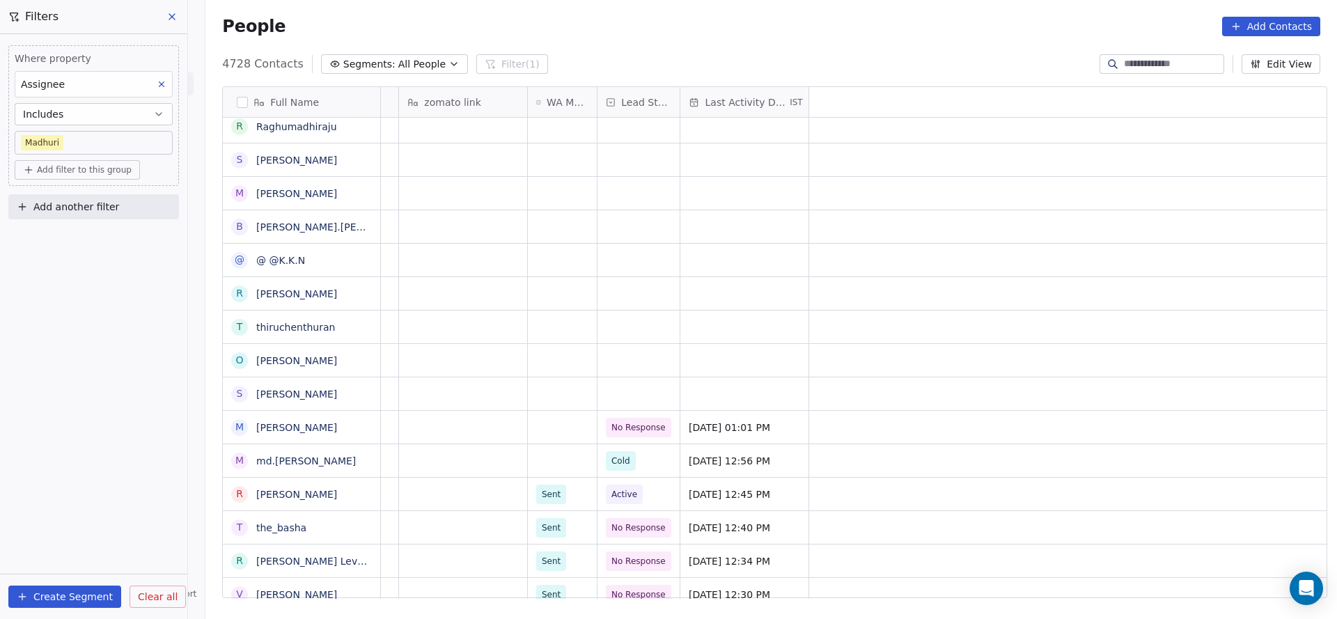
scroll to position [0, 0]
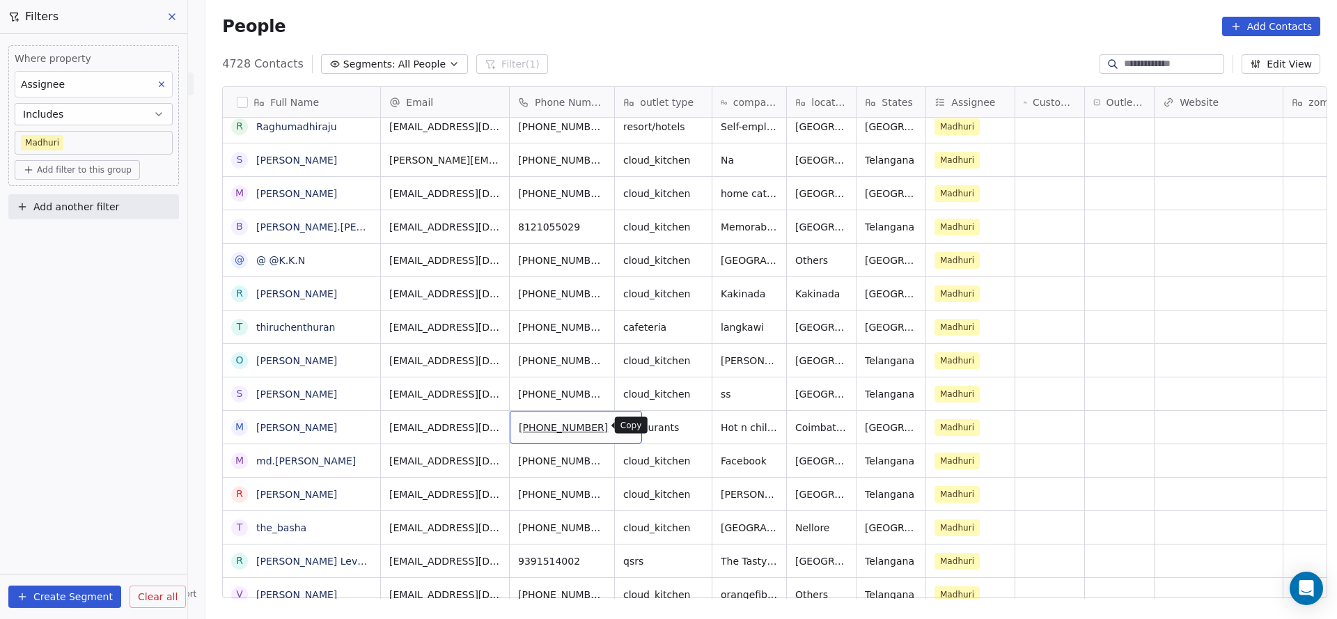
click at [617, 430] on button "grid" at bounding box center [625, 425] width 17 height 17
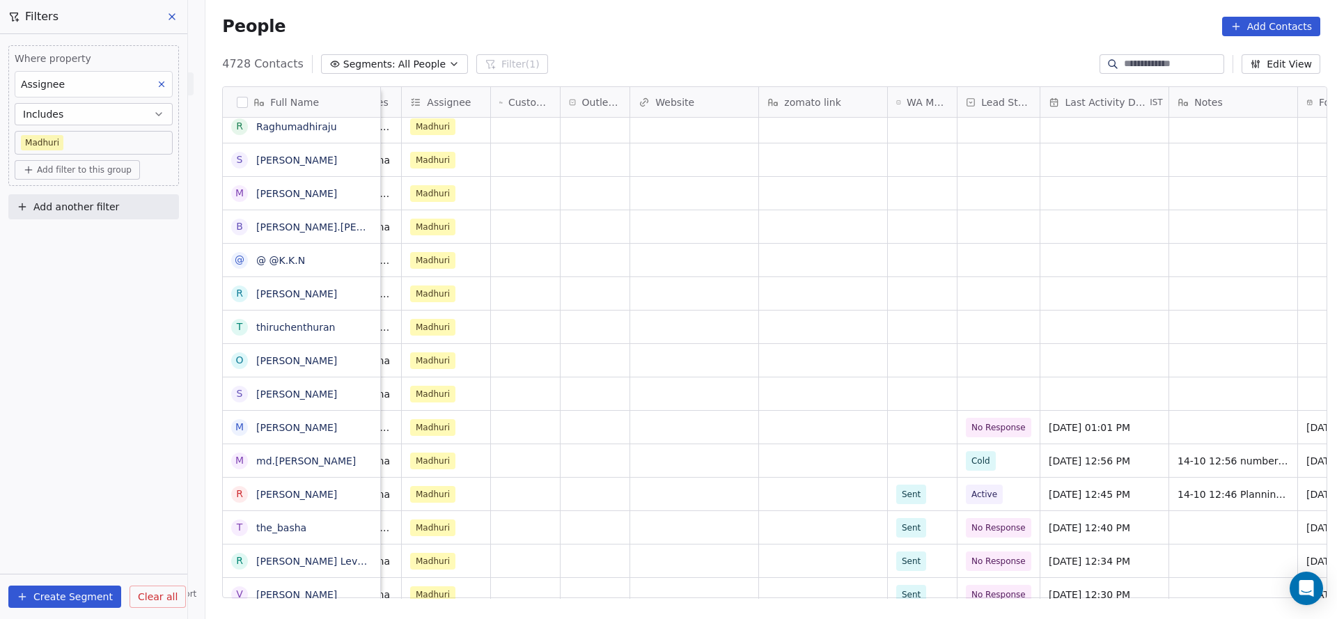
click at [936, 600] on div "Full Name S [PERSON_NAME]. [PERSON_NAME] [PERSON_NAME] ల లింగయ్య కైరా ꜱ ꜱᴀᴍᴀʀᴀꜱ…" at bounding box center [770, 347] width 1131 height 544
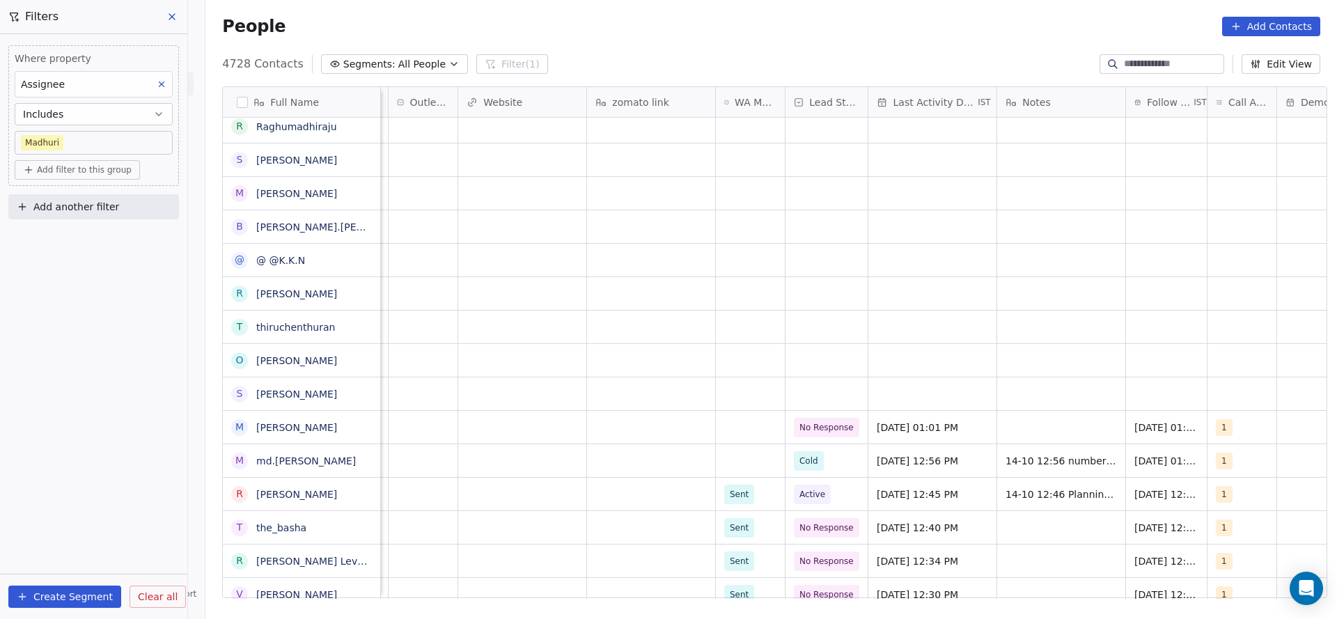
scroll to position [0, 869]
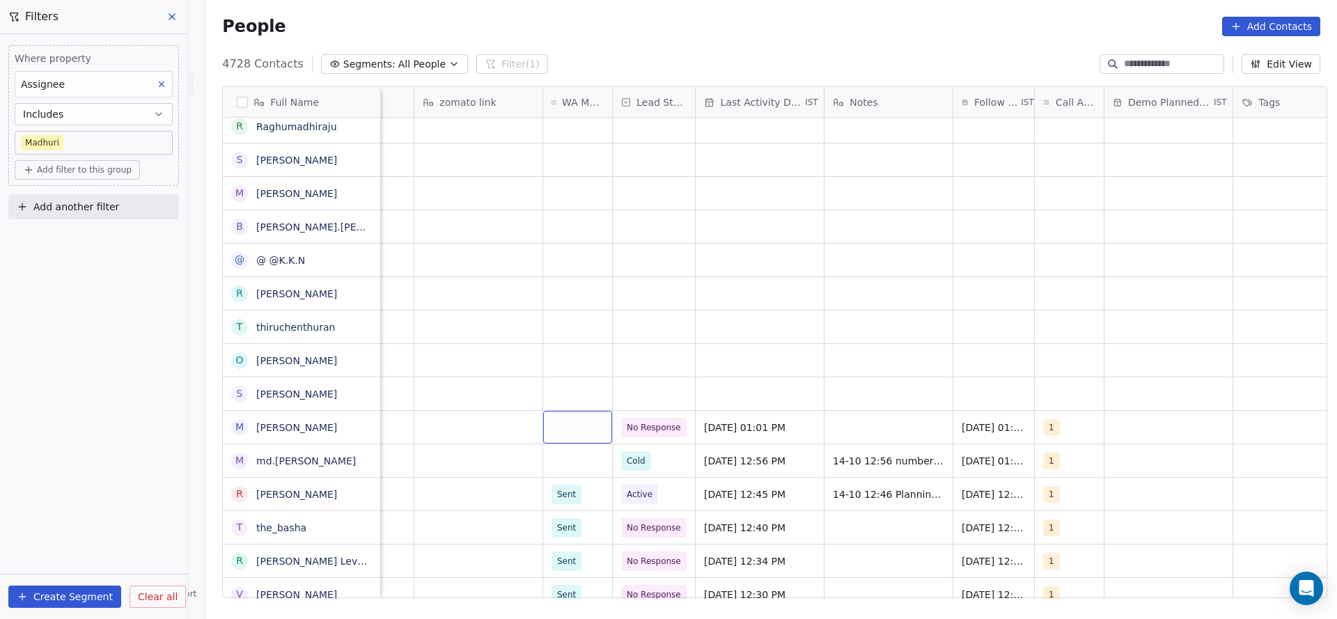
click at [557, 427] on div "grid" at bounding box center [577, 427] width 69 height 33
click at [588, 464] on div "Sent" at bounding box center [626, 463] width 141 height 15
click at [992, 465] on span "[DATE] 01:02 PM" at bounding box center [1002, 461] width 81 height 14
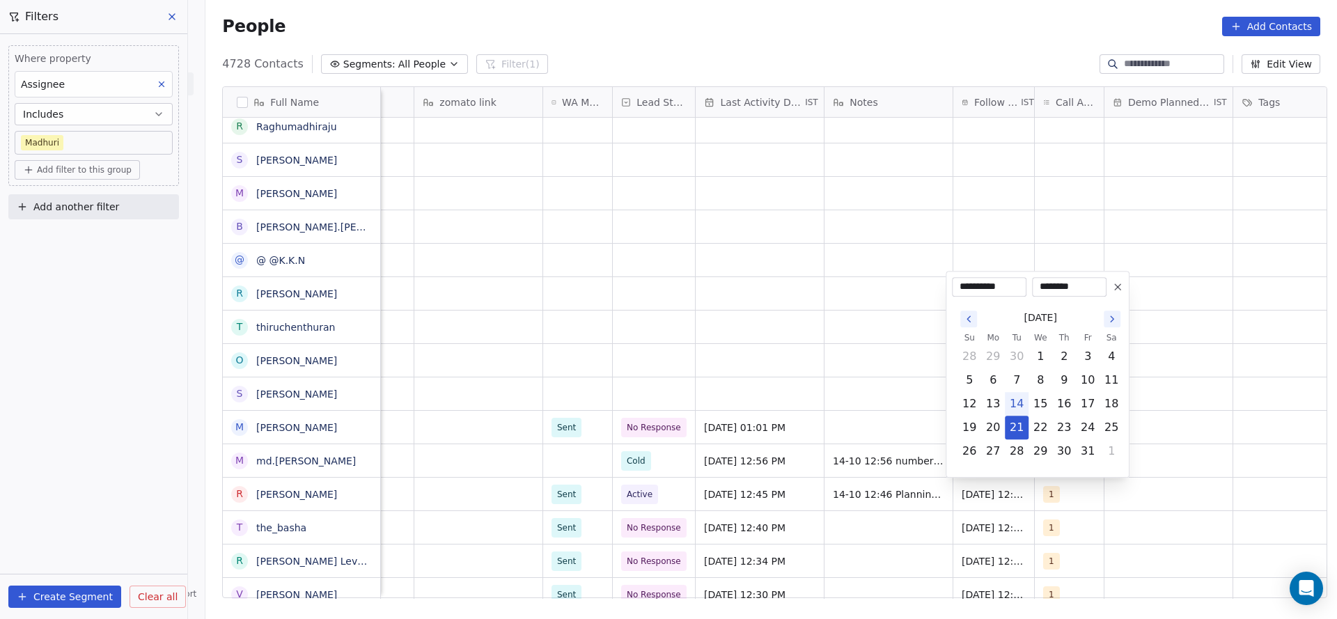
click at [1111, 292] on button at bounding box center [1117, 286] width 17 height 17
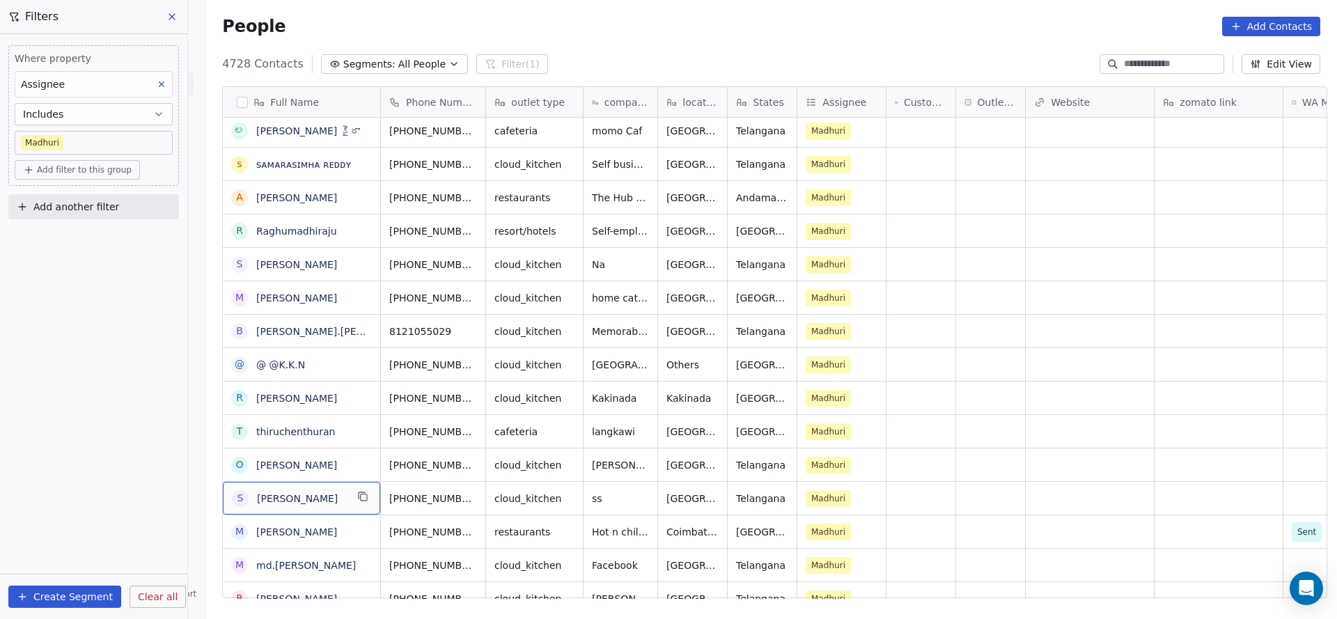
scroll to position [0, 0]
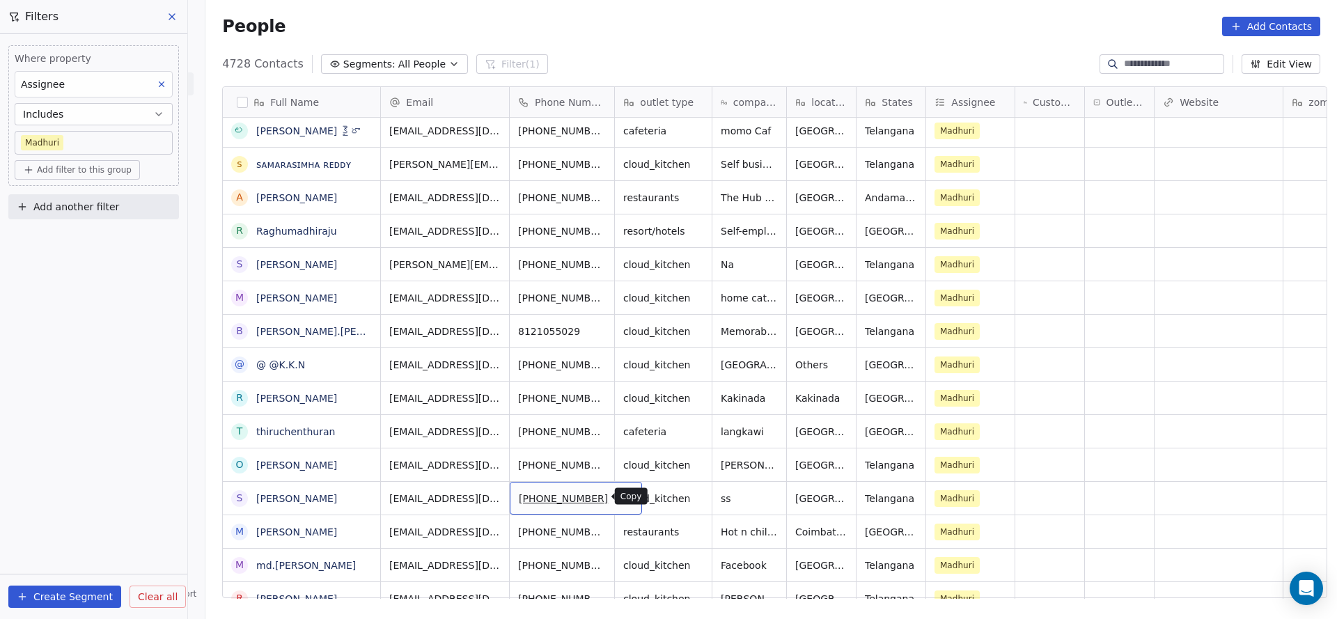
click at [620, 493] on icon "grid" at bounding box center [625, 496] width 11 height 11
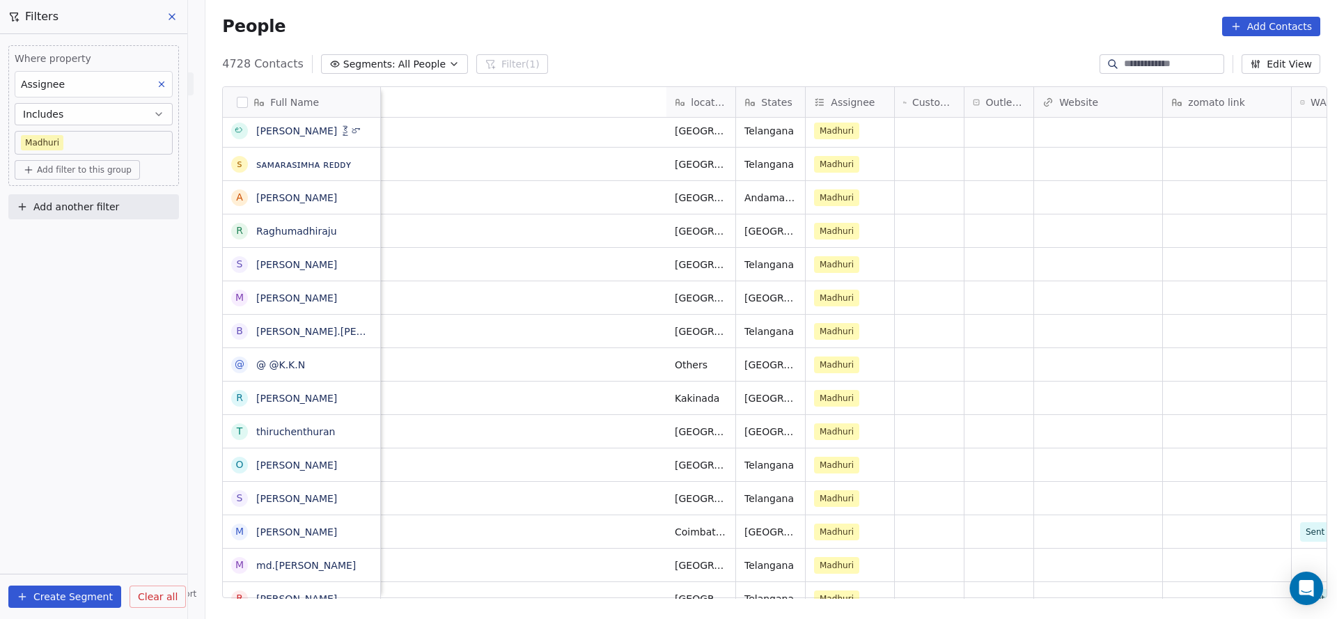
scroll to position [0, 695]
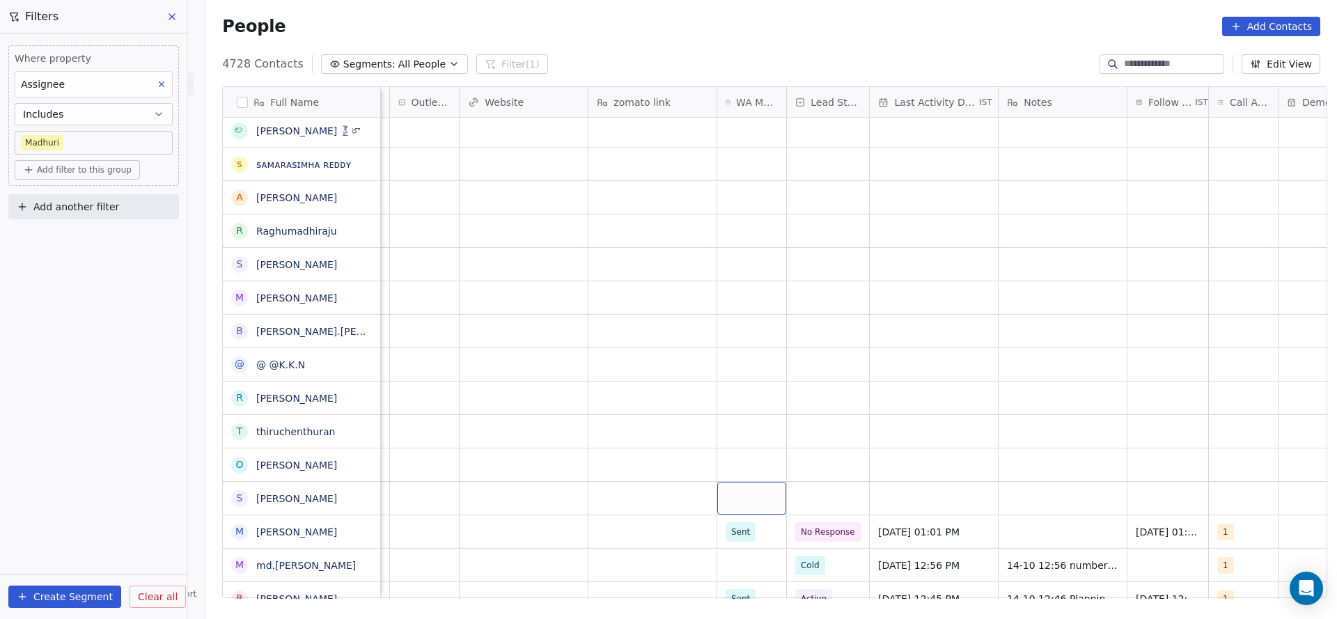
click at [735, 501] on div "grid" at bounding box center [751, 498] width 69 height 33
click at [728, 529] on div "Sent" at bounding box center [799, 535] width 157 height 22
click at [812, 499] on div "grid" at bounding box center [828, 498] width 82 height 33
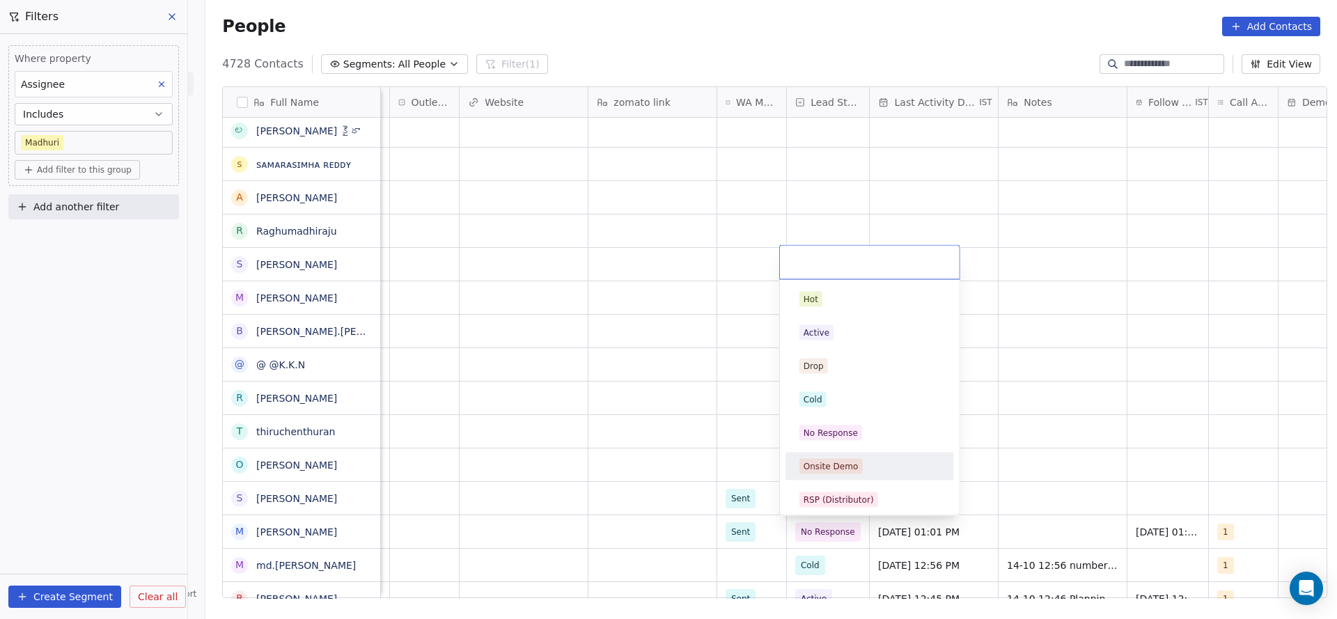
click at [851, 448] on div "Hot Active Drop Cold No Response Onsite Demo RSP (Distributor) Converted Duplic…" at bounding box center [869, 599] width 168 height 629
click at [853, 440] on div "No Response" at bounding box center [869, 433] width 157 height 22
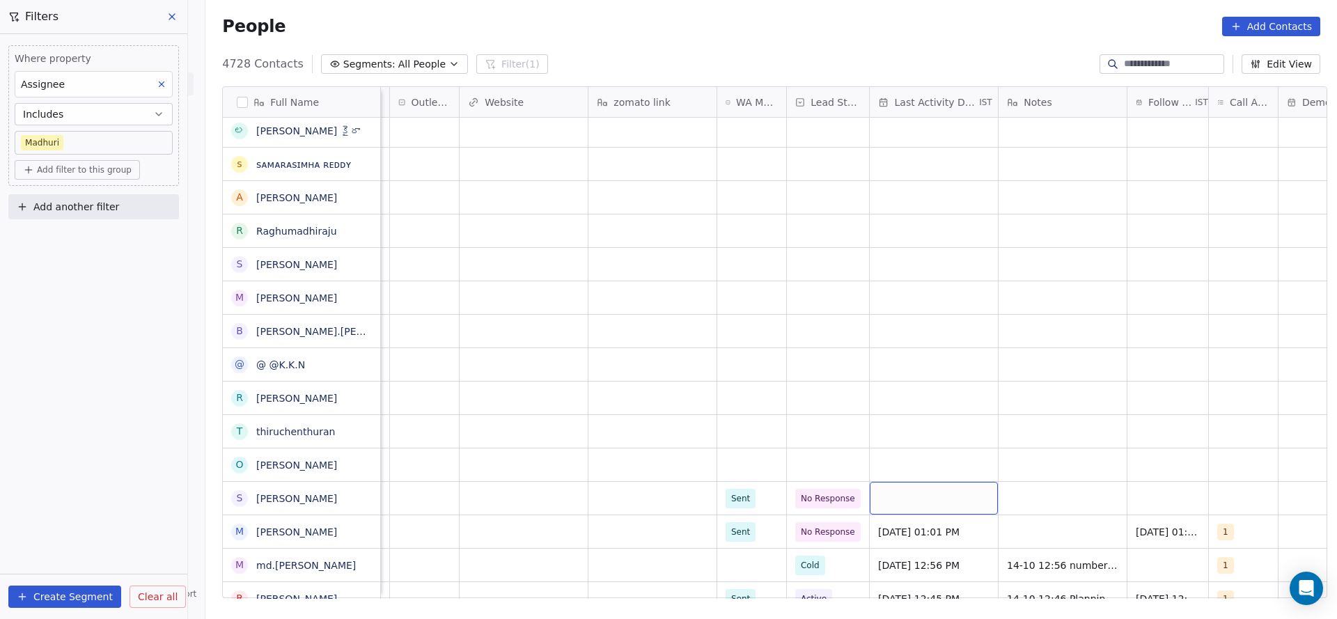
click at [969, 491] on div "grid" at bounding box center [933, 498] width 128 height 33
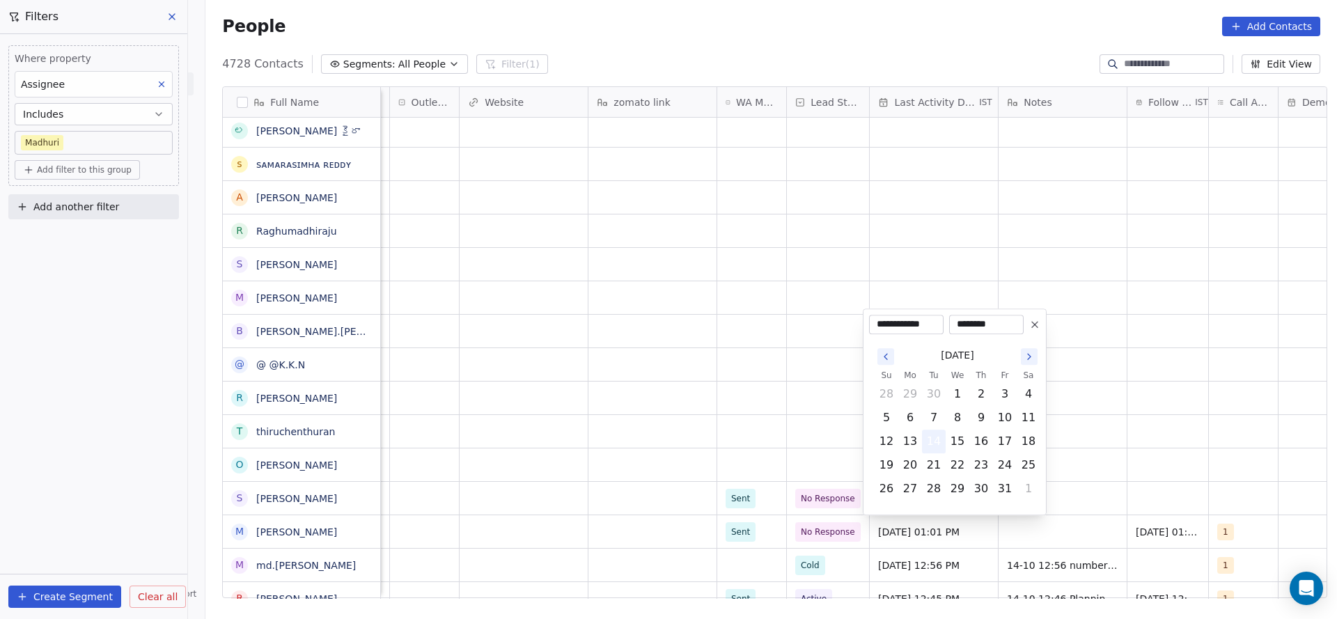
click at [934, 441] on button "14" at bounding box center [933, 441] width 22 height 22
drag, startPoint x: 674, startPoint y: 470, endPoint x: 1293, endPoint y: 530, distance: 621.8
click at [704, 470] on html "On2Cook India Pvt. Ltd. Contacts People Marketing Workflows Campaigns Metrics &…" at bounding box center [668, 309] width 1337 height 619
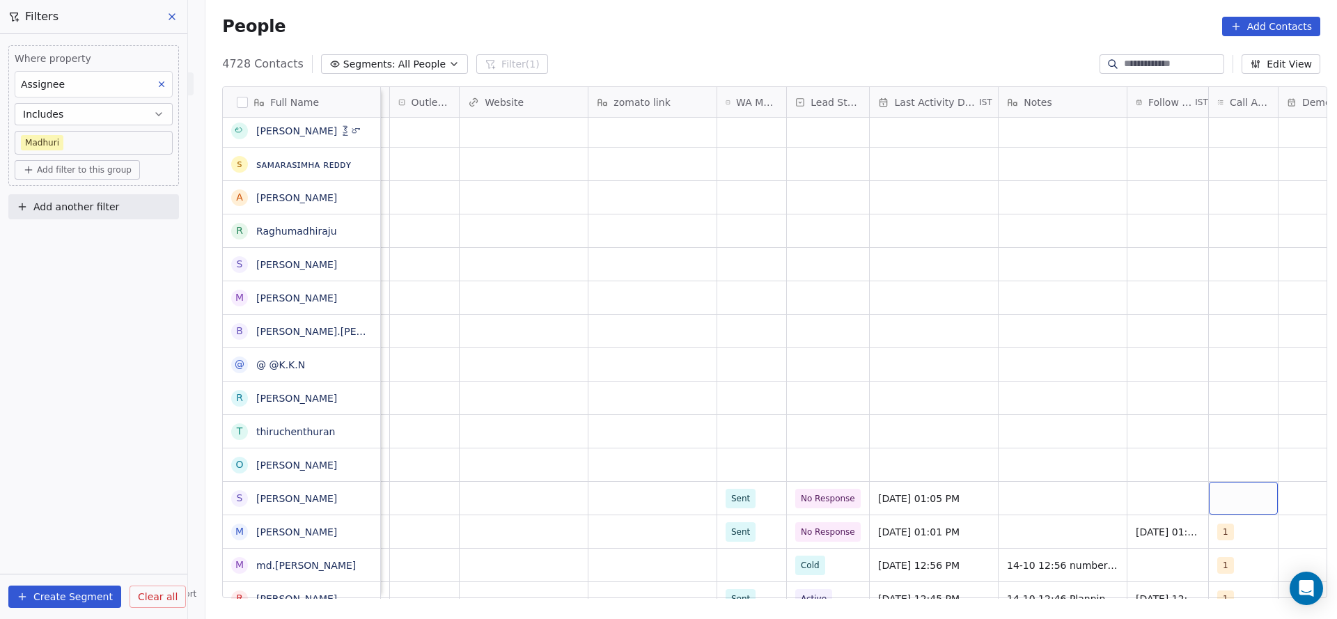
click at [1236, 500] on div "grid" at bounding box center [1243, 498] width 69 height 33
click at [1211, 304] on div "1" at bounding box center [1248, 299] width 124 height 15
click at [1013, 343] on html "On2Cook India Pvt. Ltd. Contacts People Marketing Workflows Campaigns Metrics &…" at bounding box center [668, 309] width 1337 height 619
click at [1147, 489] on div "grid" at bounding box center [1167, 498] width 81 height 33
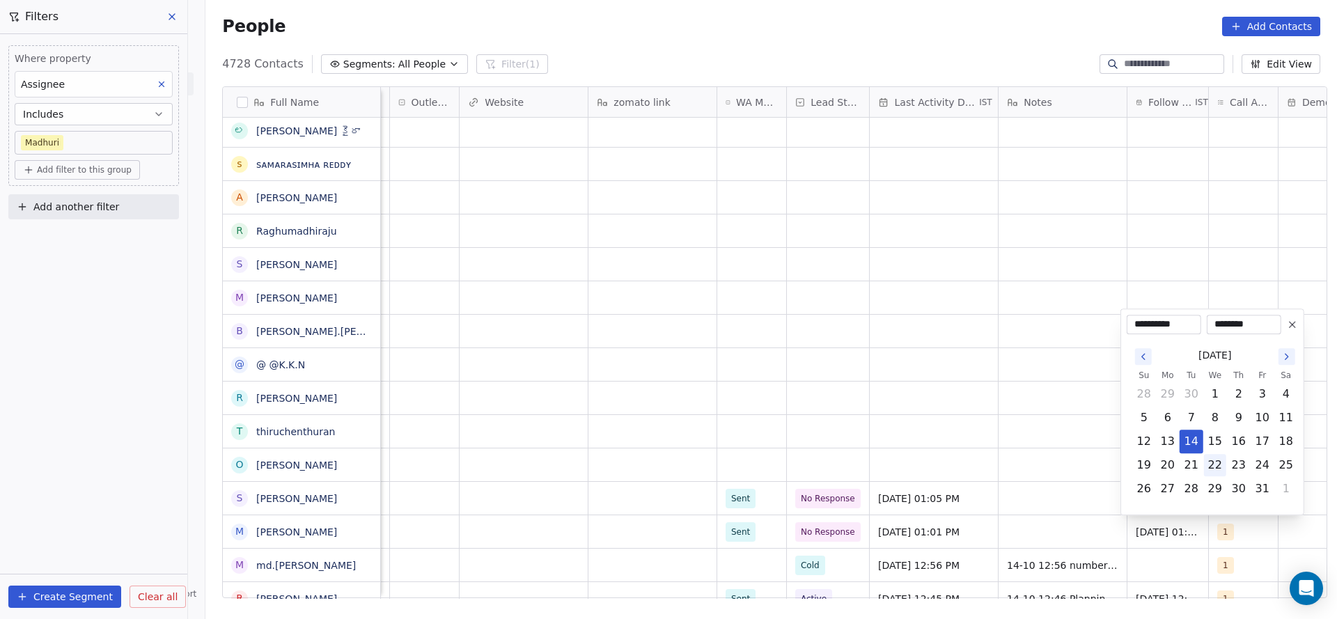
click at [1220, 468] on button "22" at bounding box center [1215, 465] width 22 height 22
type input "**********"
click at [1032, 491] on html "On2Cook India Pvt. Ltd. Contacts People Marketing Workflows Campaigns Metrics &…" at bounding box center [668, 309] width 1337 height 619
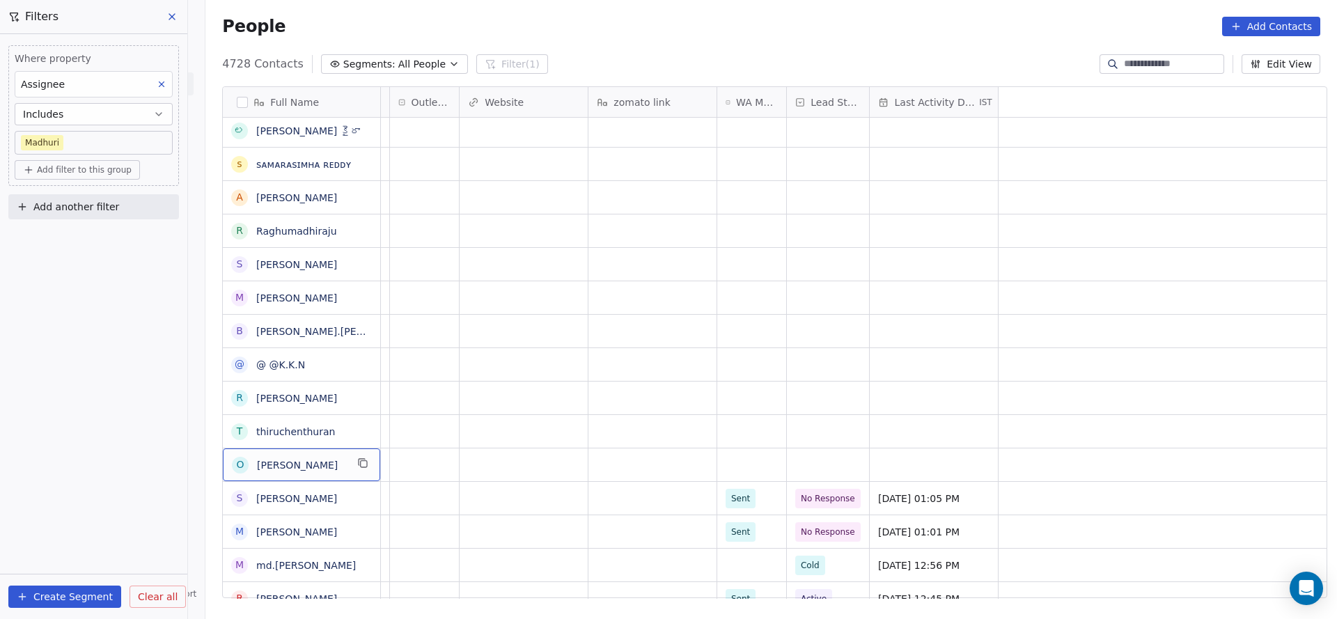
scroll to position [0, 0]
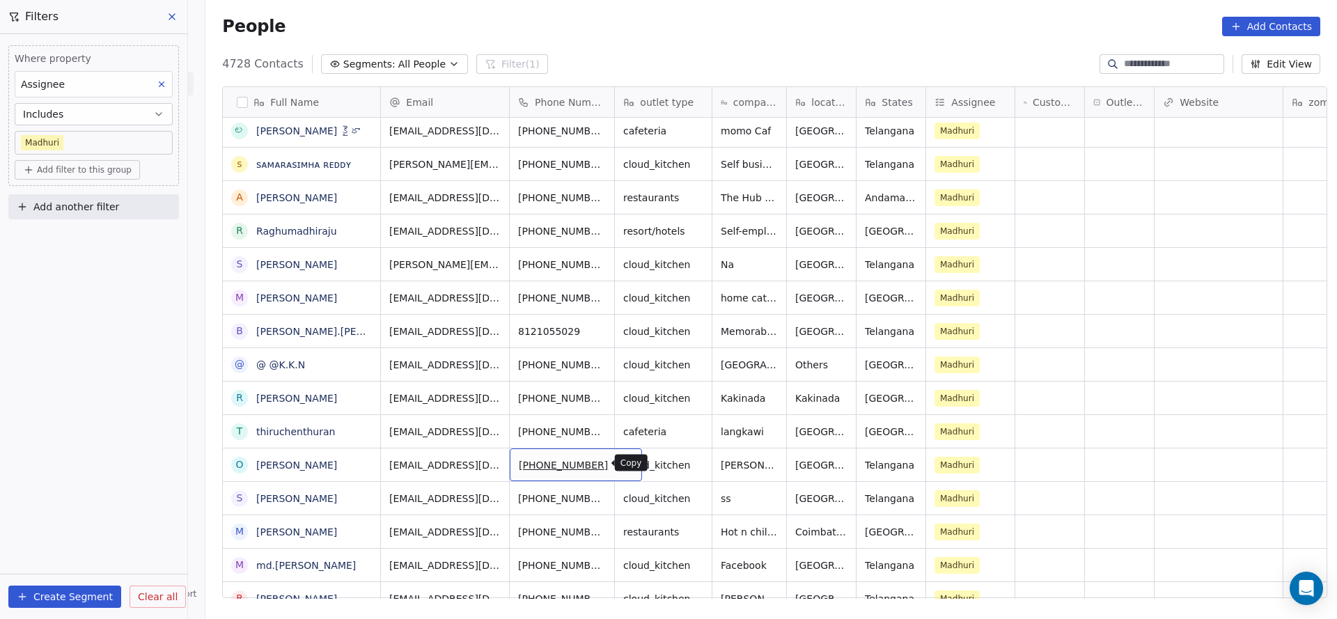
click at [621, 459] on icon "grid" at bounding box center [624, 462] width 6 height 6
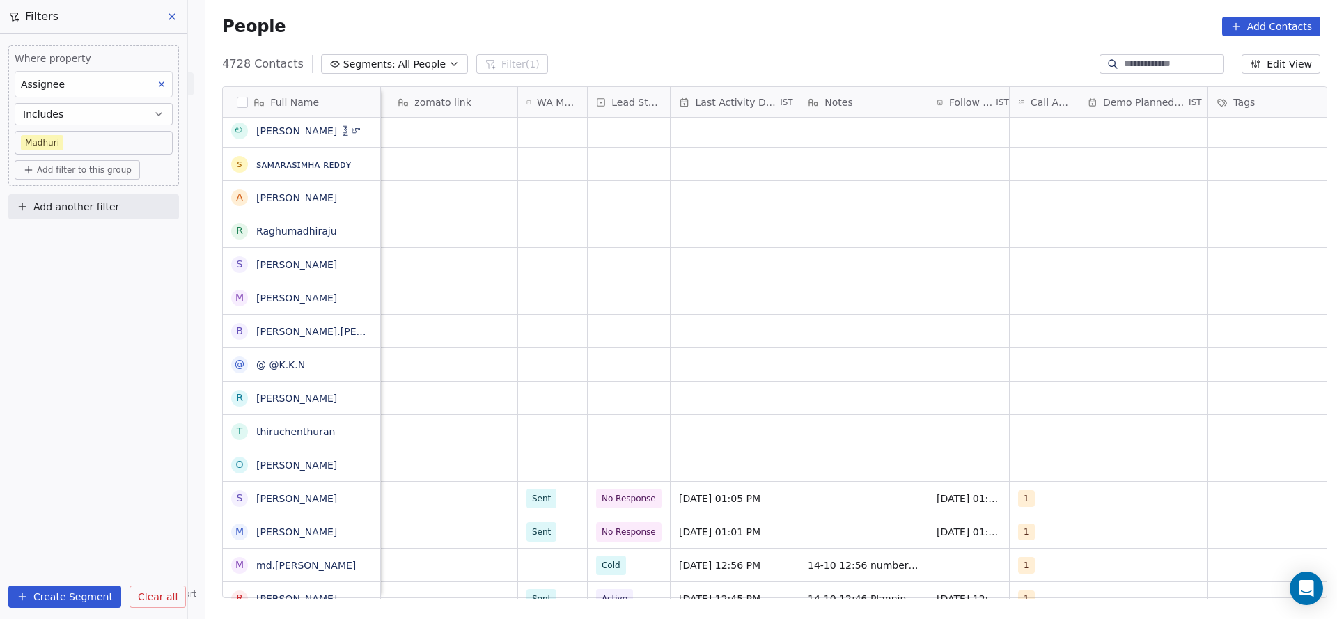
scroll to position [0, 955]
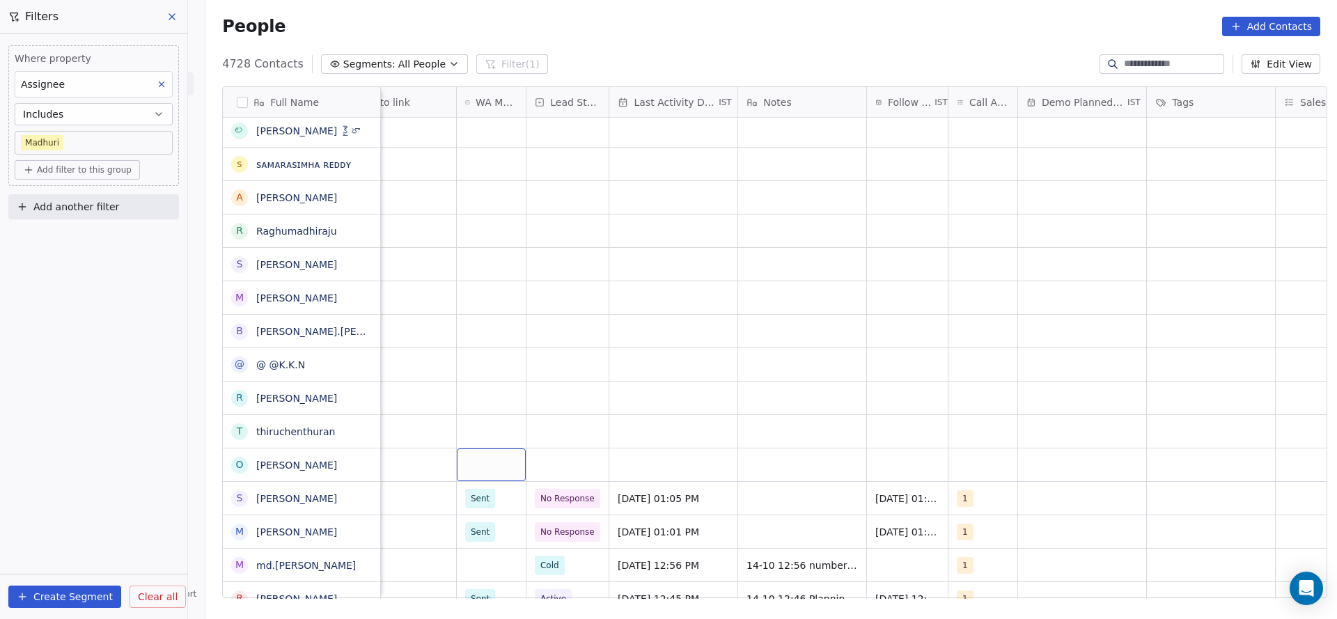
click at [464, 466] on div "grid" at bounding box center [491, 464] width 69 height 33
click at [493, 499] on span "Sent" at bounding box center [482, 501] width 27 height 15
click at [560, 469] on div "grid" at bounding box center [567, 464] width 82 height 33
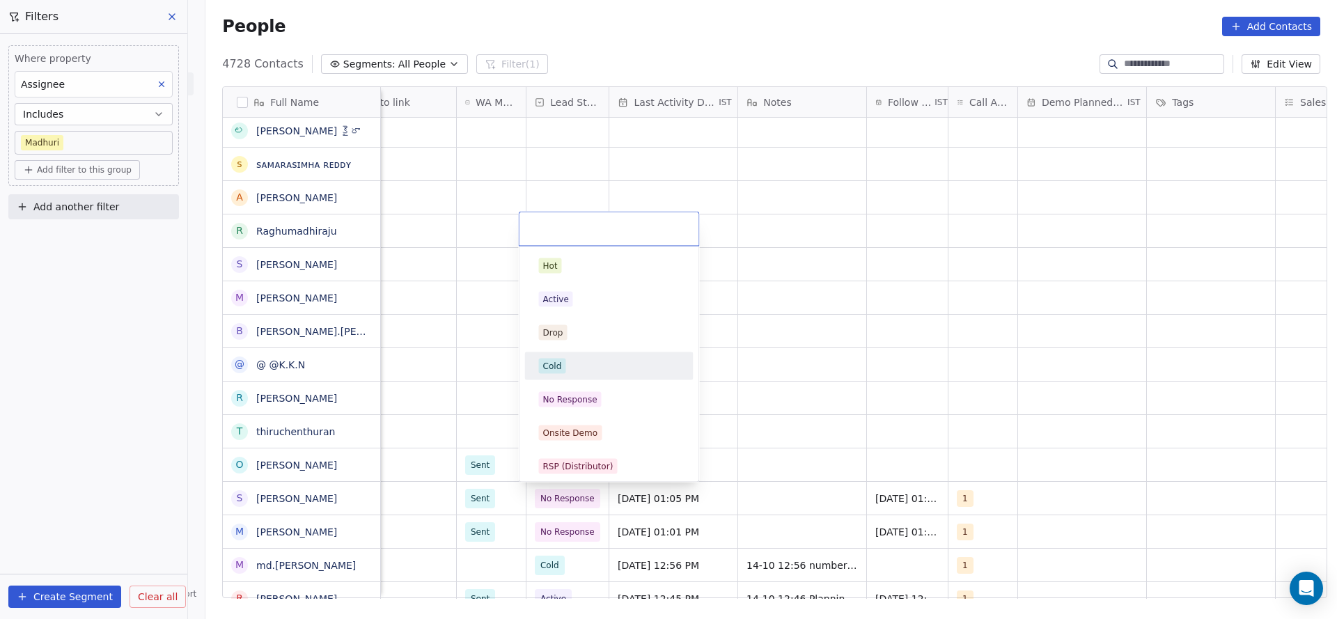
click at [570, 370] on div "Cold" at bounding box center [609, 366] width 141 height 15
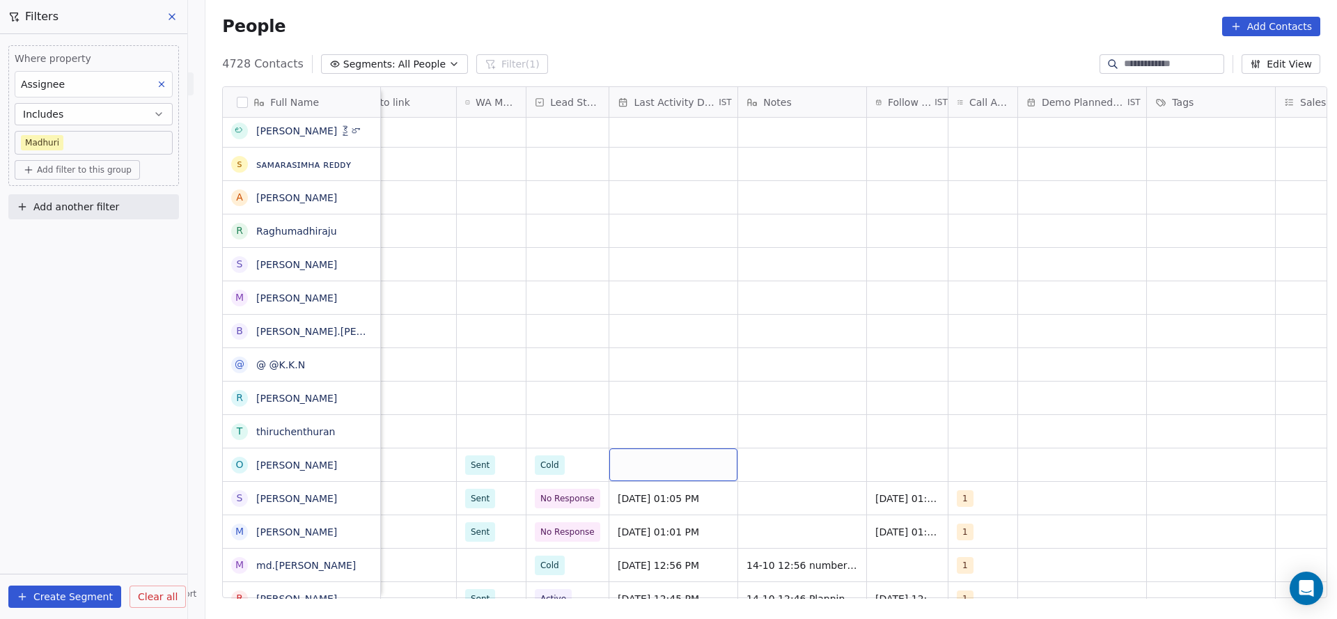
click at [679, 466] on div "grid" at bounding box center [673, 464] width 128 height 33
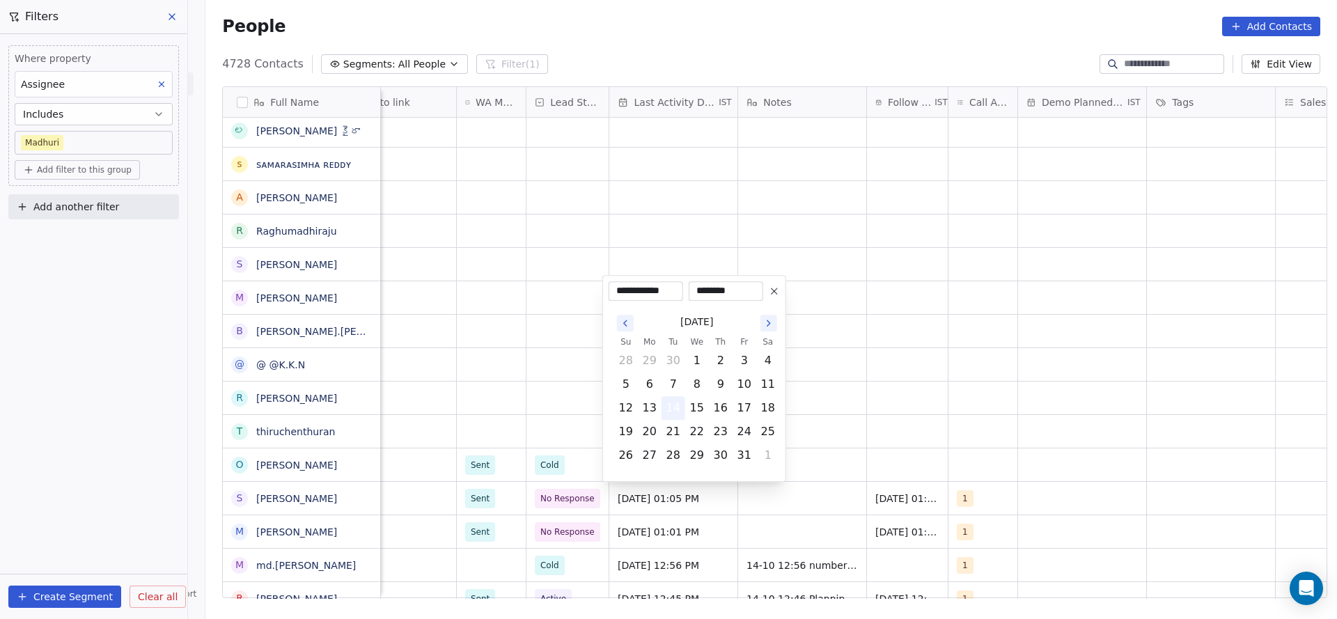
click at [682, 409] on button "14" at bounding box center [673, 408] width 22 height 22
click at [879, 423] on html "On2Cook India Pvt. Ltd. Contacts People Marketing Workflows Campaigns Metrics &…" at bounding box center [668, 309] width 1337 height 619
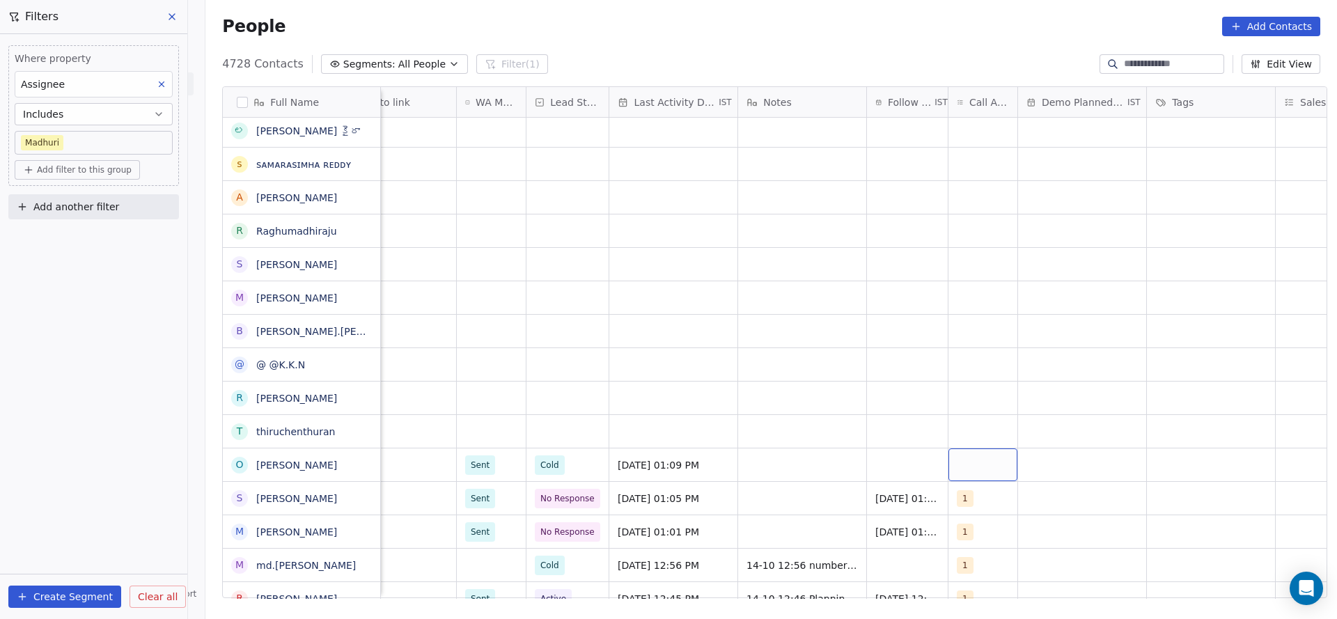
click at [976, 463] on div "grid" at bounding box center [982, 464] width 69 height 33
click at [973, 258] on div "1" at bounding box center [1030, 266] width 157 height 22
click at [846, 392] on html "On2Cook India Pvt. Ltd. Contacts People Marketing Workflows Campaigns Metrics &…" at bounding box center [668, 309] width 1337 height 619
click at [909, 474] on div "grid" at bounding box center [907, 464] width 81 height 33
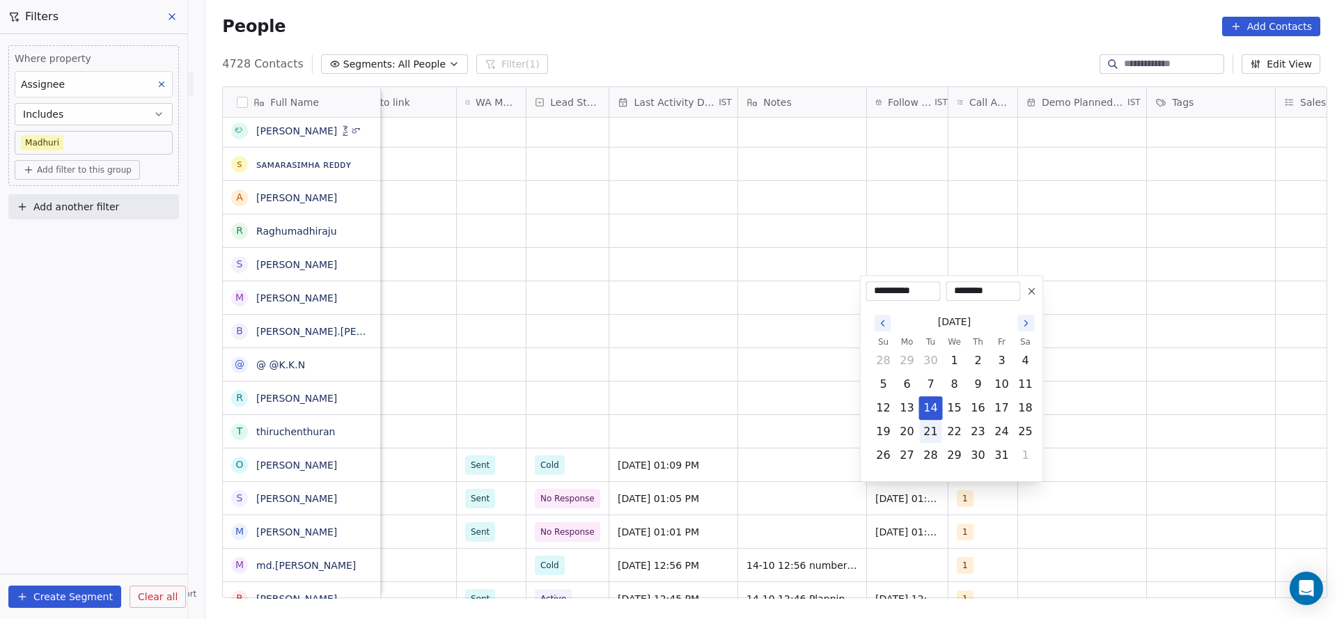
click at [936, 428] on button "21" at bounding box center [931, 431] width 22 height 22
type input "**********"
click at [764, 460] on html "On2Cook India Pvt. Ltd. Contacts People Marketing Workflows Campaigns Metrics &…" at bounding box center [668, 309] width 1337 height 619
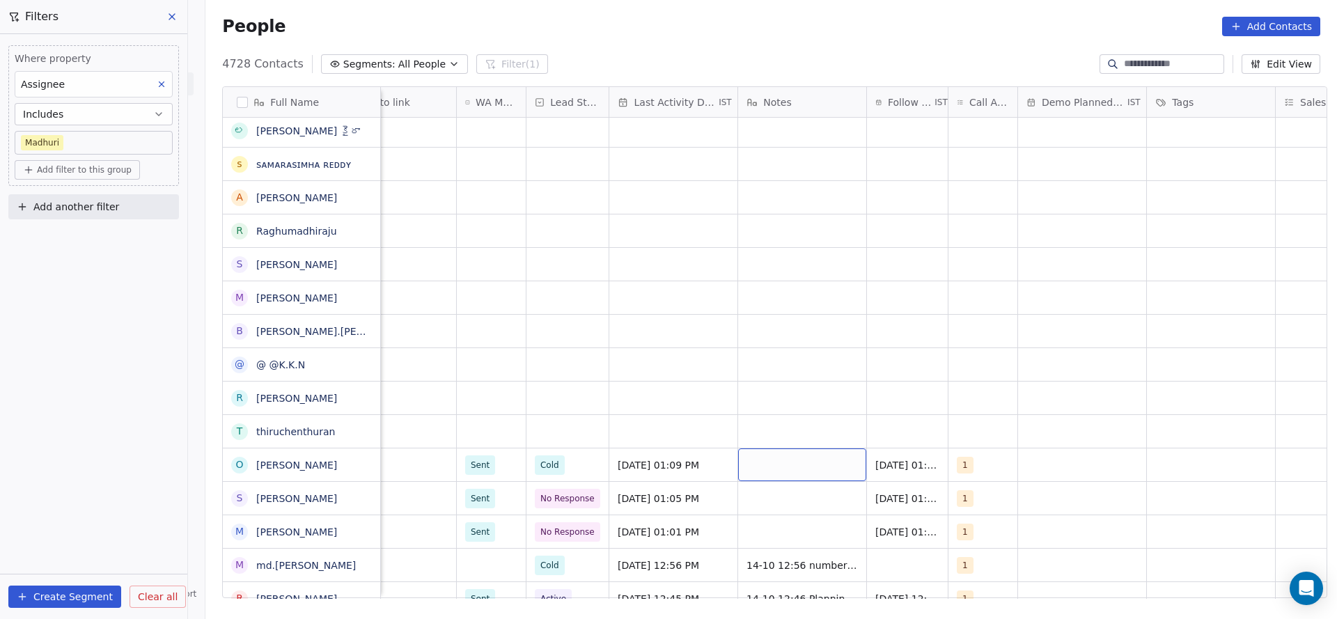
click at [764, 460] on div "grid" at bounding box center [802, 464] width 128 height 33
type textarea "**********"
click at [670, 428] on html "On2Cook India Pvt. Ltd. Contacts People Marketing Workflows Campaigns Metrics &…" at bounding box center [668, 309] width 1337 height 619
click at [904, 448] on div "[DATE] 01:09 PM" at bounding box center [929, 464] width 125 height 33
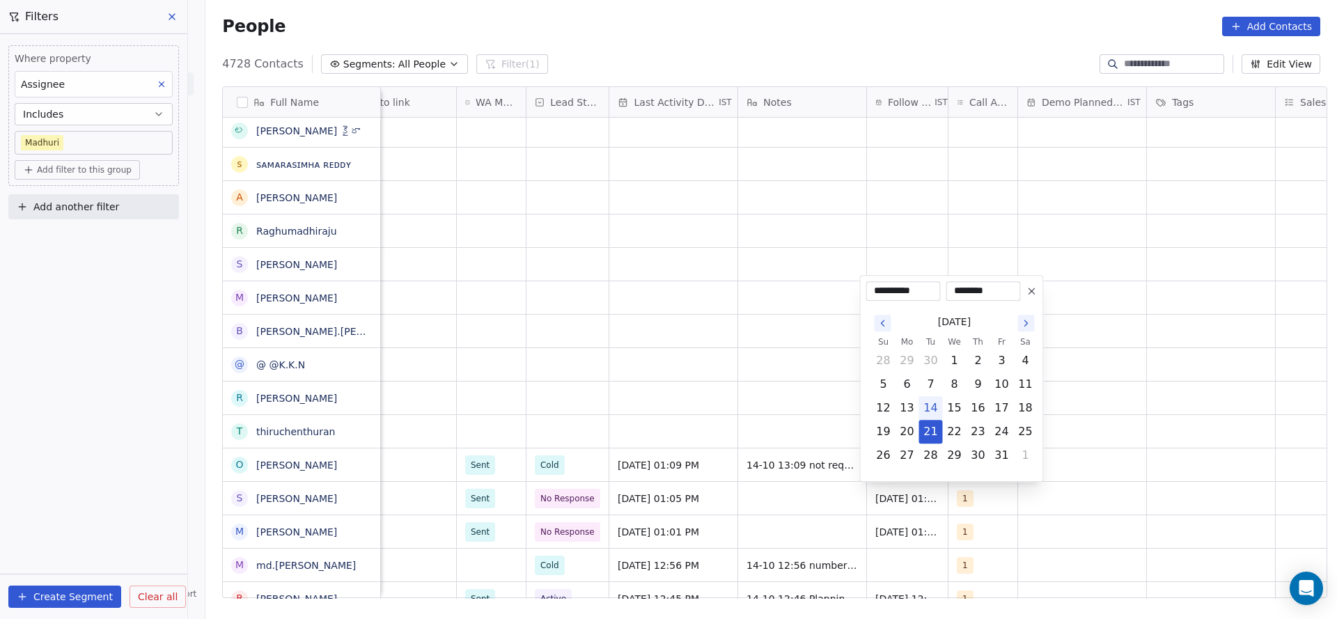
click at [1030, 295] on icon at bounding box center [1031, 290] width 11 height 11
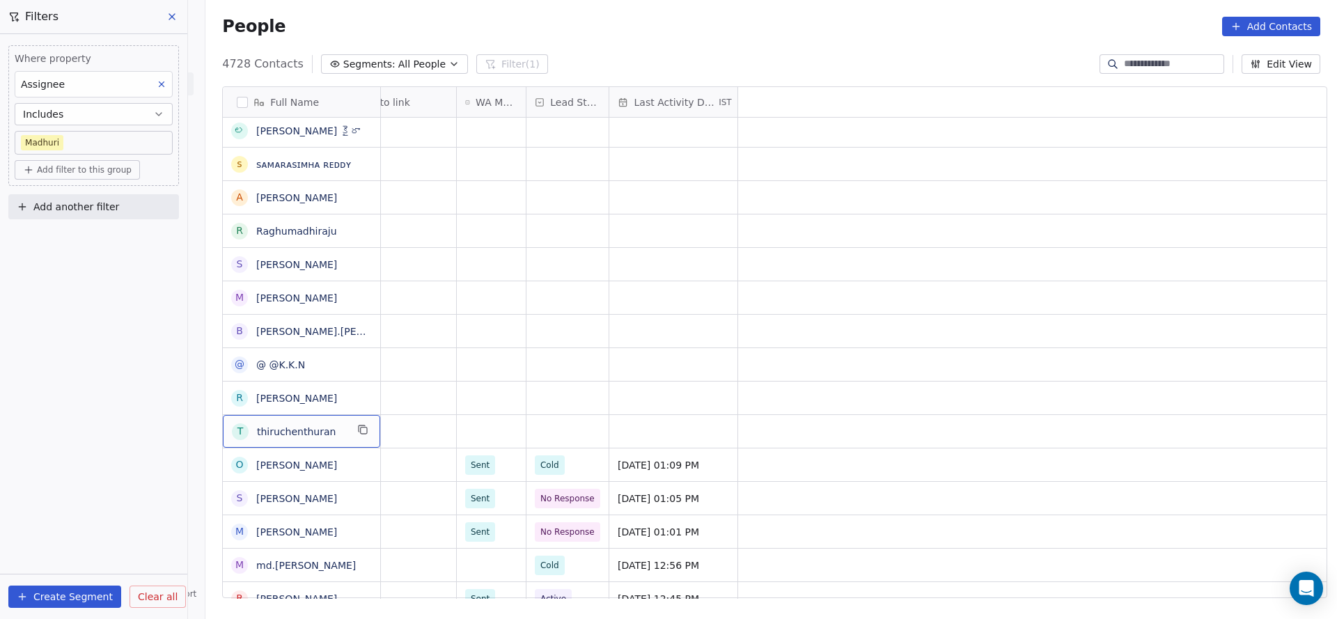
scroll to position [0, 0]
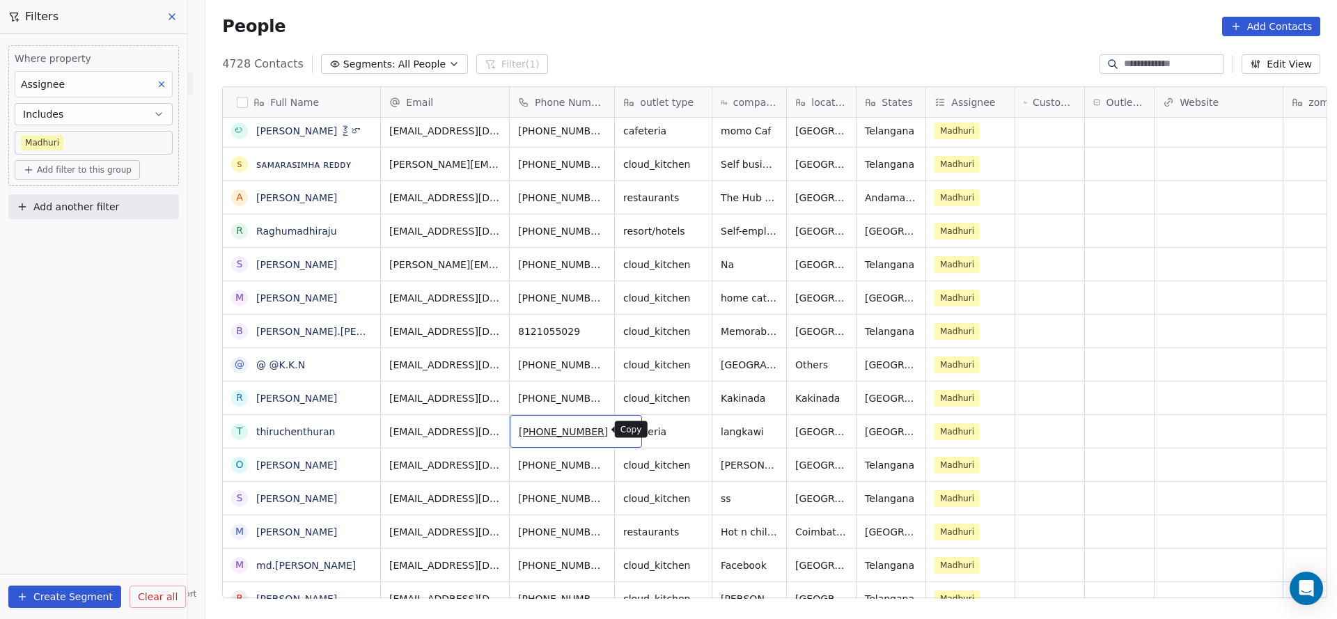
click at [617, 436] on button "grid" at bounding box center [625, 429] width 17 height 17
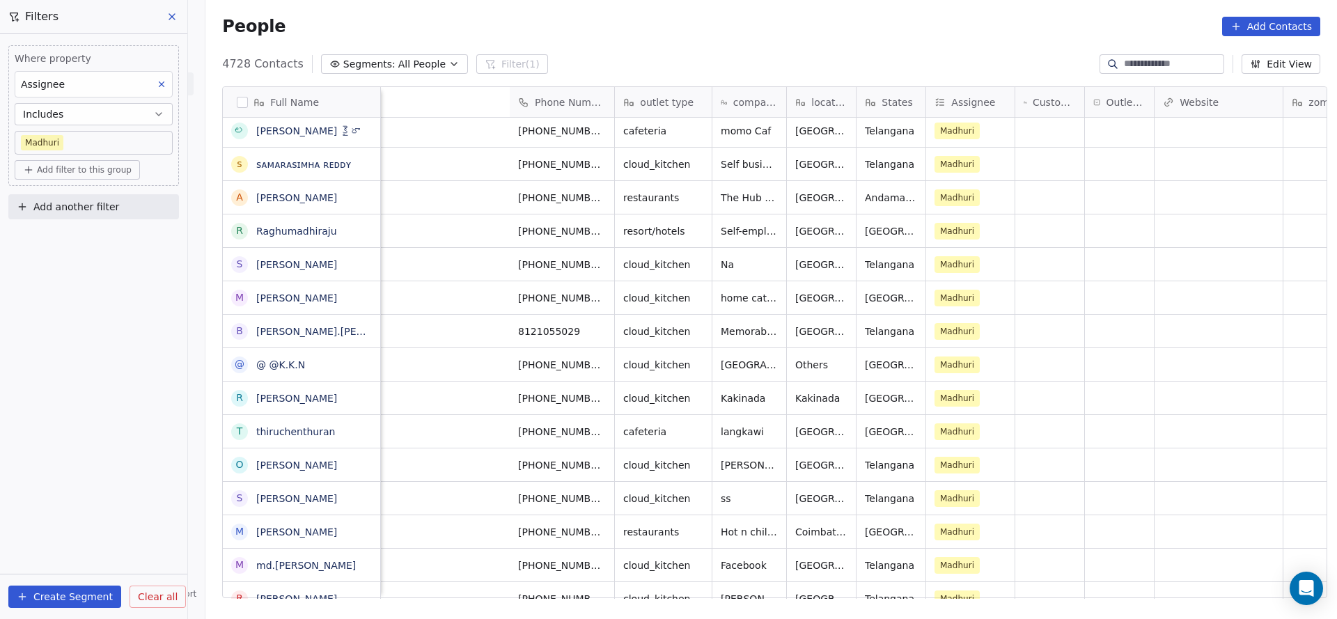
scroll to position [0, 865]
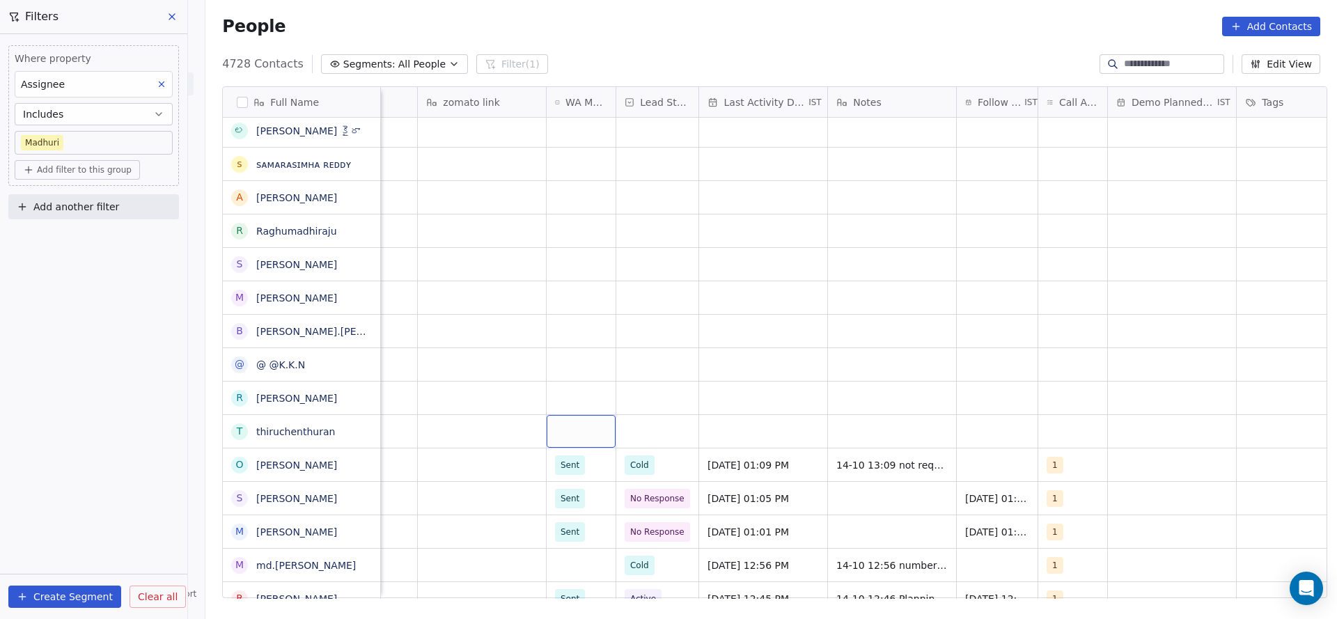
click at [555, 431] on div "grid" at bounding box center [580, 431] width 69 height 33
click at [560, 458] on div "Sent" at bounding box center [629, 468] width 157 height 22
click at [654, 442] on div "grid" at bounding box center [657, 431] width 82 height 33
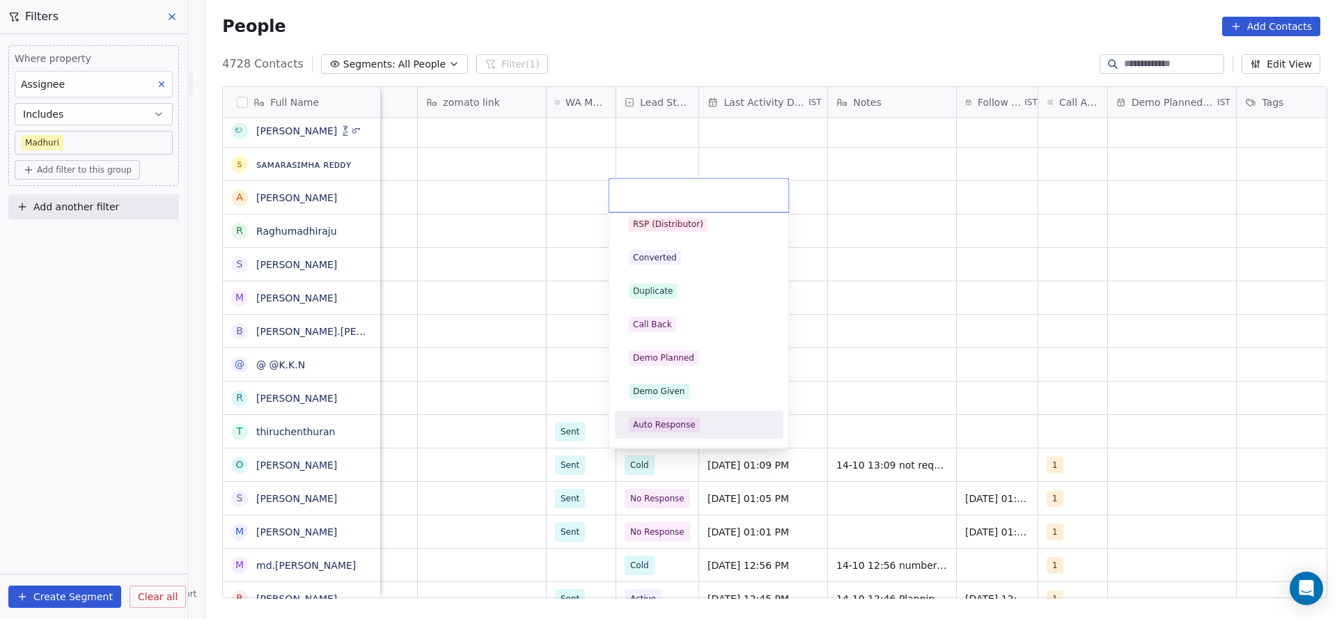
scroll to position [0, 0]
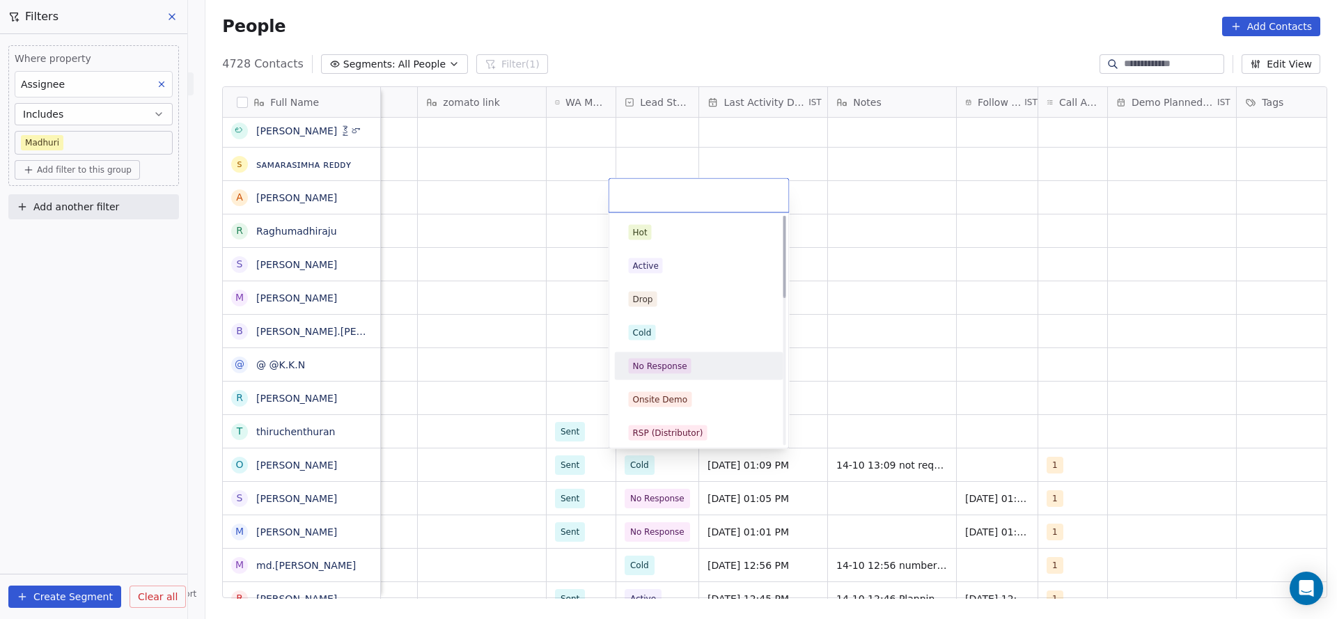
click at [676, 372] on span "No Response" at bounding box center [660, 366] width 63 height 15
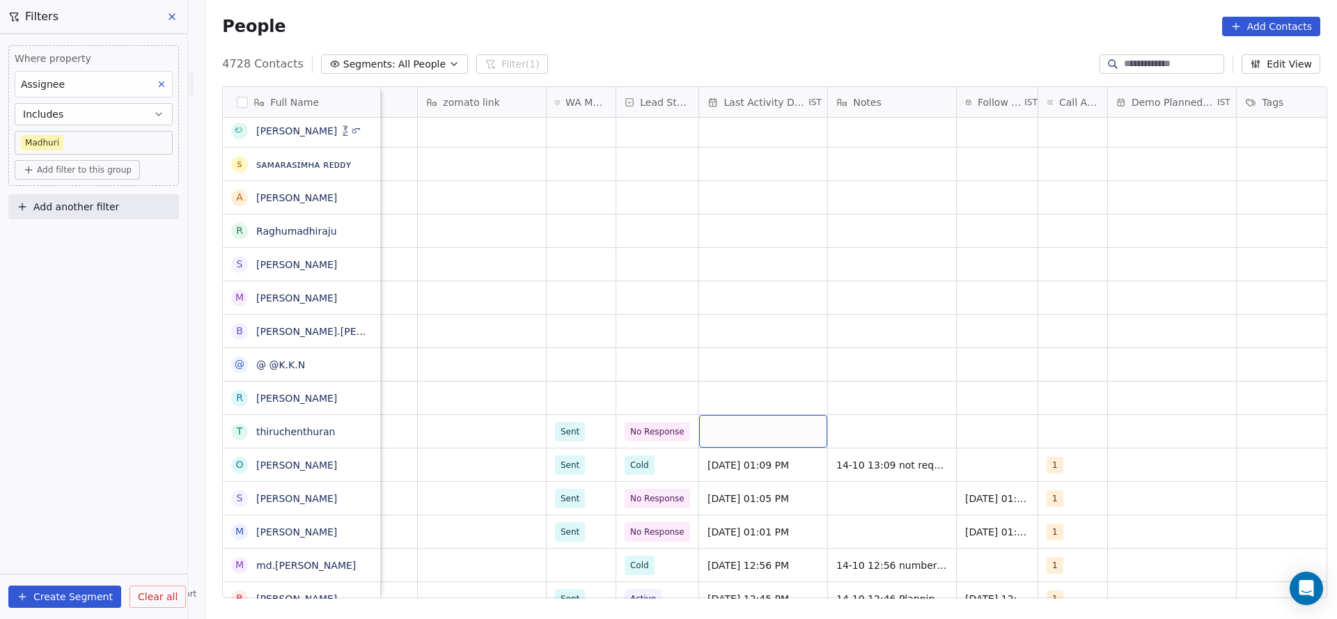
click at [766, 420] on div "grid" at bounding box center [763, 431] width 128 height 33
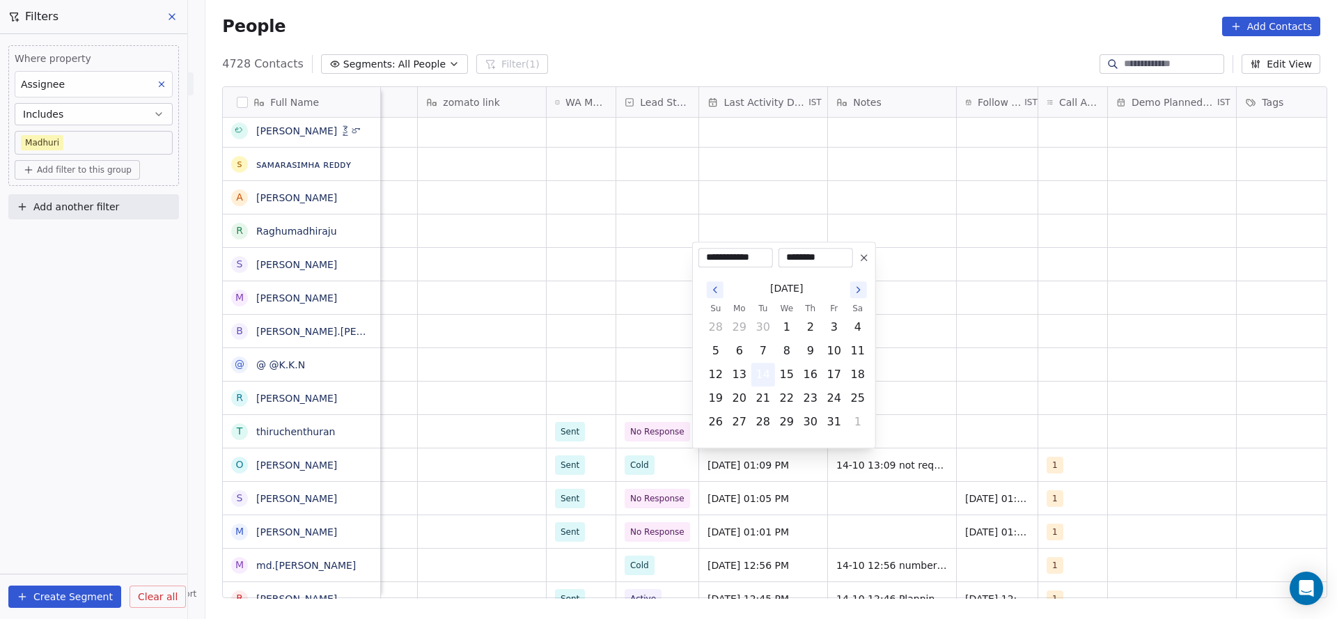
click at [764, 382] on button "14" at bounding box center [763, 374] width 22 height 22
click at [1034, 423] on html "On2Cook India Pvt. Ltd. Contacts People Marketing Workflows Campaigns Metrics &…" at bounding box center [668, 309] width 1337 height 619
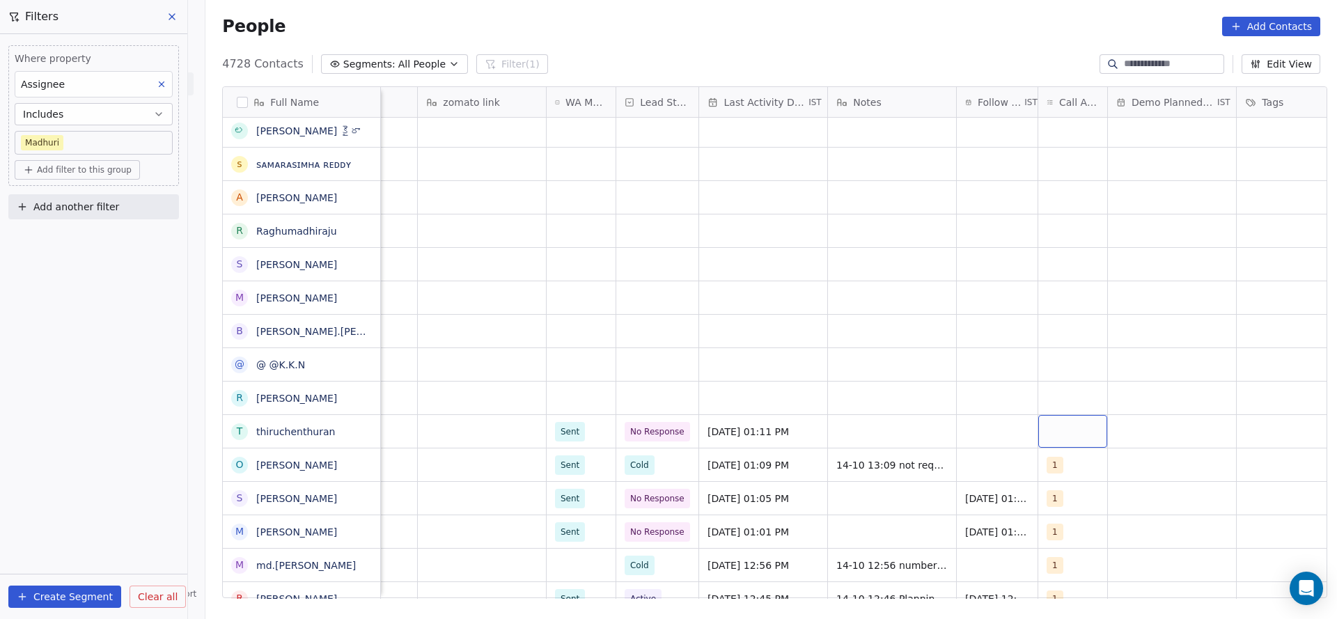
click at [1053, 432] on div "grid" at bounding box center [1072, 431] width 69 height 33
click at [1060, 236] on button "Suggestions" at bounding box center [1055, 232] width 11 height 11
click at [936, 399] on html "On2Cook India Pvt. Ltd. Contacts People Marketing Workflows Campaigns Metrics &…" at bounding box center [668, 309] width 1337 height 619
click at [1002, 417] on div "grid" at bounding box center [997, 431] width 81 height 33
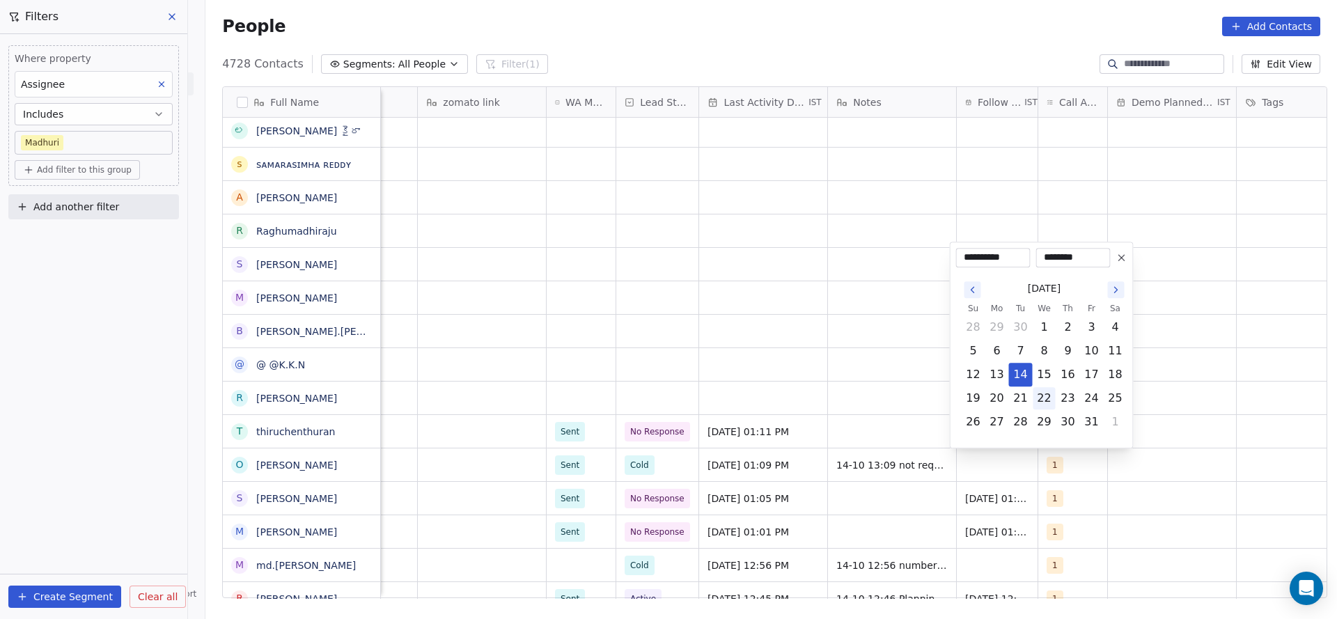
click at [1035, 403] on button "22" at bounding box center [1044, 398] width 22 height 22
type input "**********"
click at [1044, 407] on button "22" at bounding box center [1044, 398] width 22 height 22
click at [787, 457] on html "On2Cook India Pvt. Ltd. Contacts People Marketing Workflows Campaigns Metrics &…" at bounding box center [668, 309] width 1337 height 619
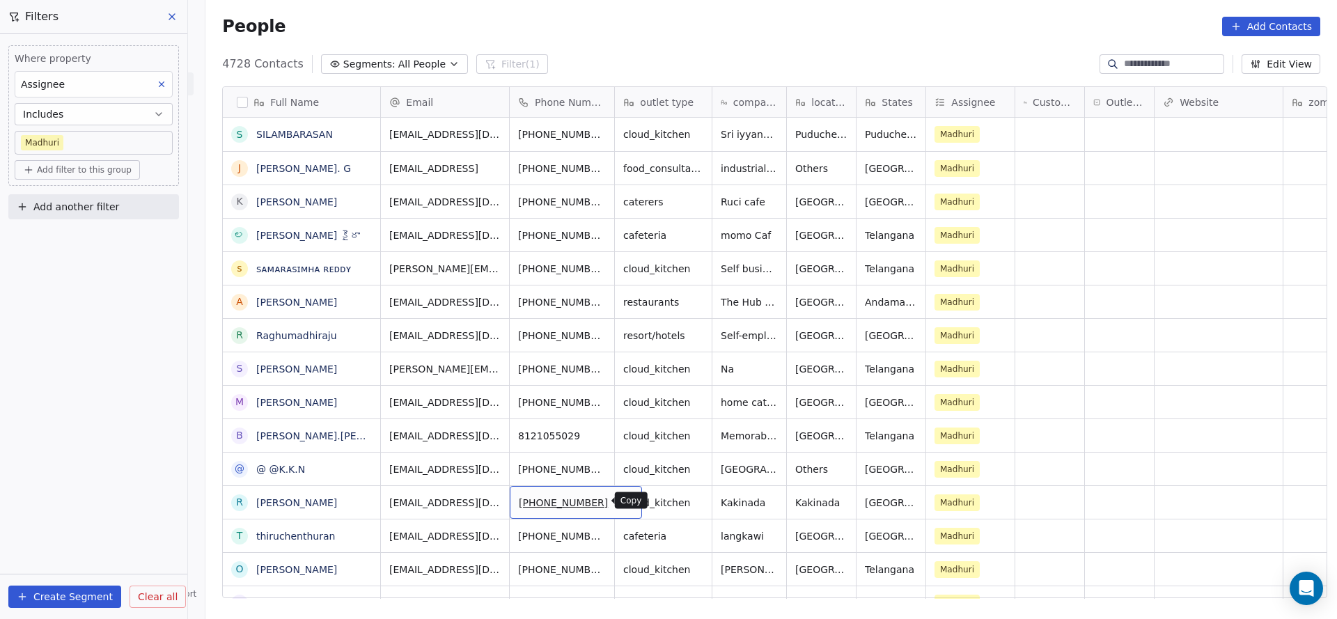
click at [622, 501] on icon "grid" at bounding box center [625, 501] width 6 height 6
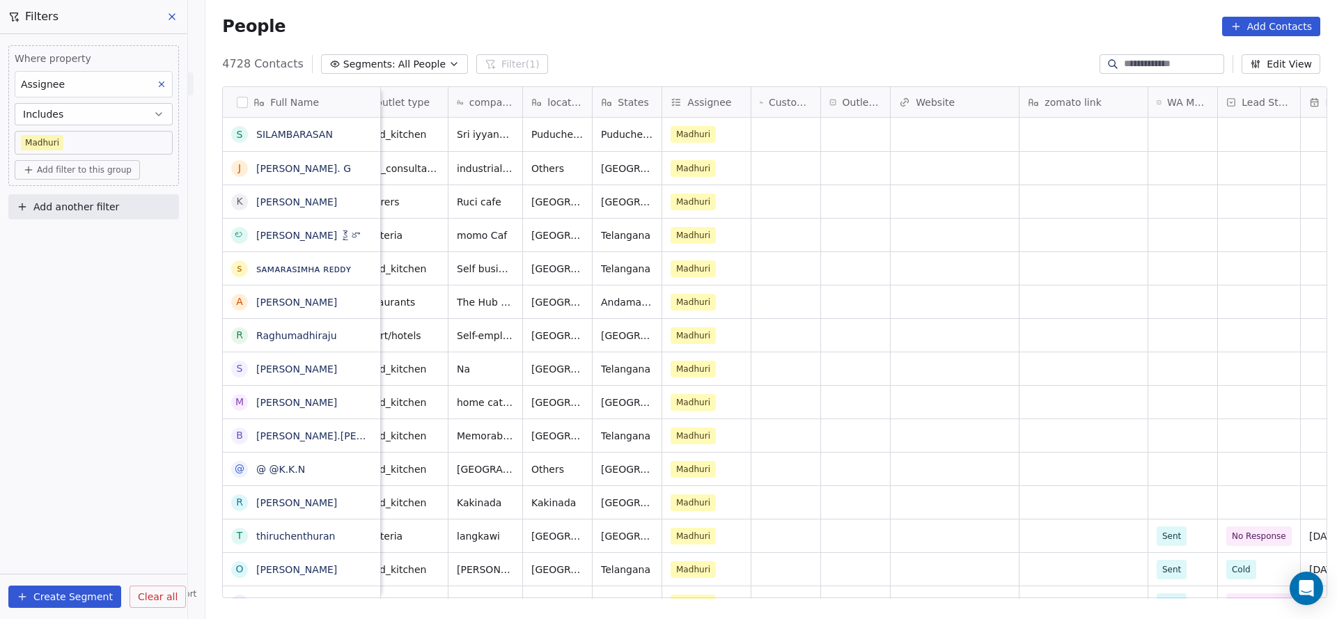
scroll to position [0, 943]
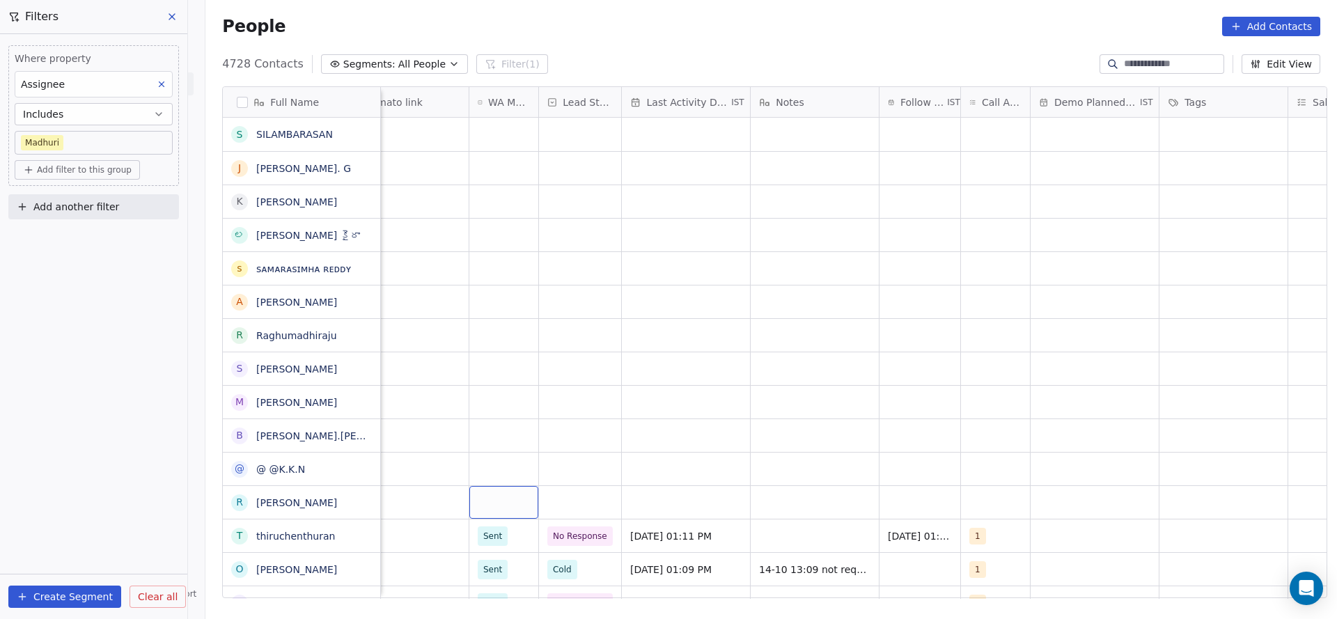
click at [483, 495] on div "grid" at bounding box center [503, 502] width 69 height 33
click at [503, 538] on span "Sent" at bounding box center [495, 538] width 27 height 15
click at [583, 501] on div "grid" at bounding box center [580, 502] width 82 height 33
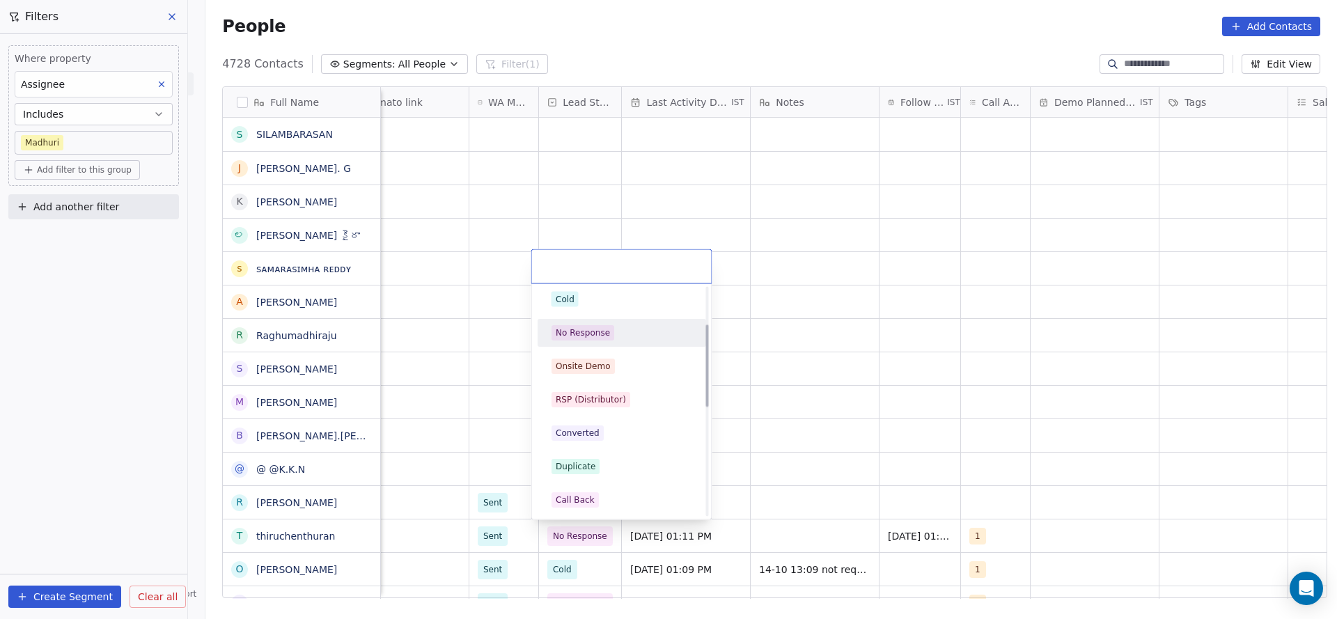
scroll to position [209, 0]
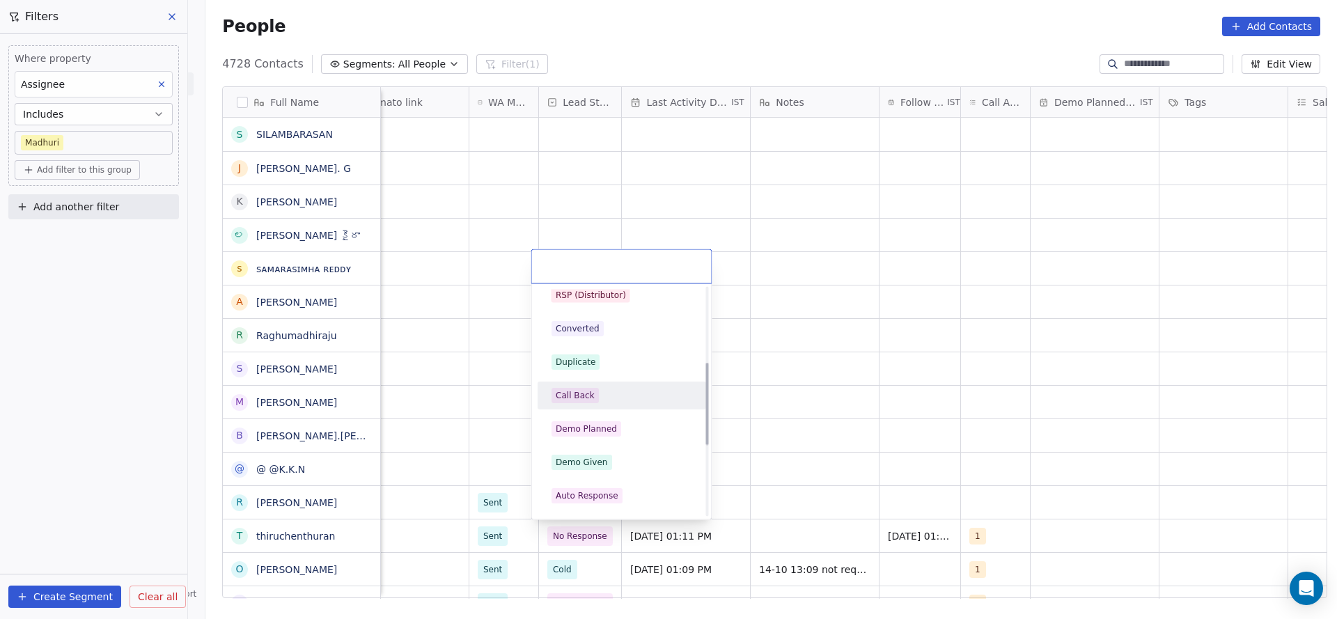
click at [576, 393] on div "Call Back" at bounding box center [575, 395] width 39 height 13
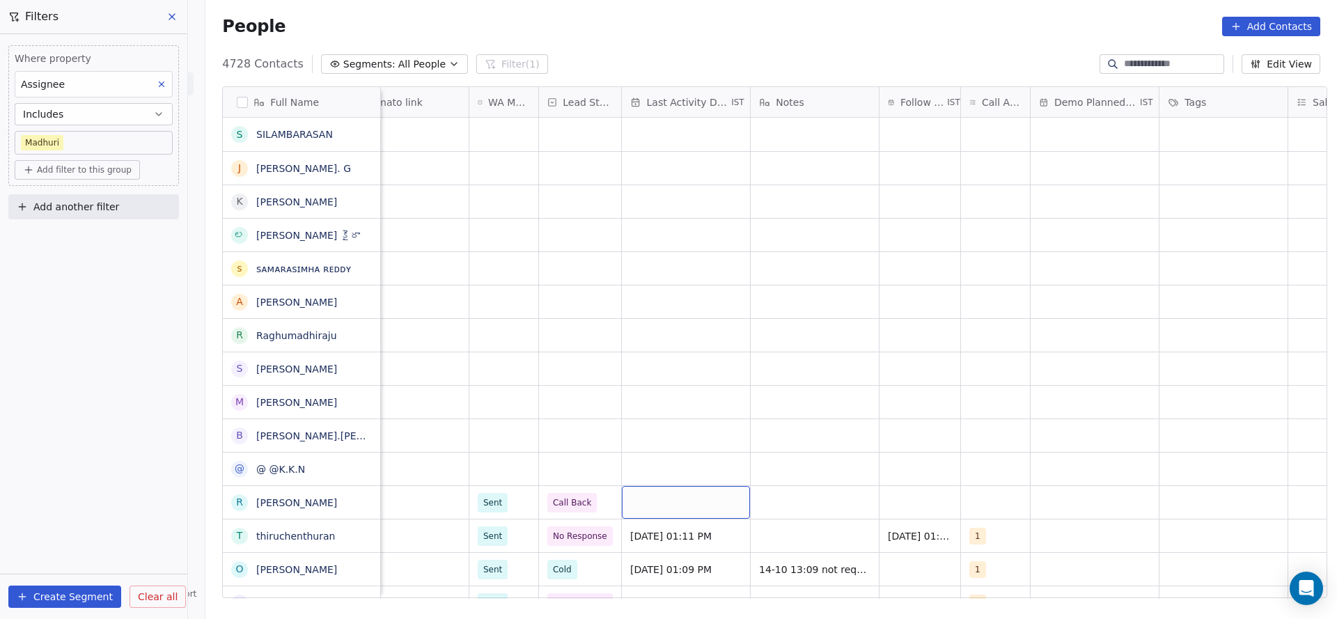
click at [703, 501] on div "grid" at bounding box center [686, 502] width 128 height 33
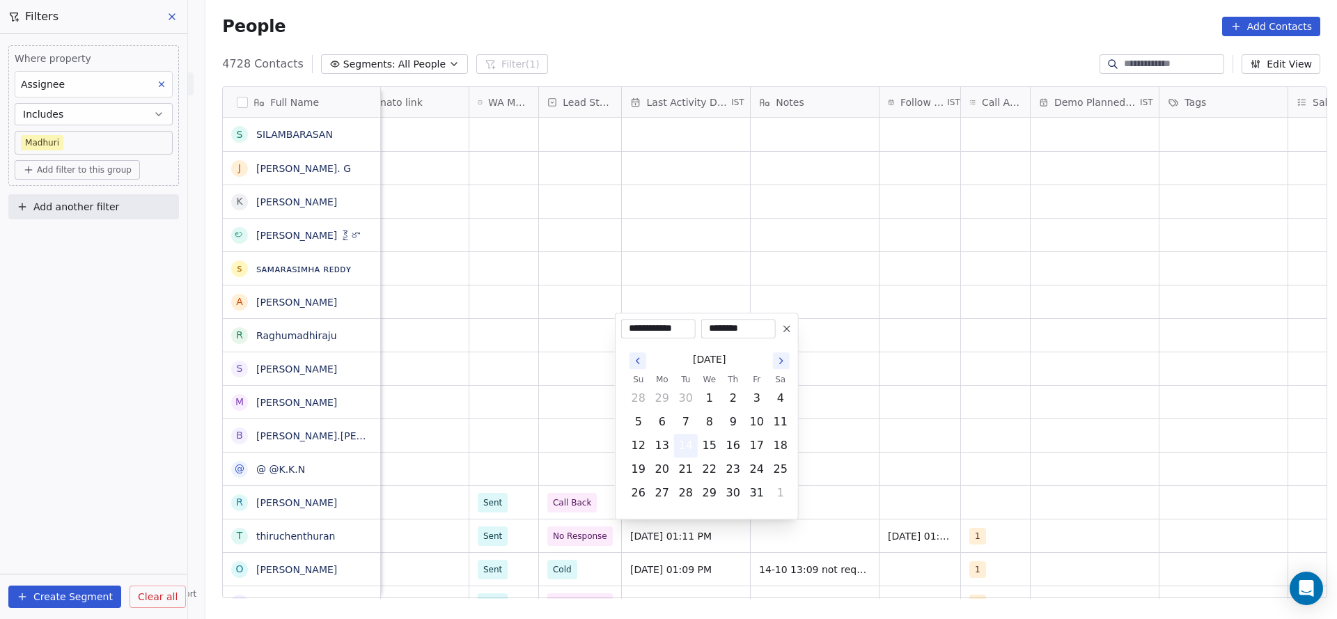
click at [680, 439] on button "14" at bounding box center [686, 445] width 22 height 22
click at [966, 443] on html "On2Cook India Pvt. Ltd. Contacts People Marketing Workflows Campaigns Metrics &…" at bounding box center [668, 309] width 1337 height 619
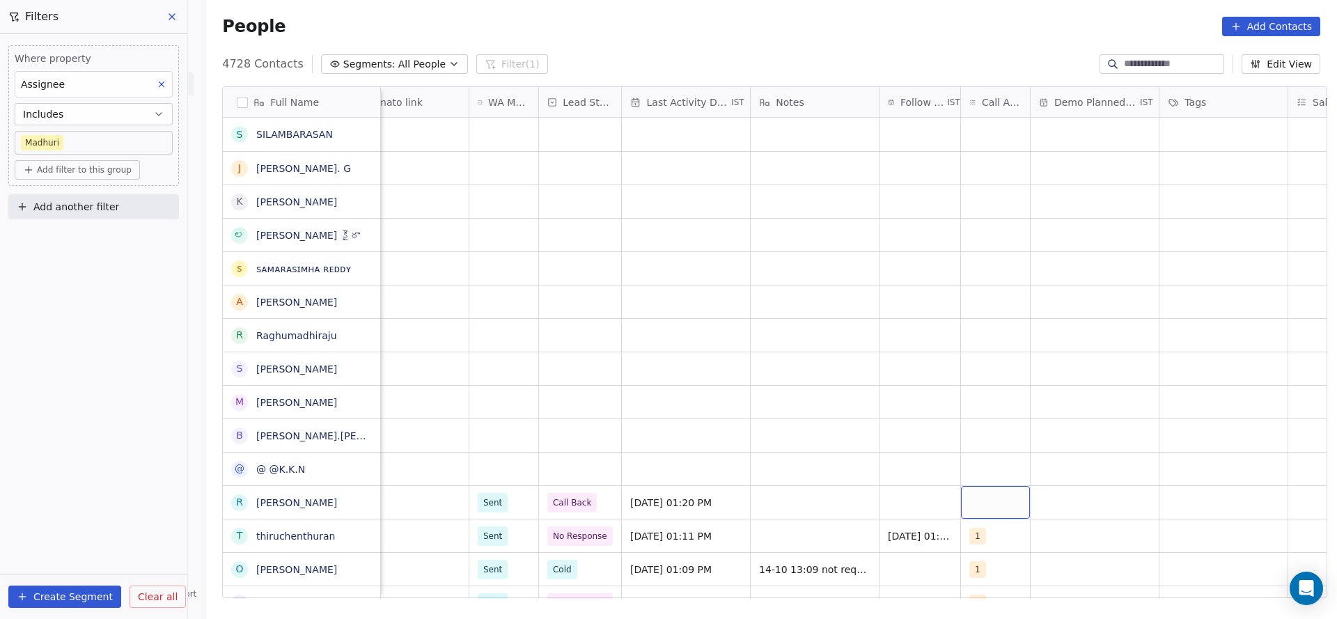
click at [982, 518] on div "grid" at bounding box center [995, 502] width 69 height 33
click at [981, 292] on div "1" at bounding box center [1043, 303] width 157 height 22
click at [827, 445] on html "On2Cook India Pvt. Ltd. Contacts People Marketing Workflows Campaigns Metrics &…" at bounding box center [668, 309] width 1337 height 619
click at [816, 510] on div "grid" at bounding box center [814, 502] width 128 height 33
click at [800, 514] on textarea "**********" at bounding box center [806, 507] width 127 height 43
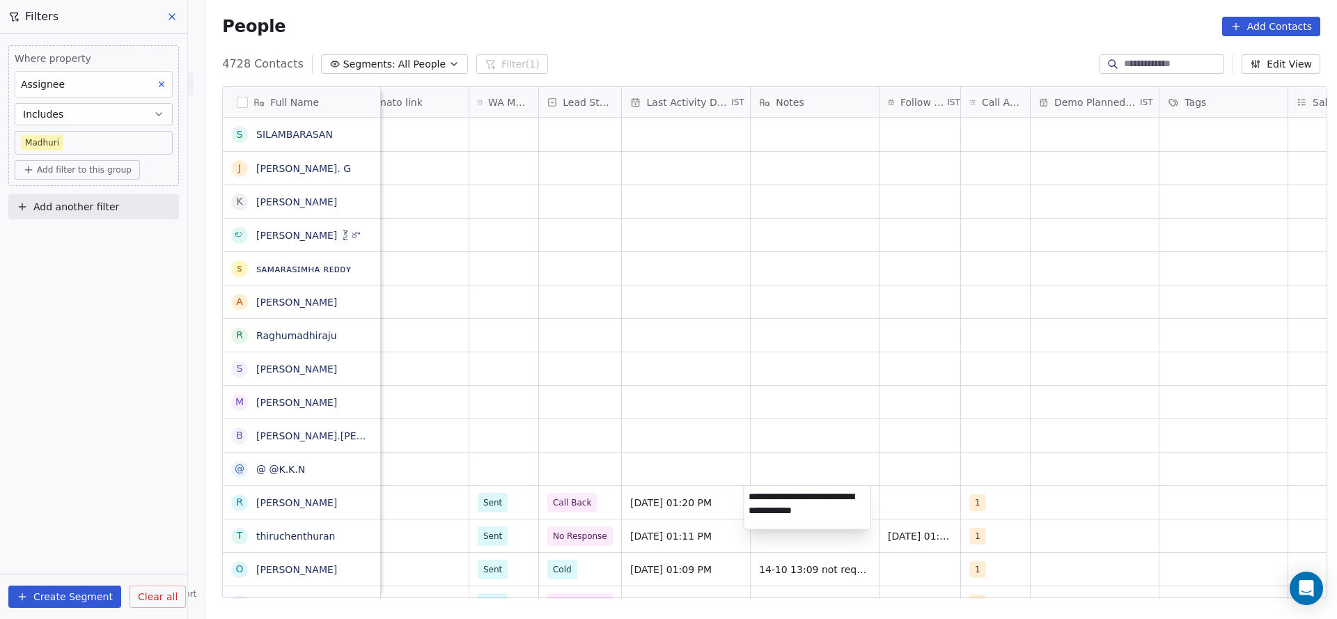
type textarea "**********"
click at [915, 485] on html "On2Cook India Pvt. Ltd. Contacts People Marketing Workflows Campaigns Metrics &…" at bounding box center [668, 309] width 1337 height 619
click at [897, 505] on div "grid" at bounding box center [919, 502] width 81 height 33
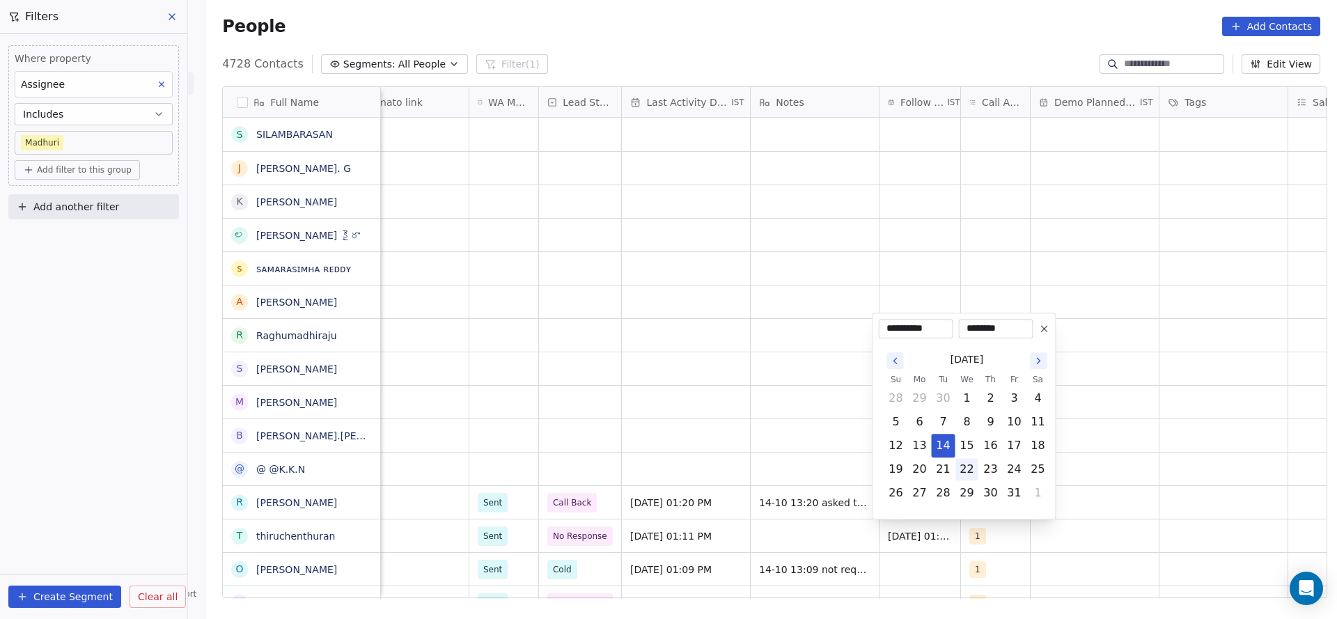
click at [963, 471] on button "22" at bounding box center [967, 469] width 22 height 22
type input "**********"
click at [723, 517] on html "On2Cook India Pvt. Ltd. Contacts People Marketing Workflows Campaigns Metrics &…" at bounding box center [668, 309] width 1337 height 619
